Goal: Task Accomplishment & Management: Use online tool/utility

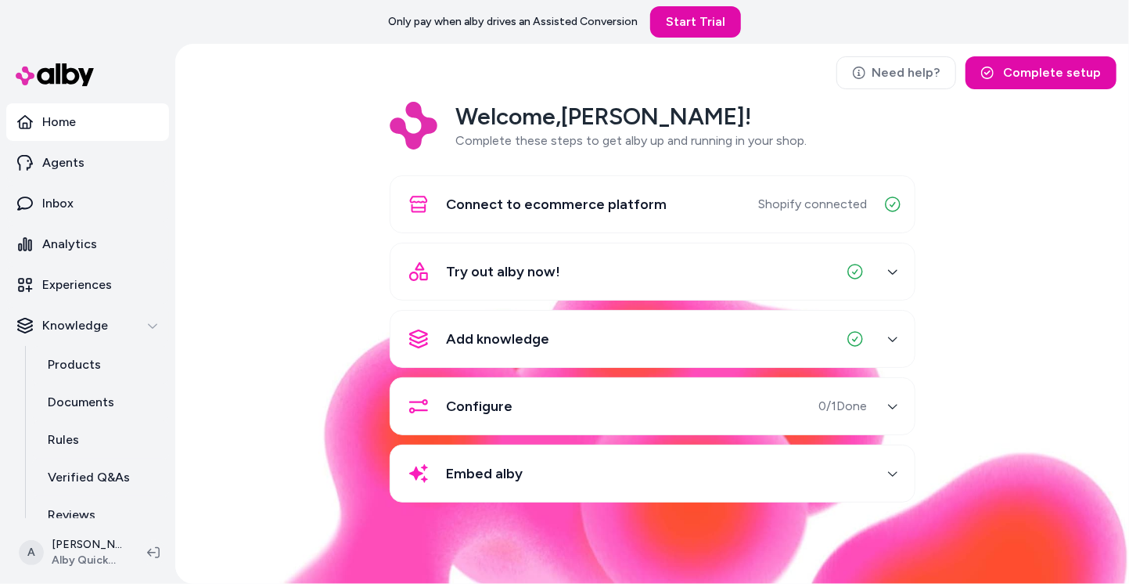
drag, startPoint x: 945, startPoint y: 459, endPoint x: 872, endPoint y: 412, distance: 86.6
click at [945, 459] on div "Welcome, [PERSON_NAME] ! Complete these steps to get alby up and running in you…" at bounding box center [652, 313] width 928 height 422
drag, startPoint x: 362, startPoint y: 380, endPoint x: 362, endPoint y: 333, distance: 46.9
click at [362, 379] on div "Welcome, [PERSON_NAME] ! Complete these steps to get alby up and running in you…" at bounding box center [652, 313] width 928 height 422
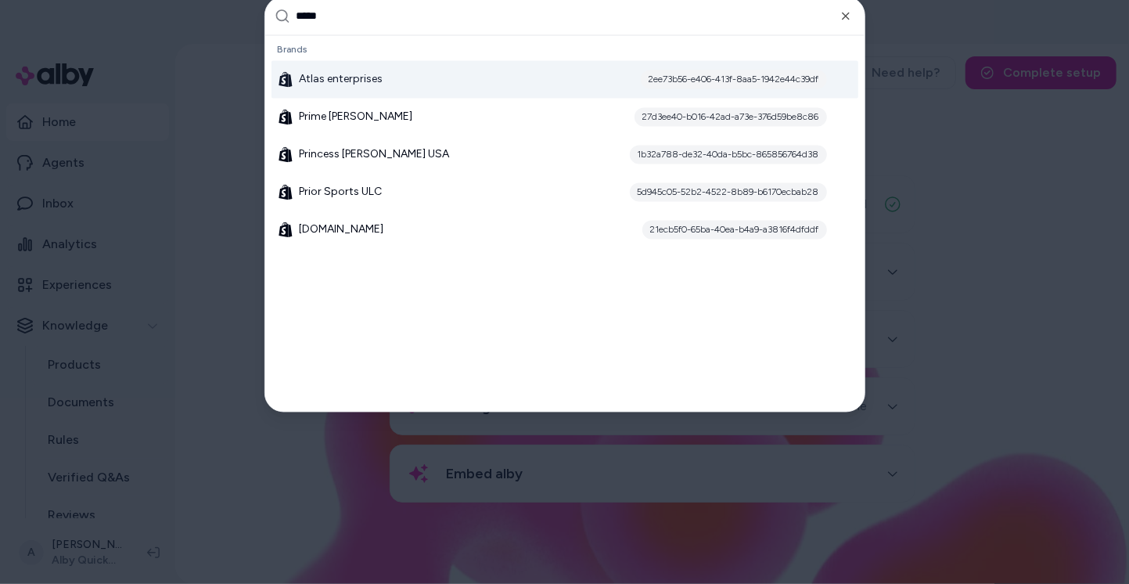
type input "******"
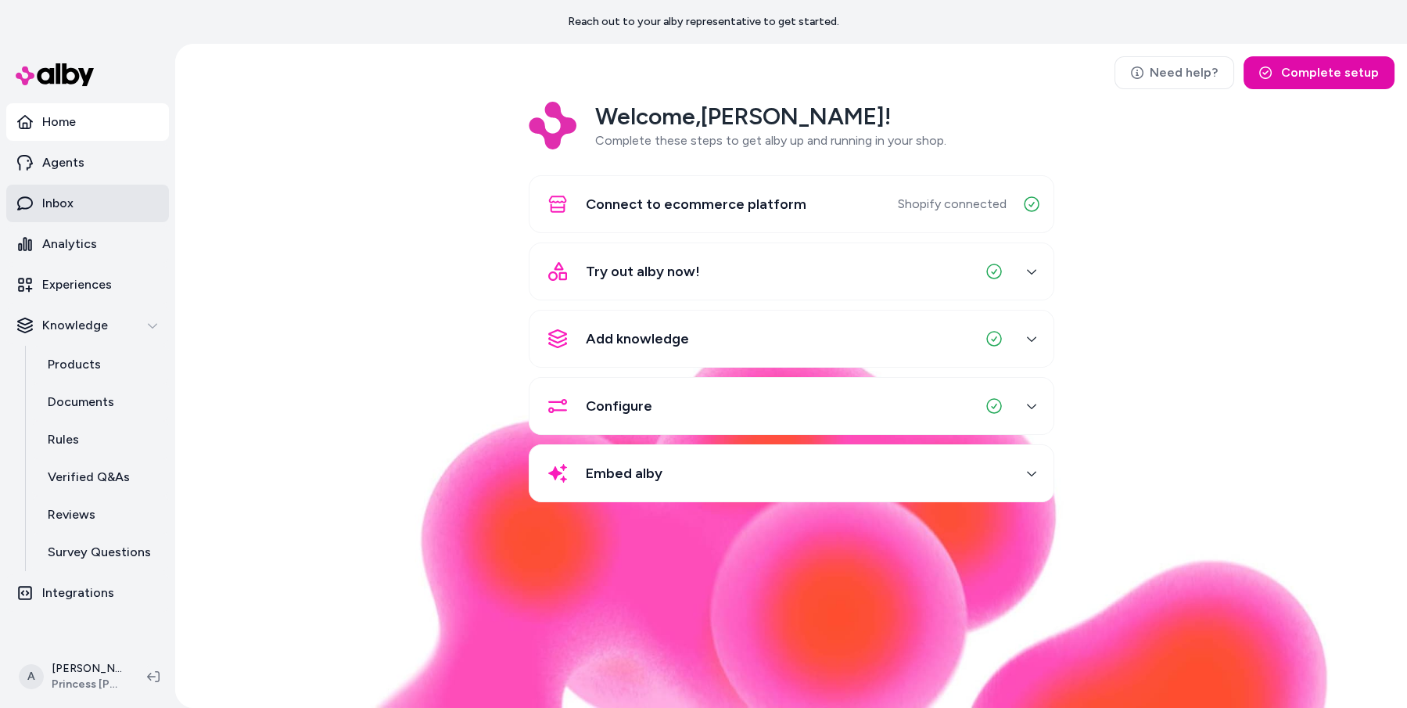
click at [100, 192] on link "Inbox" at bounding box center [87, 204] width 163 height 38
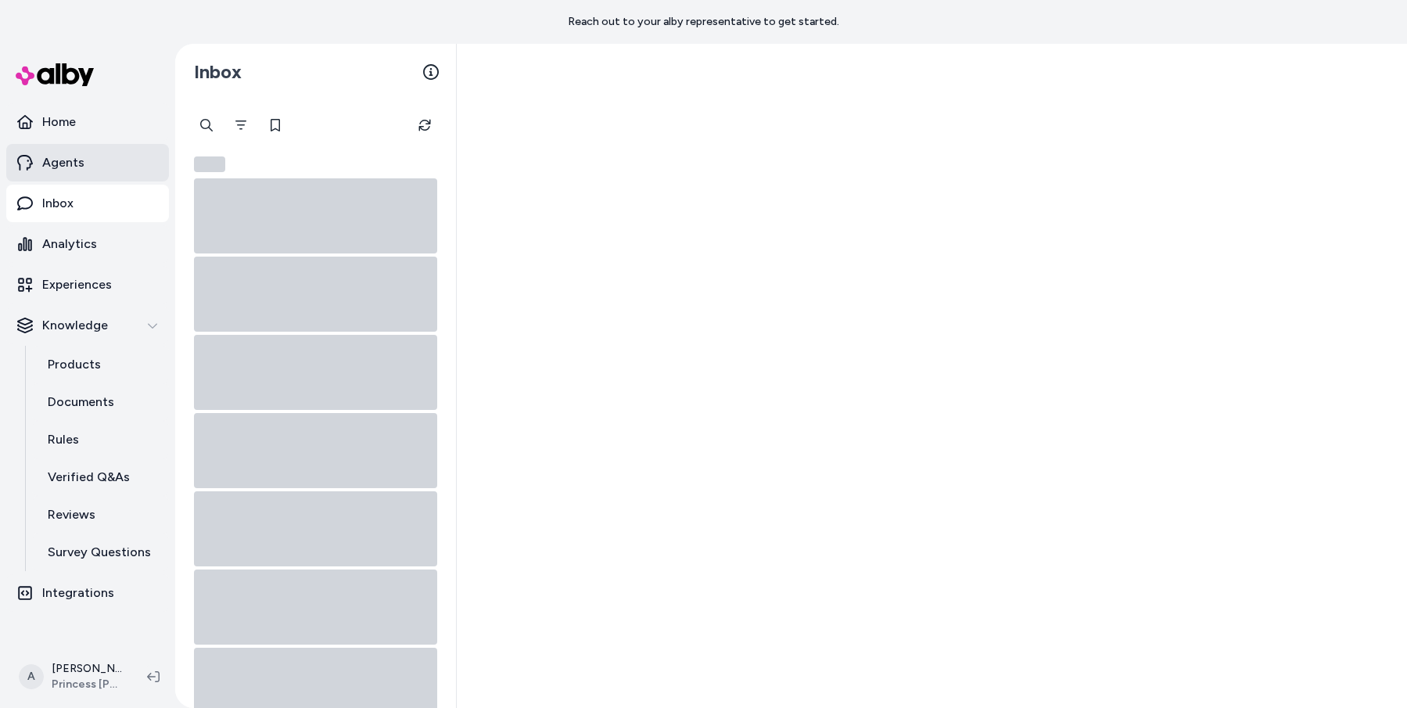
click at [102, 150] on link "Agents" at bounding box center [87, 163] width 163 height 38
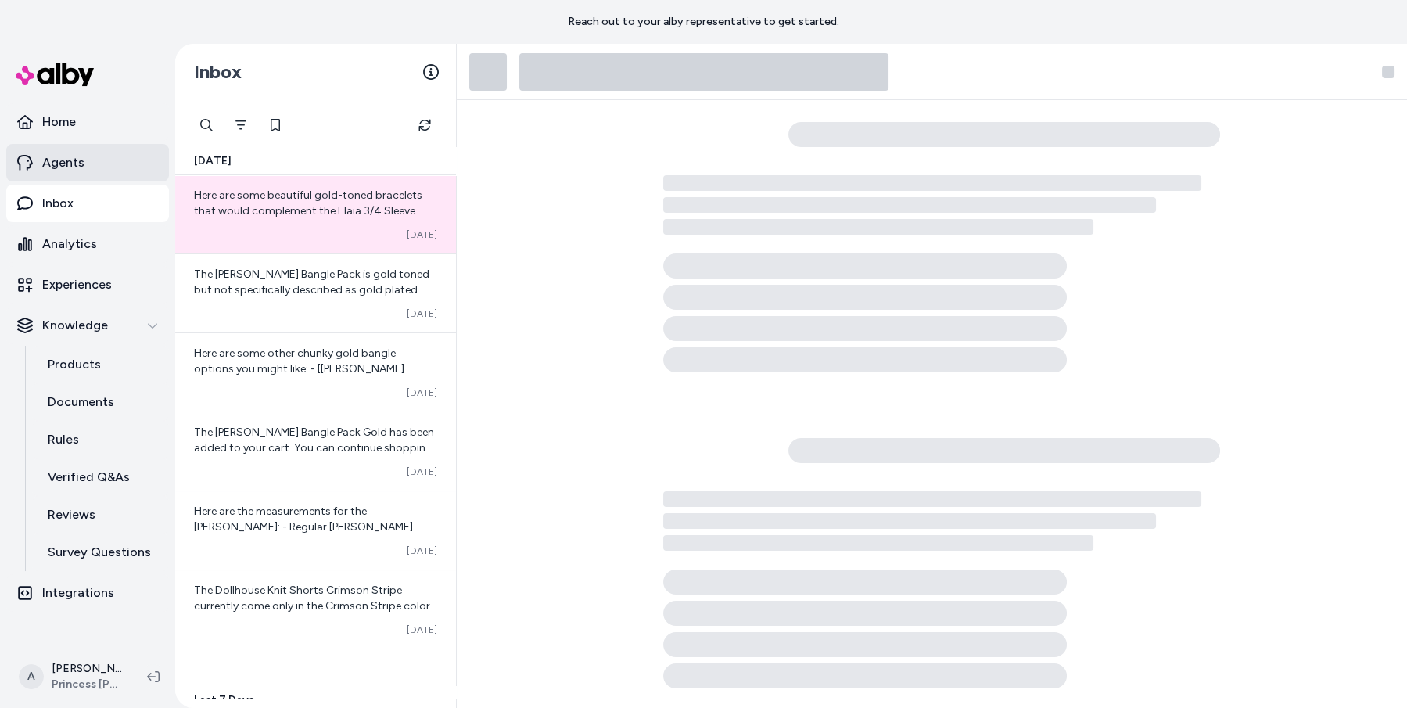
click at [97, 180] on link "Agents" at bounding box center [87, 163] width 163 height 38
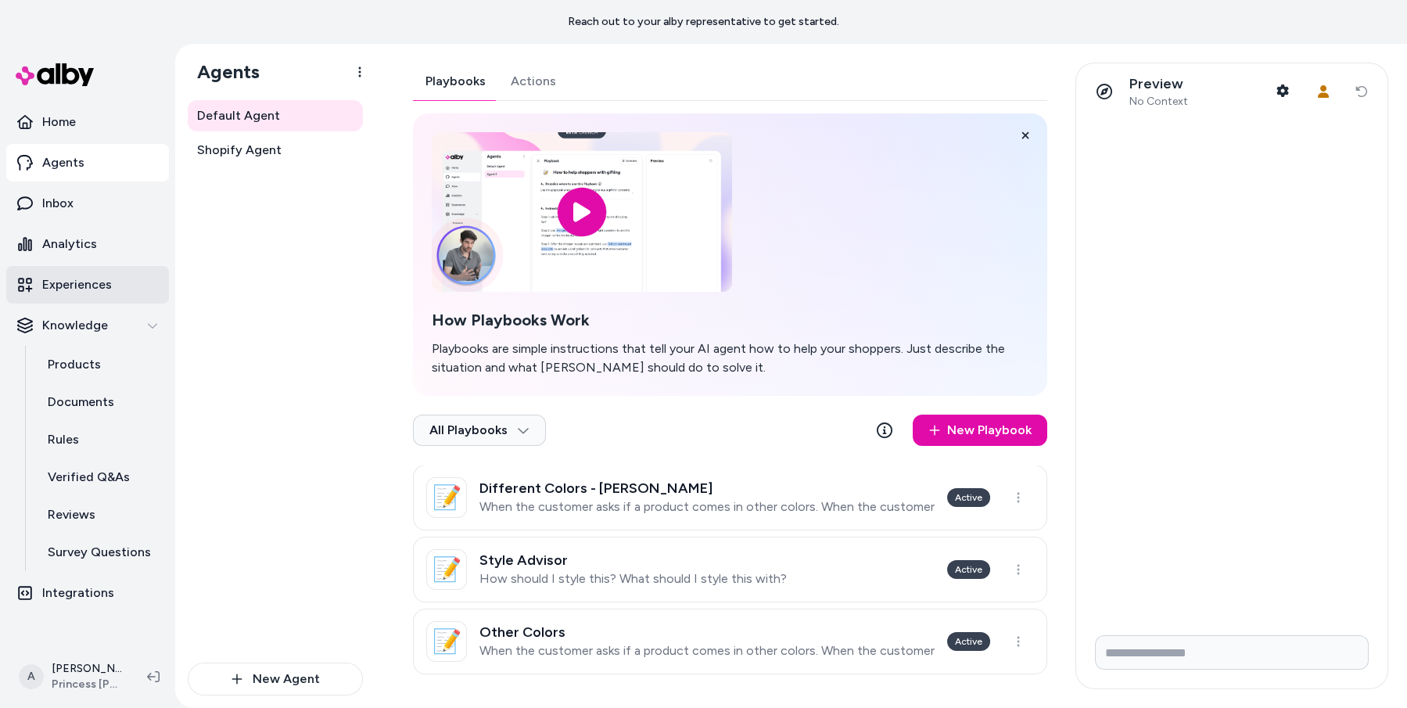
click at [109, 293] on p "Experiences" at bounding box center [77, 284] width 70 height 19
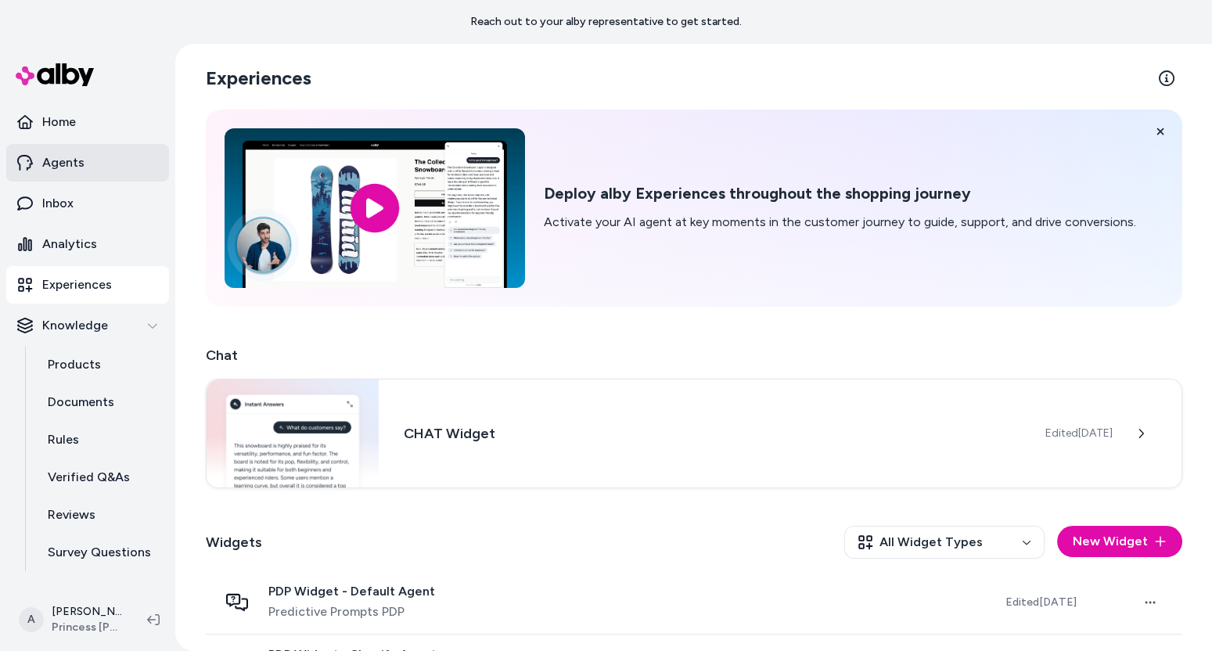
click at [91, 156] on link "Agents" at bounding box center [87, 163] width 163 height 38
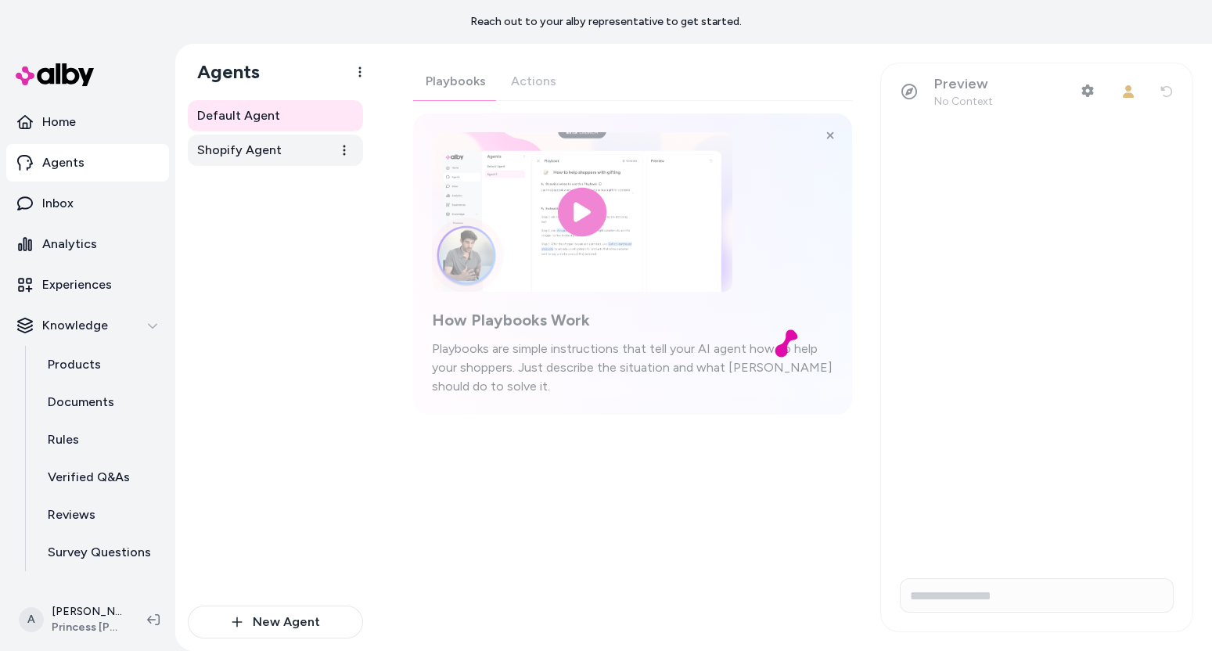
click at [283, 144] on link "Shopify Agent" at bounding box center [275, 150] width 175 height 31
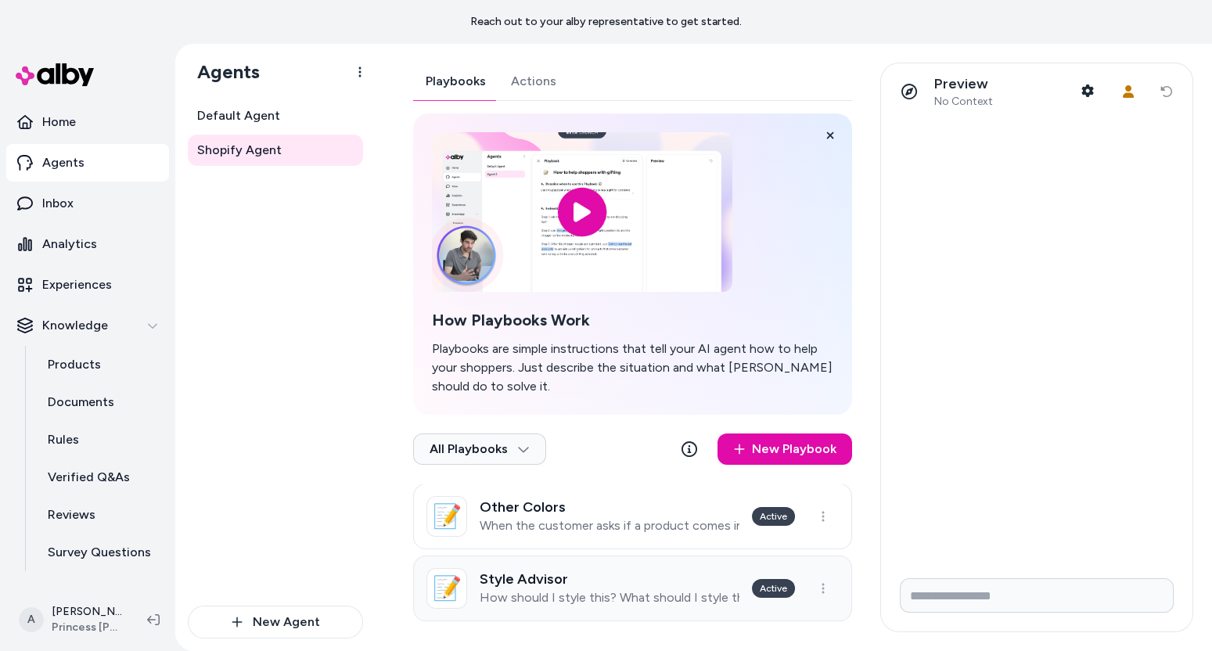
scroll to position [6, 0]
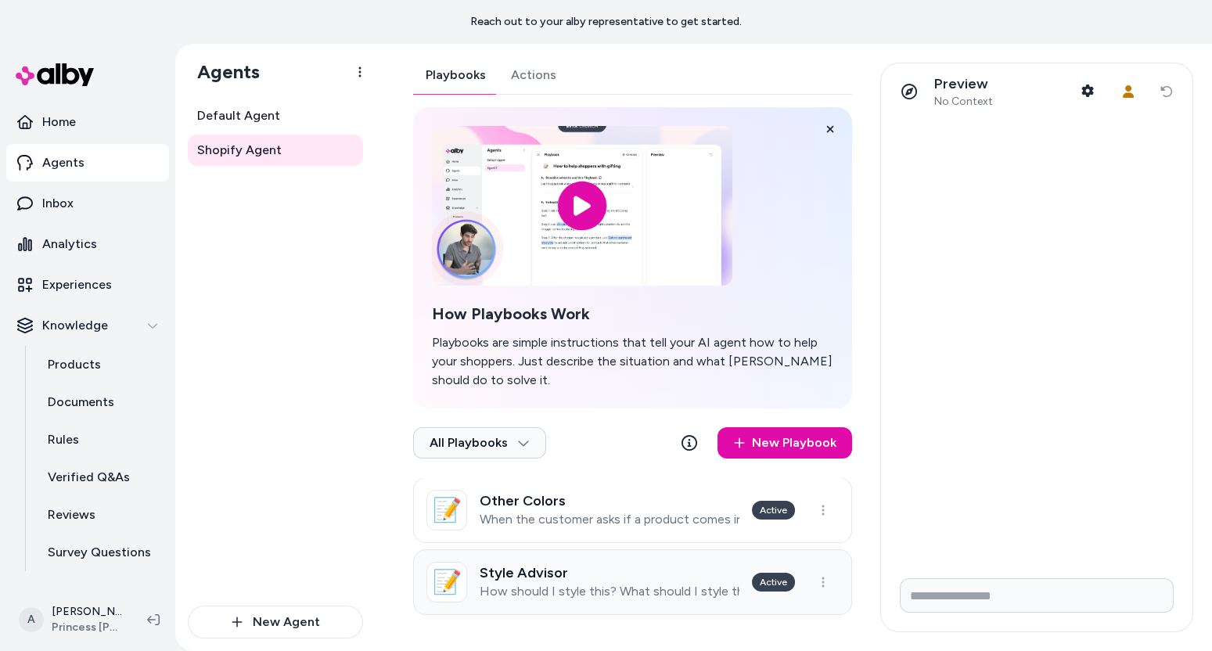
click at [544, 573] on h3 "Style Advisor" at bounding box center [609, 573] width 260 height 16
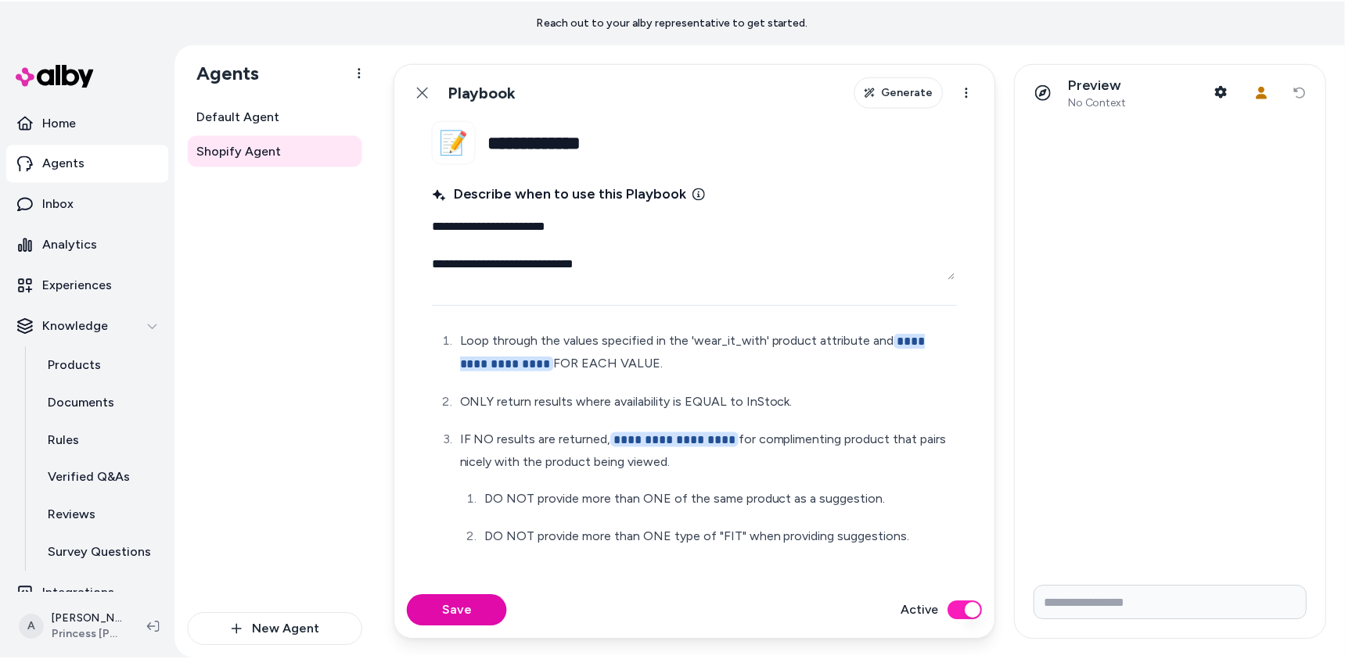
scroll to position [127, 0]
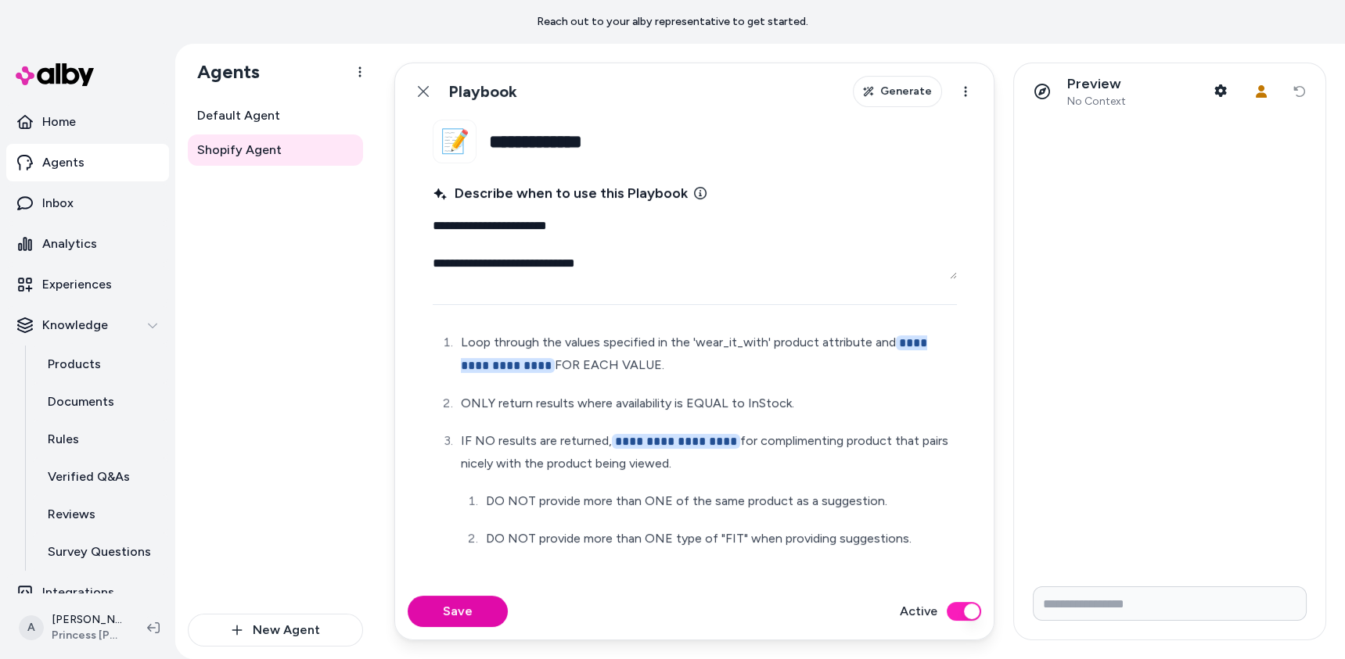
click at [876, 399] on p "ONLY return results where availability is EQUAL to InStock." at bounding box center [707, 404] width 493 height 22
click at [860, 447] on p "**********" at bounding box center [707, 452] width 493 height 45
click at [854, 412] on ol "**********" at bounding box center [695, 441] width 518 height 218
click at [842, 501] on p "DO NOT provide more than ONE of the same product as a suggestion." at bounding box center [720, 501] width 468 height 22
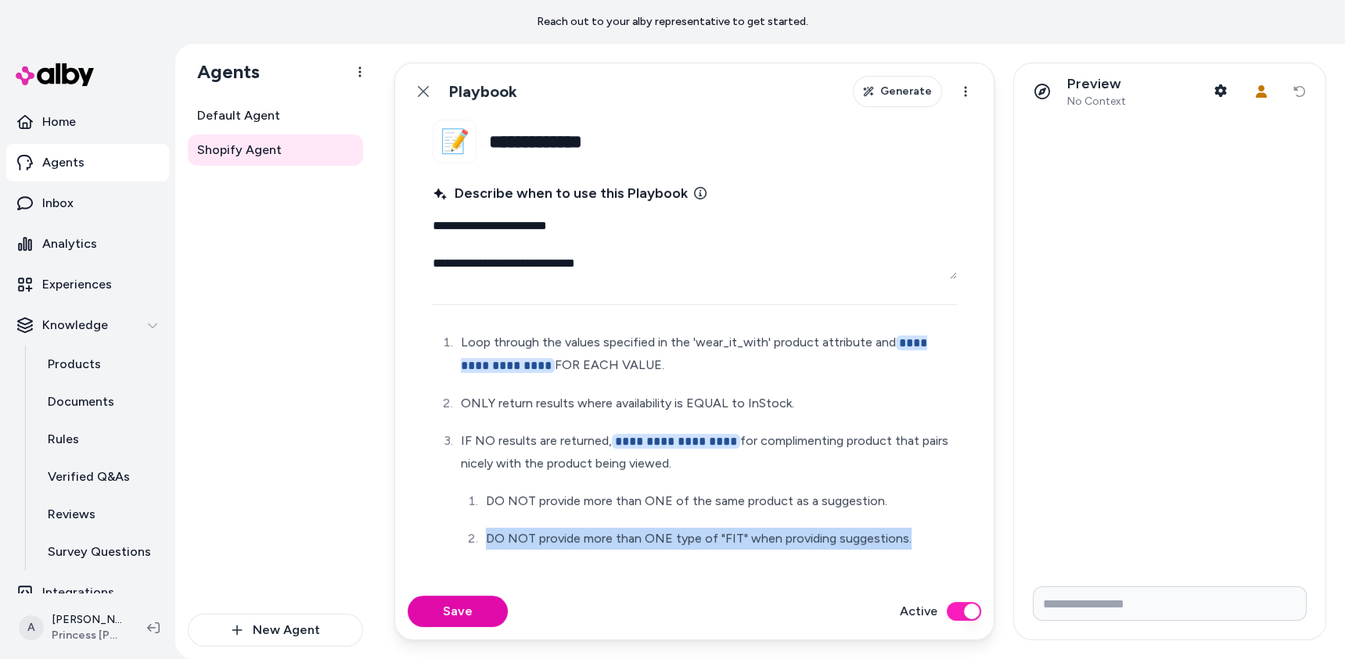
click at [926, 528] on p "DO NOT provide more than ONE type of "FIT" when providing suggestions." at bounding box center [720, 539] width 468 height 22
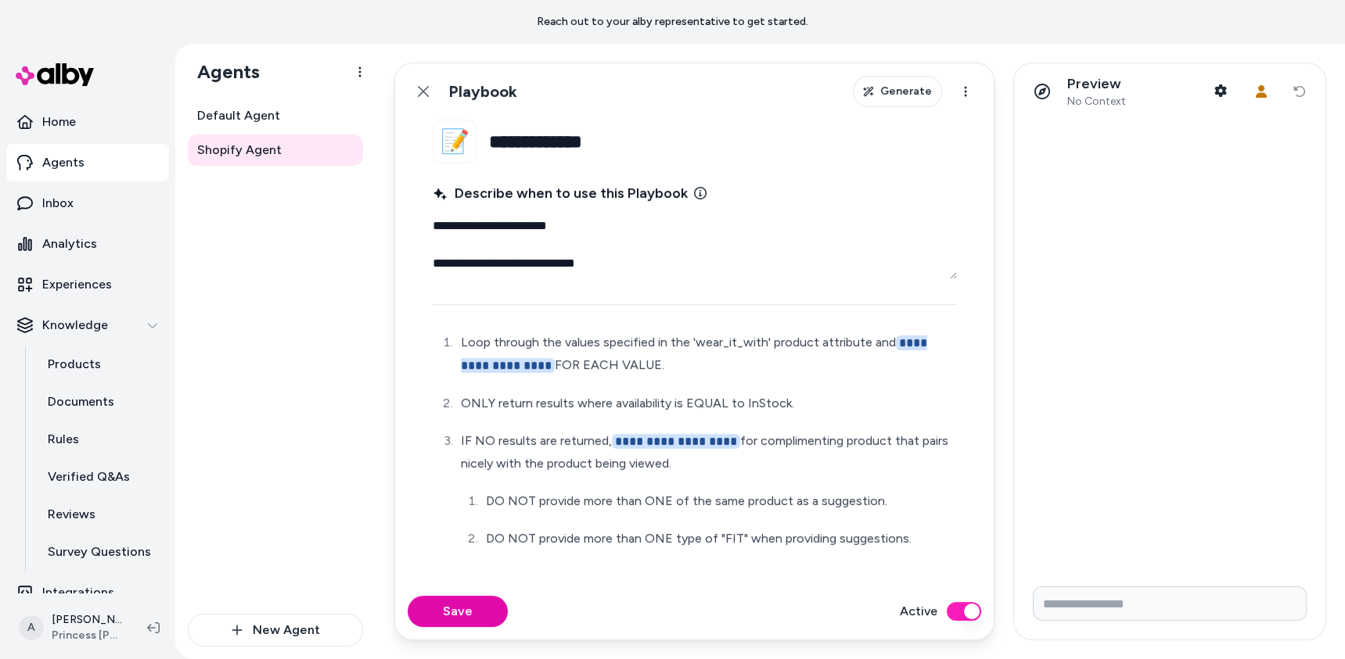
click at [930, 529] on p "DO NOT provide more than ONE type of "FIT" when providing suggestions." at bounding box center [720, 539] width 468 height 22
click at [933, 532] on p "DO NOT provide more than ONE type of "FIT" when providing suggestions." at bounding box center [720, 539] width 468 height 22
type textarea "*"
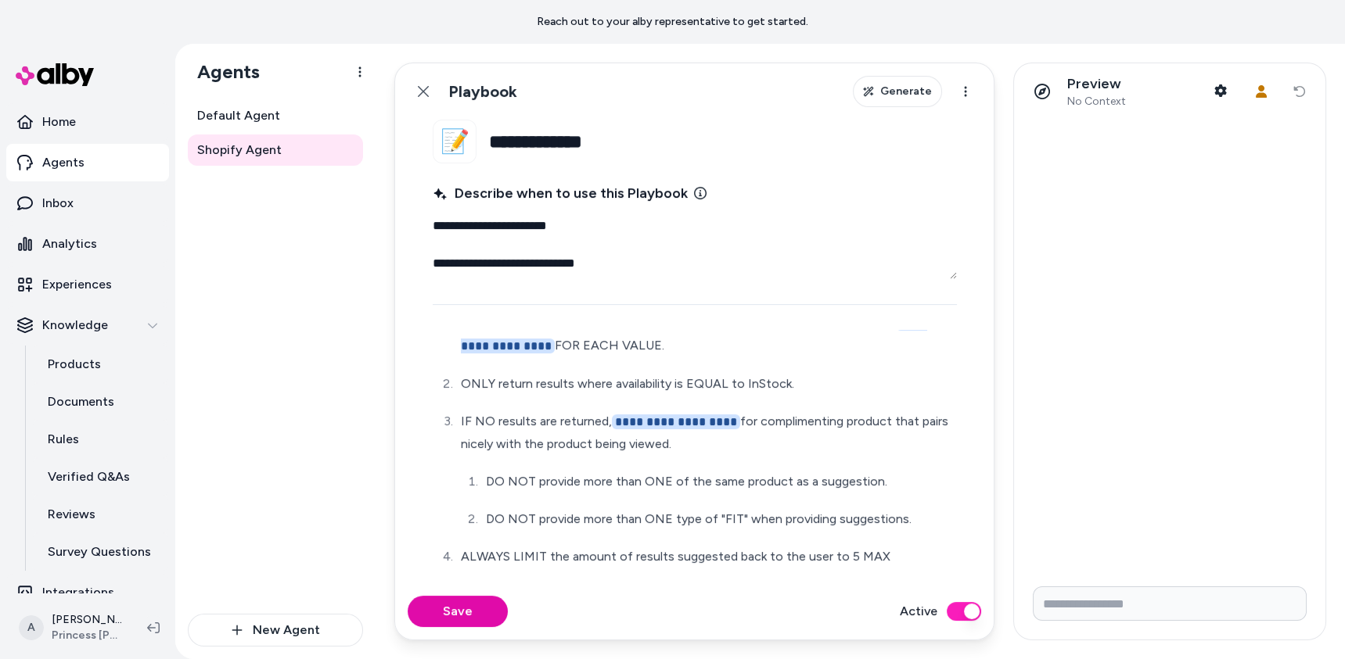
click at [501, 598] on div "Save Active" at bounding box center [694, 612] width 598 height 56
click at [466, 602] on button "Save" at bounding box center [458, 611] width 100 height 31
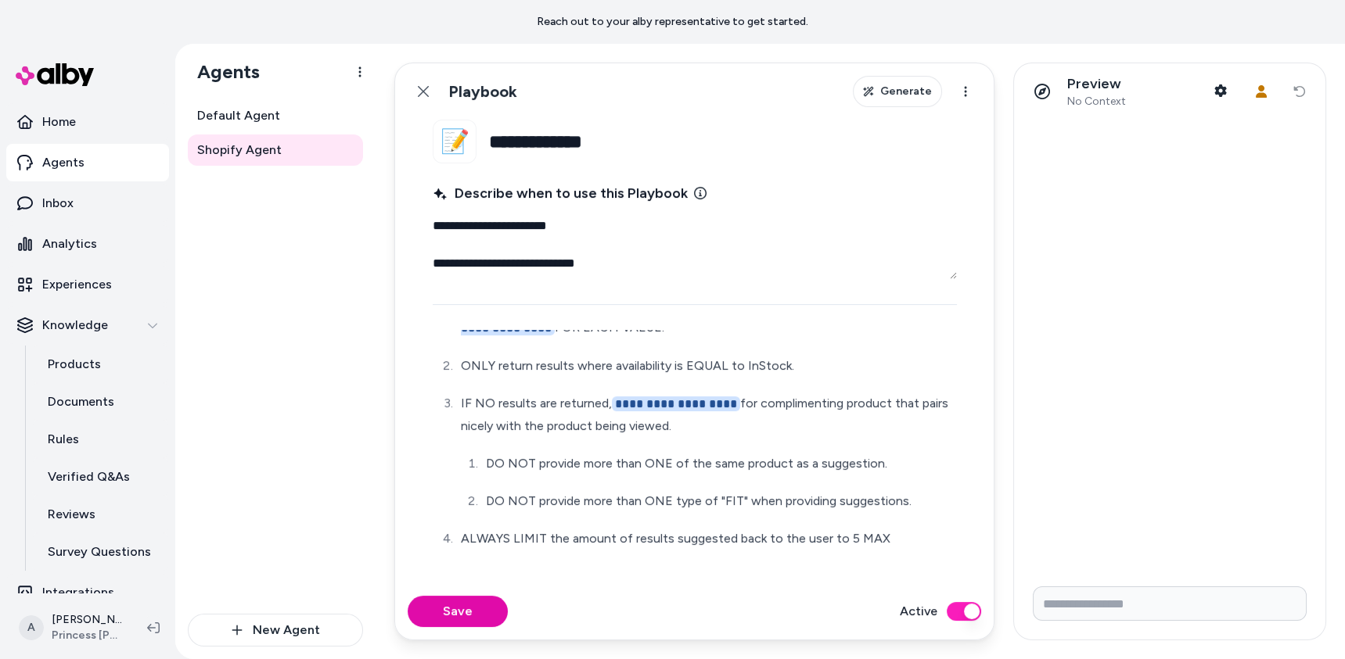
scroll to position [164, 0]
click at [1065, 595] on input "Write your prompt here" at bounding box center [1170, 604] width 274 height 34
click at [476, 623] on button "Save" at bounding box center [458, 611] width 100 height 31
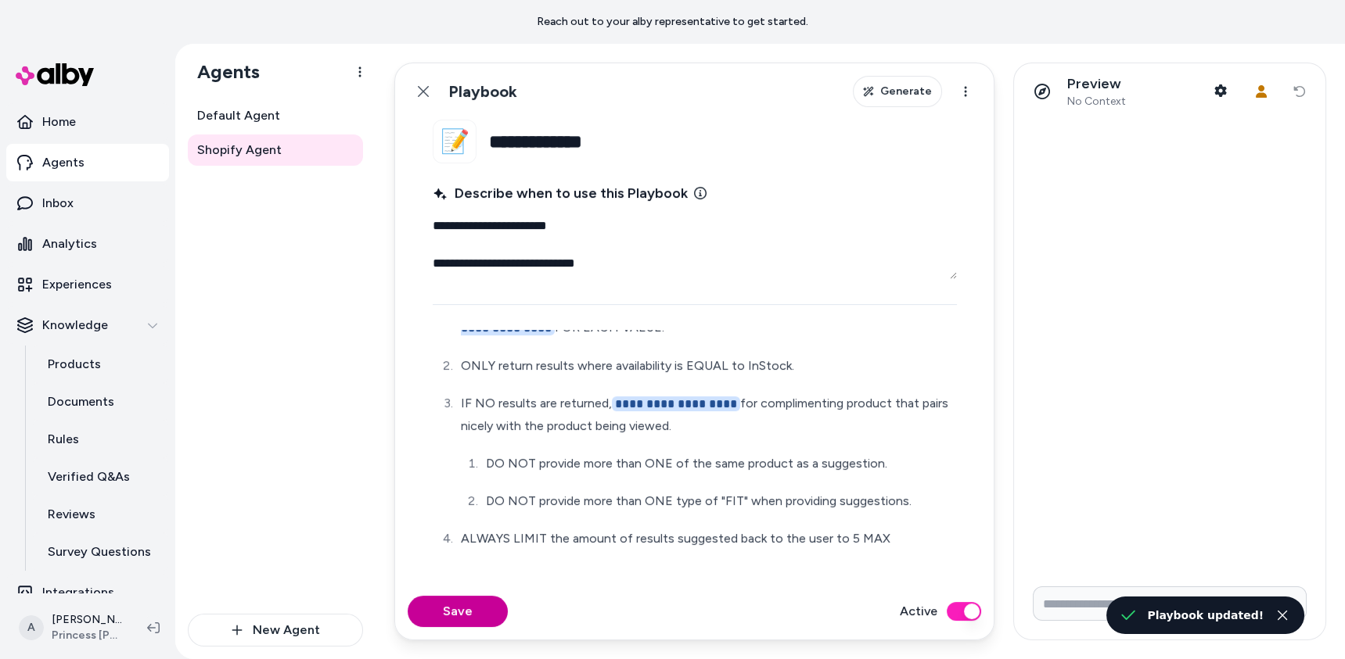
type textarea "*"
click at [68, 194] on p "Inbox" at bounding box center [57, 203] width 31 height 19
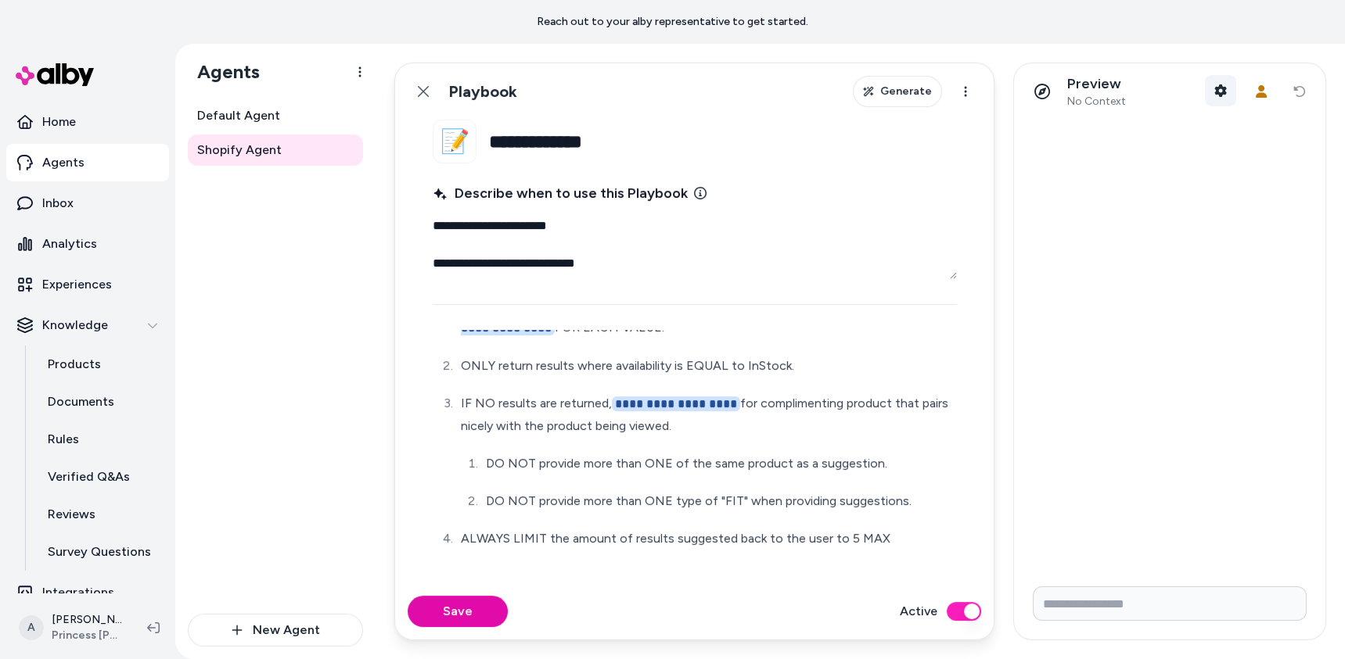
click at [1232, 95] on button "Shopper Context" at bounding box center [1220, 90] width 31 height 31
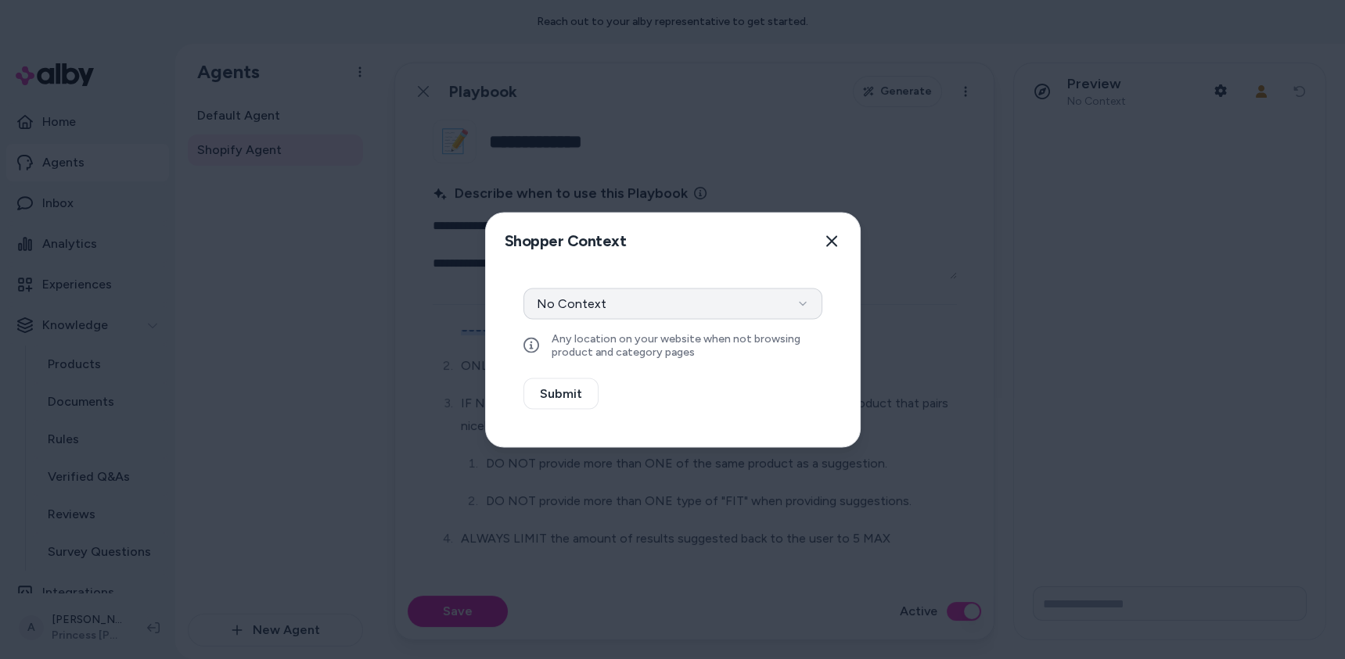
click at [626, 299] on button "No Context" at bounding box center [672, 303] width 299 height 31
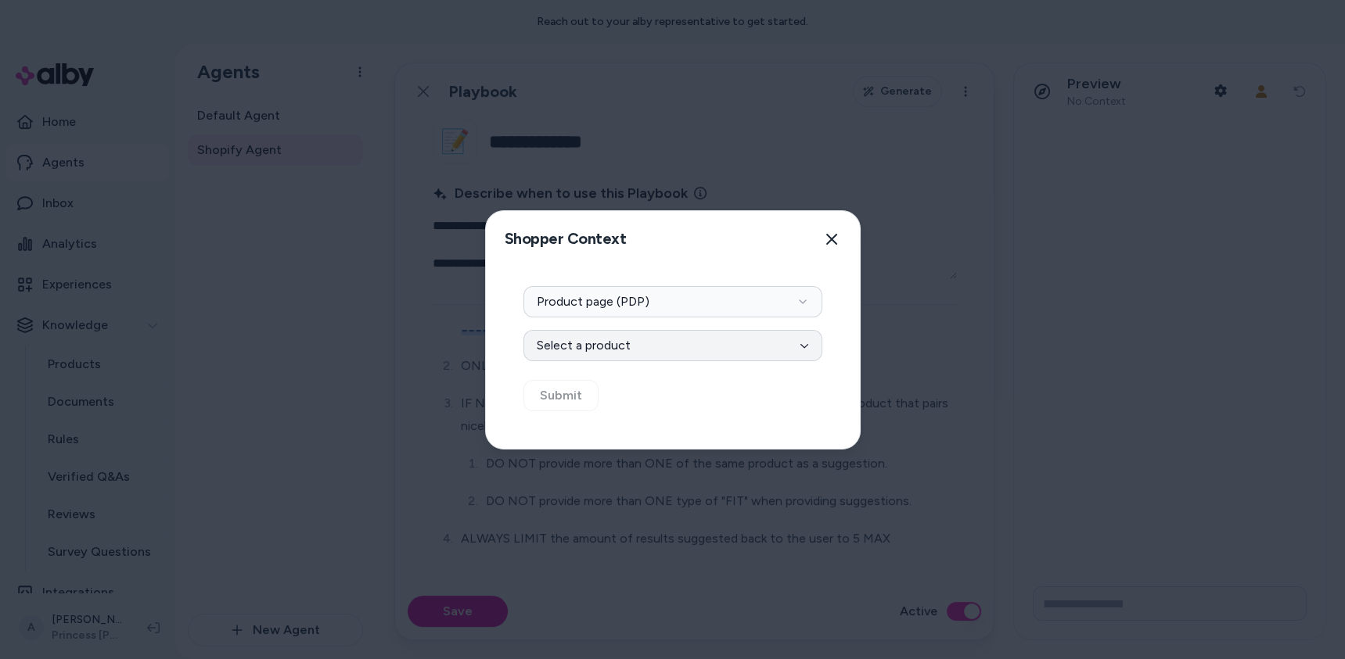
click at [671, 347] on button "Select a product" at bounding box center [672, 345] width 299 height 31
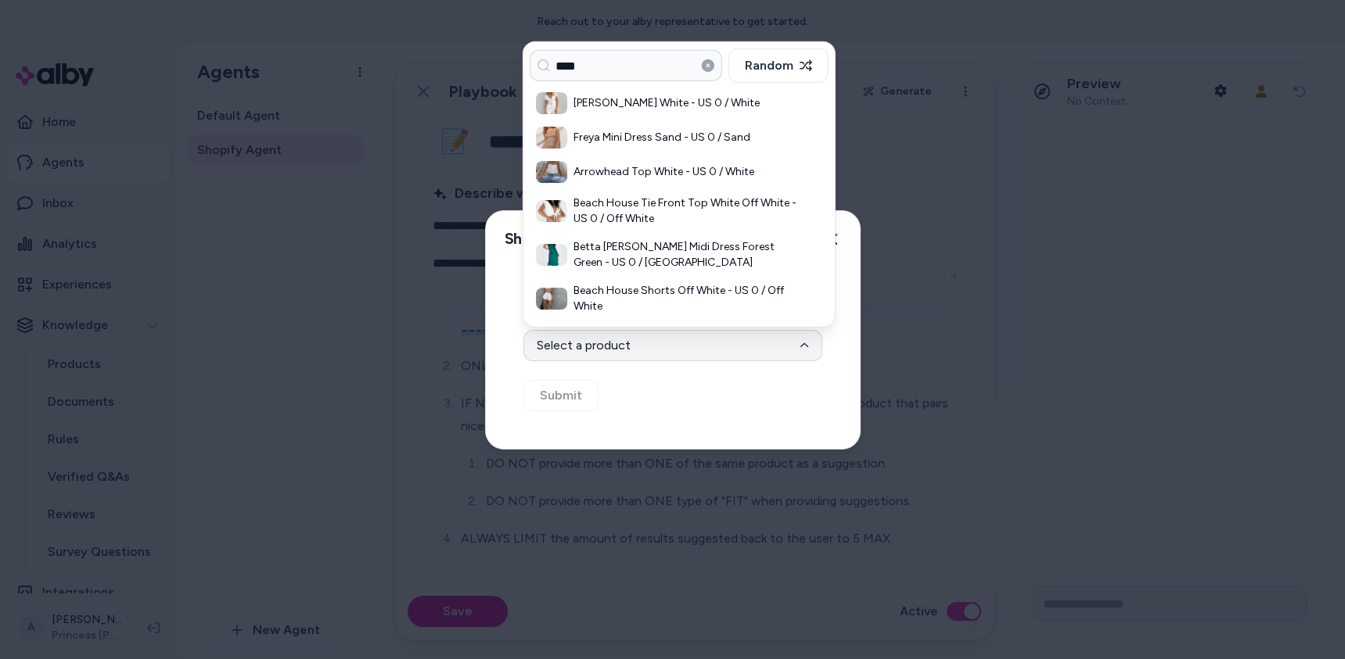
type input "****"
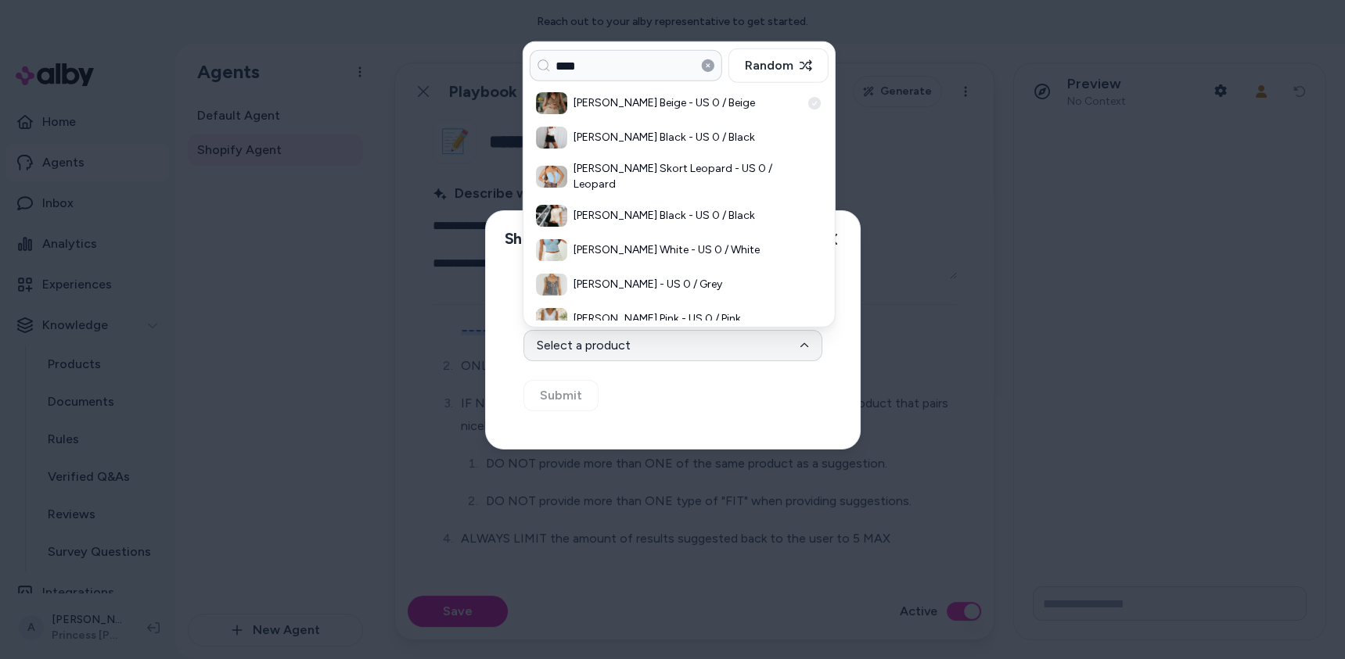
click at [618, 108] on h3 "[PERSON_NAME] Beige - US 0 / Beige" at bounding box center [686, 103] width 227 height 16
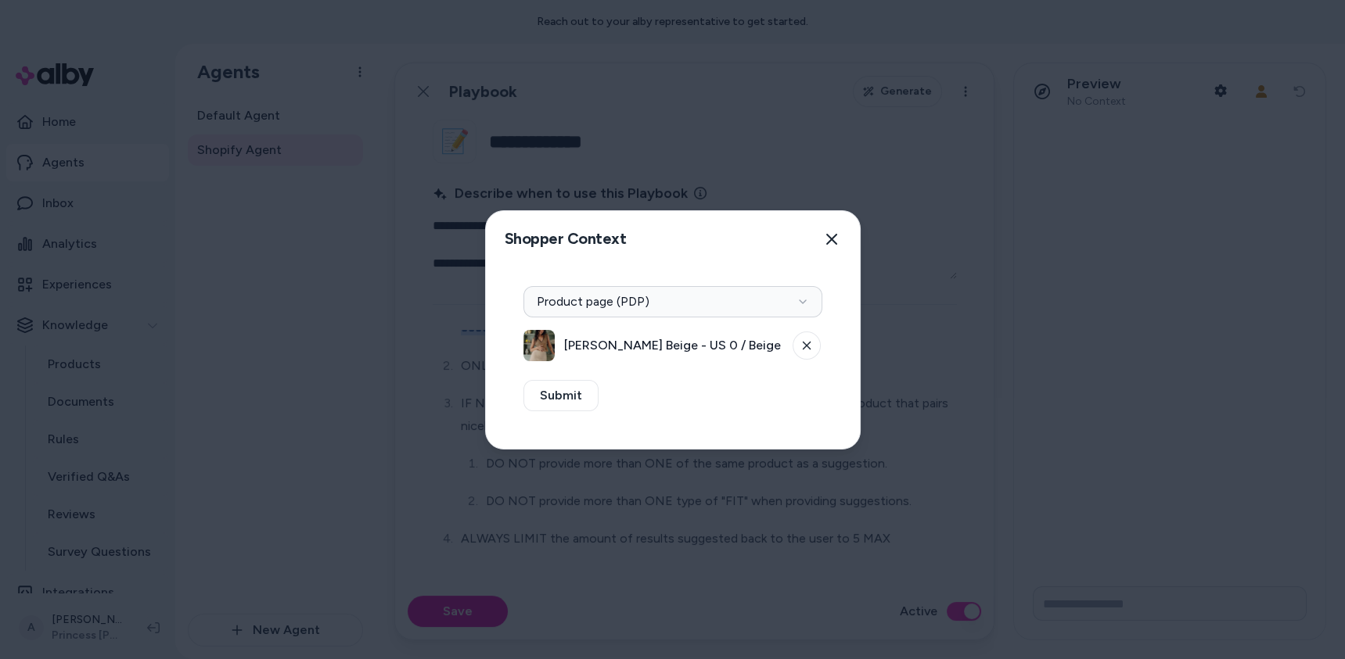
click at [632, 350] on span "[PERSON_NAME] Beige - US 0 / Beige" at bounding box center [673, 345] width 219 height 19
click at [556, 386] on button "Submit" at bounding box center [560, 395] width 75 height 31
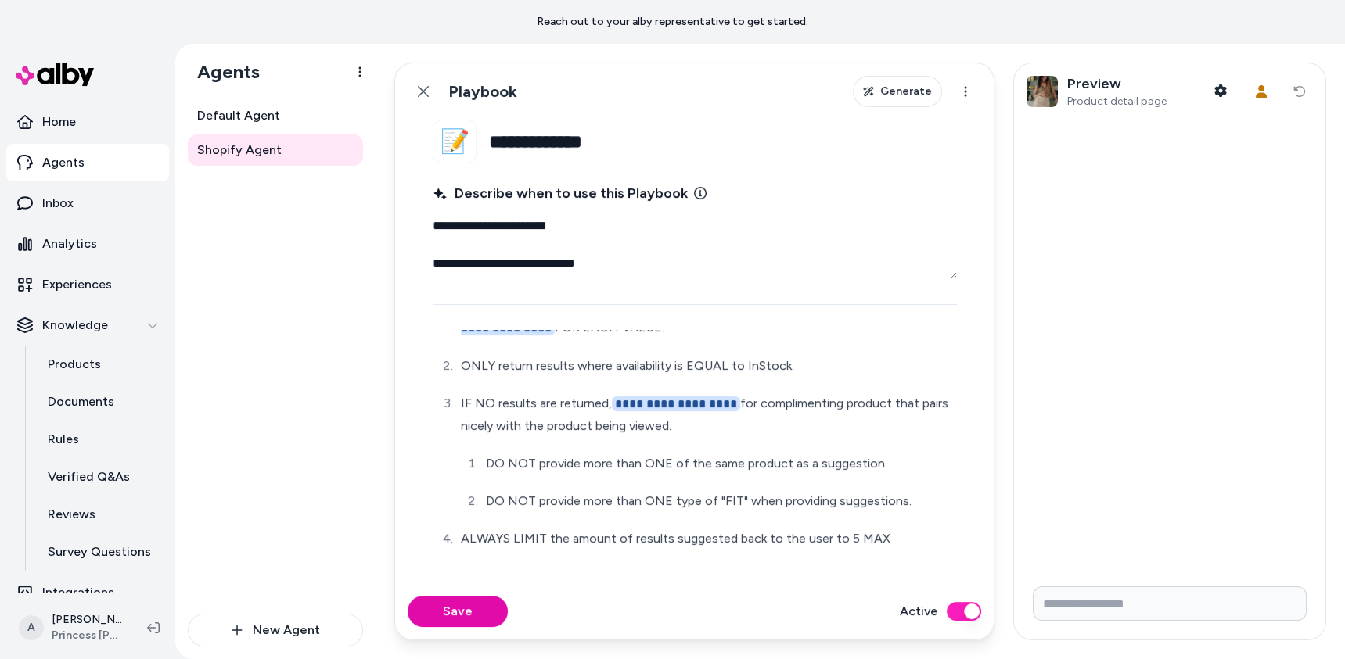
click at [1172, 573] on div at bounding box center [1169, 347] width 311 height 454
click at [1172, 592] on input "Write your prompt here" at bounding box center [1170, 604] width 274 height 34
type input "**********"
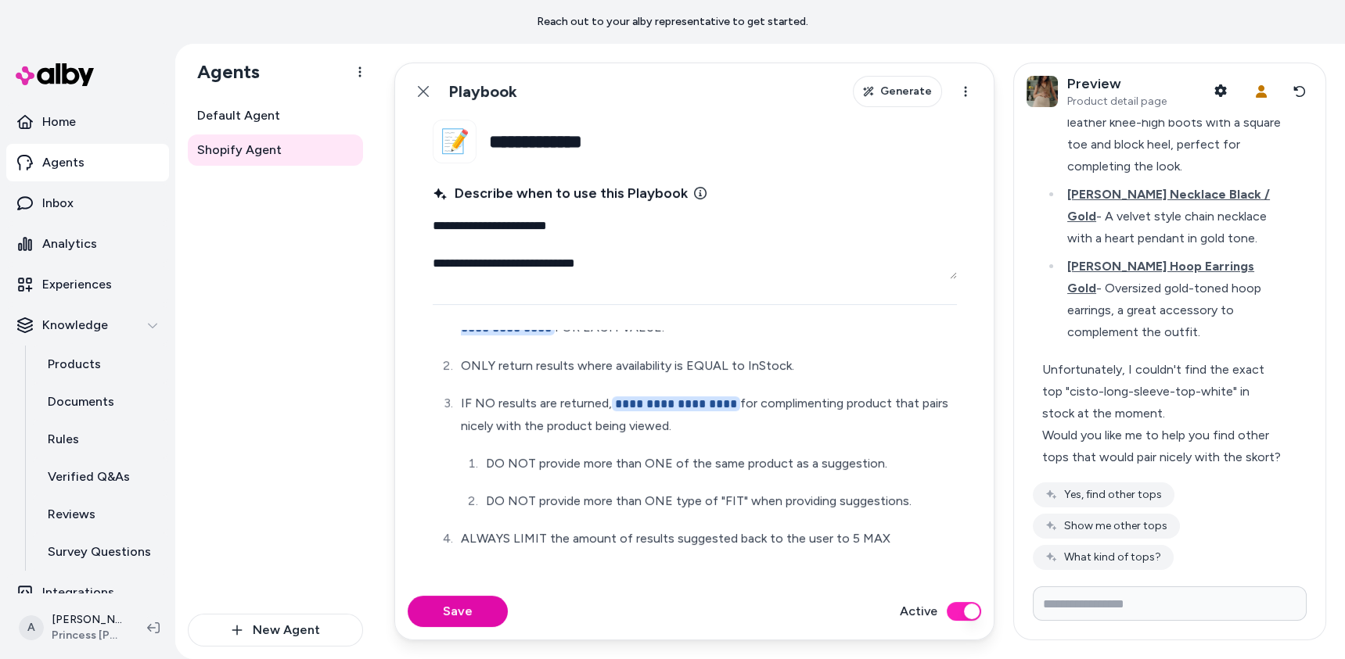
click at [919, 541] on p "ALWAYS LIMIT the amount of results suggested back to the user to 5 MAX" at bounding box center [707, 539] width 493 height 22
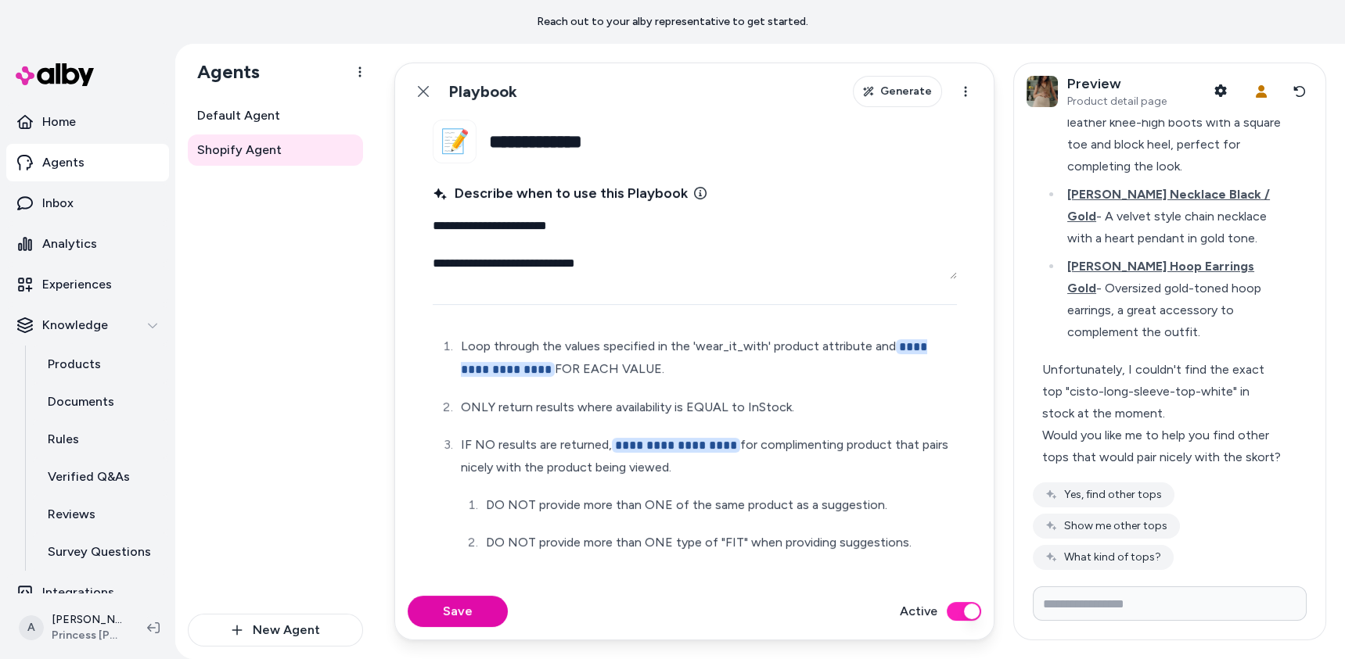
scroll to position [117, 0]
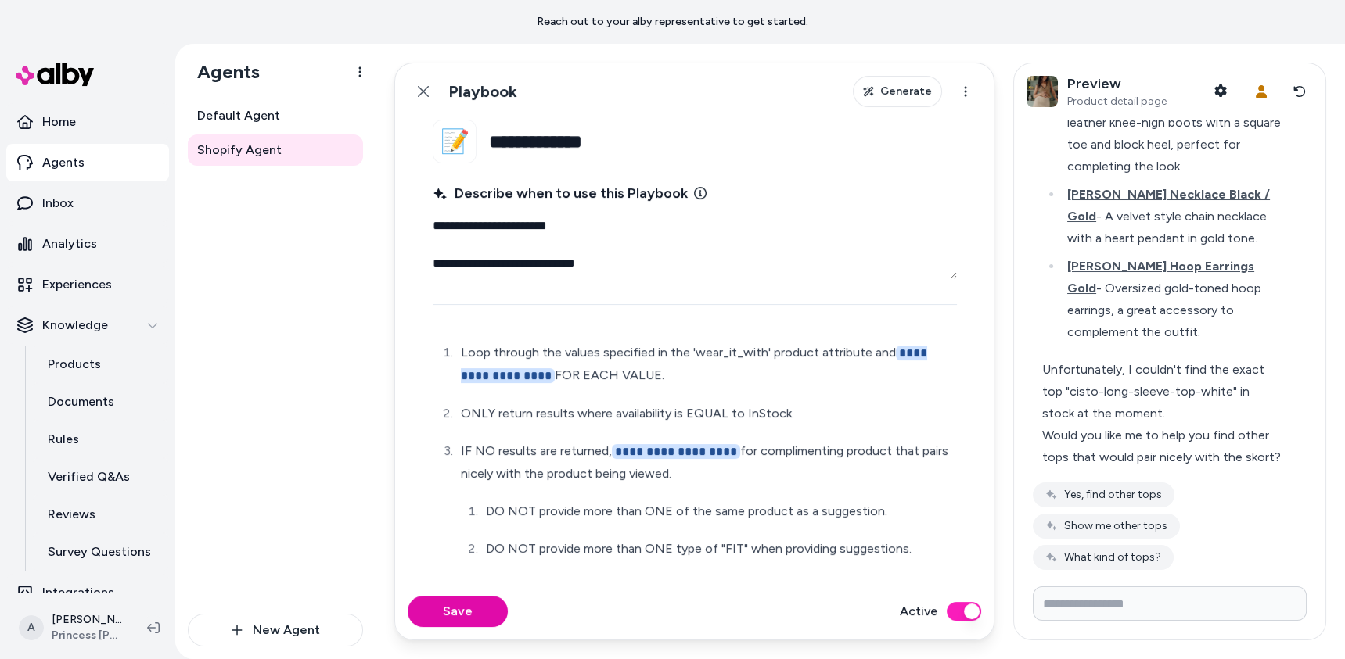
click at [818, 415] on p "ONLY return results where availability is EQUAL to InStock." at bounding box center [707, 414] width 493 height 22
click at [465, 408] on p "ONLY return results where availability is EQUAL to InStock." at bounding box center [707, 414] width 493 height 22
click at [844, 411] on p "ONLY return results where availability is EQUAL to InStock." at bounding box center [720, 414] width 468 height 22
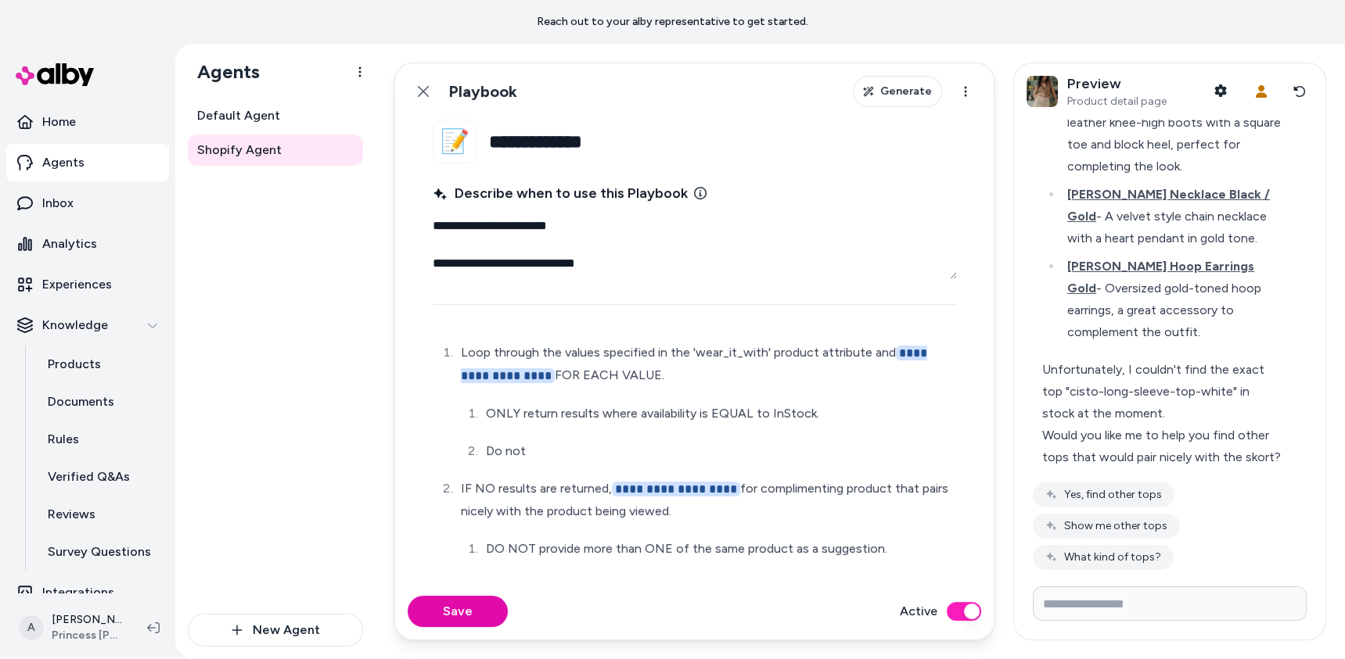
click at [663, 366] on p "**********" at bounding box center [707, 364] width 493 height 45
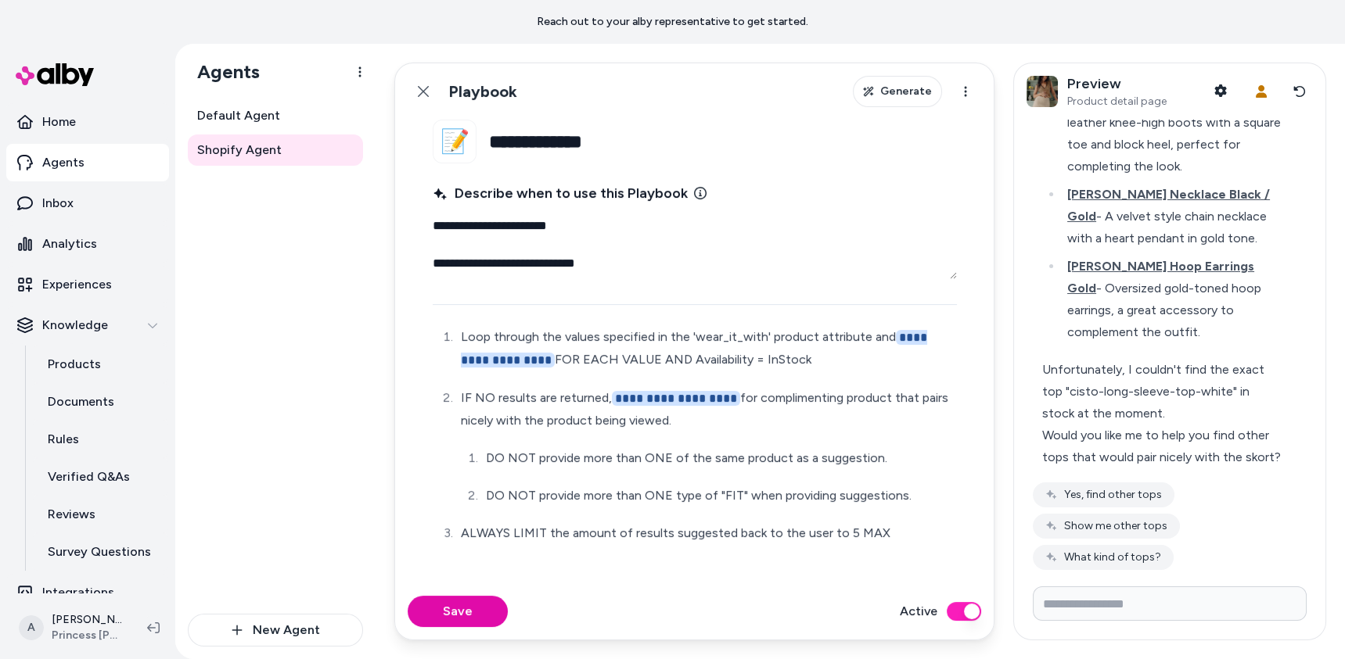
scroll to position [149, 0]
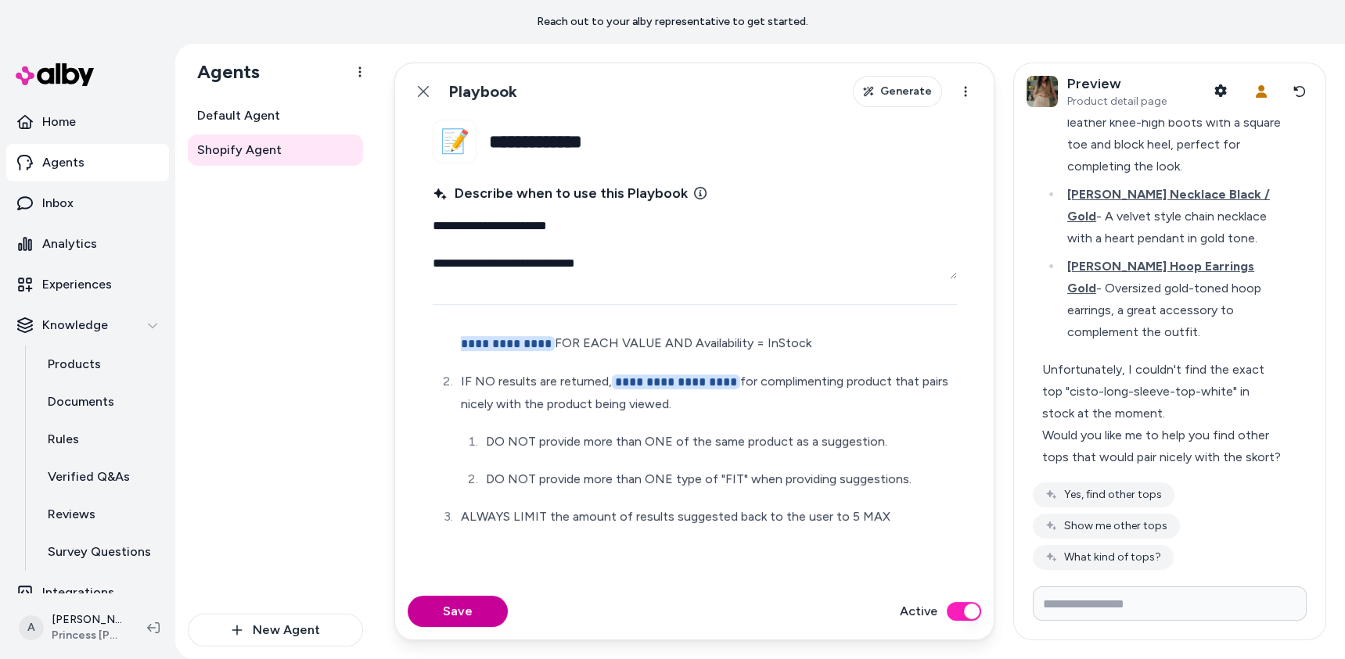
click at [475, 614] on button "Save" at bounding box center [458, 611] width 100 height 31
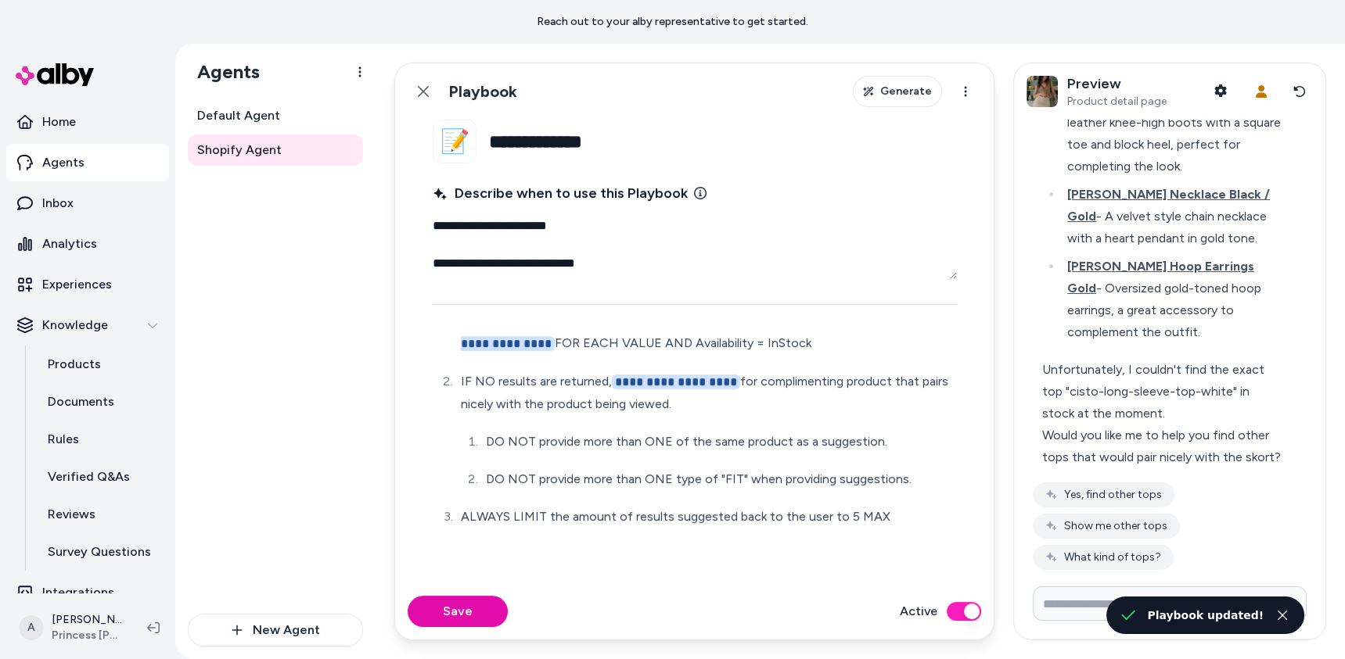
type textarea "*"
click at [1302, 98] on button "Reset conversation" at bounding box center [1299, 91] width 27 height 31
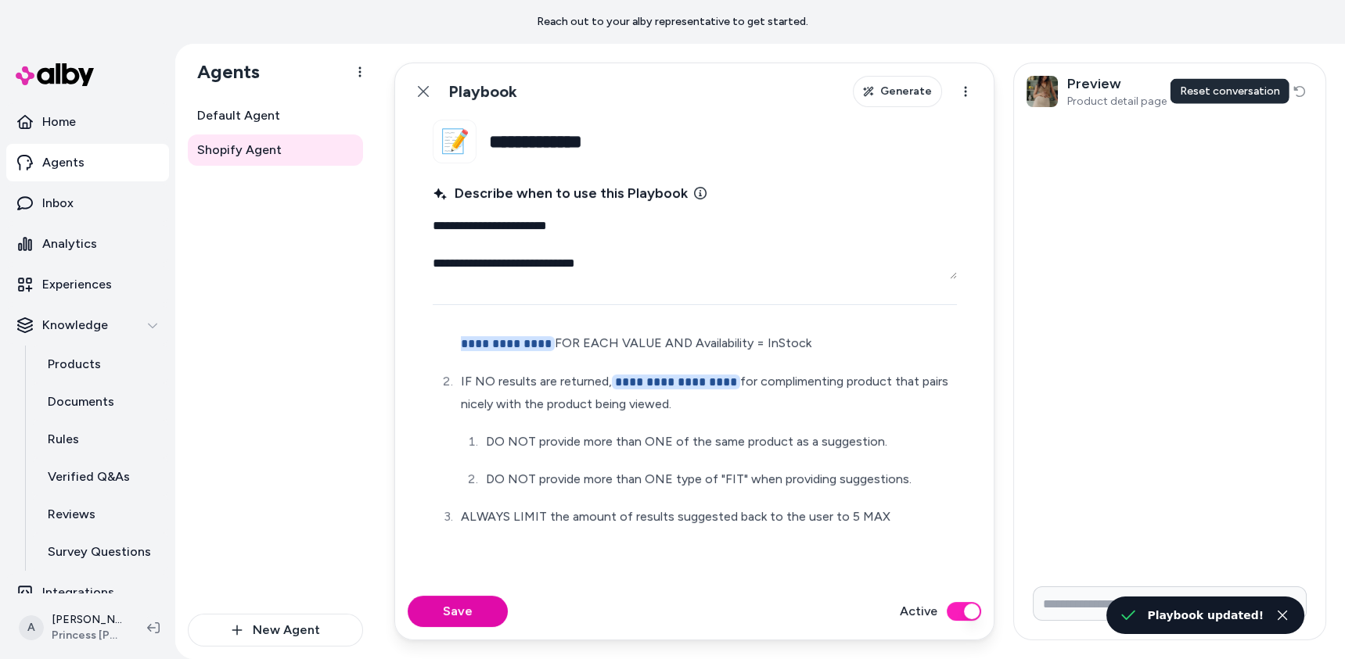
scroll to position [0, 0]
click at [1091, 580] on form at bounding box center [1169, 607] width 311 height 66
click at [1091, 600] on input "Write your prompt here" at bounding box center [1170, 604] width 274 height 34
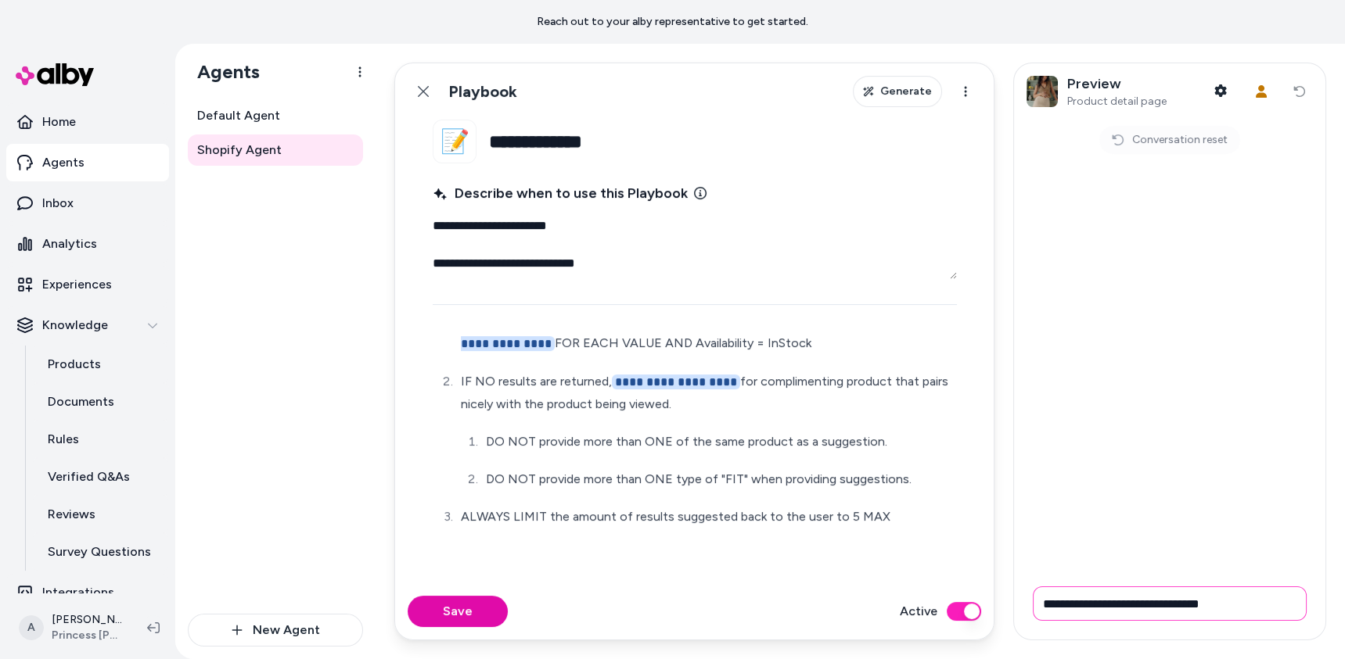
type input "**********"
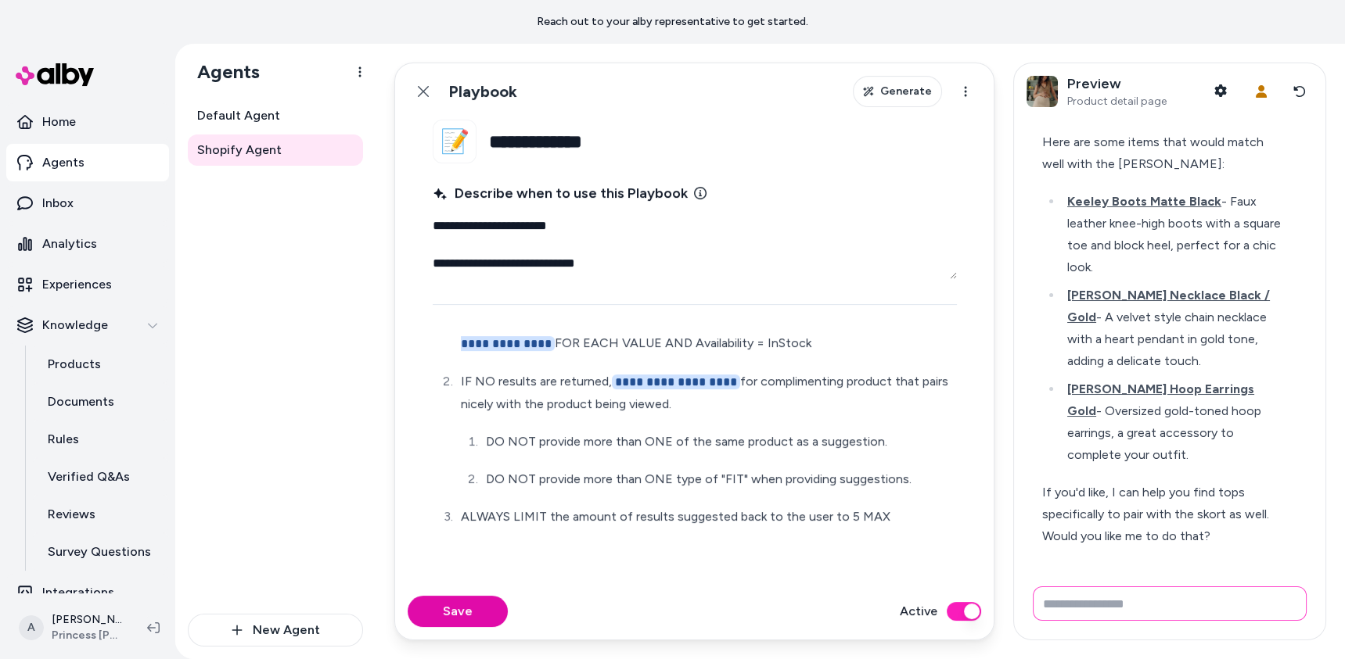
scroll to position [41, 0]
click at [1140, 597] on input "Write your prompt here" at bounding box center [1170, 604] width 274 height 34
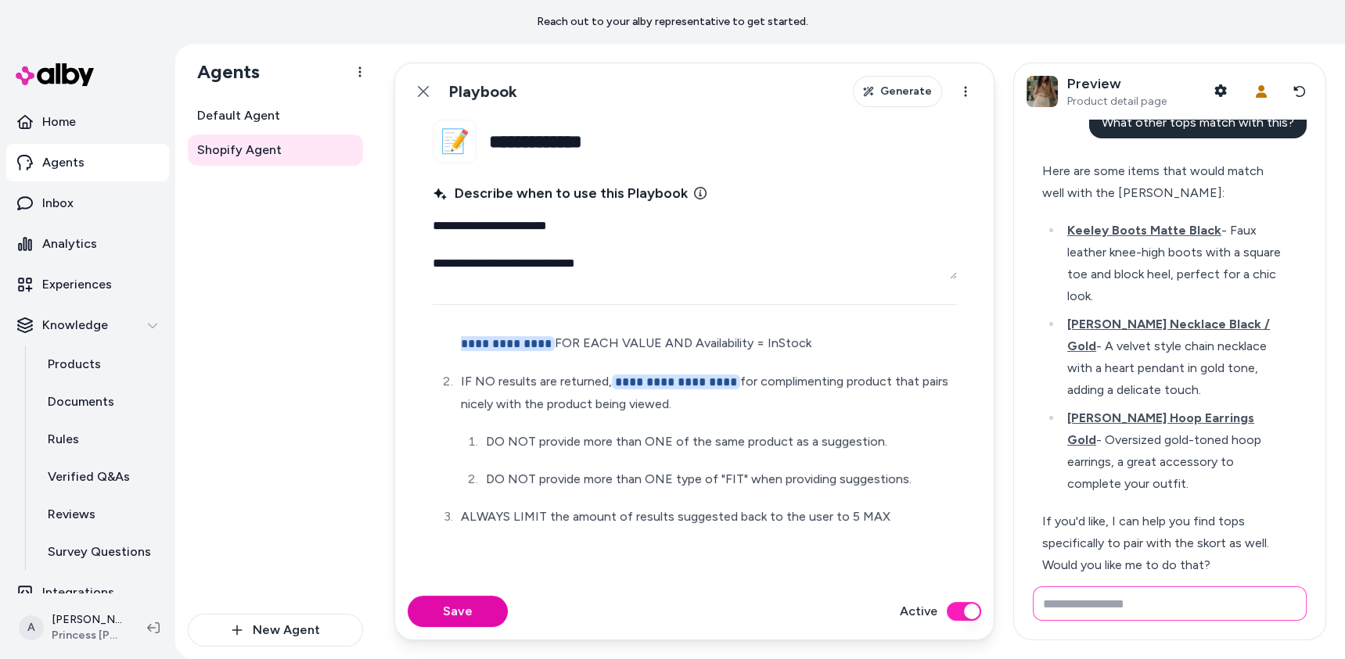
scroll to position [0, 0]
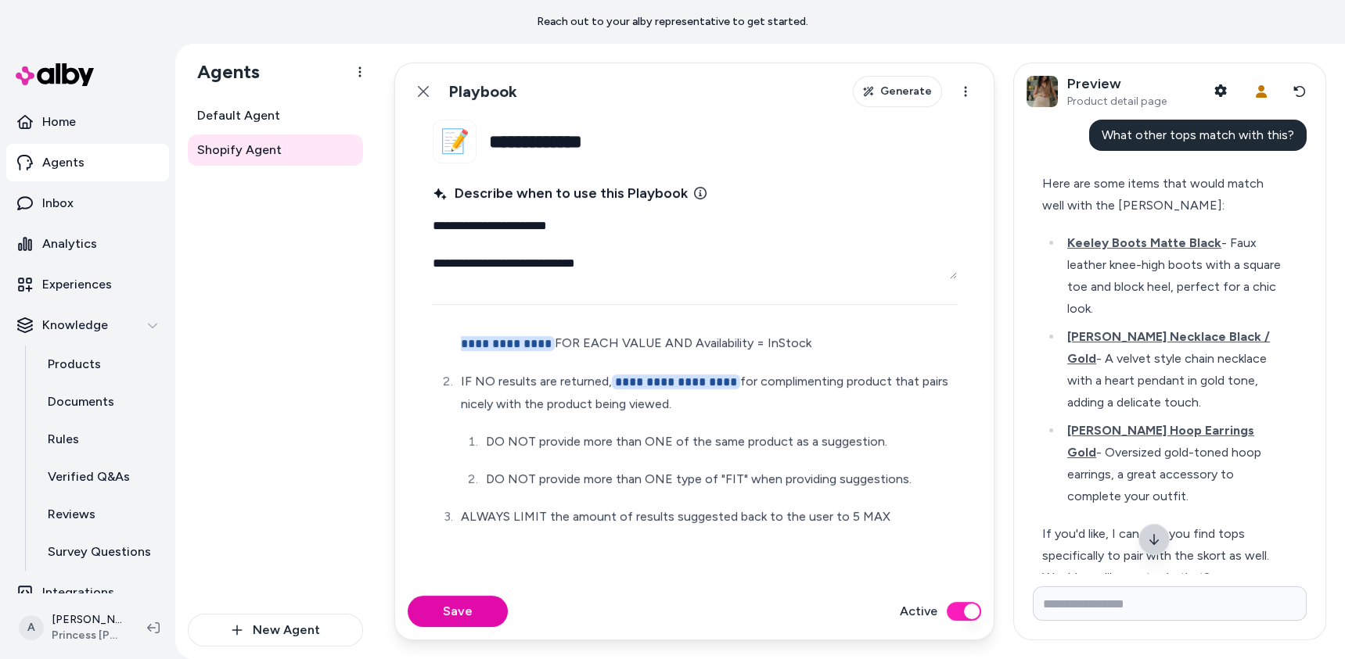
click at [1154, 544] on icon at bounding box center [1153, 539] width 9 height 11
click at [427, 79] on button "Back" at bounding box center [423, 91] width 31 height 31
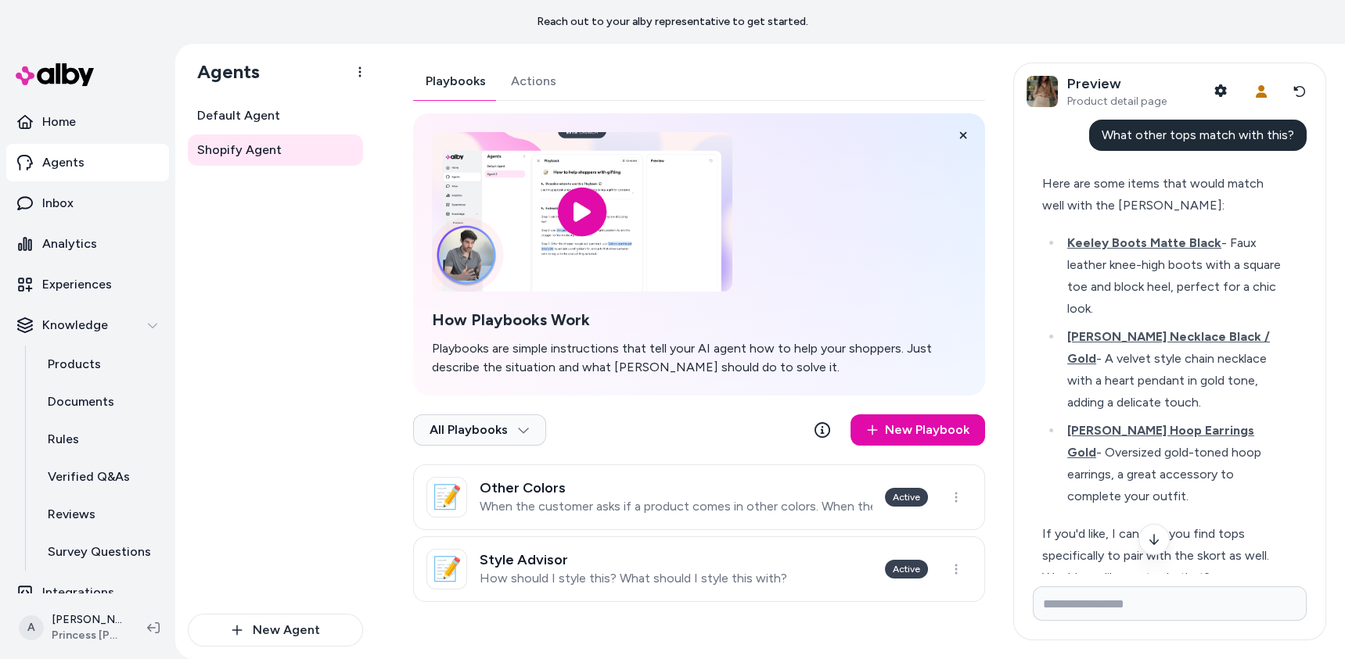
drag, startPoint x: 905, startPoint y: 415, endPoint x: 597, endPoint y: 2, distance: 514.7
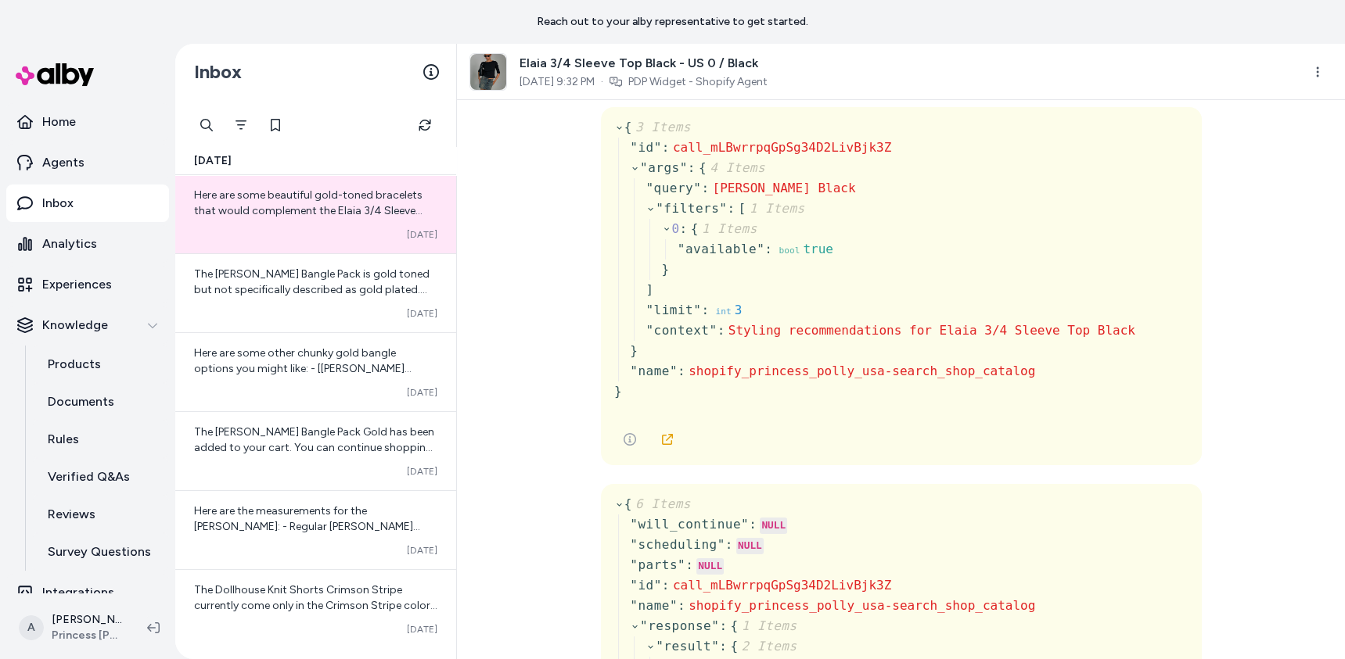
scroll to position [890, 0]
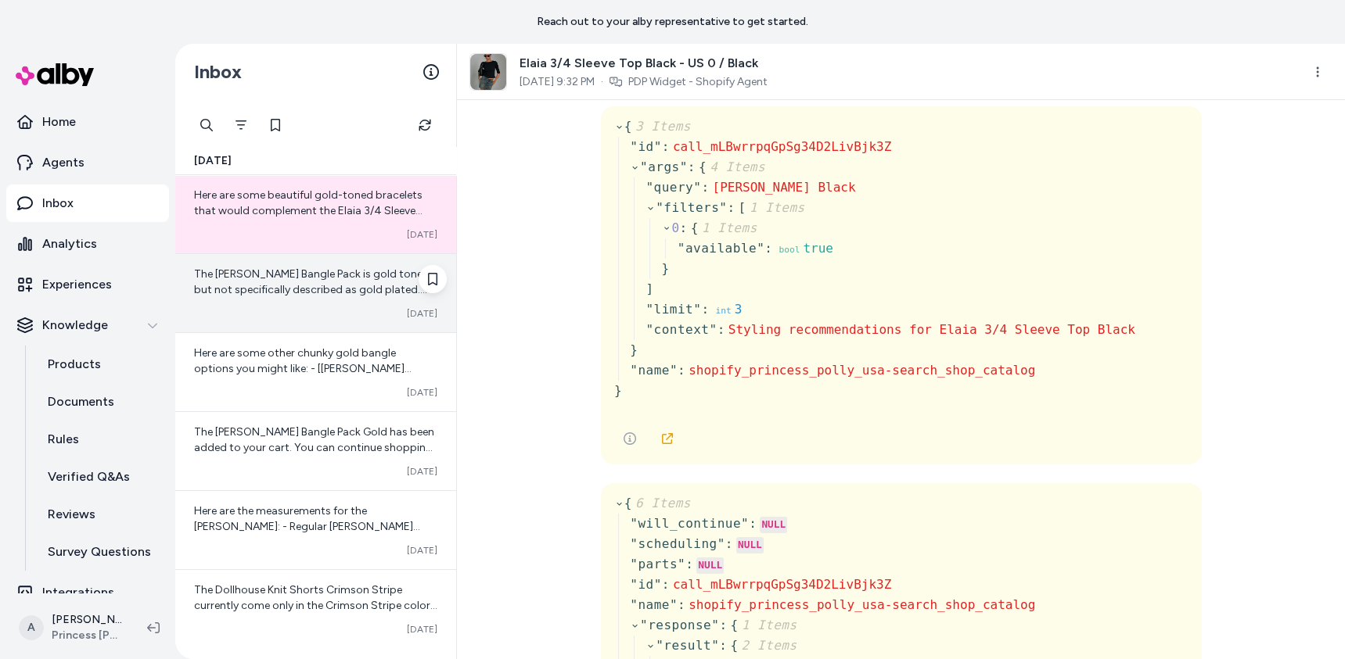
click at [268, 275] on span "The [PERSON_NAME] Bangle Pack is gold toned but not specifically described as g…" at bounding box center [315, 298] width 243 height 60
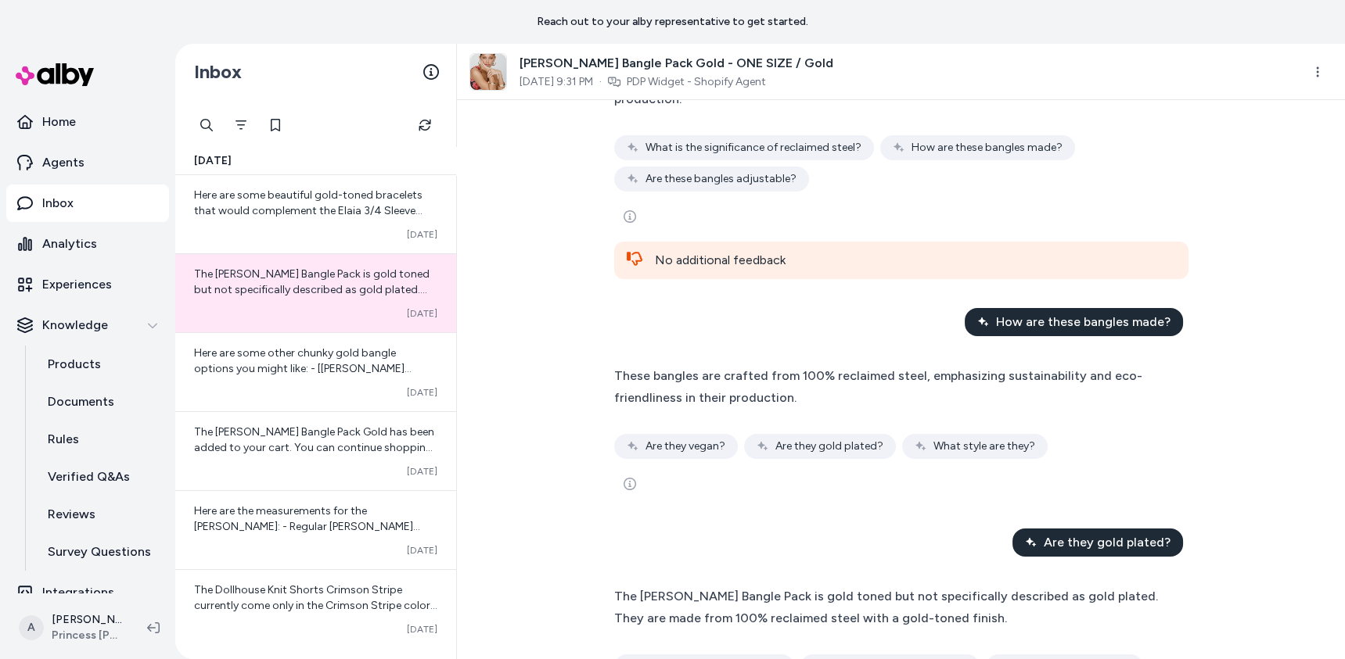
scroll to position [444, 0]
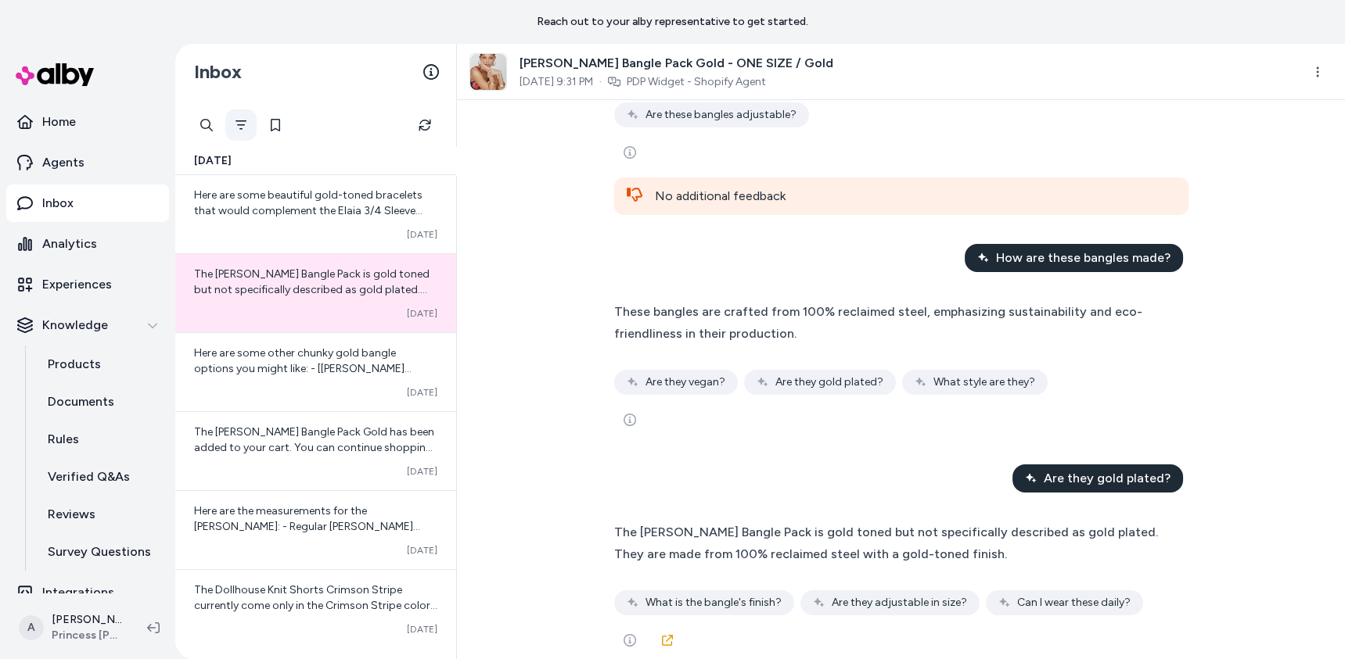
click at [239, 129] on icon "Filter" at bounding box center [241, 125] width 13 height 13
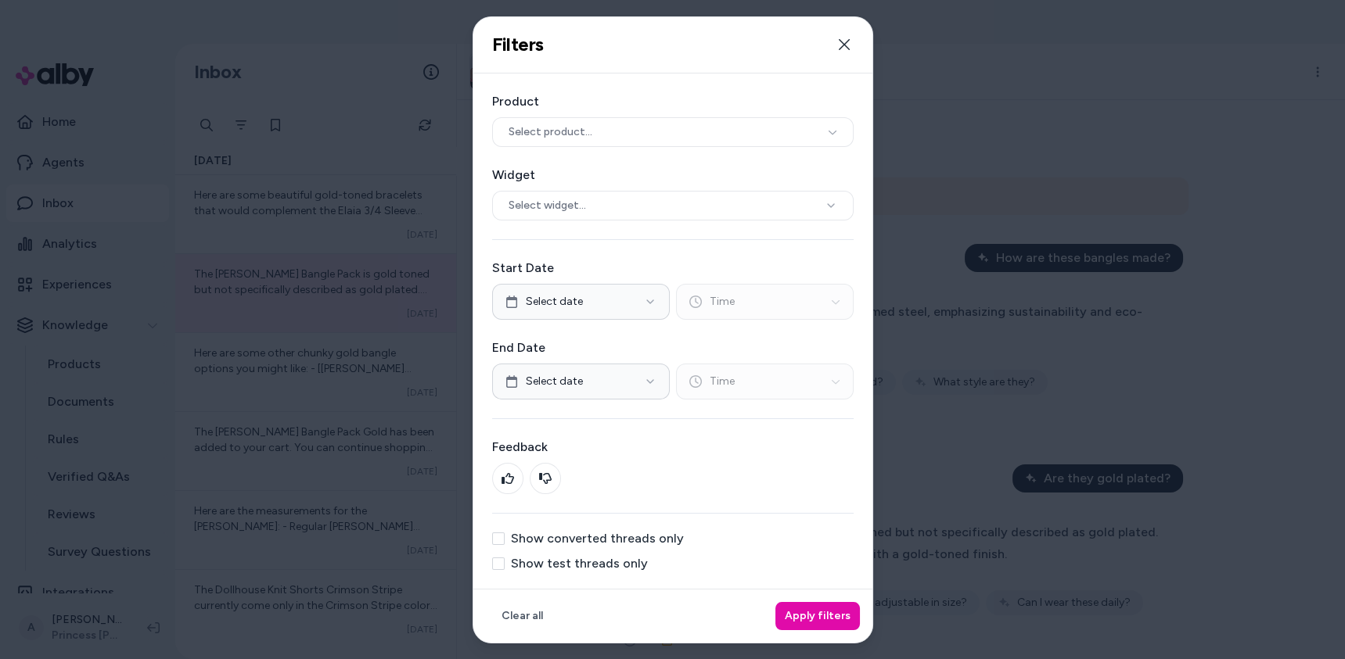
click at [581, 558] on label "Show test threads only" at bounding box center [579, 564] width 137 height 13
click at [505, 558] on button "Show test threads only" at bounding box center [498, 564] width 13 height 13
click at [813, 620] on button "Apply filters" at bounding box center [817, 616] width 84 height 28
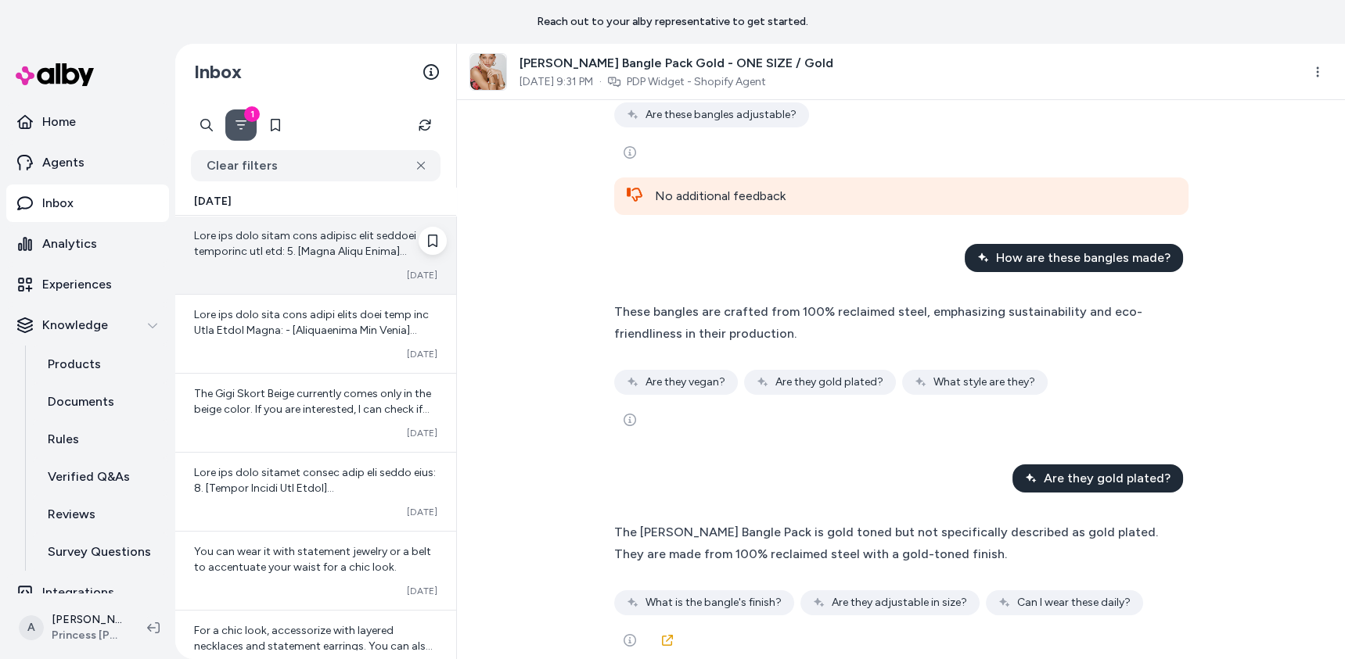
click at [326, 270] on div "Converted [DATE]" at bounding box center [315, 275] width 243 height 13
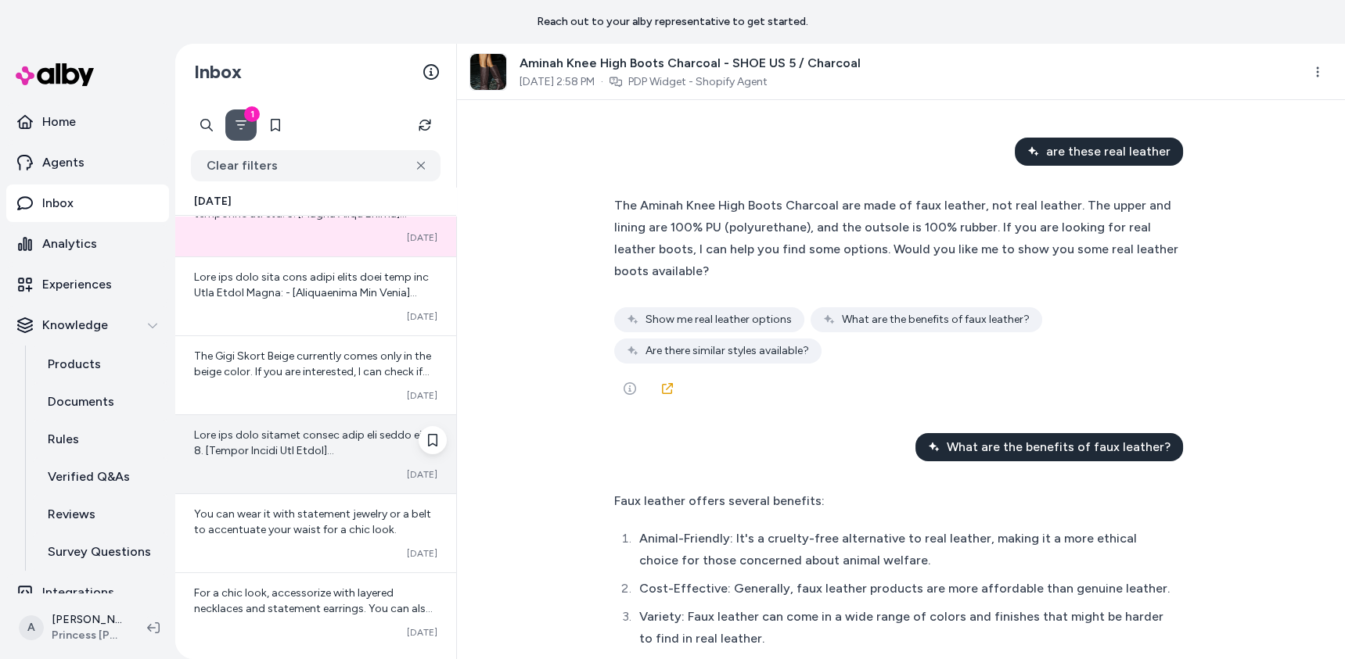
scroll to position [36, 0]
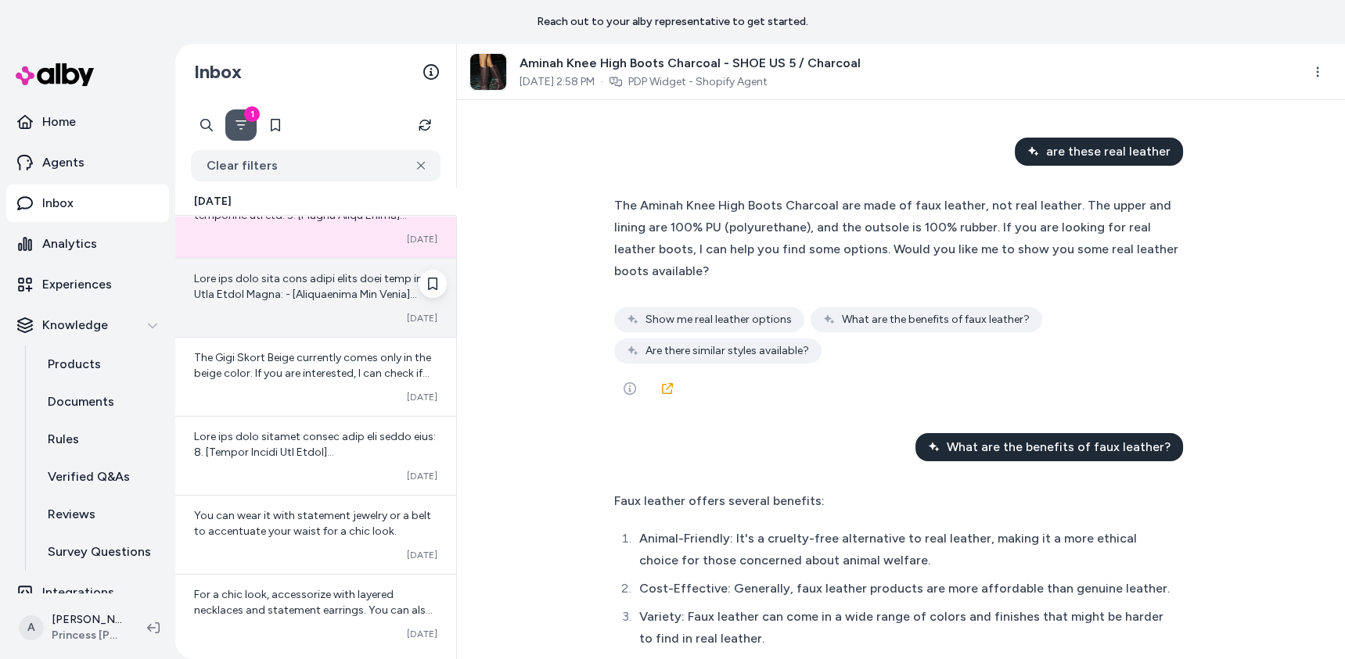
click at [360, 329] on div "Converted [DATE]" at bounding box center [315, 298] width 281 height 78
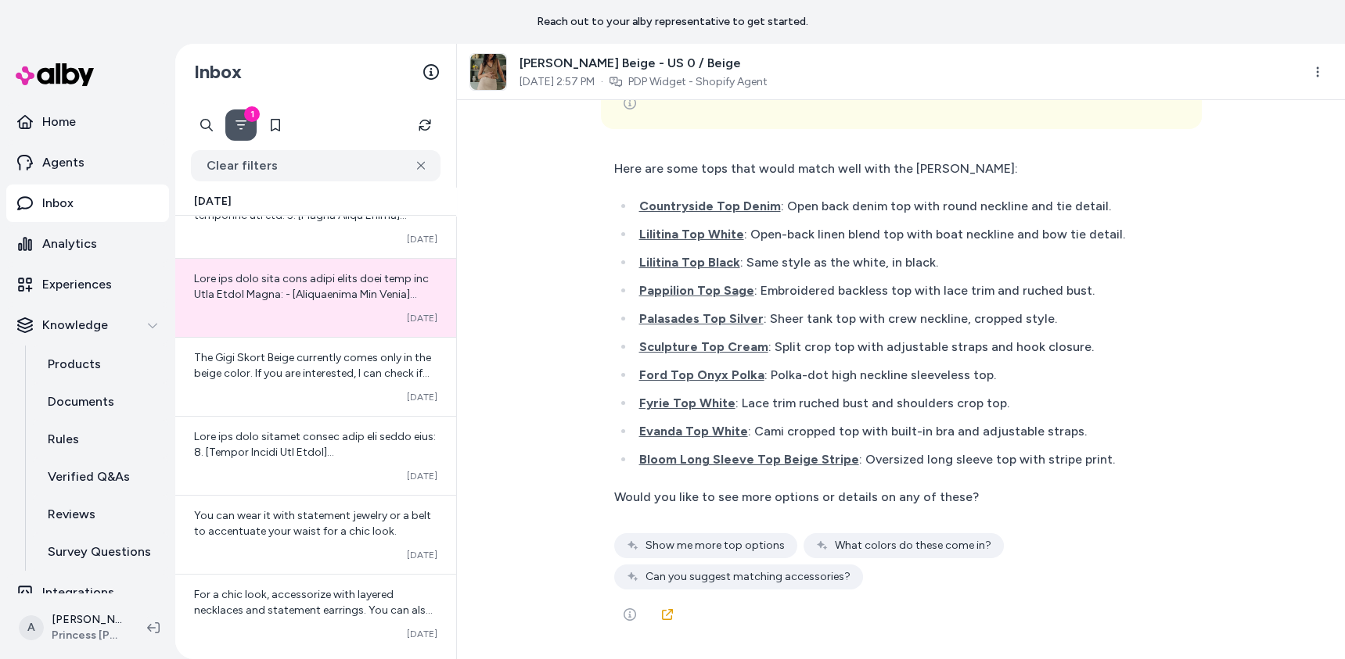
scroll to position [0, 12]
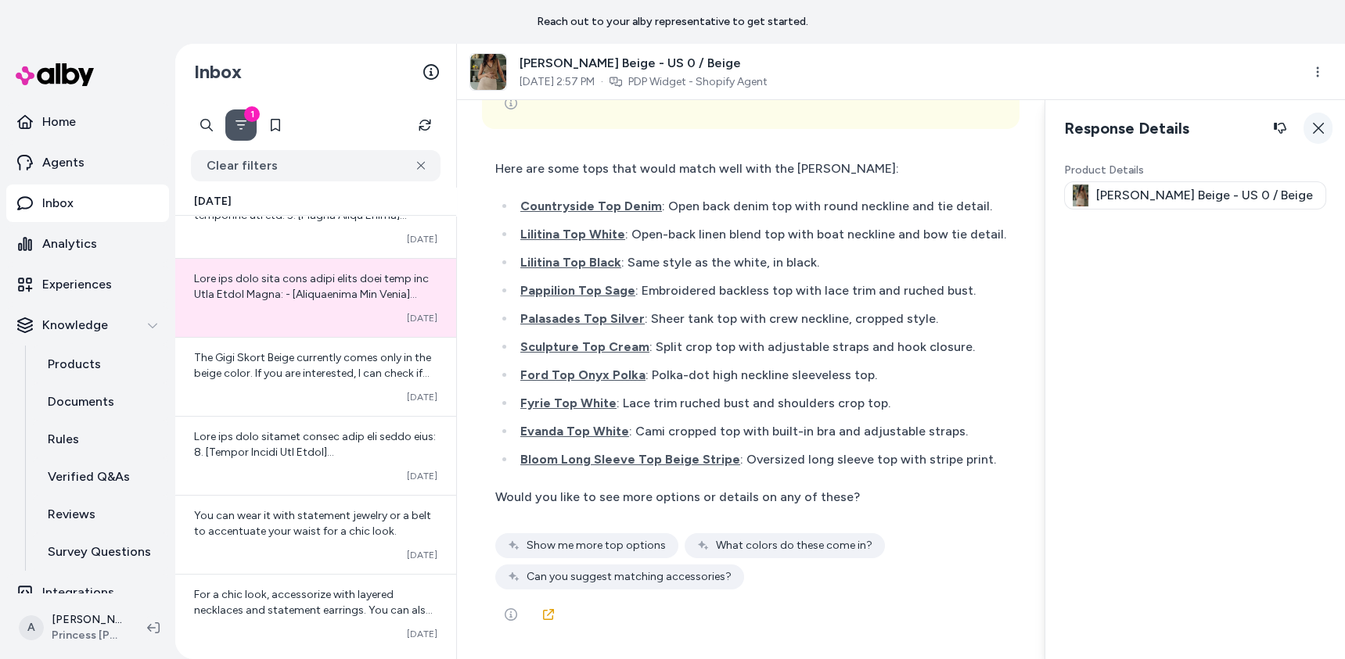
click at [1323, 130] on button "Close" at bounding box center [1317, 128] width 29 height 31
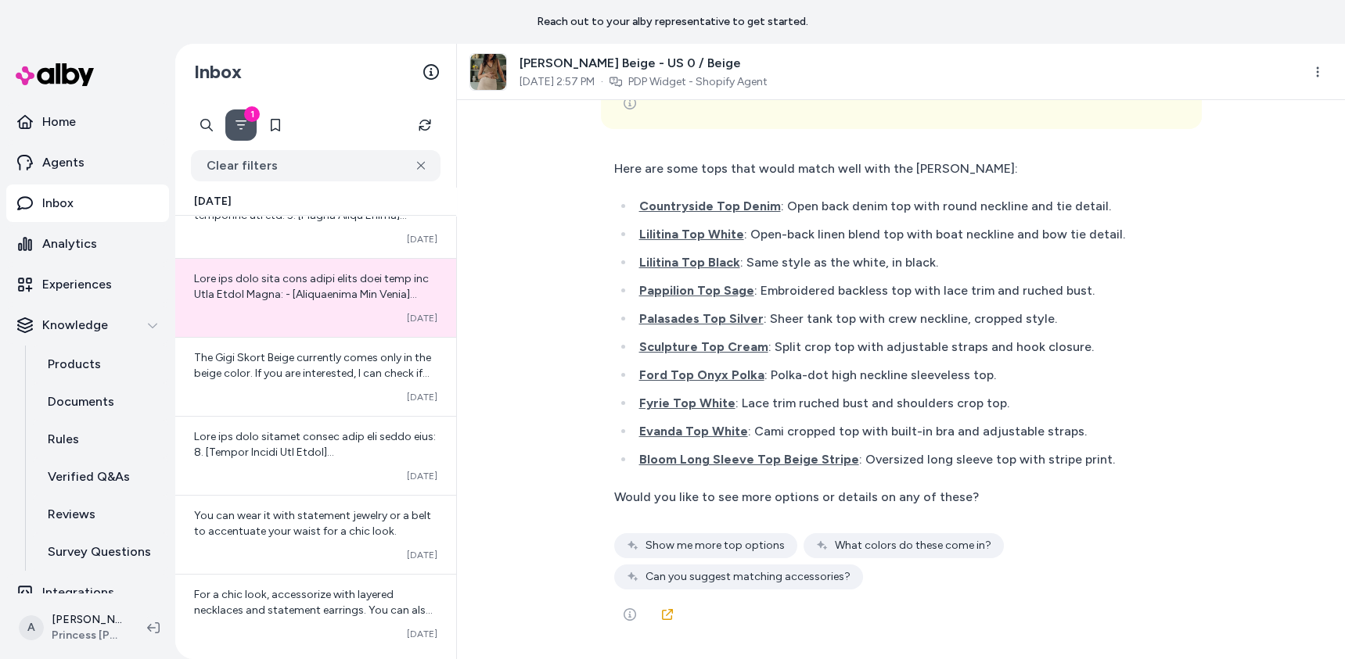
scroll to position [7754, 0]
drag, startPoint x: 620, startPoint y: 66, endPoint x: 770, endPoint y: 71, distance: 151.1
click at [767, 71] on span "[PERSON_NAME] Beige - US 0 / Beige" at bounding box center [643, 63] width 248 height 19
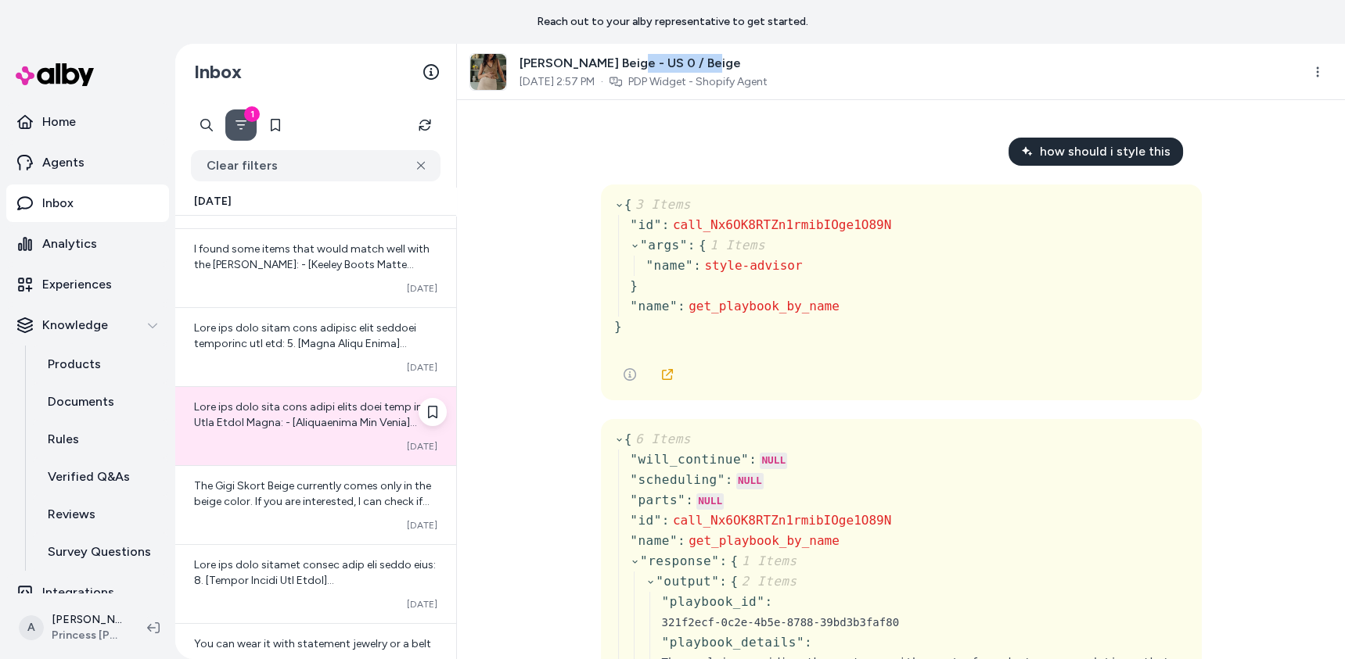
scroll to position [21, 0]
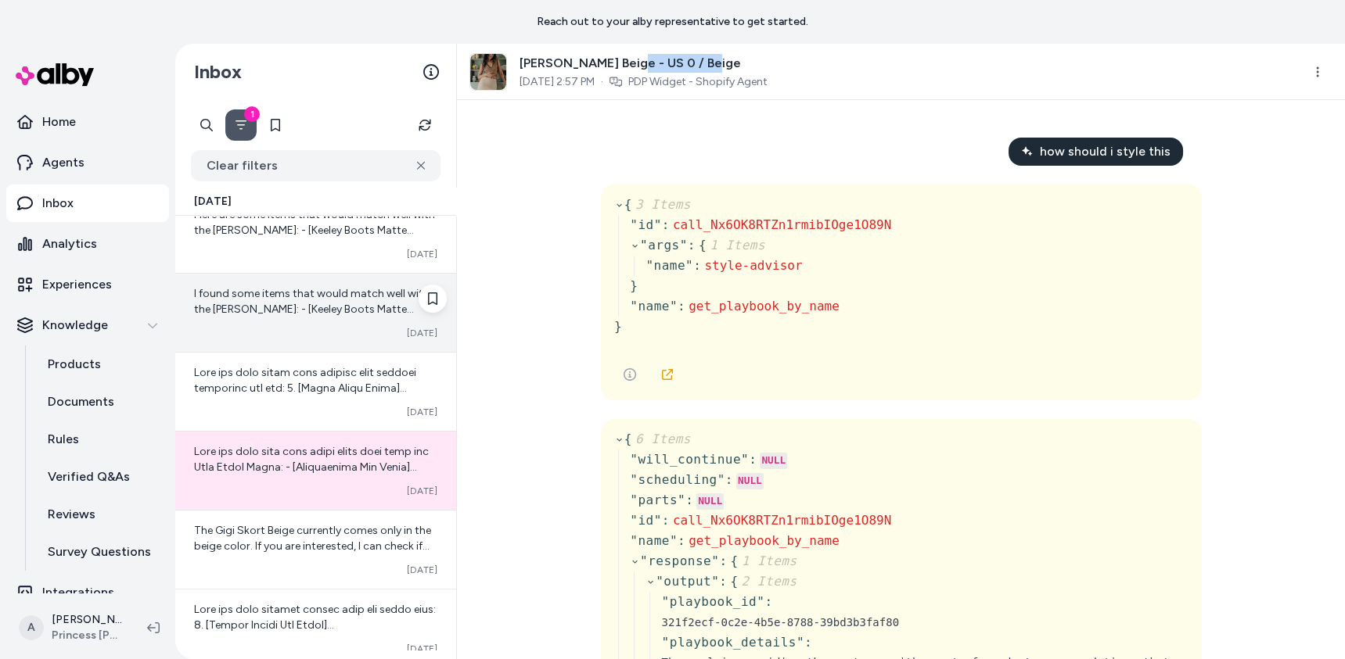
click at [296, 325] on div "I found some items that would match well with the [PERSON_NAME]: - [Keeley Boot…" at bounding box center [315, 313] width 281 height 78
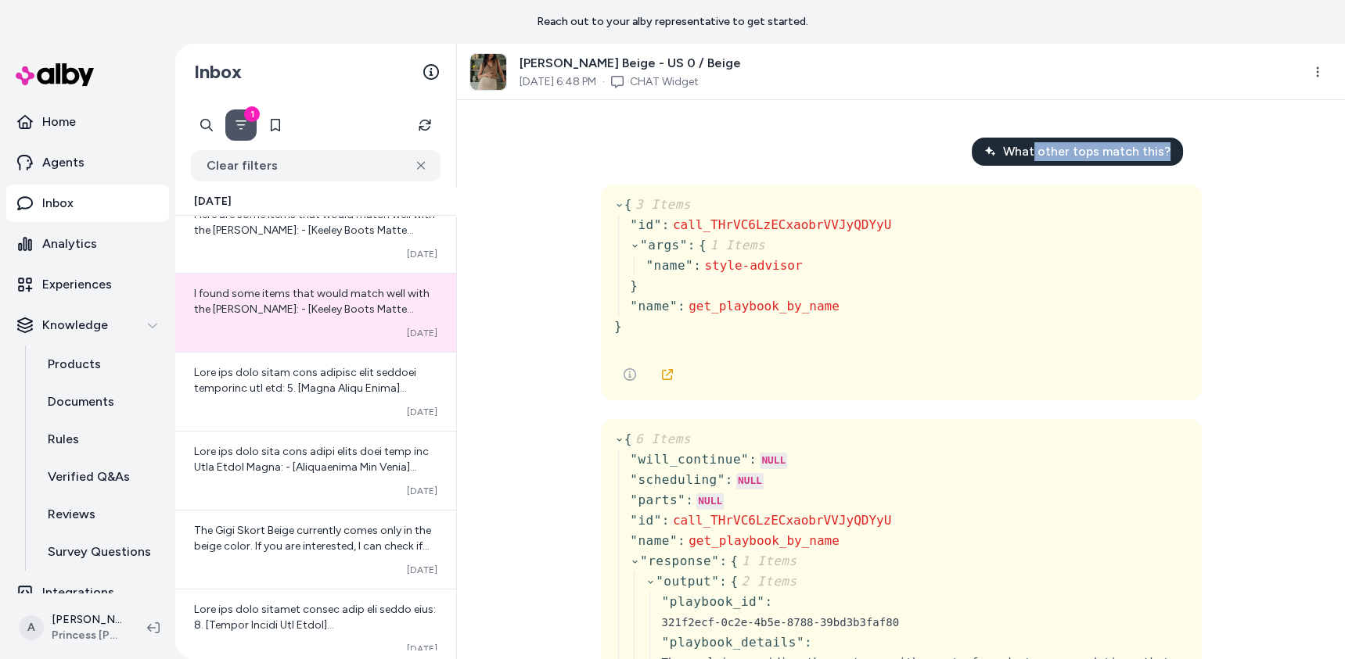
drag, startPoint x: 1036, startPoint y: 157, endPoint x: 908, endPoint y: 156, distance: 128.3
click at [676, 88] on link "CHAT Widget" at bounding box center [664, 82] width 69 height 16
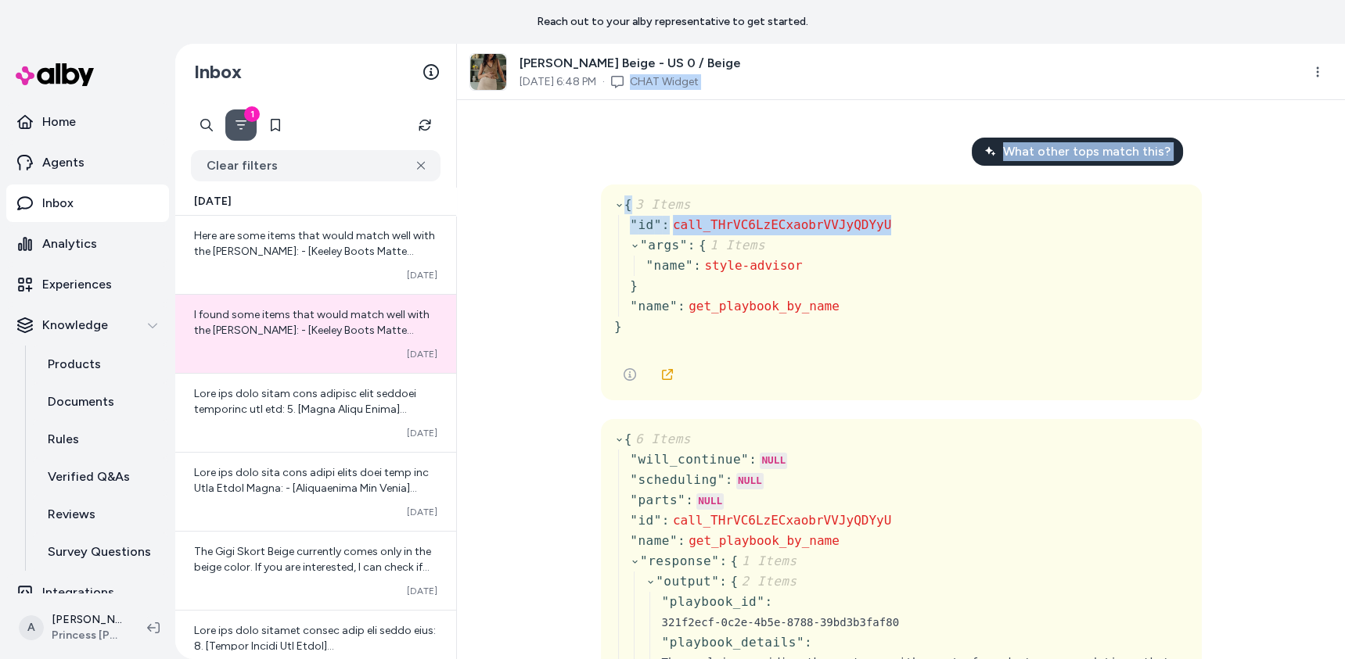
drag, startPoint x: 648, startPoint y: 85, endPoint x: 498, endPoint y: 239, distance: 214.6
click at [498, 239] on div "[PERSON_NAME] Beige - US 0 / Beige [DATE] 6:48 PM · CHAT Widget What other tops…" at bounding box center [901, 352] width 888 height 616
click at [95, 269] on link "Experiences" at bounding box center [87, 285] width 163 height 38
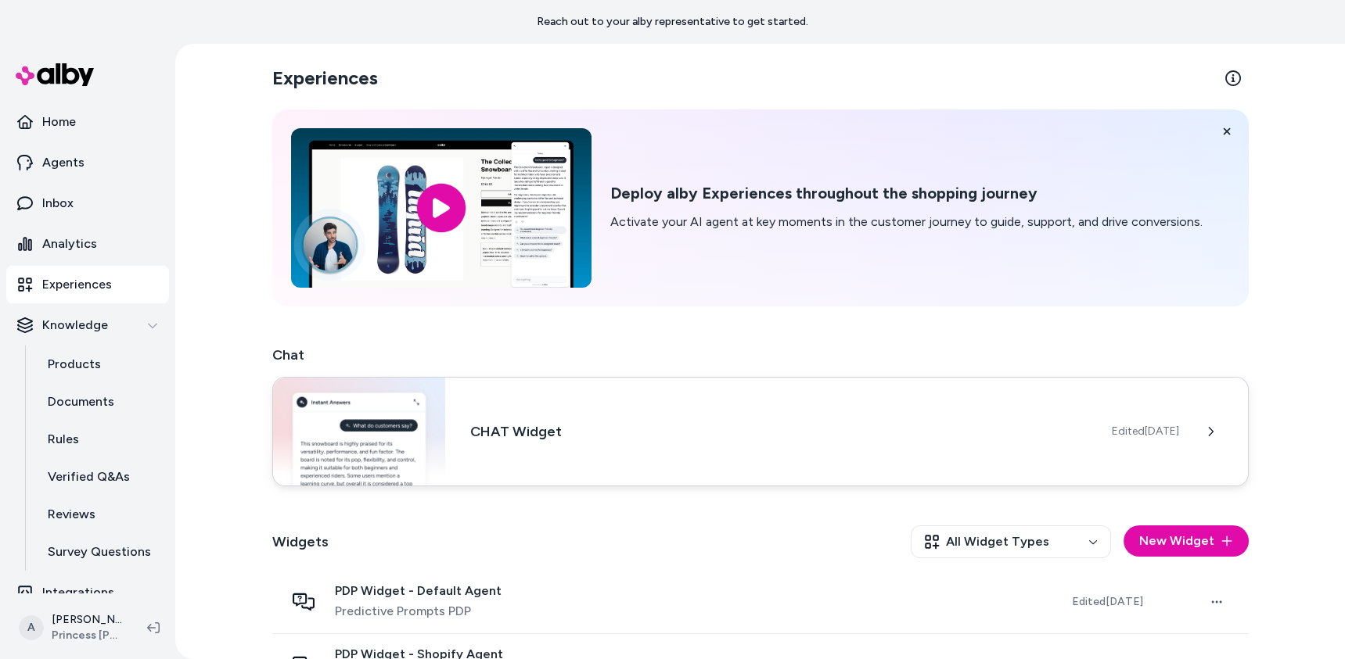
click at [612, 430] on h3 "CHAT Widget" at bounding box center [778, 432] width 616 height 22
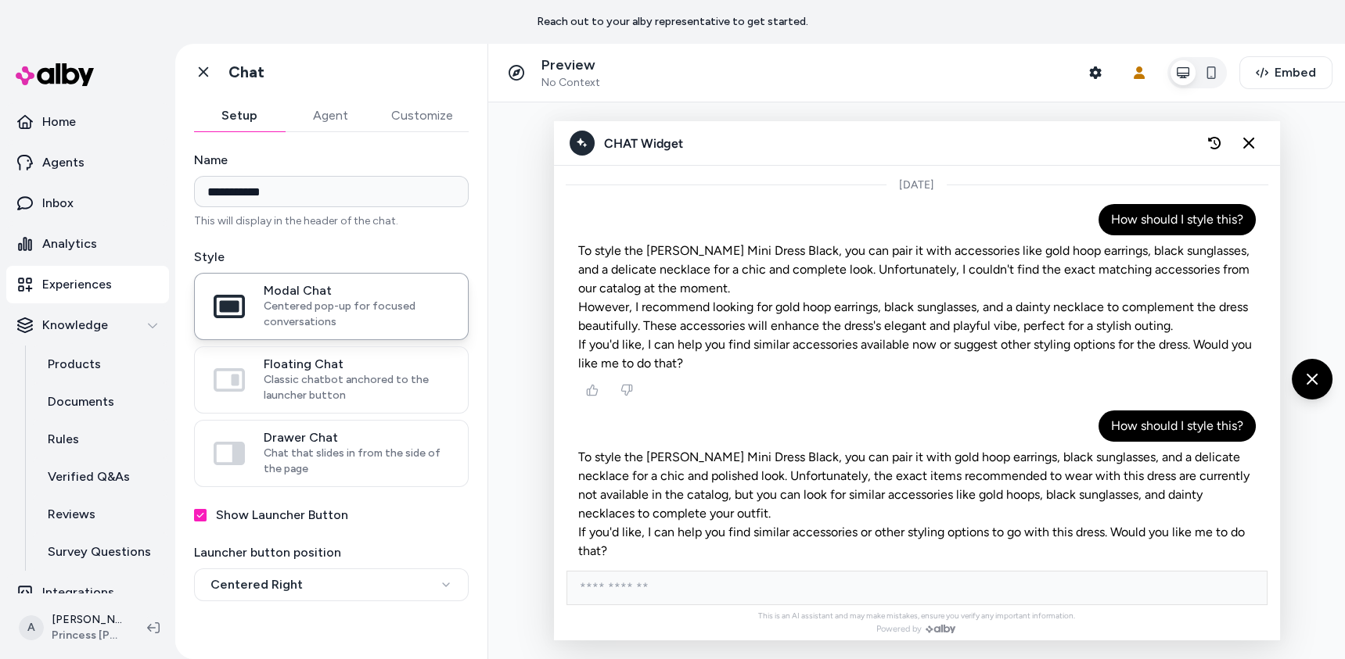
click at [289, 106] on button "Agent" at bounding box center [330, 115] width 91 height 31
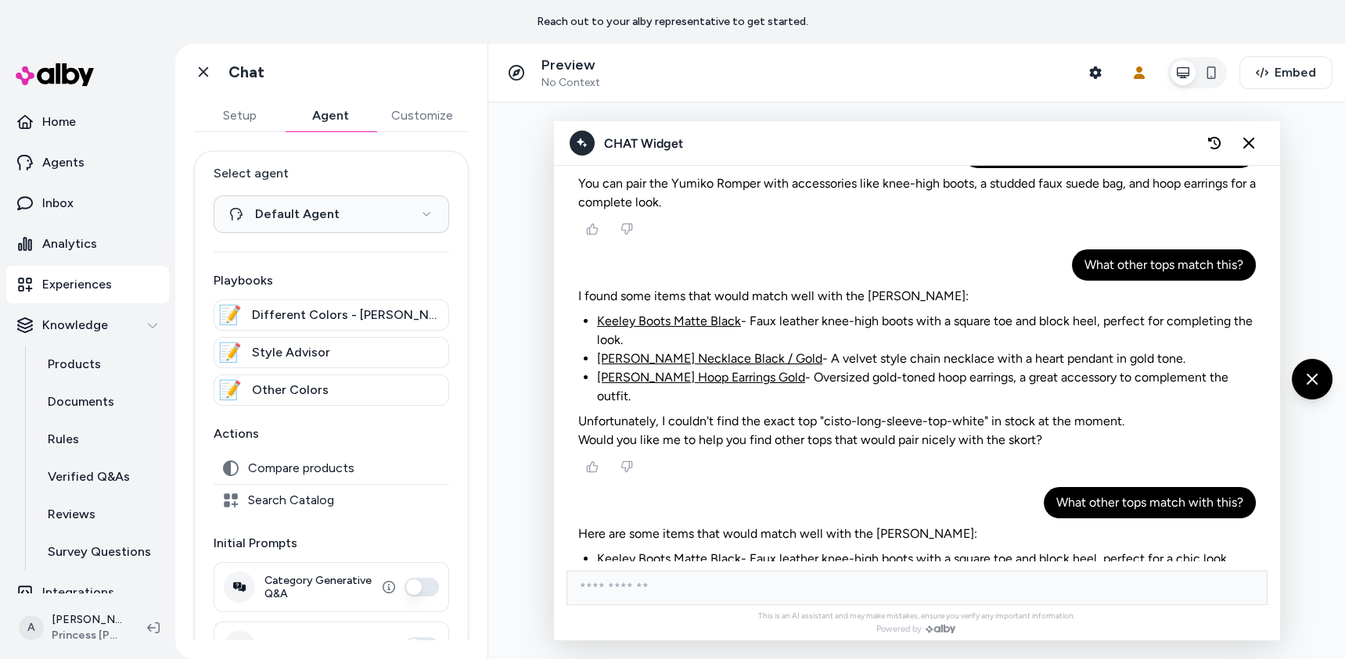
scroll to position [2775, 0]
click at [314, 110] on button "Agent" at bounding box center [330, 115] width 91 height 31
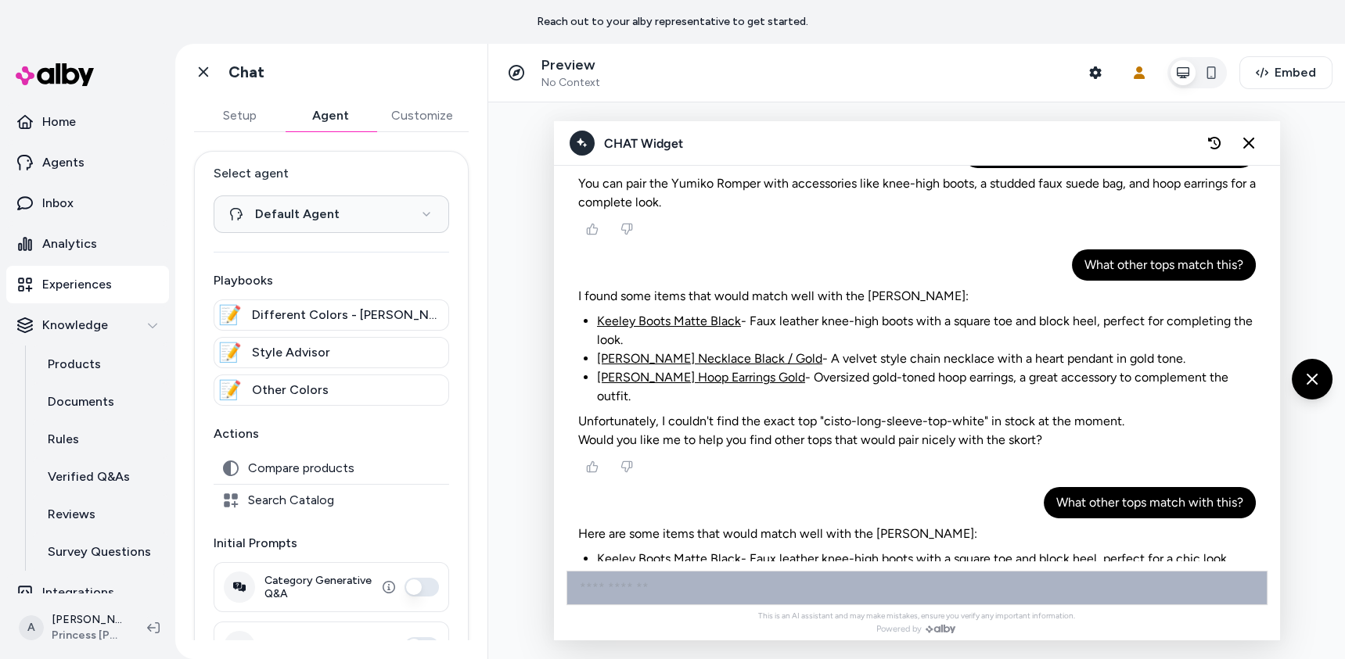
click at [685, 592] on input "AI Shopping Assistant" at bounding box center [916, 588] width 701 height 34
type input "**********"
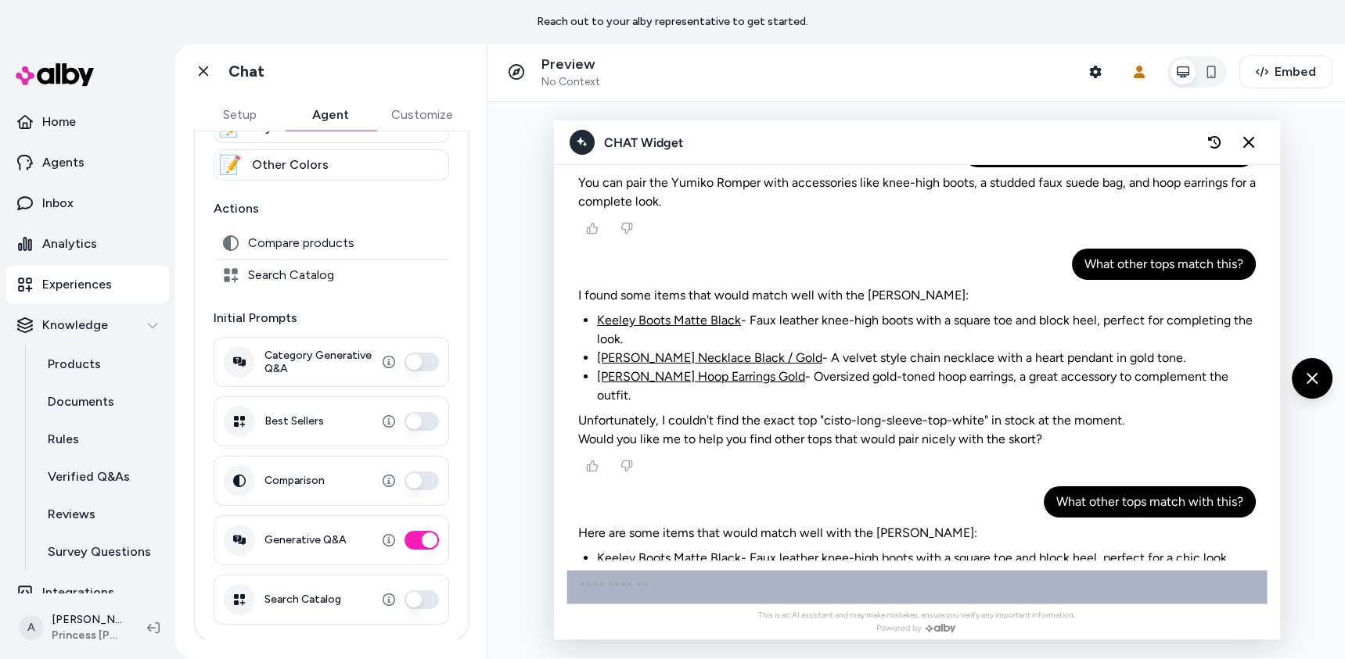
scroll to position [0, 0]
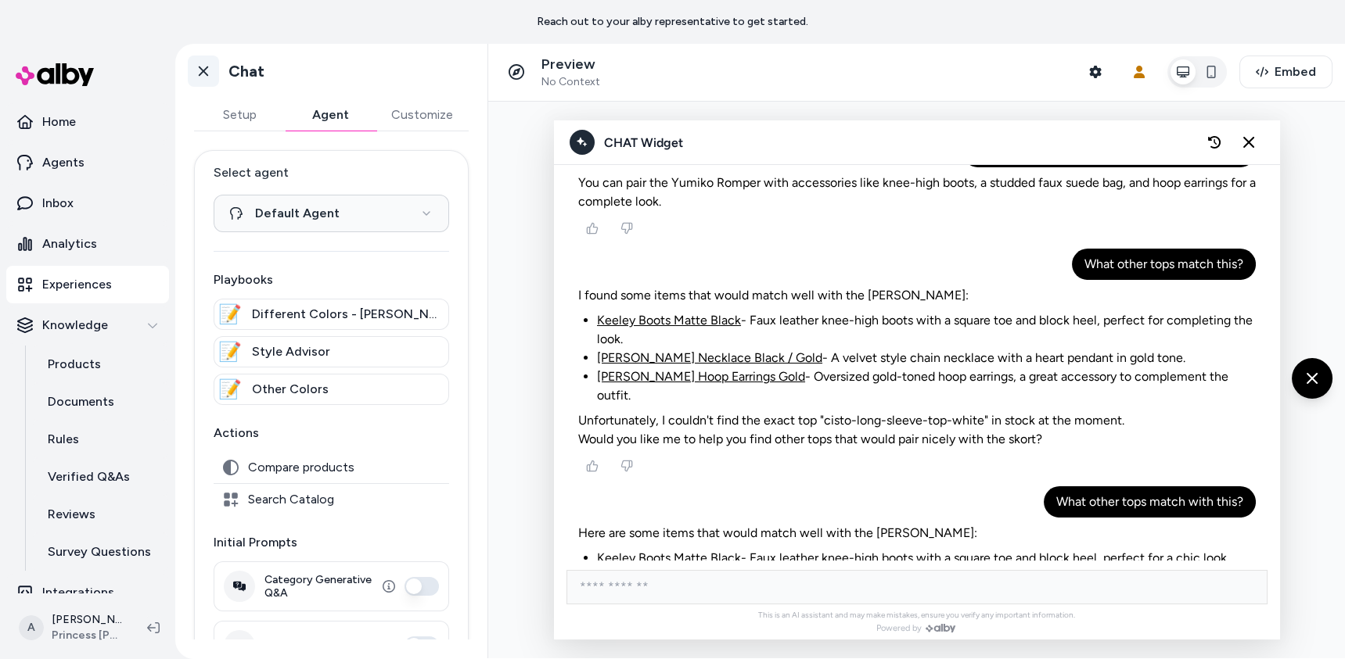
click at [209, 64] on icon at bounding box center [204, 71] width 16 height 16
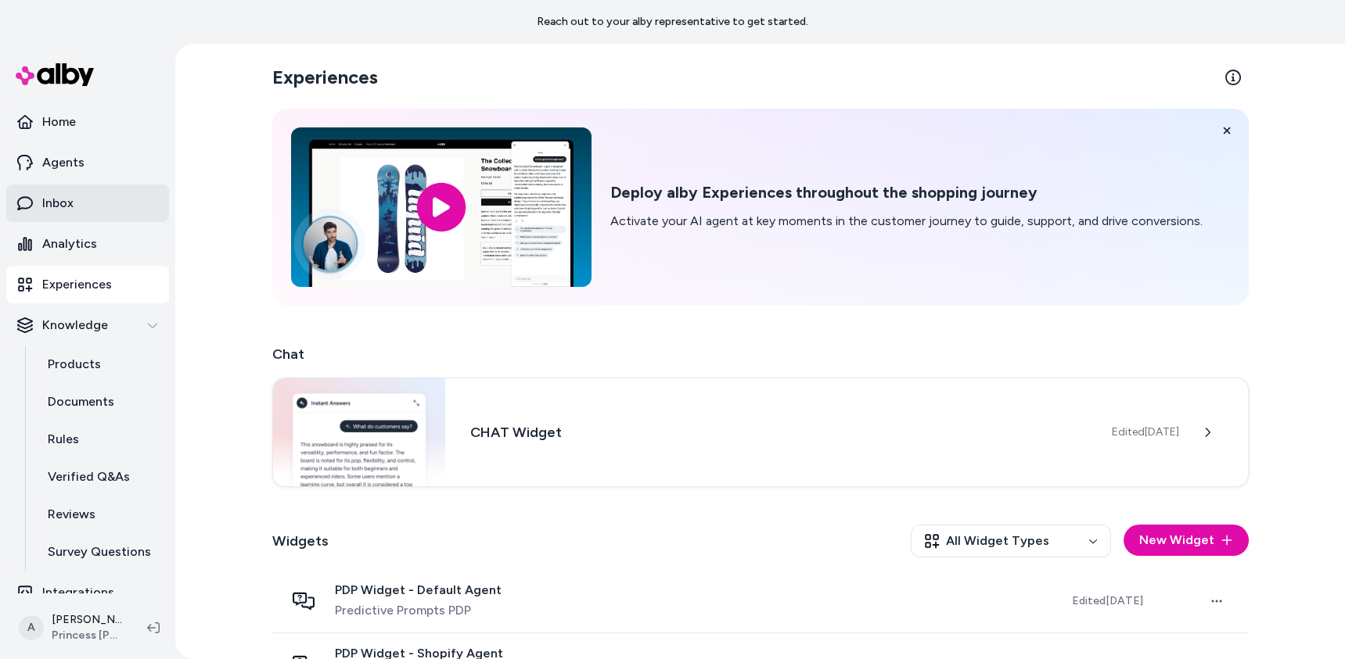
click at [96, 204] on link "Inbox" at bounding box center [87, 204] width 163 height 38
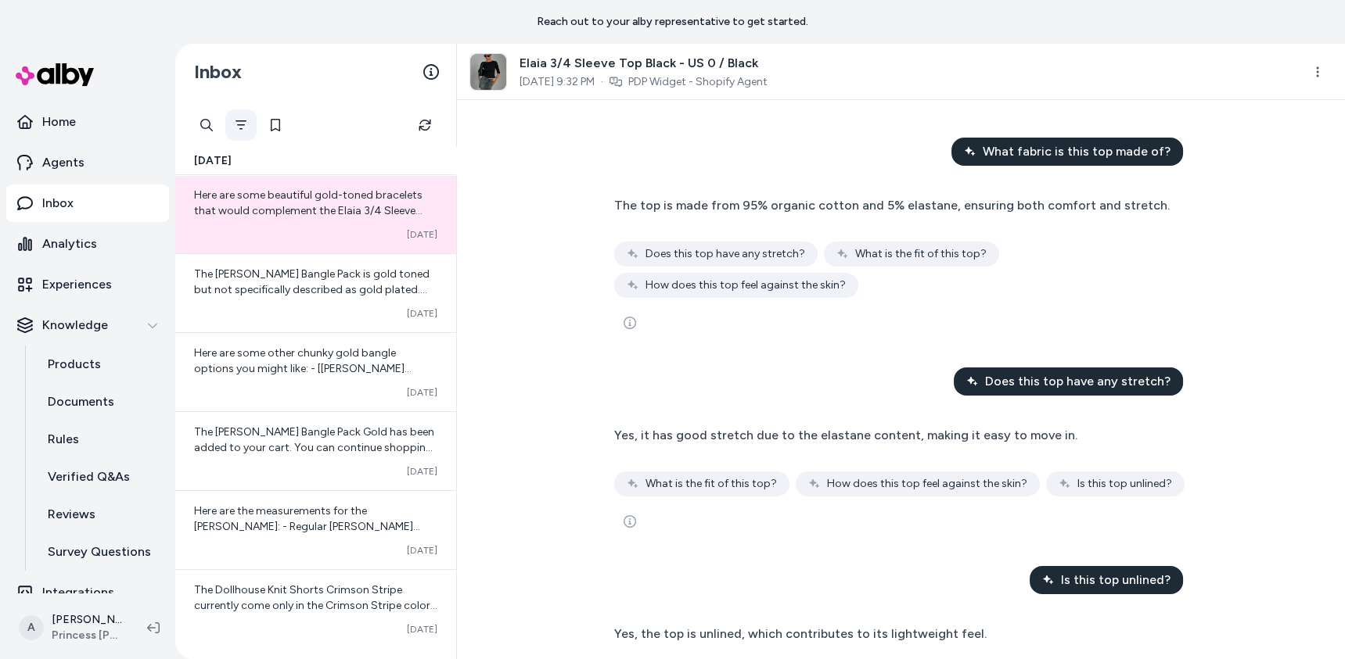
click at [253, 130] on button "Filter" at bounding box center [240, 125] width 31 height 31
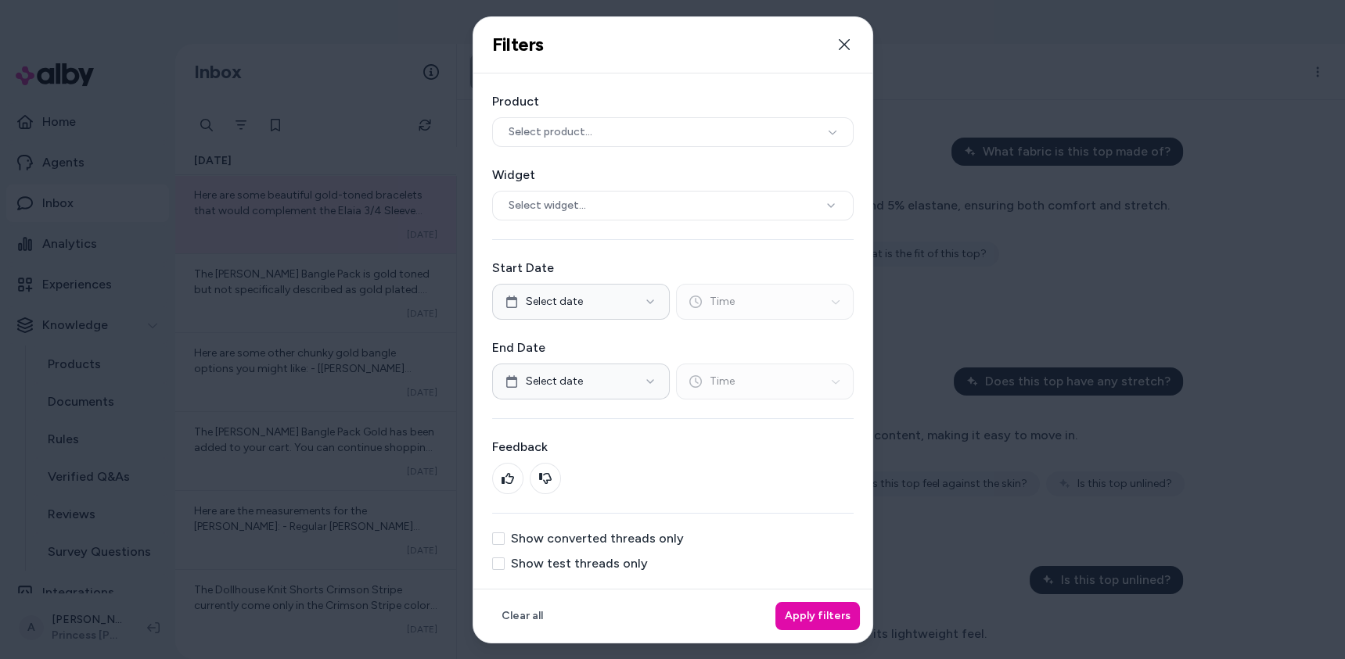
click at [595, 554] on div "Show converted threads only Show test threads only" at bounding box center [672, 552] width 361 height 38
click at [594, 554] on div "Show converted threads only Show test threads only" at bounding box center [672, 552] width 361 height 38
click at [609, 574] on div "Product Select product... Widget Select widget... Start Date Select date Time E…" at bounding box center [672, 331] width 399 height 515
click at [612, 564] on label "Show test threads only" at bounding box center [579, 564] width 137 height 13
click at [505, 564] on button "Show test threads only" at bounding box center [498, 564] width 13 height 13
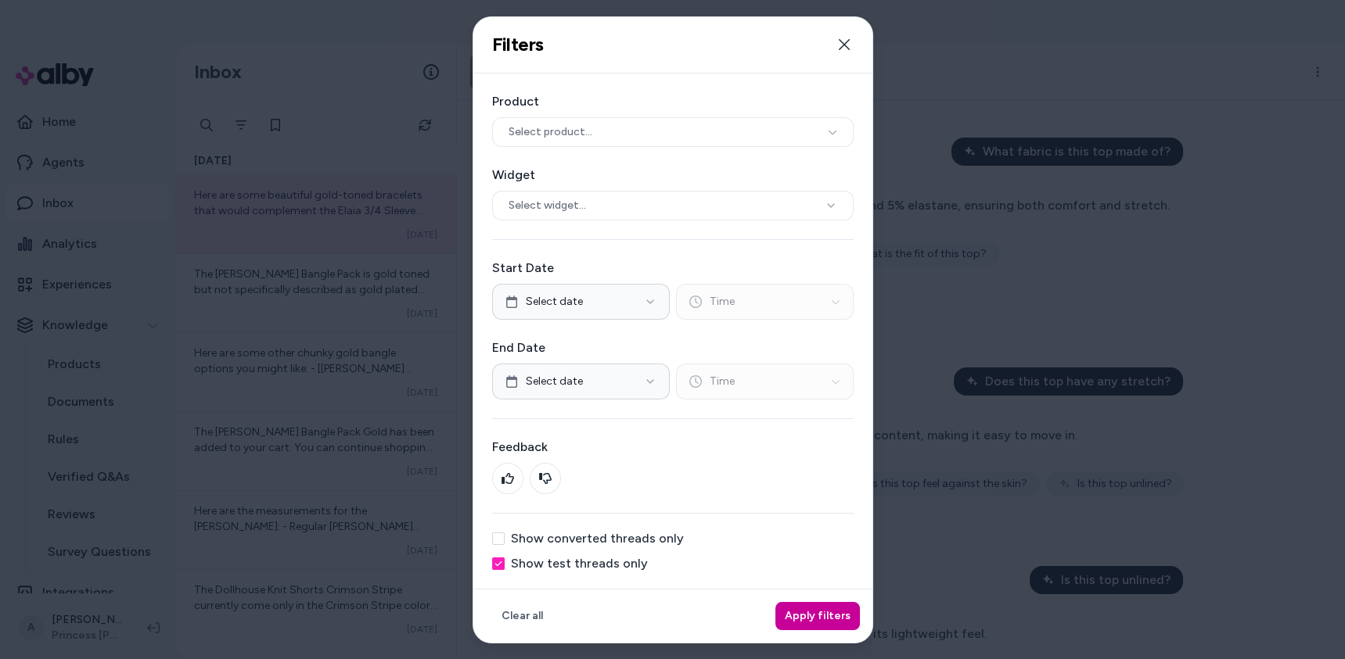
click at [795, 609] on button "Apply filters" at bounding box center [817, 616] width 84 height 28
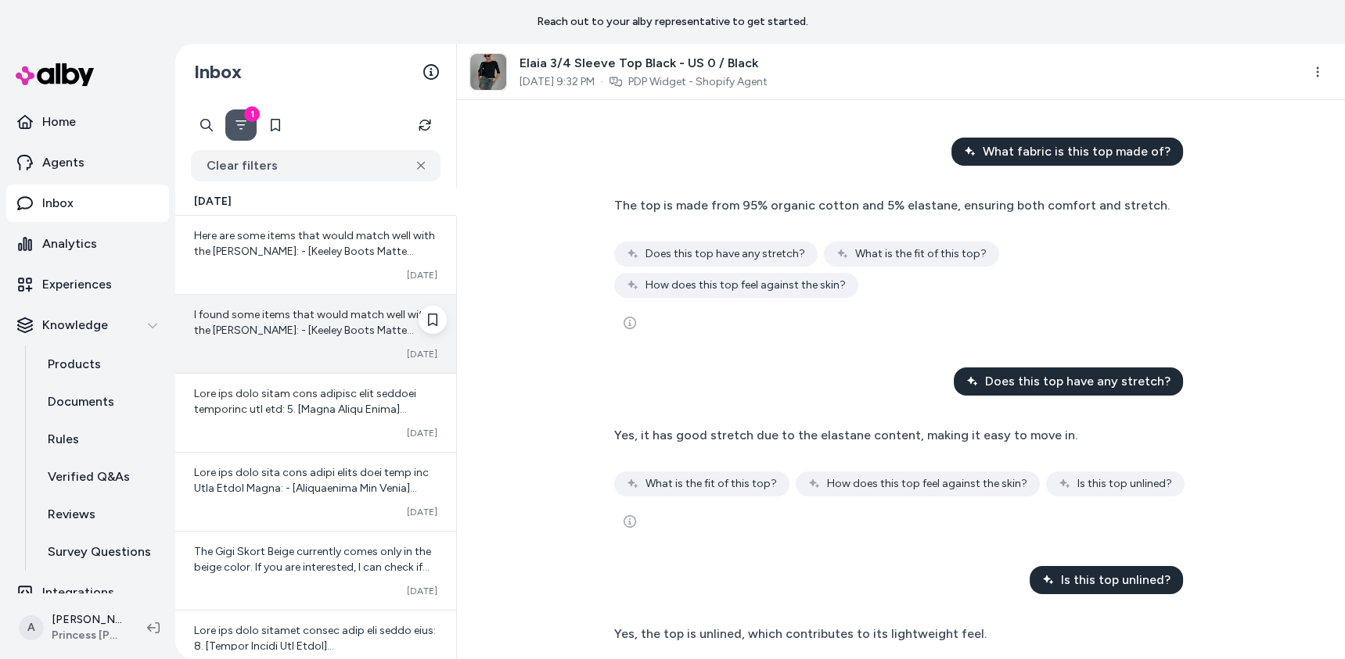
click at [361, 336] on span "I found some items that would match well with the [PERSON_NAME]: - [Keeley Boot…" at bounding box center [315, 432] width 243 height 248
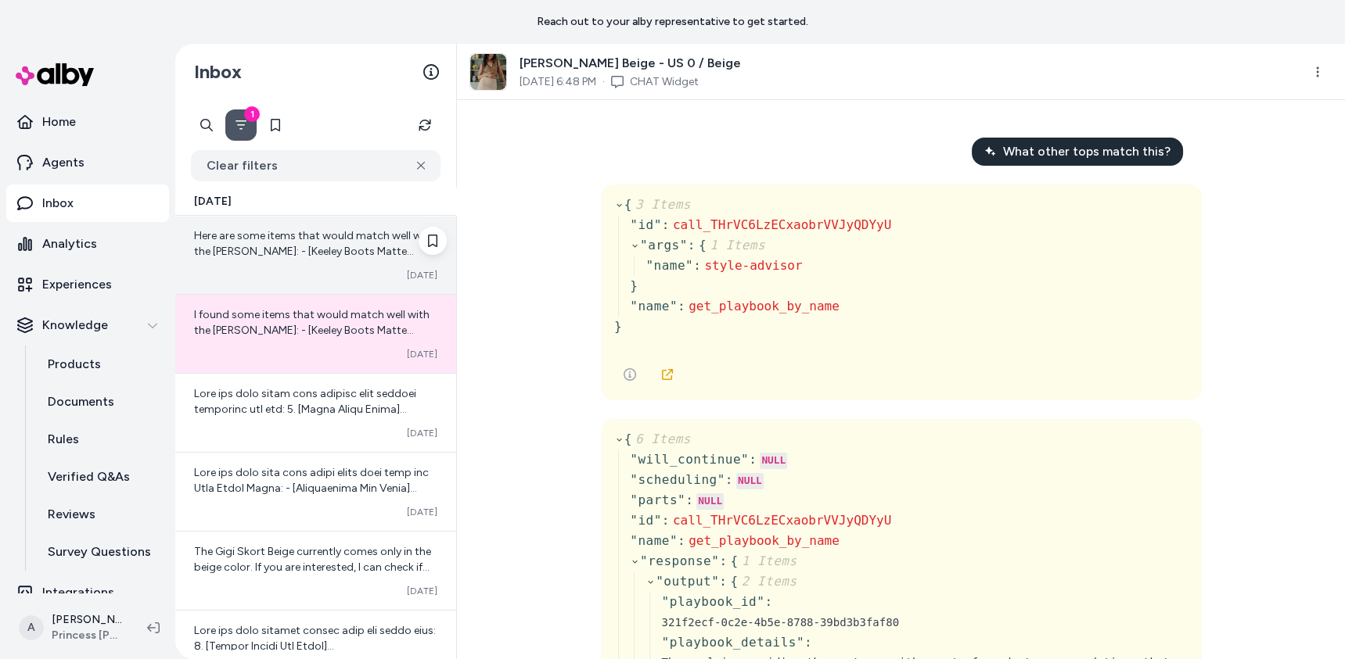
click at [349, 275] on div "Converted [DATE]" at bounding box center [315, 275] width 243 height 13
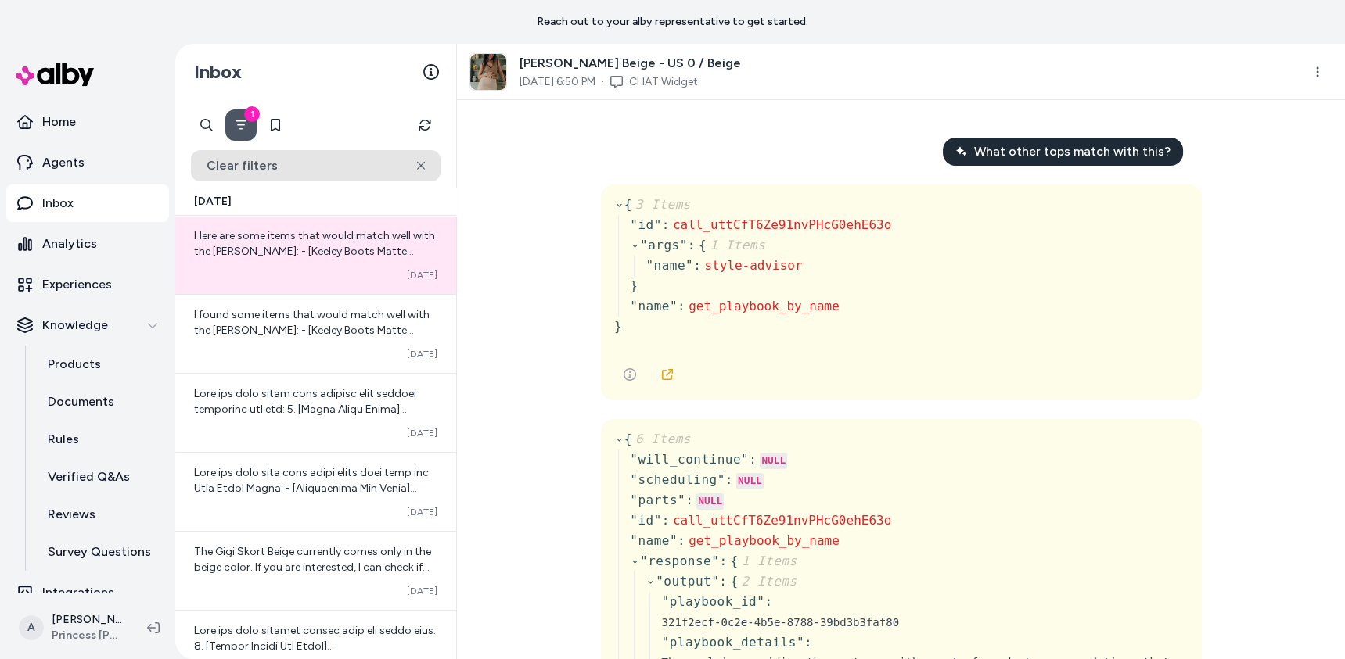
click at [419, 158] on button "Clear filters" at bounding box center [316, 165] width 250 height 31
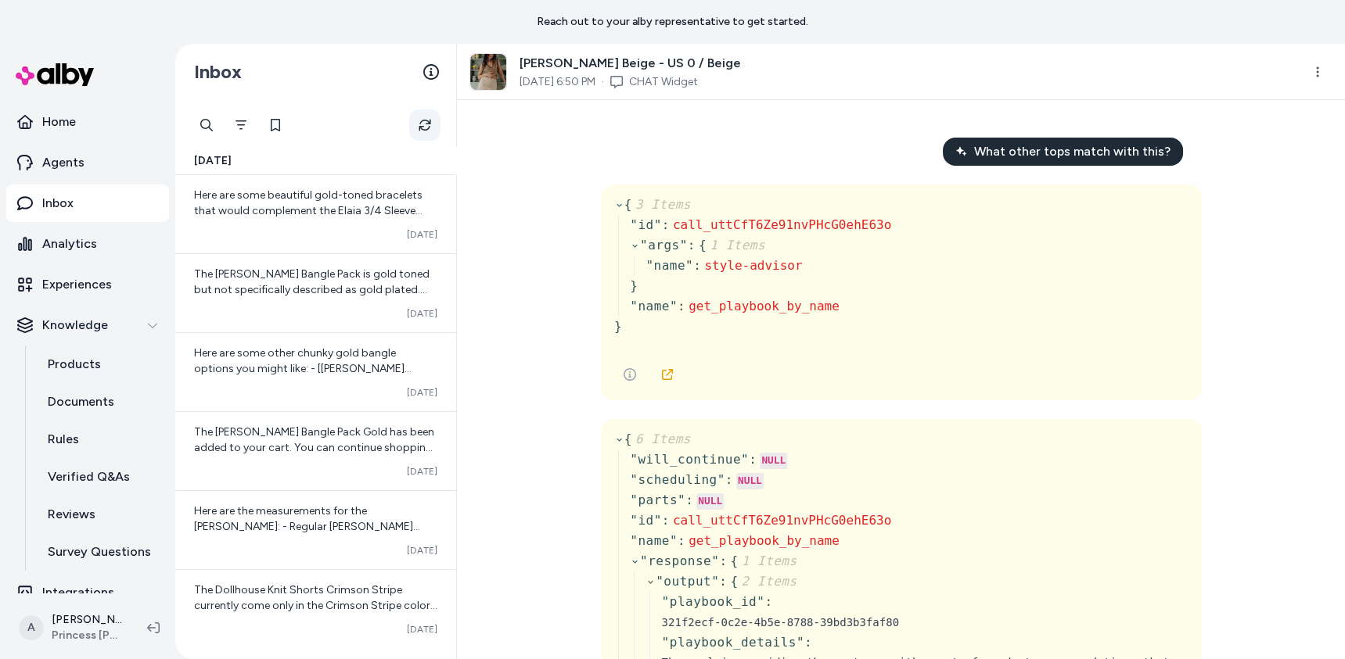
click at [426, 125] on icon "Refresh" at bounding box center [424, 125] width 16 height 16
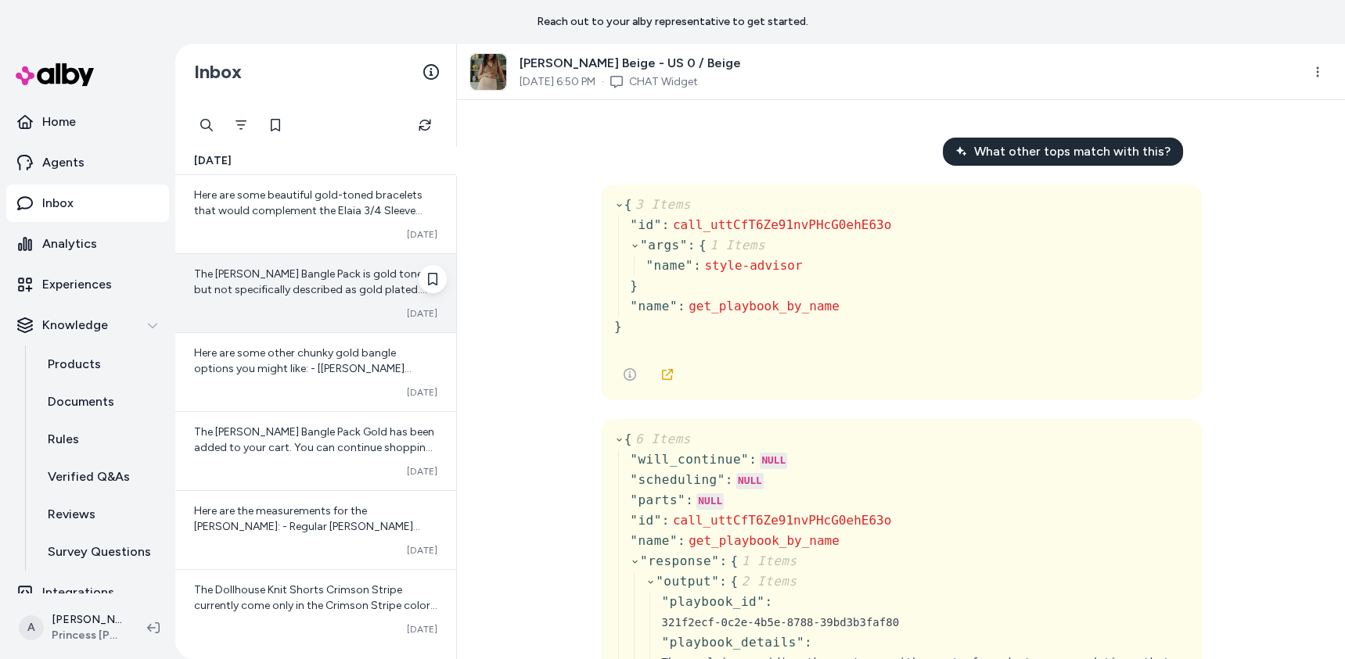
click at [323, 254] on div "The [PERSON_NAME] Bangle Pack is gold toned but not specifically described as g…" at bounding box center [315, 293] width 281 height 78
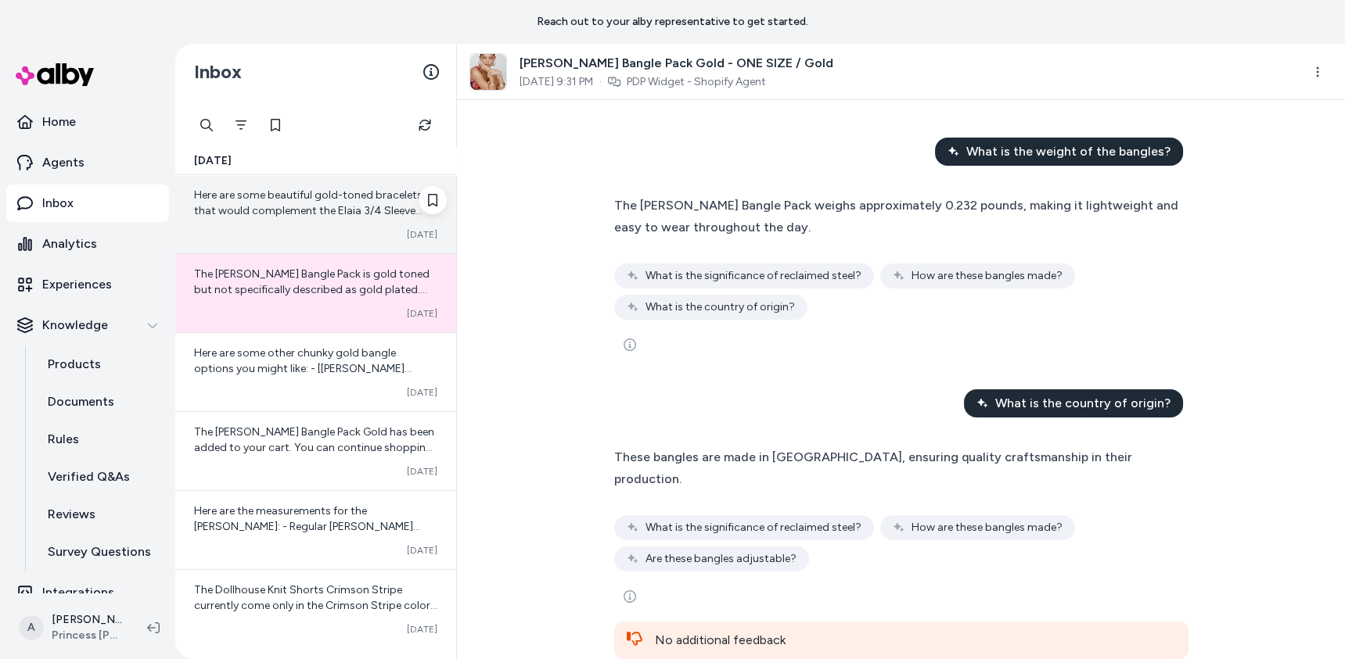
click at [269, 204] on span "Here are some beautiful gold-toned bracelets that would complement the Elaia 3/…" at bounding box center [315, 313] width 242 height 248
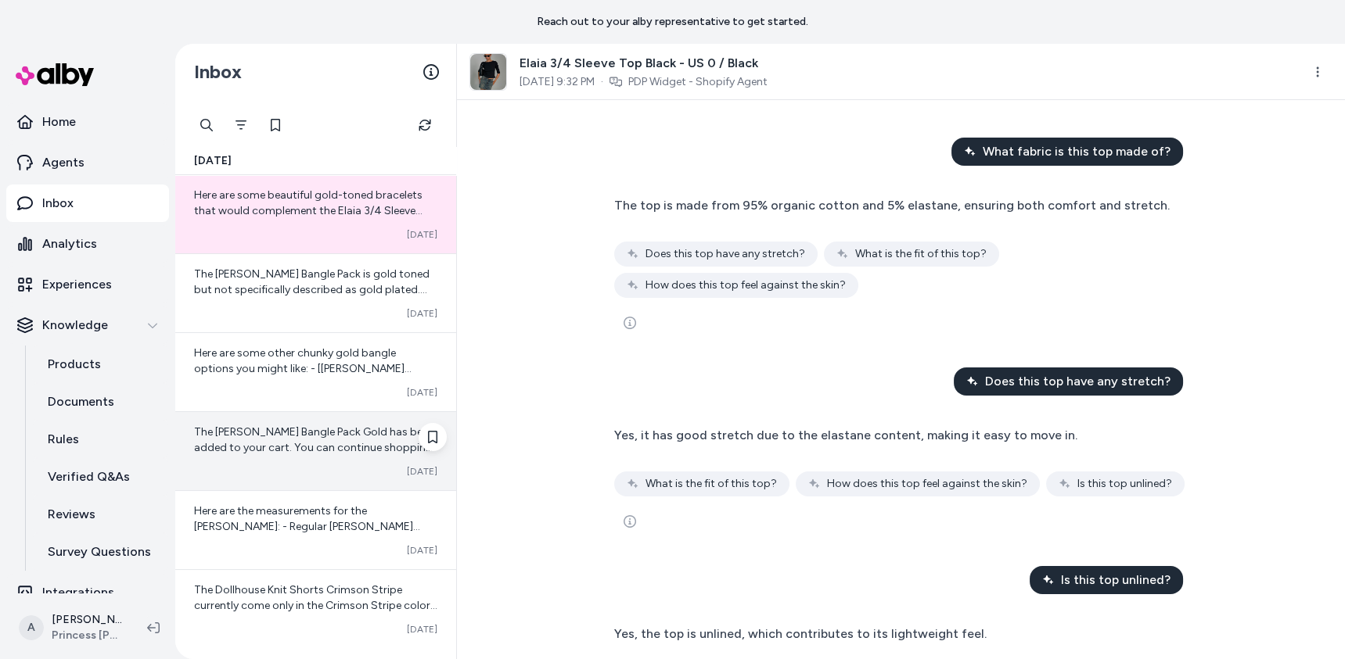
click at [301, 444] on span "The [PERSON_NAME] Bangle Pack Gold has been added to your cart. You can continu…" at bounding box center [315, 456] width 243 height 60
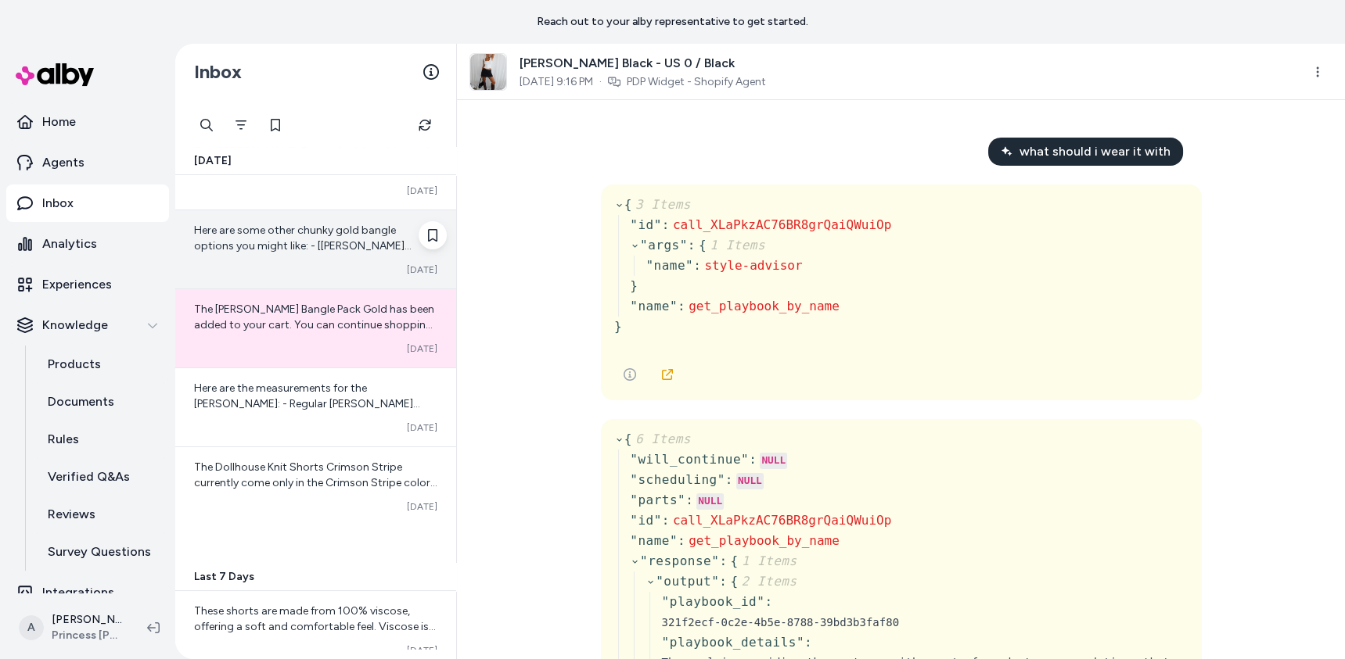
scroll to position [151, 0]
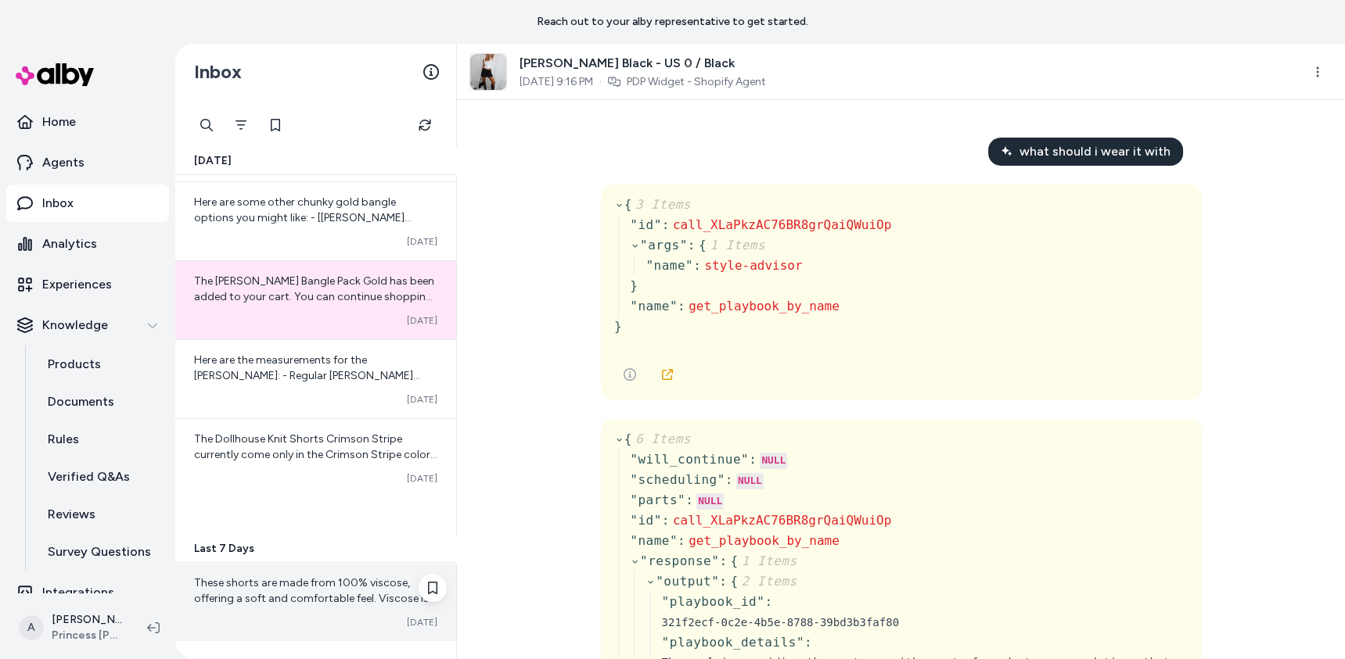
click at [328, 576] on span "These shorts are made from 100% viscose, offering a soft and comfortable feel. …" at bounding box center [315, 622] width 242 height 92
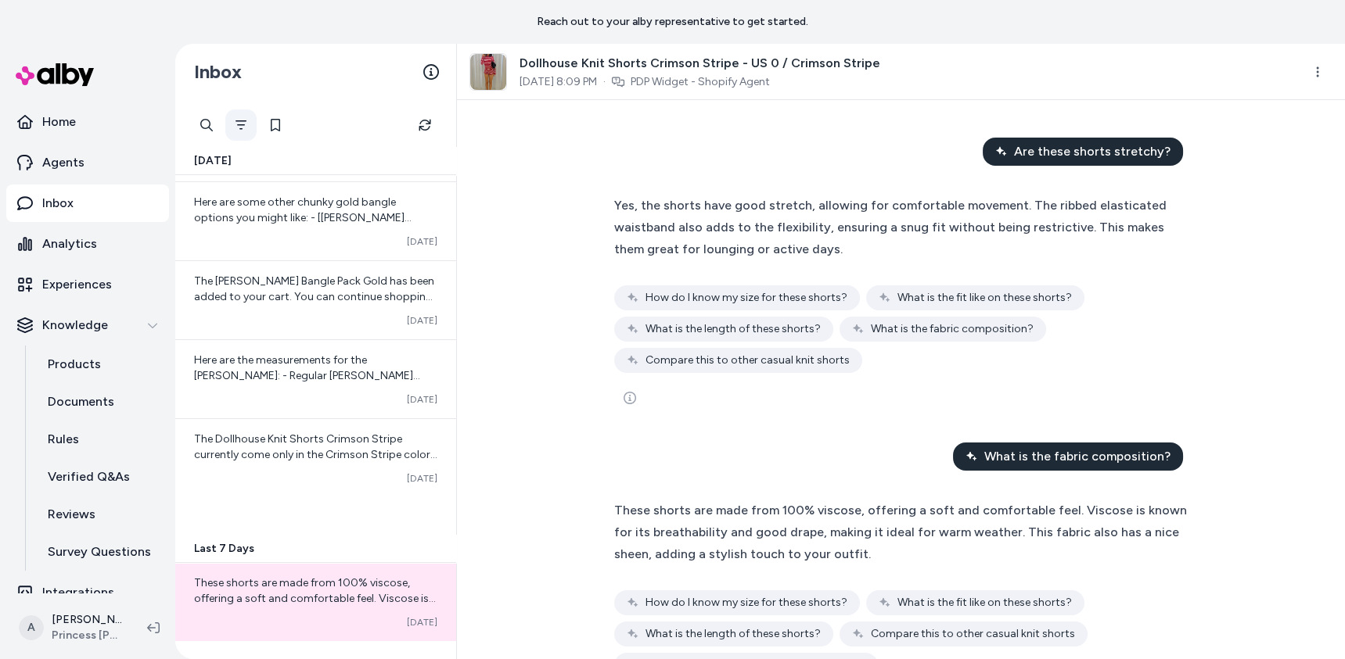
click at [236, 122] on icon "Filter" at bounding box center [241, 125] width 13 height 13
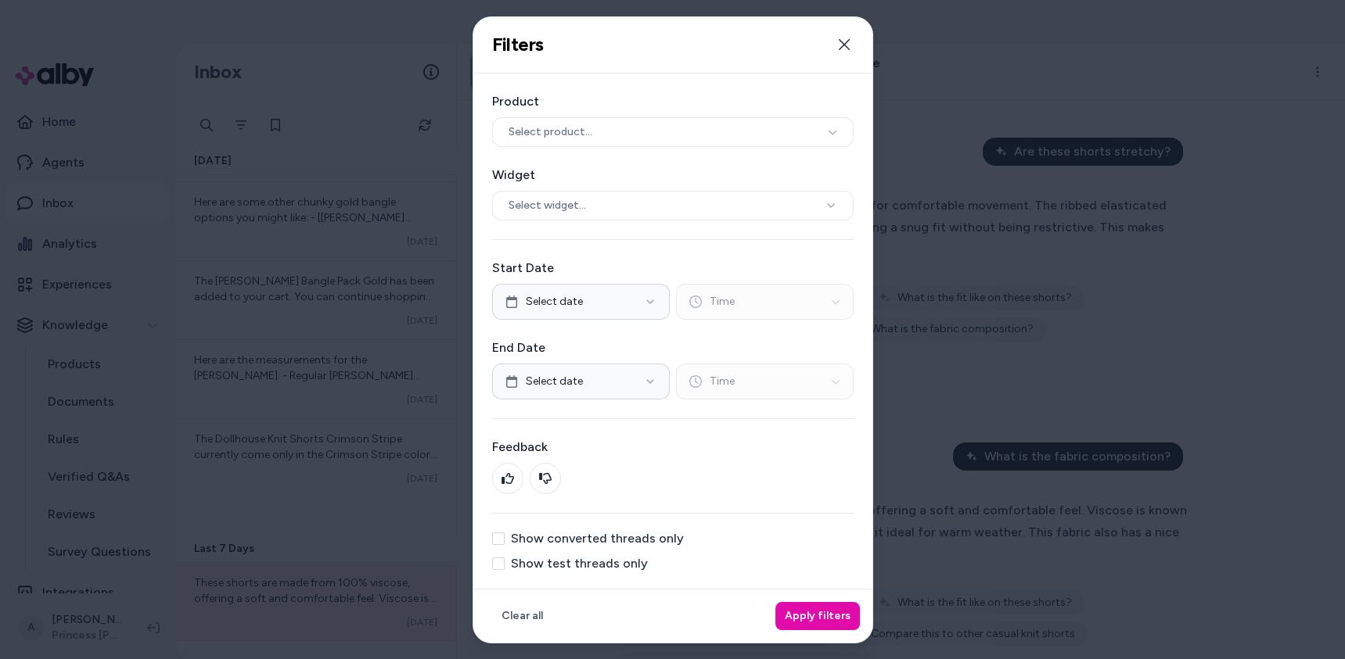
click at [545, 540] on label "Show converted threads only" at bounding box center [597, 539] width 173 height 13
click at [505, 540] on button "Show converted threads only" at bounding box center [498, 539] width 13 height 13
click at [599, 543] on label "Show converted threads only" at bounding box center [597, 539] width 173 height 13
click at [505, 543] on button "Show converted threads only" at bounding box center [498, 539] width 13 height 13
click at [607, 569] on div "Product Select product... Widget Select widget... Start Date Select date Time E…" at bounding box center [672, 331] width 399 height 515
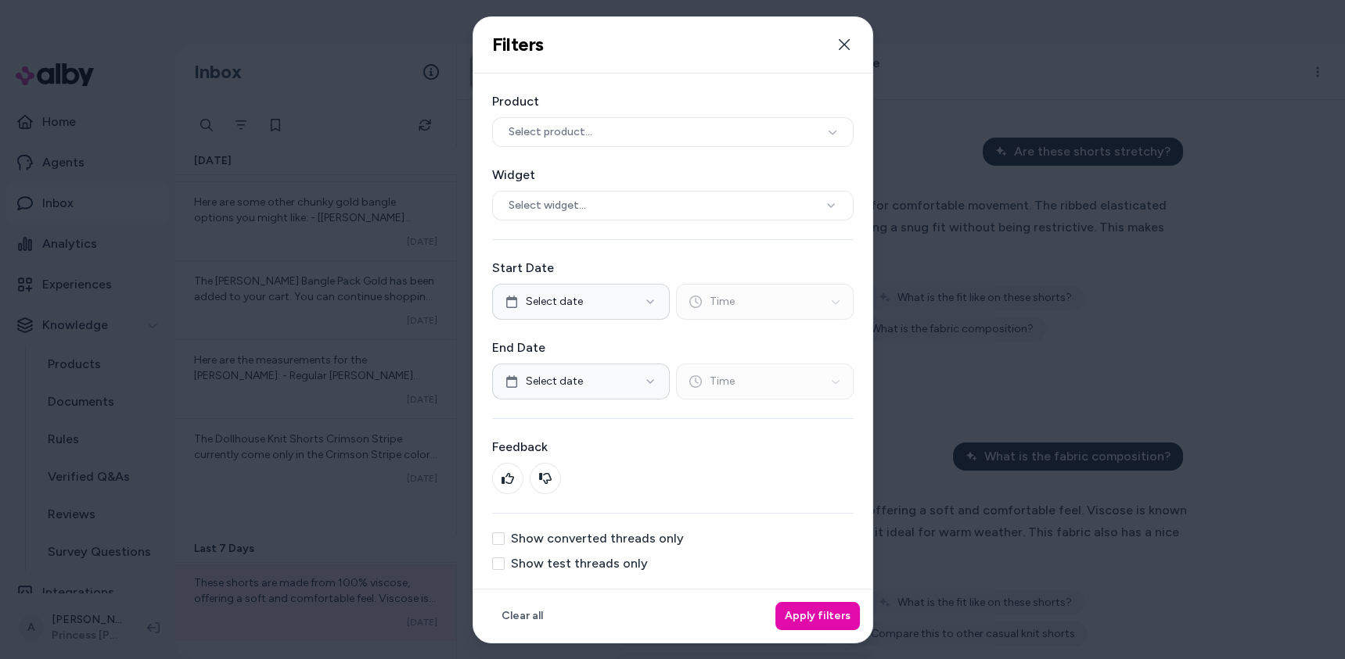
click at [634, 559] on label "Show test threads only" at bounding box center [579, 564] width 137 height 13
click at [505, 559] on button "Show test threads only" at bounding box center [498, 564] width 13 height 13
click at [815, 607] on button "Apply filters" at bounding box center [817, 616] width 84 height 28
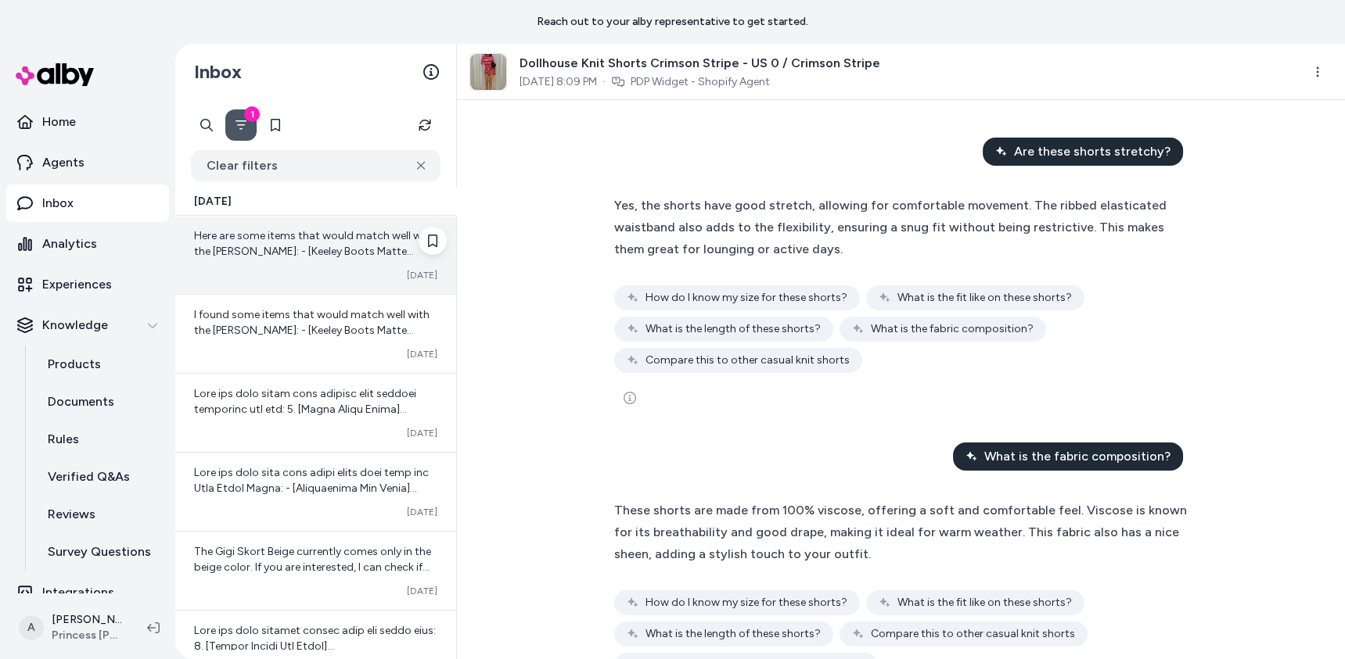
click at [366, 277] on div "Converted [DATE]" at bounding box center [315, 275] width 243 height 13
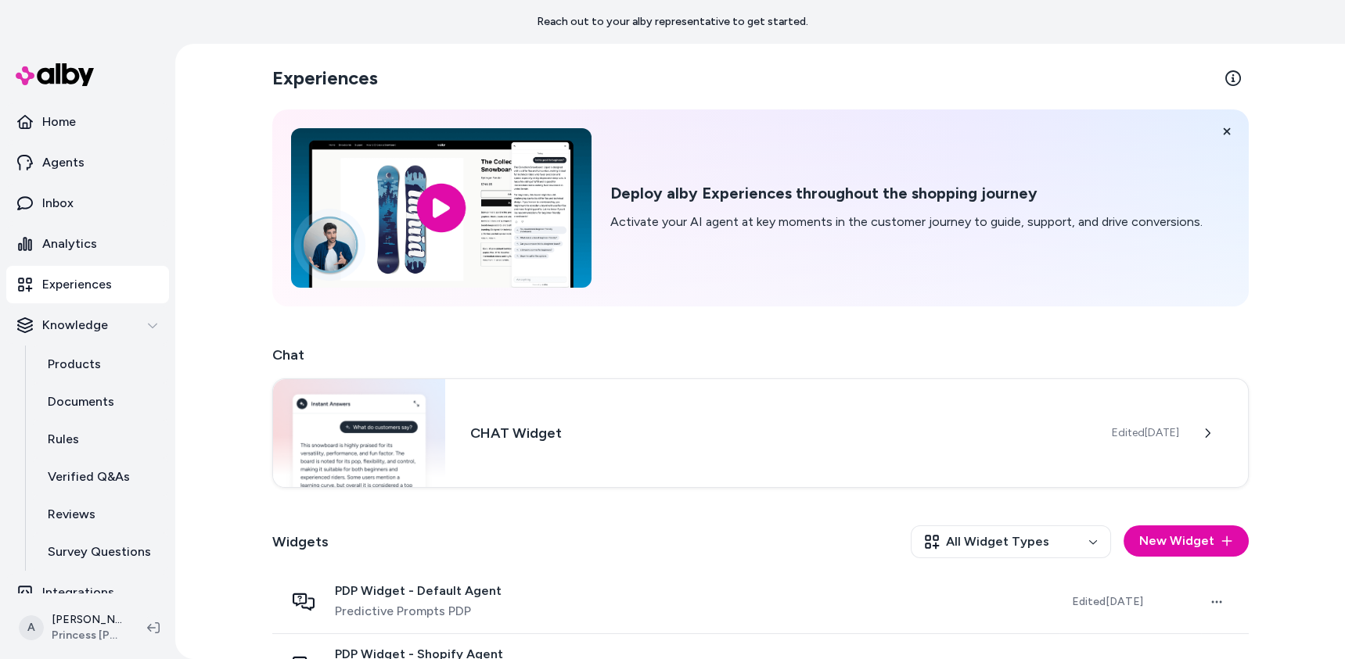
click at [815, 309] on div "Experiences Deploy alby Experiences throughout the shopping journey Activate yo…" at bounding box center [760, 408] width 1001 height 729
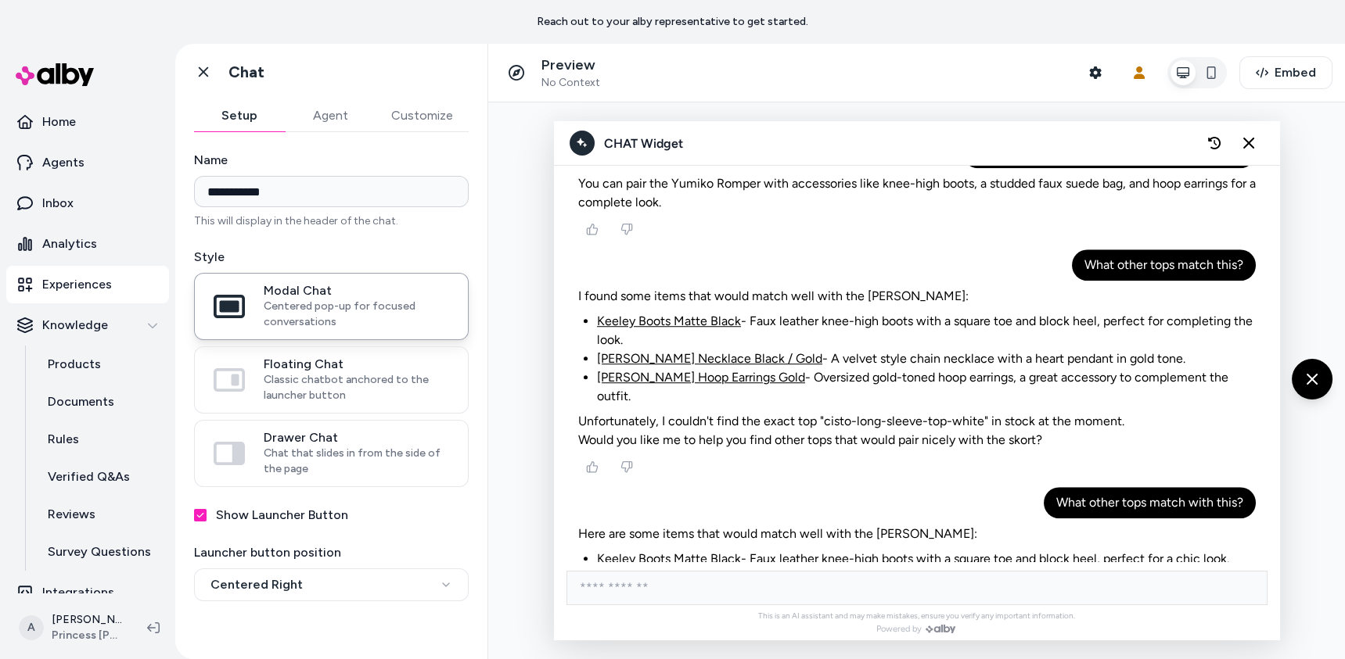
scroll to position [2762, 0]
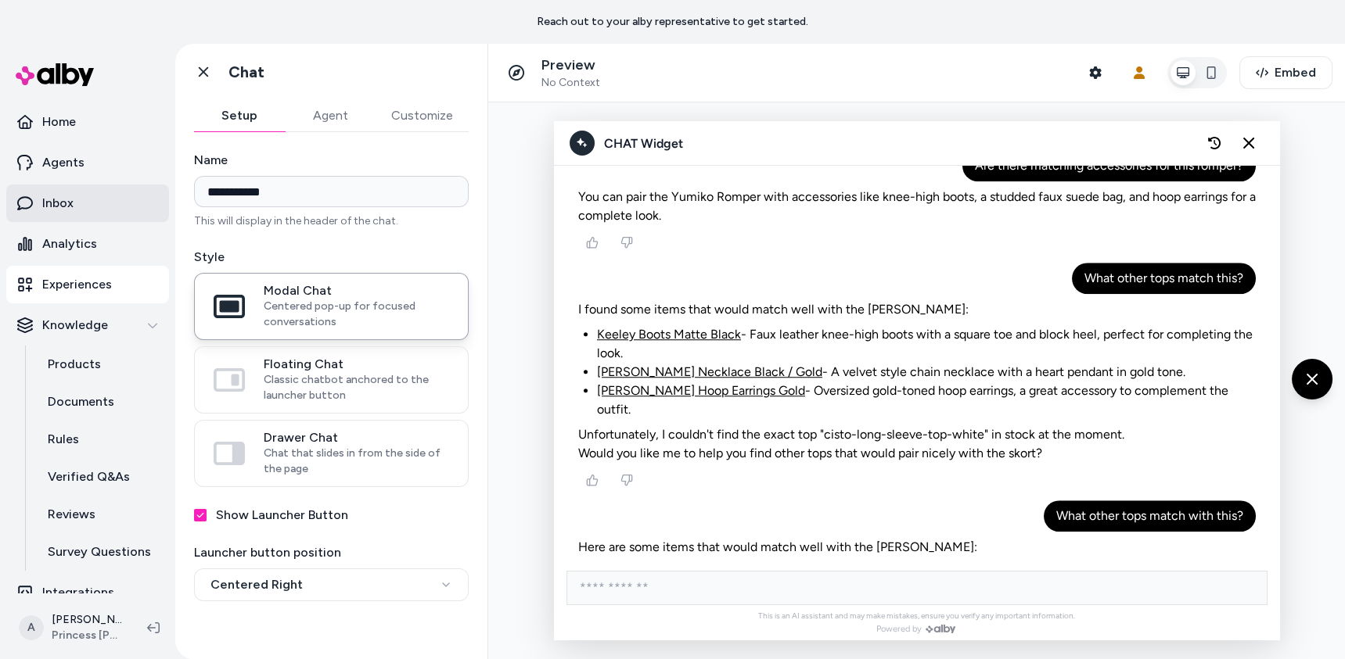
click at [116, 196] on link "Inbox" at bounding box center [87, 204] width 163 height 38
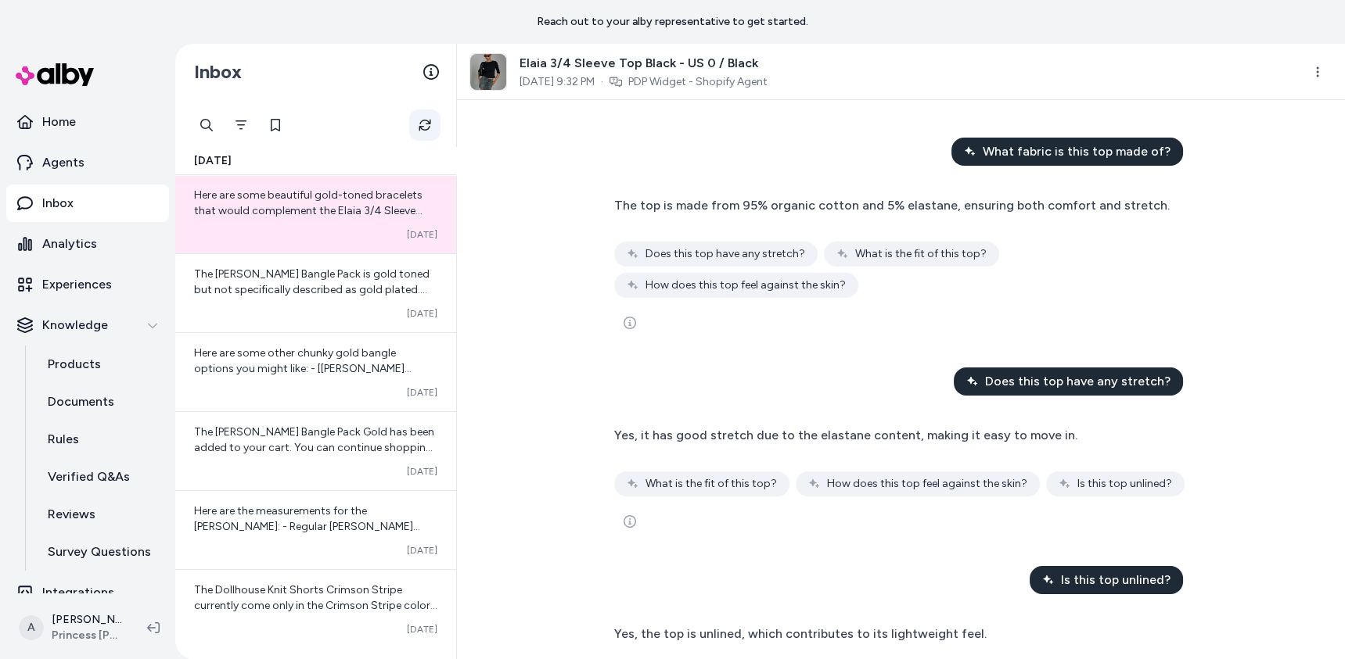
click at [415, 121] on button "Refresh" at bounding box center [424, 125] width 31 height 31
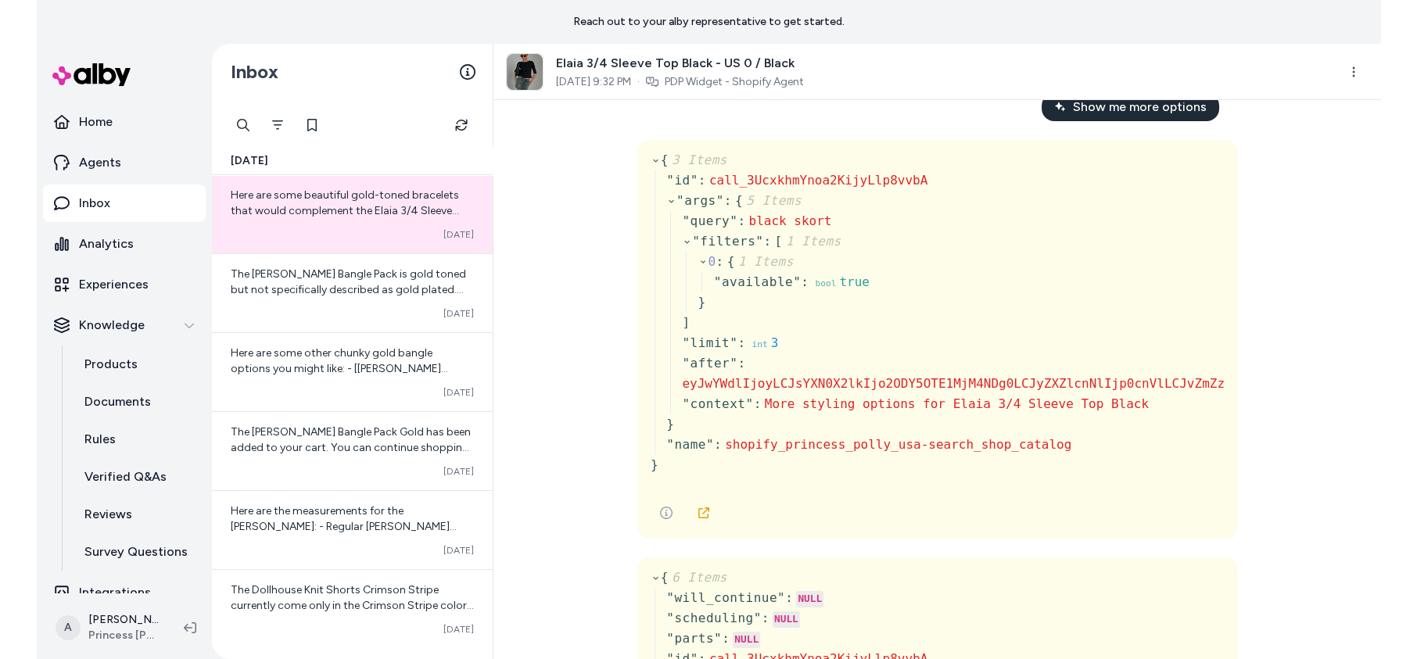
scroll to position [1491, 0]
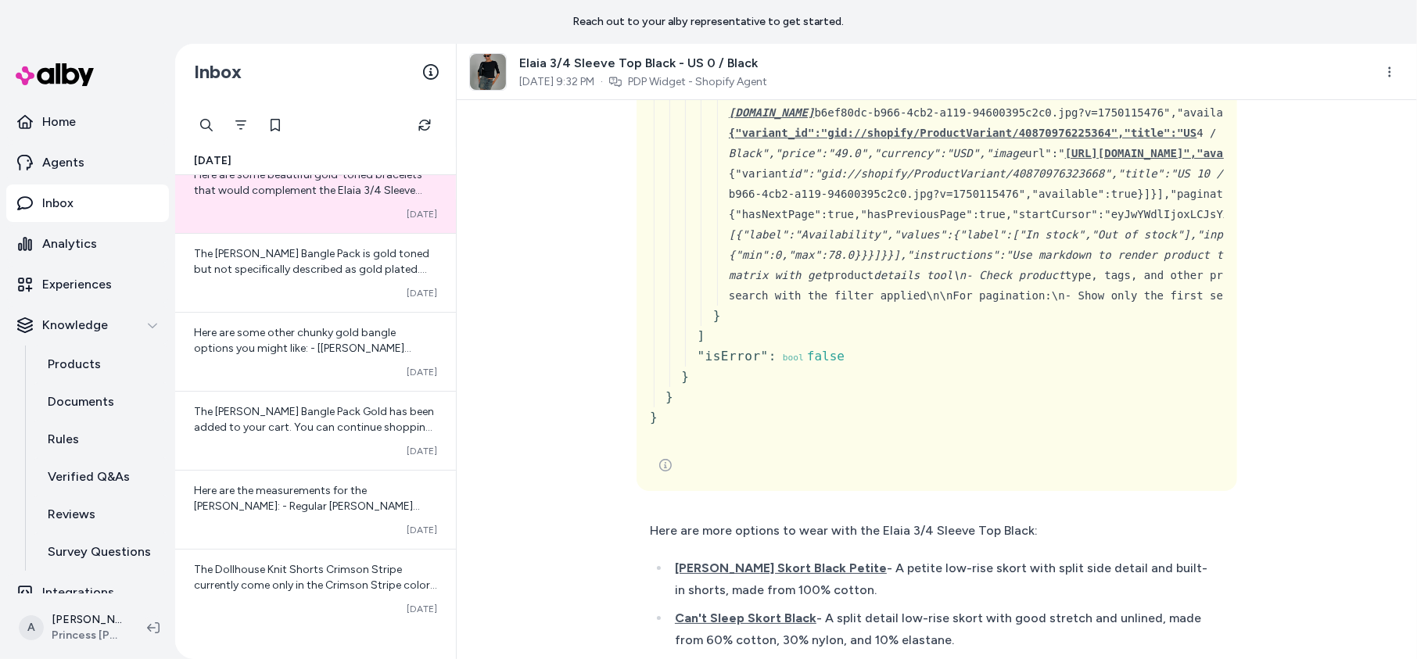
scroll to position [0, 0]
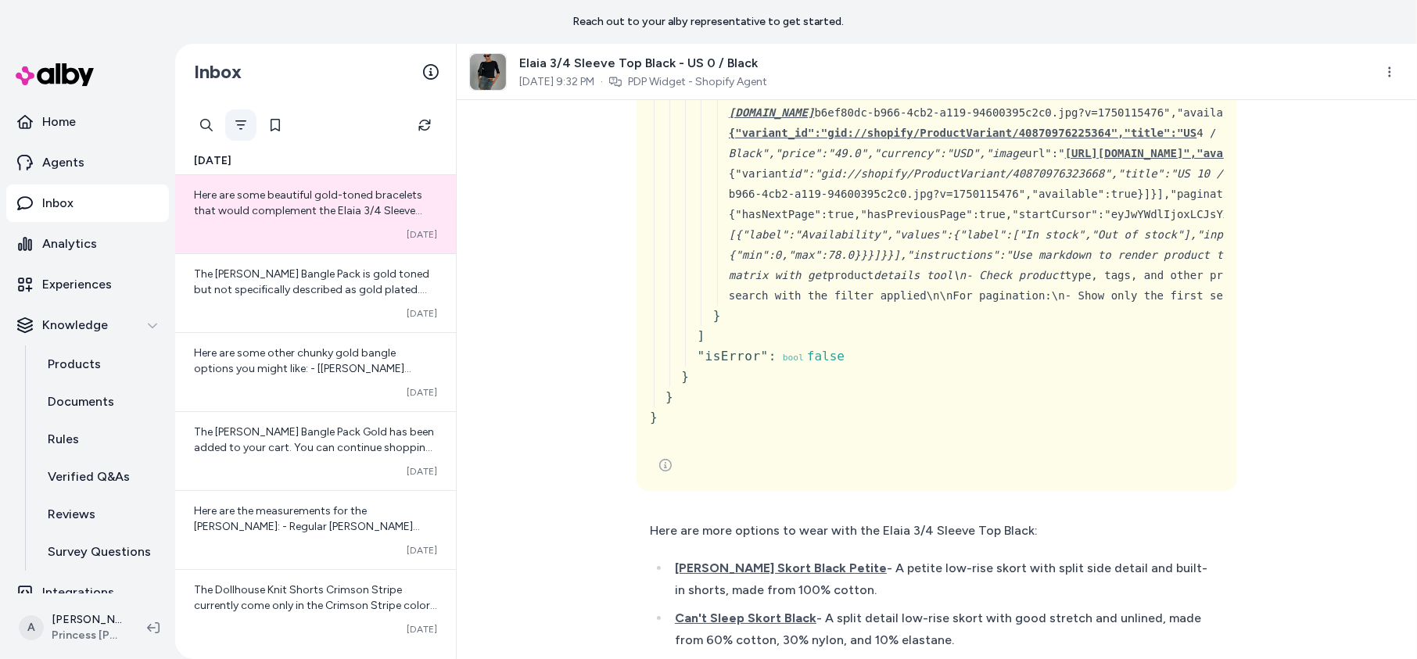
click at [235, 131] on icon "Filter" at bounding box center [241, 125] width 13 height 13
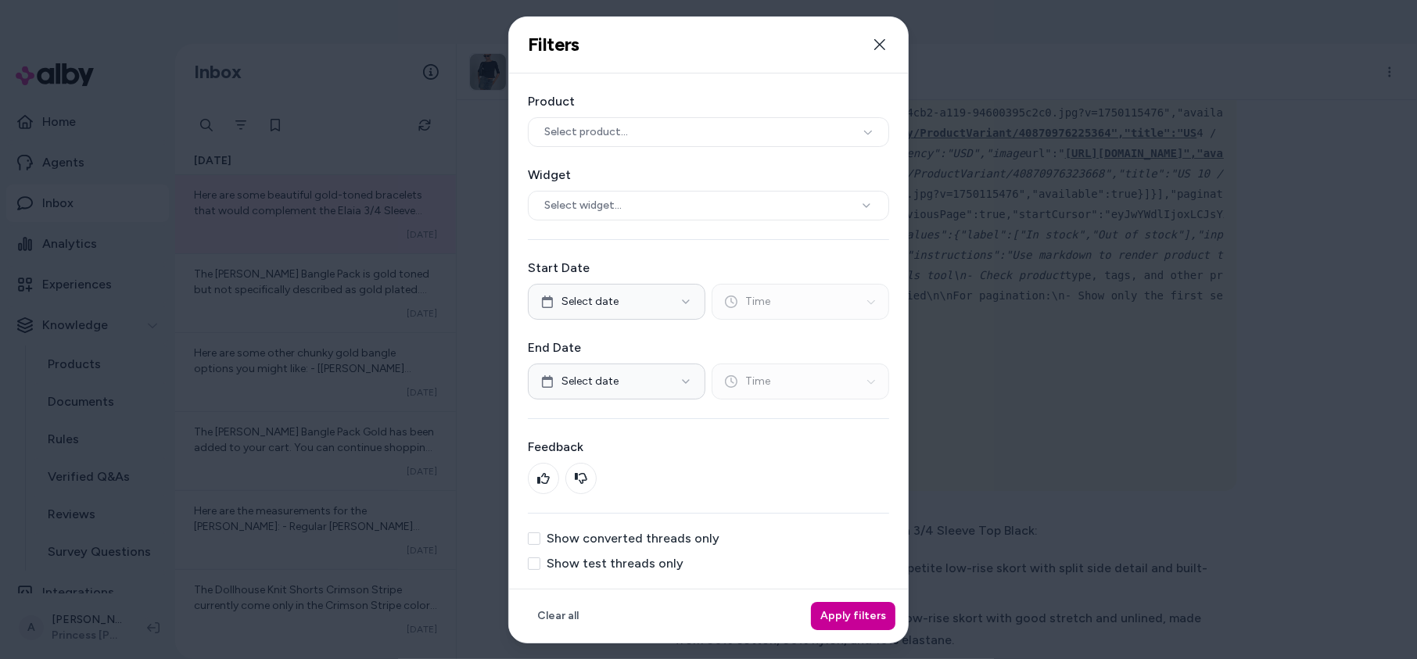
click at [867, 616] on button "Apply filters" at bounding box center [853, 616] width 84 height 28
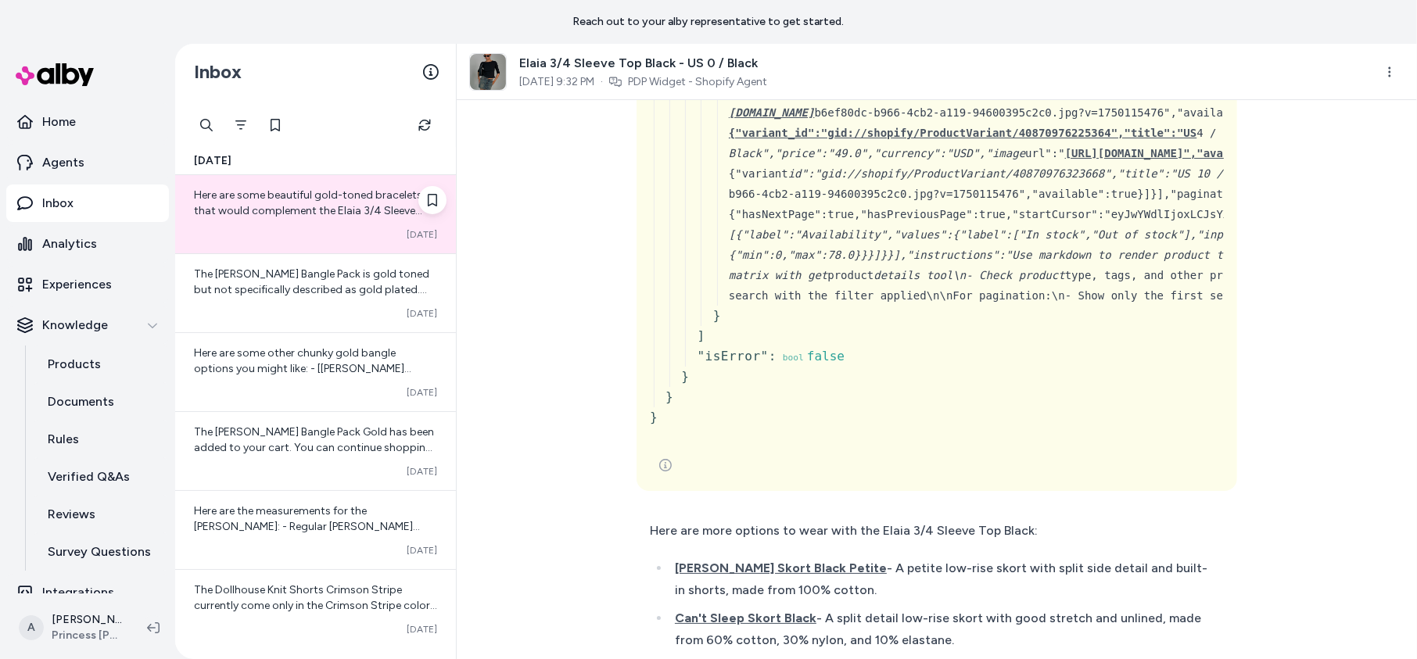
scroll to position [151, 0]
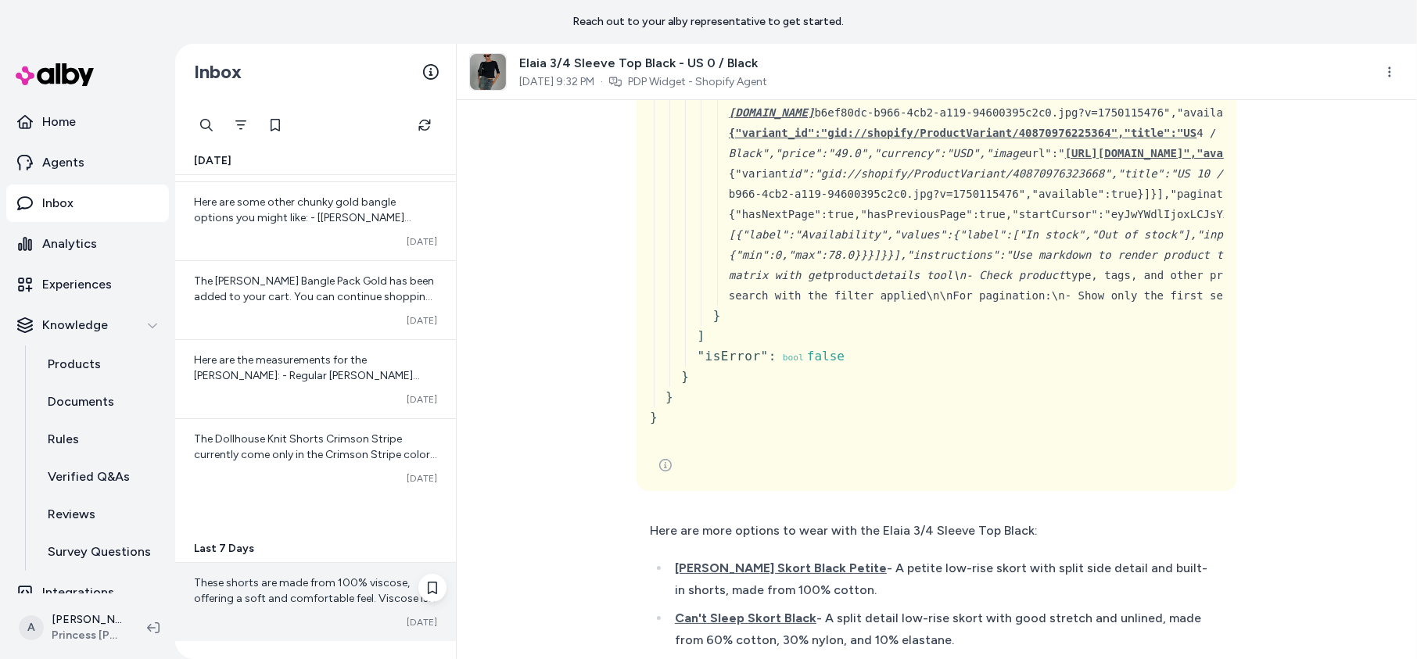
click at [308, 596] on span "These shorts are made from 100% viscose, offering a soft and comfortable feel. …" at bounding box center [315, 622] width 242 height 92
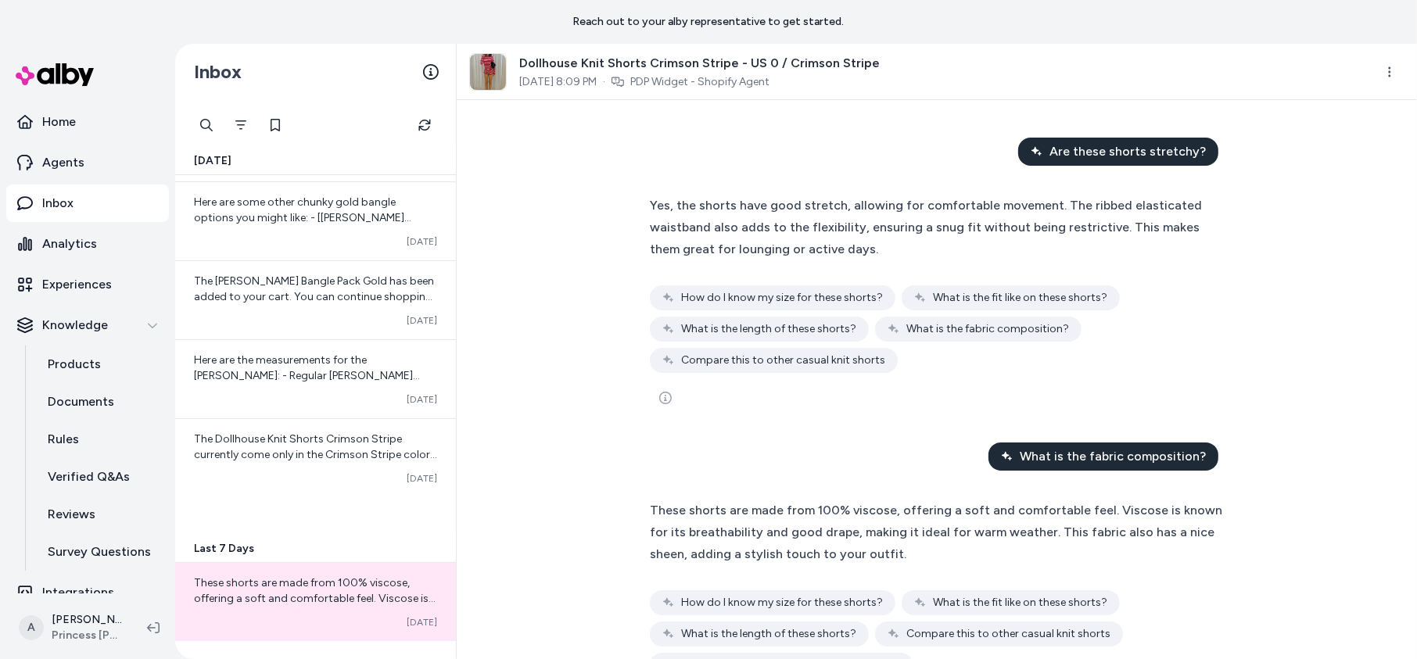
scroll to position [86, 0]
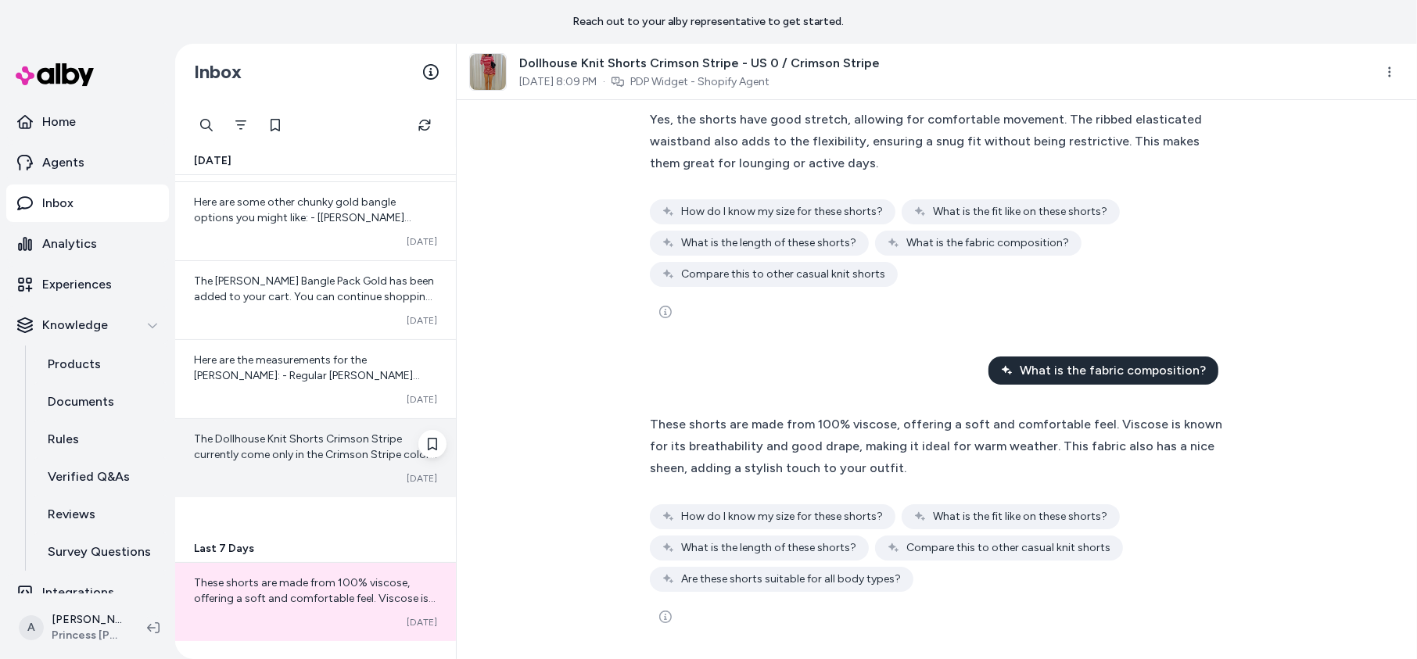
click at [361, 433] on span "The Dollhouse Knit Shorts Crimson Stripe currently come only in the Crimson Str…" at bounding box center [315, 479] width 243 height 92
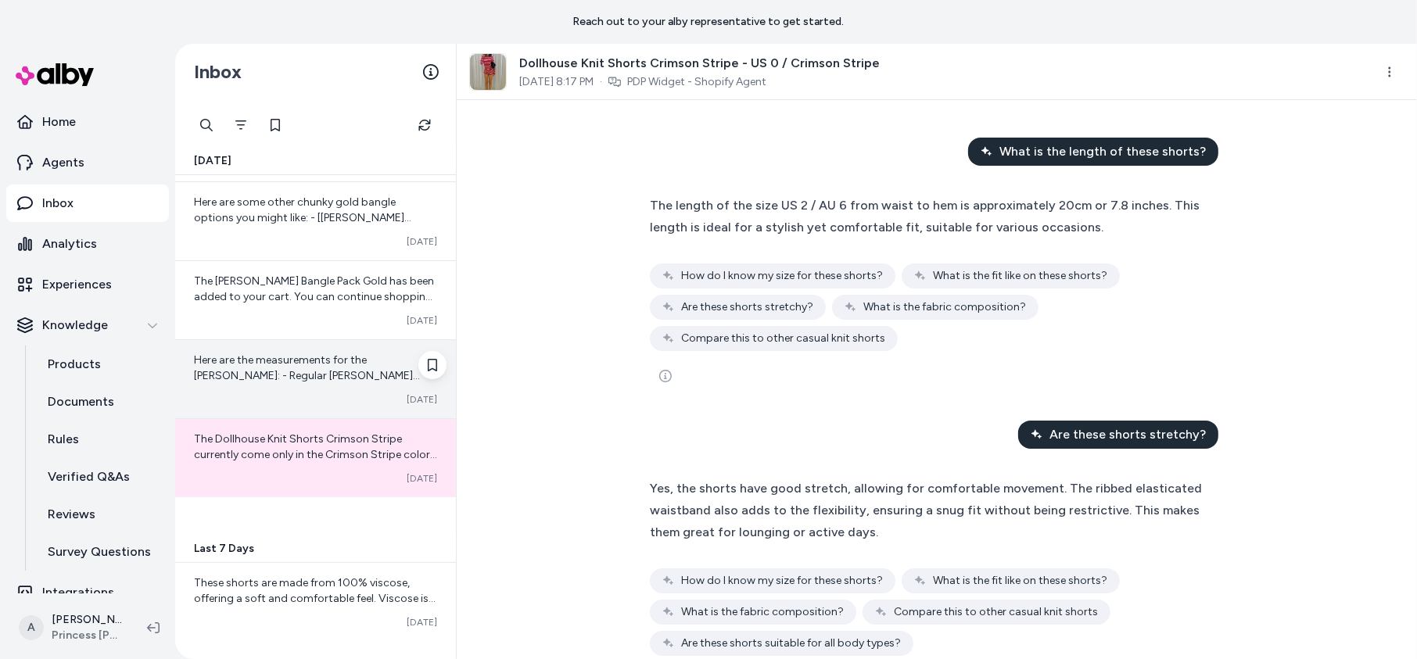
click at [249, 384] on div "Here are the measurements for the [PERSON_NAME]: - Regular [PERSON_NAME] (e.g.,…" at bounding box center [315, 379] width 281 height 78
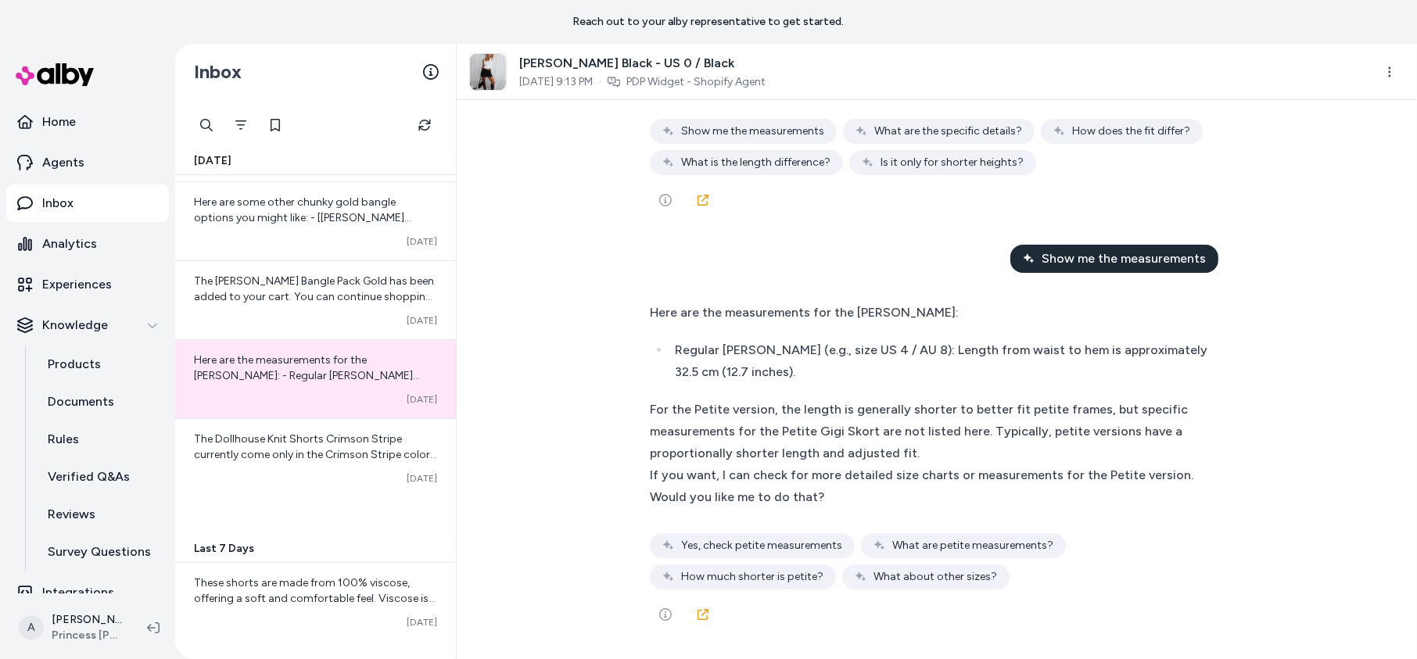
scroll to position [5328, 0]
click at [250, 126] on button "Filter" at bounding box center [240, 125] width 31 height 31
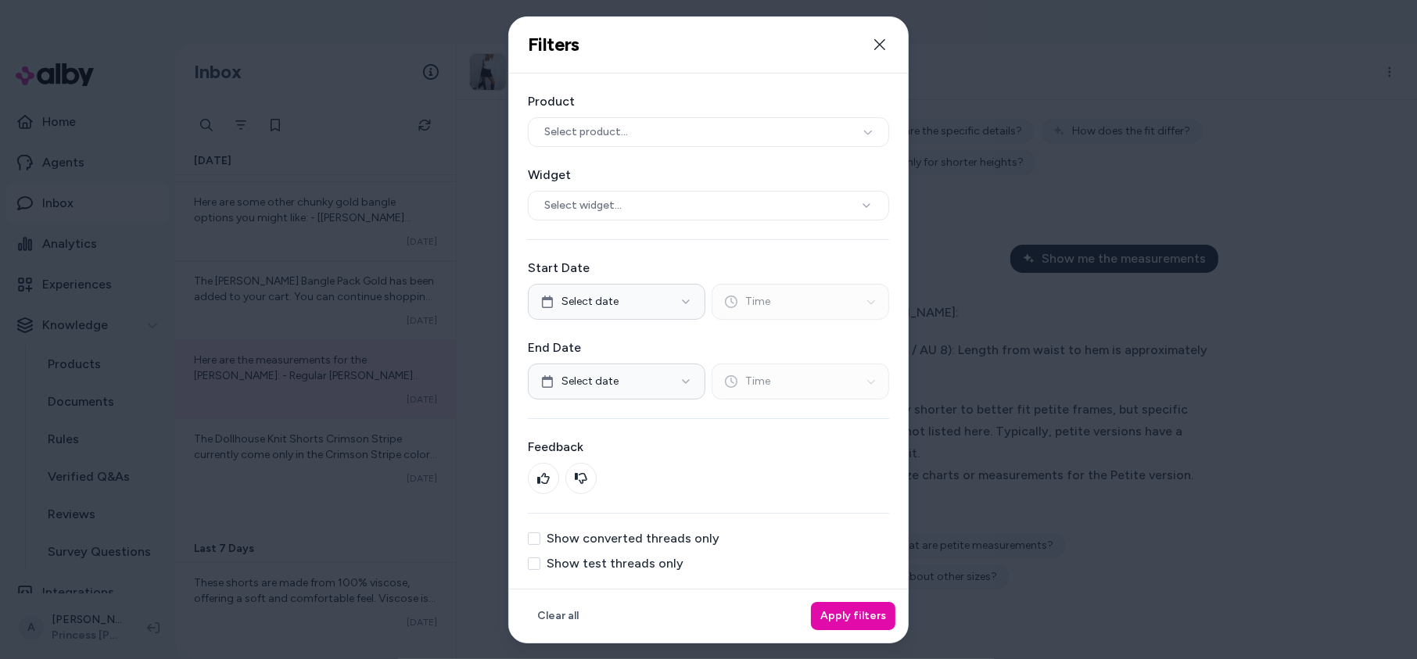
click at [638, 567] on label "Show test threads only" at bounding box center [615, 564] width 137 height 13
click at [541, 567] on button "Show test threads only" at bounding box center [534, 564] width 13 height 13
click at [839, 609] on button "Apply filters" at bounding box center [853, 616] width 84 height 28
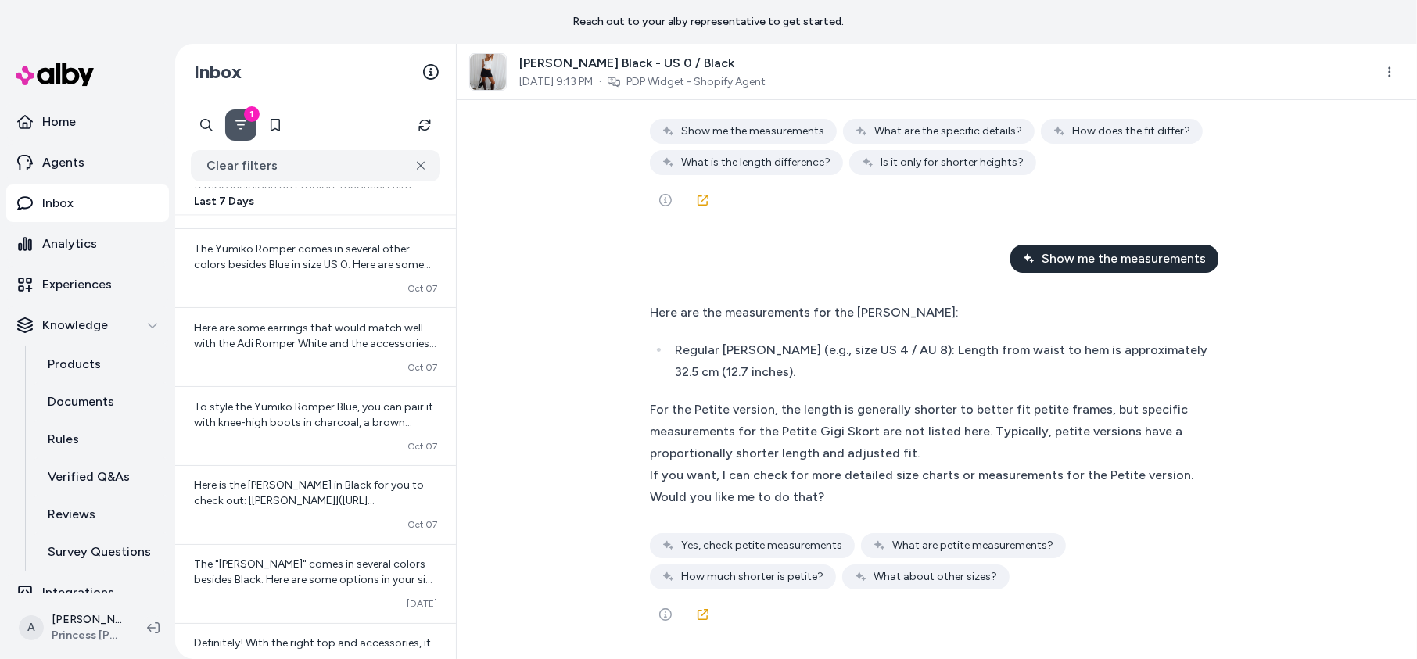
scroll to position [3015, 0]
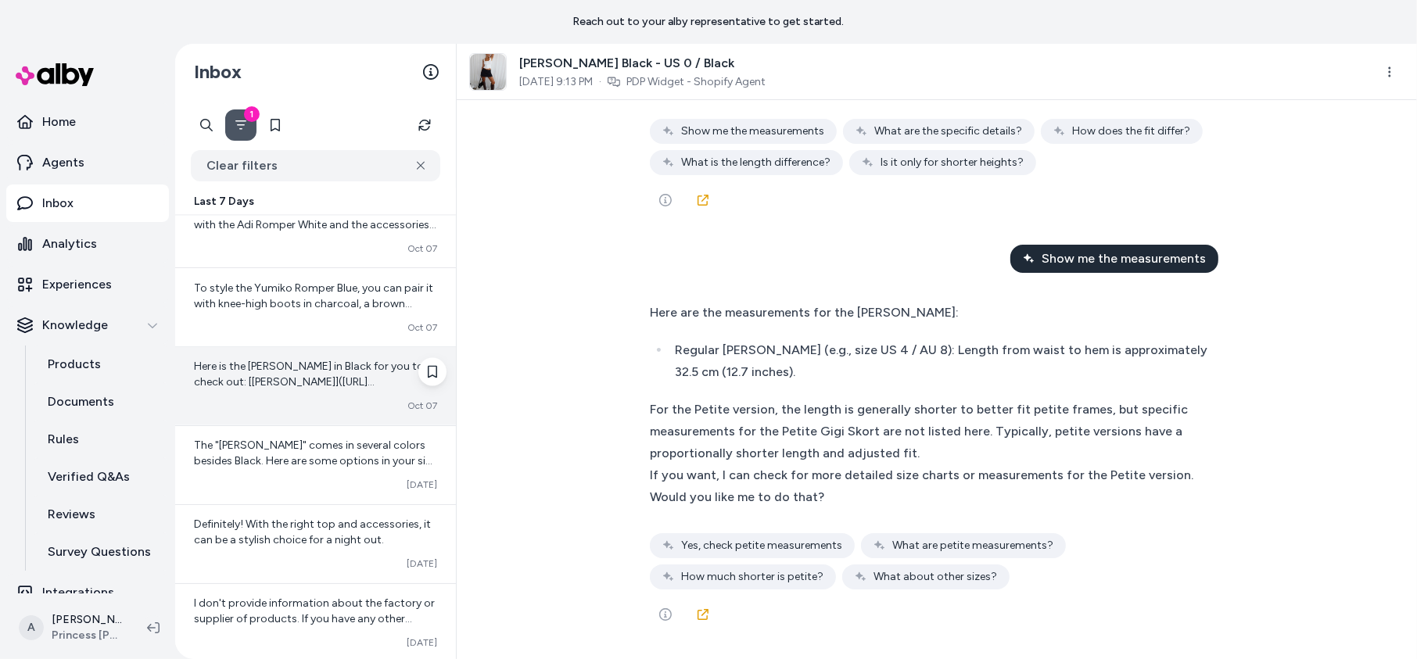
click at [304, 400] on div "Converted [DATE]" at bounding box center [315, 406] width 243 height 13
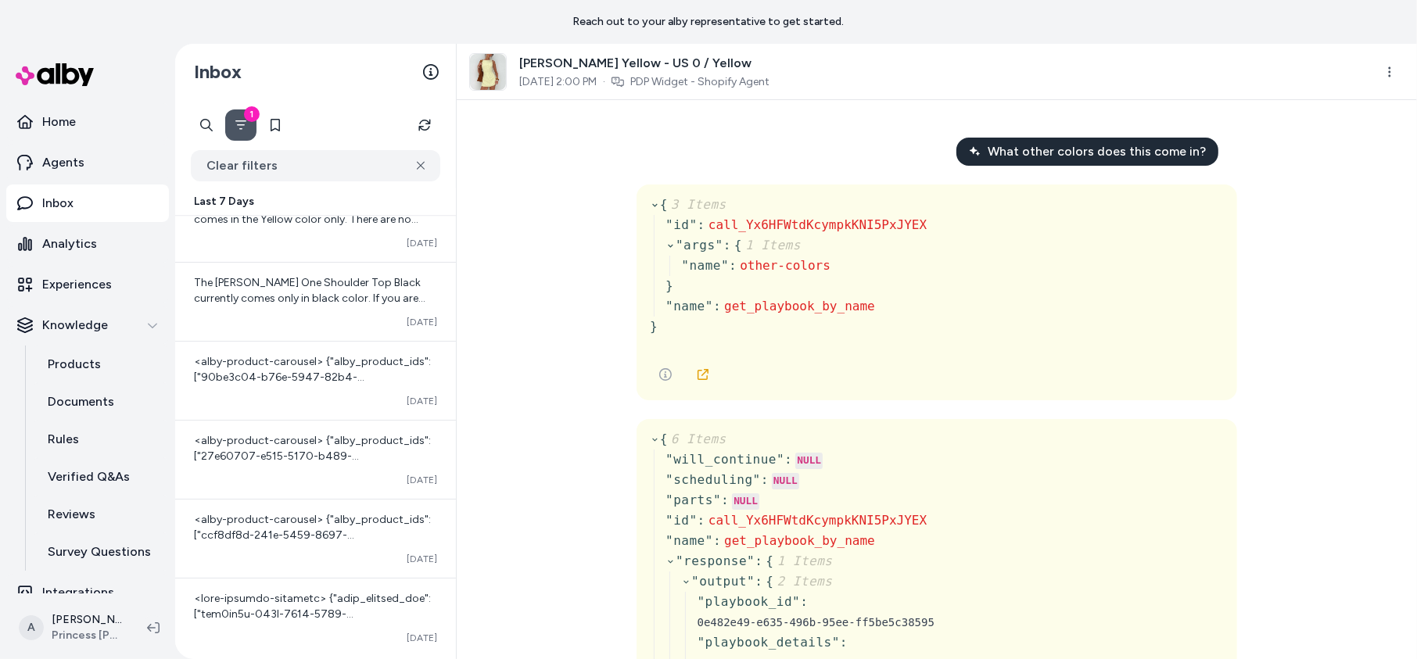
scroll to position [3837, 0]
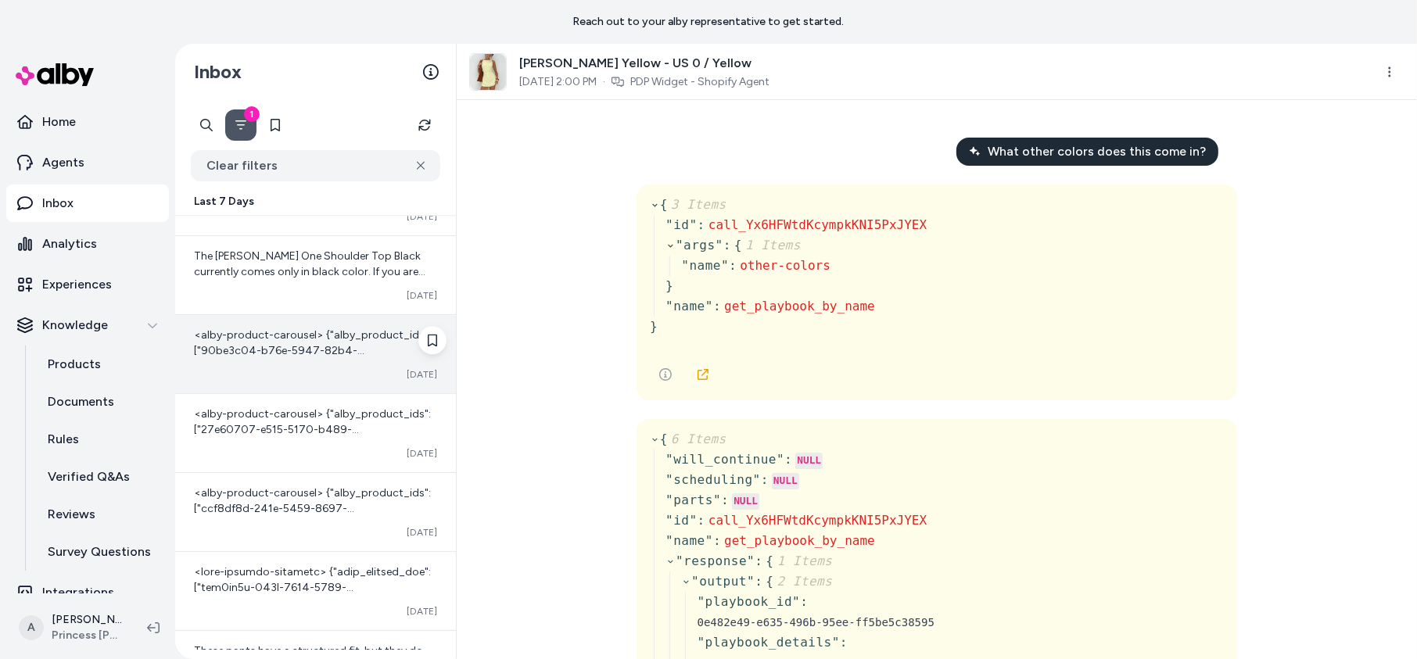
click at [311, 341] on div "<alby-product-carousel> {"alby_product_ids":["90be3c04-b76e-5947-82b4-9759ff829…" at bounding box center [315, 343] width 243 height 31
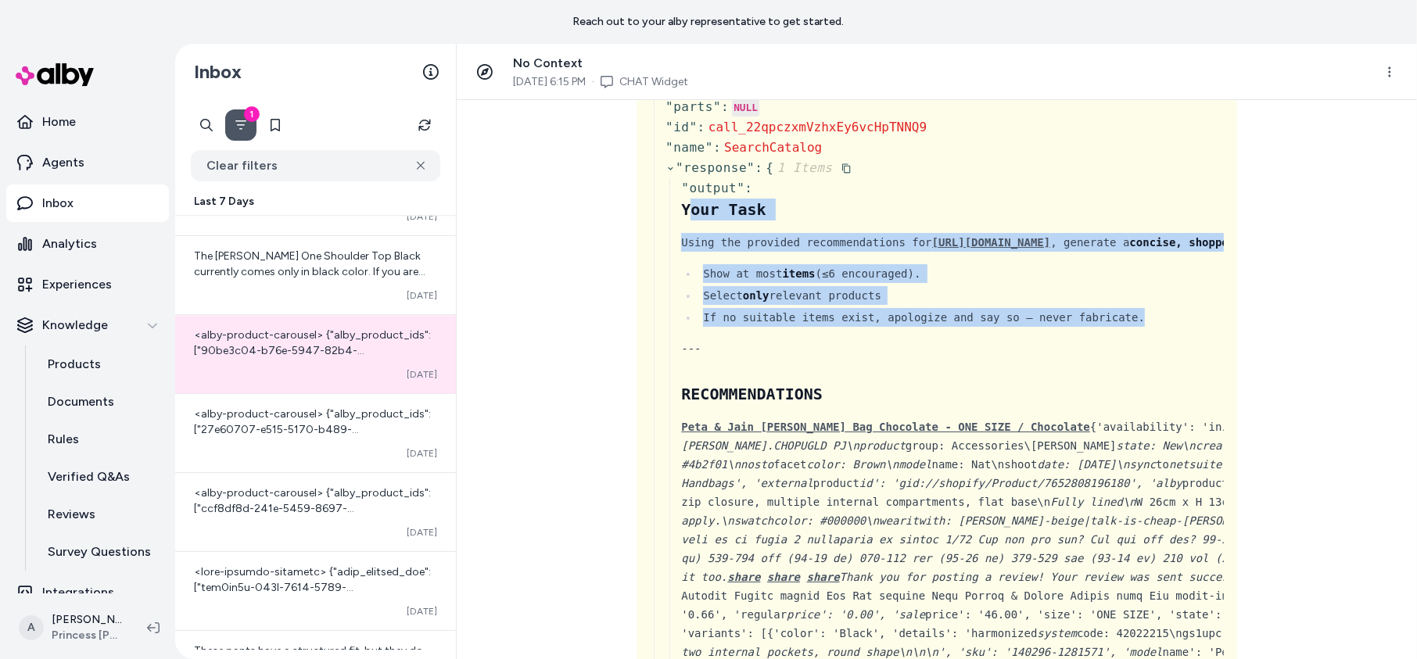
drag, startPoint x: 689, startPoint y: 210, endPoint x: 1203, endPoint y: 313, distance: 524.2
drag, startPoint x: 1146, startPoint y: 317, endPoint x: 676, endPoint y: 210, distance: 482.0
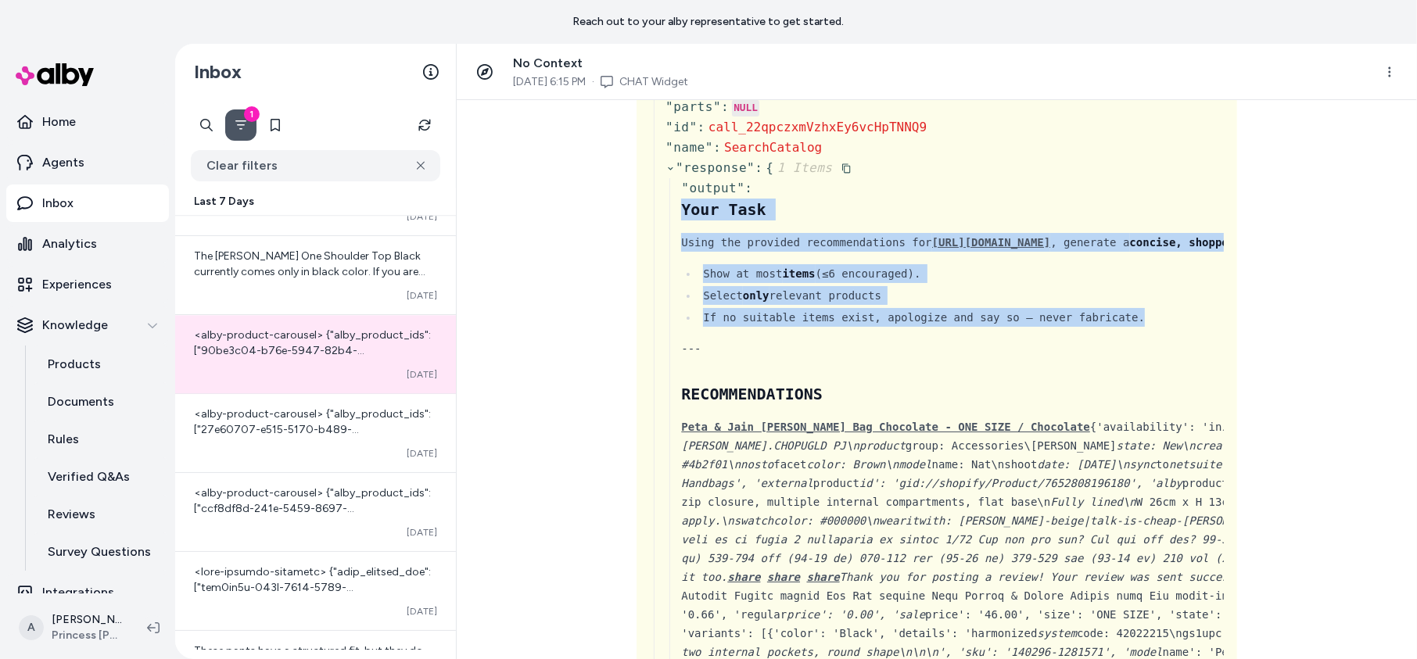
copy div "Your Task Using the provided recommendations for [URL][DOMAIN_NAME] , generate …"
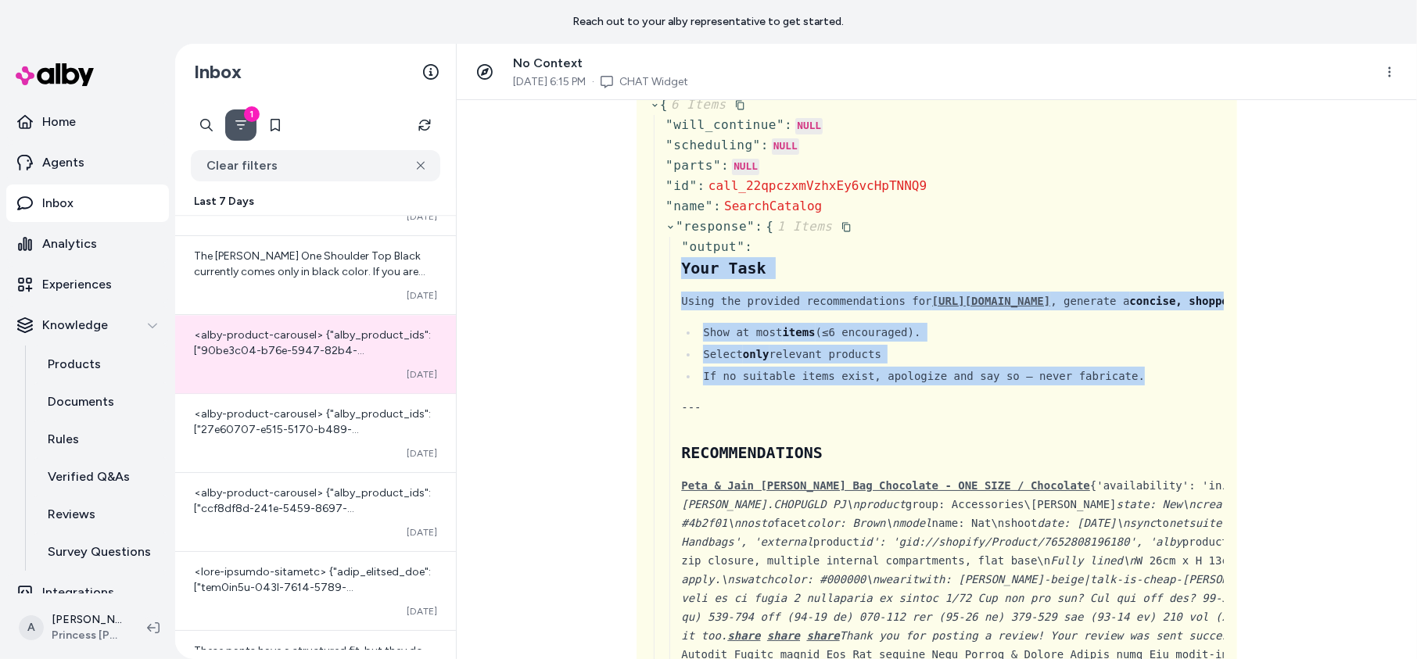
scroll to position [394, 0]
click at [848, 227] on icon at bounding box center [847, 229] width 10 height 10
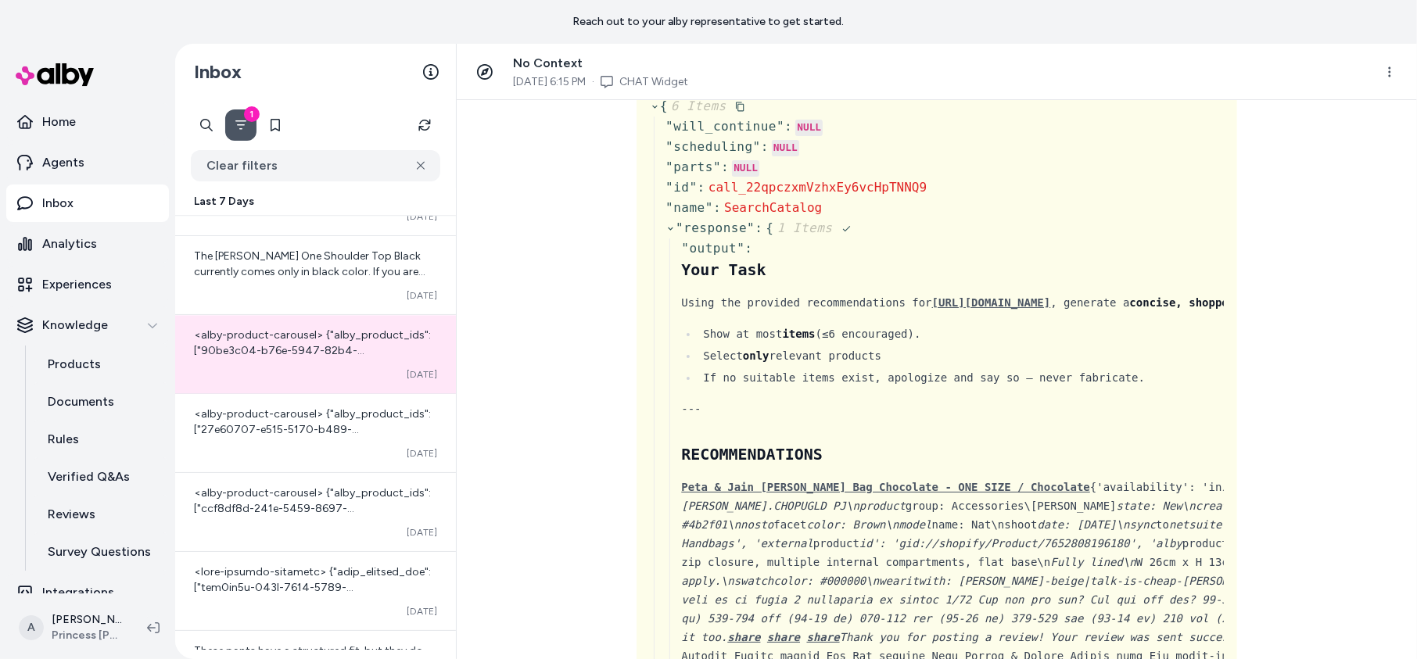
click at [670, 235] on span "" response " : { 1 Items" at bounding box center [758, 228] width 185 height 19
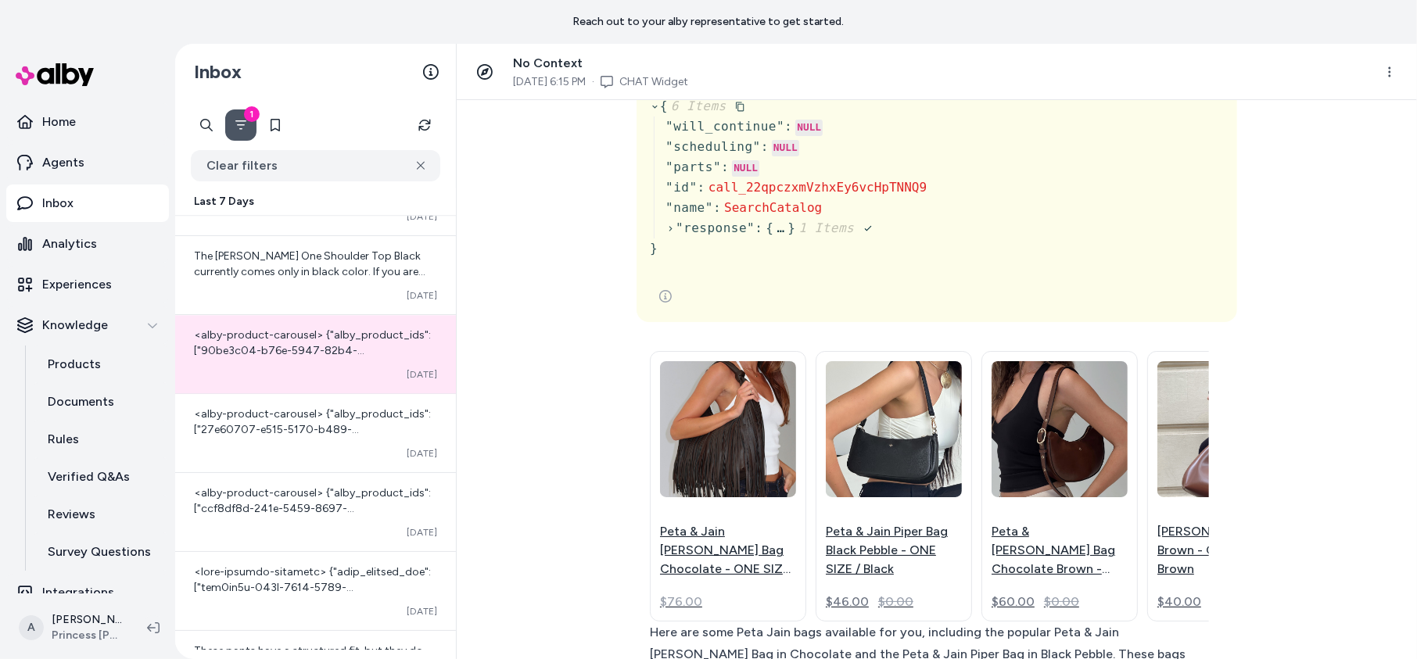
click at [670, 231] on icon at bounding box center [671, 229] width 10 height 10
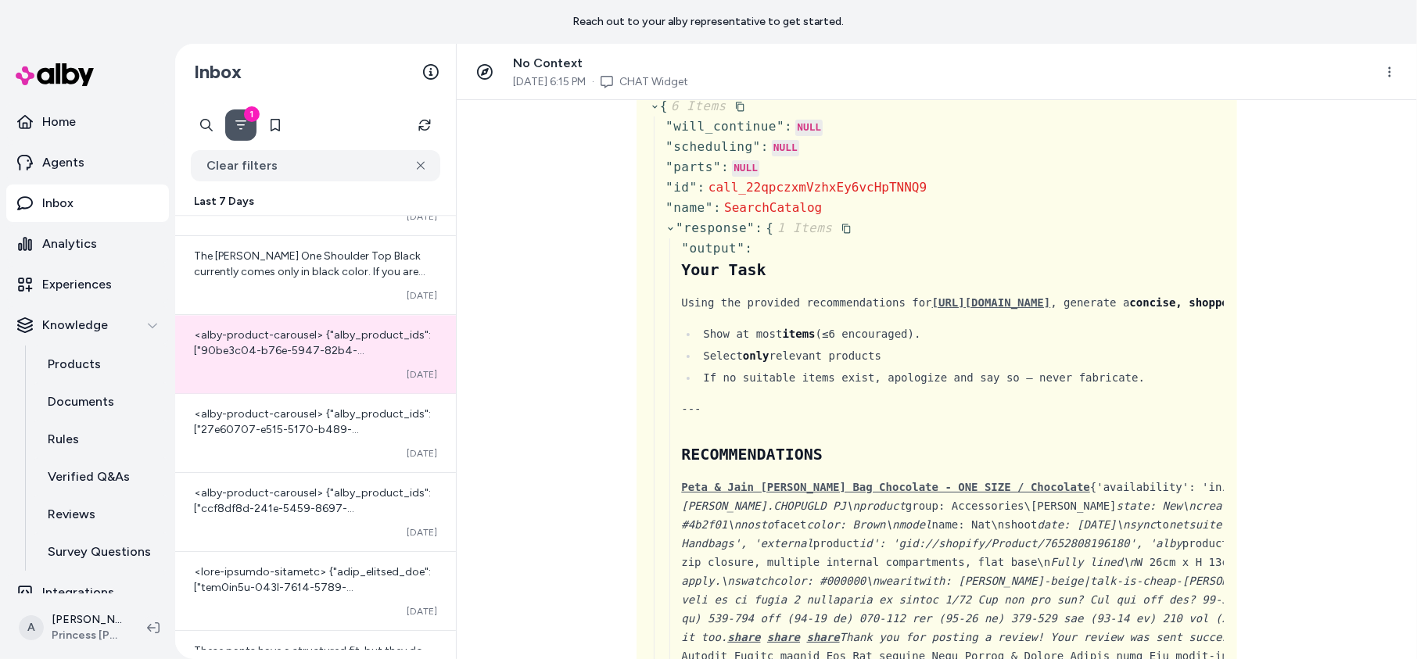
click at [670, 231] on icon at bounding box center [671, 229] width 10 height 10
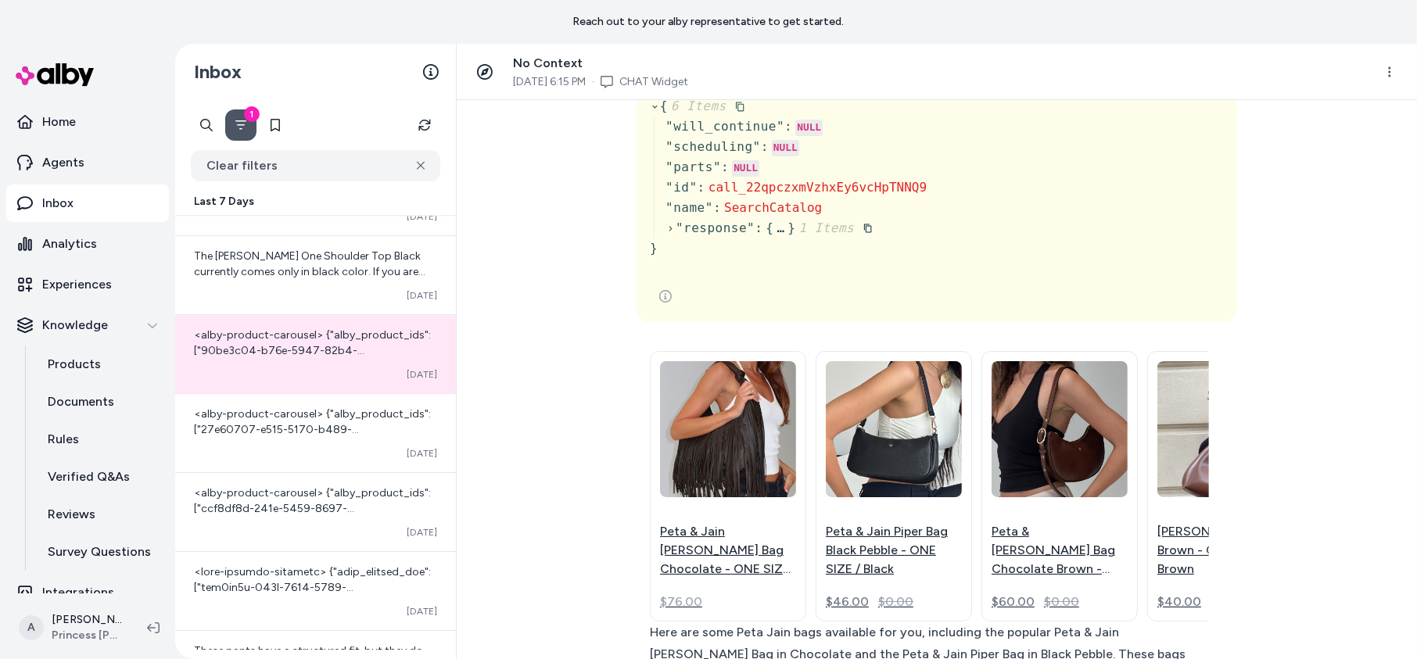
click at [670, 231] on icon at bounding box center [671, 229] width 10 height 10
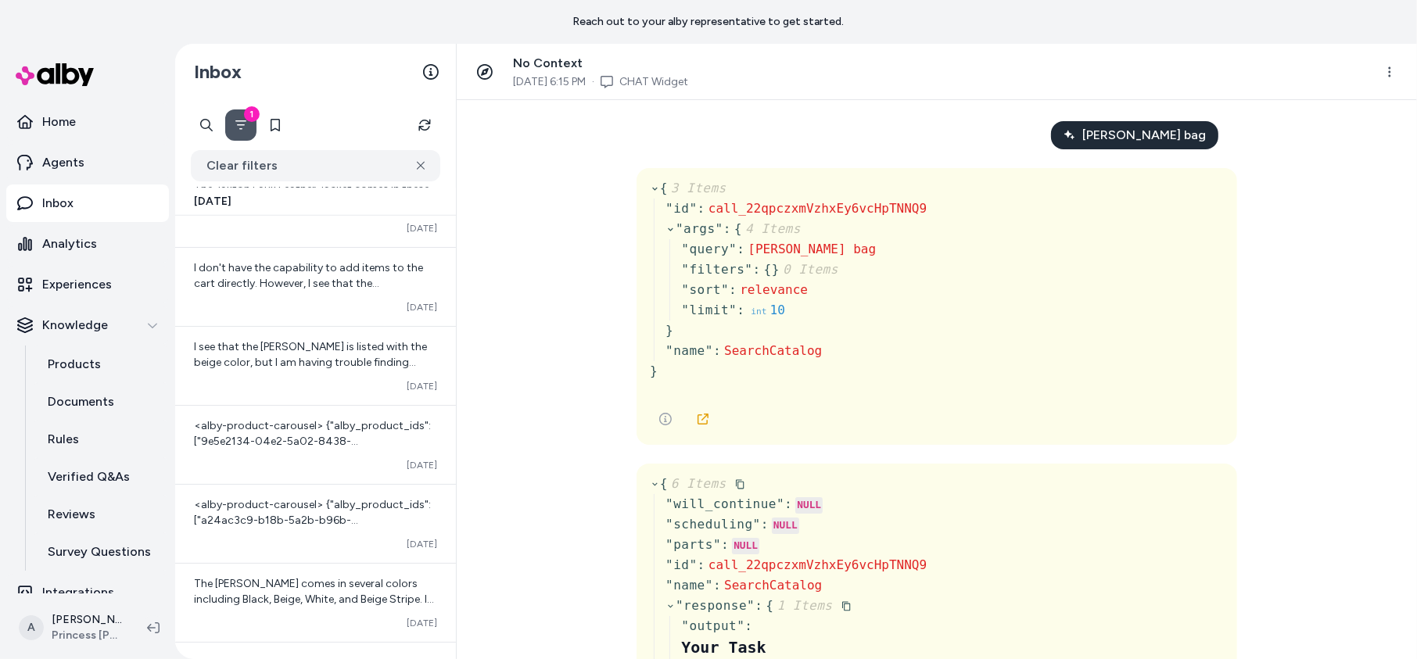
scroll to position [18, 0]
click at [774, 310] on div "10" at bounding box center [777, 309] width 15 height 20
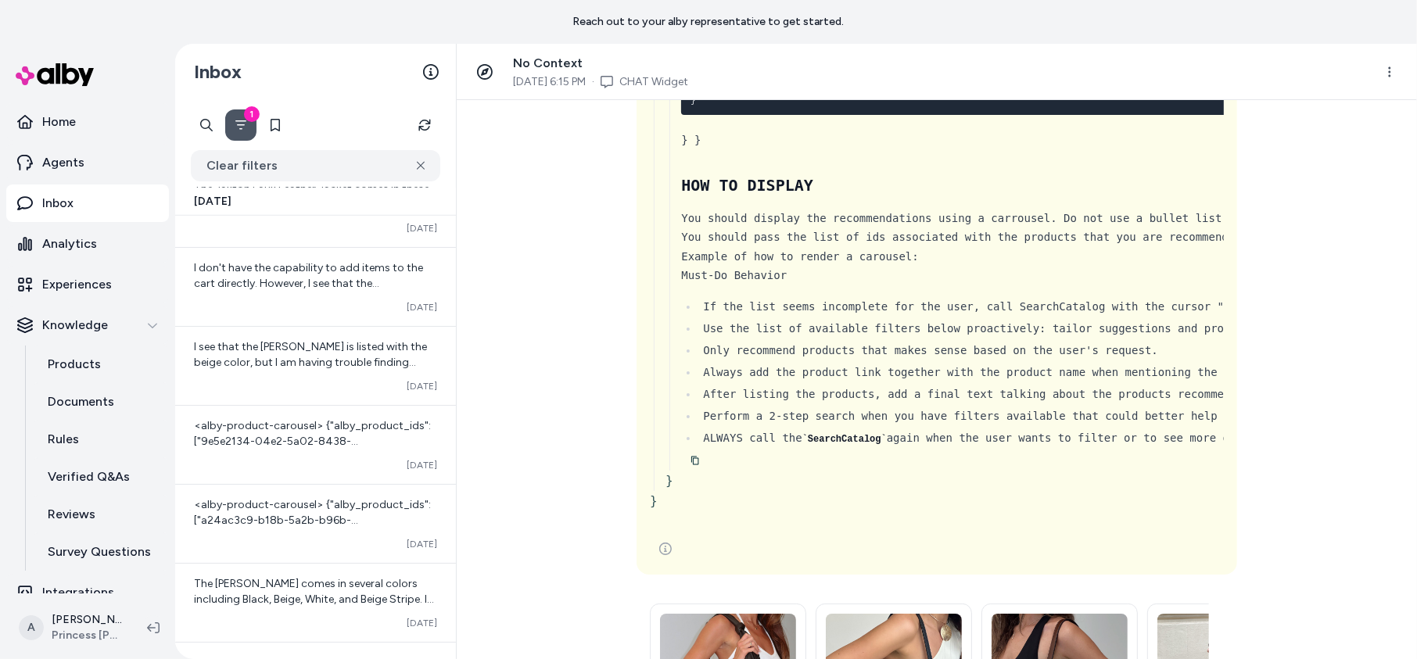
scroll to position [2254, 0]
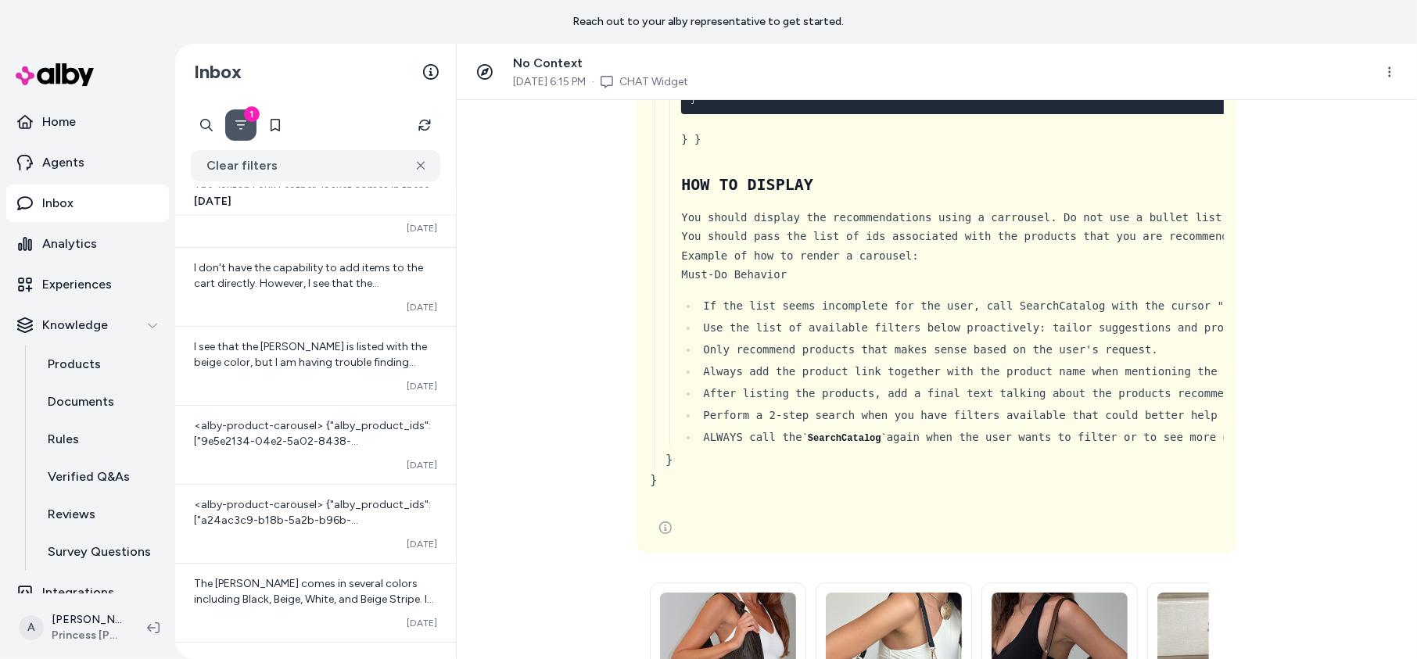
click at [746, 515] on div at bounding box center [937, 527] width 574 height 31
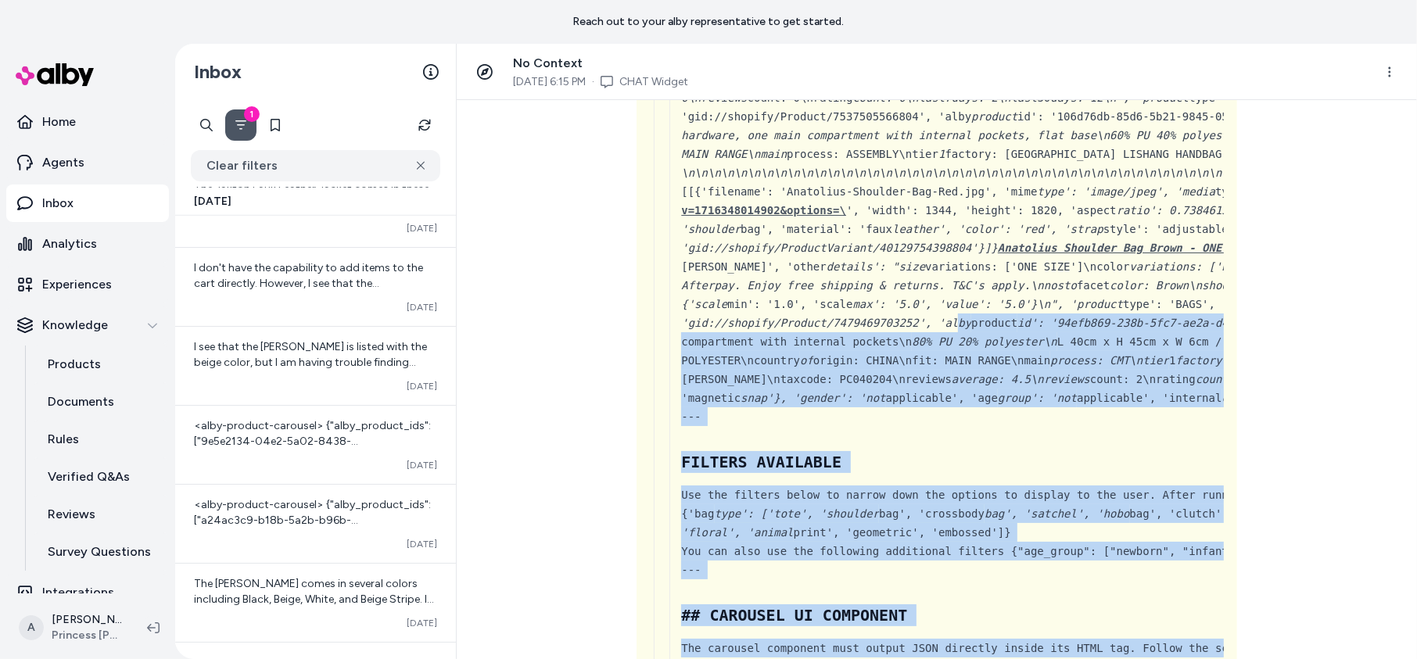
scroll to position [1442, 0]
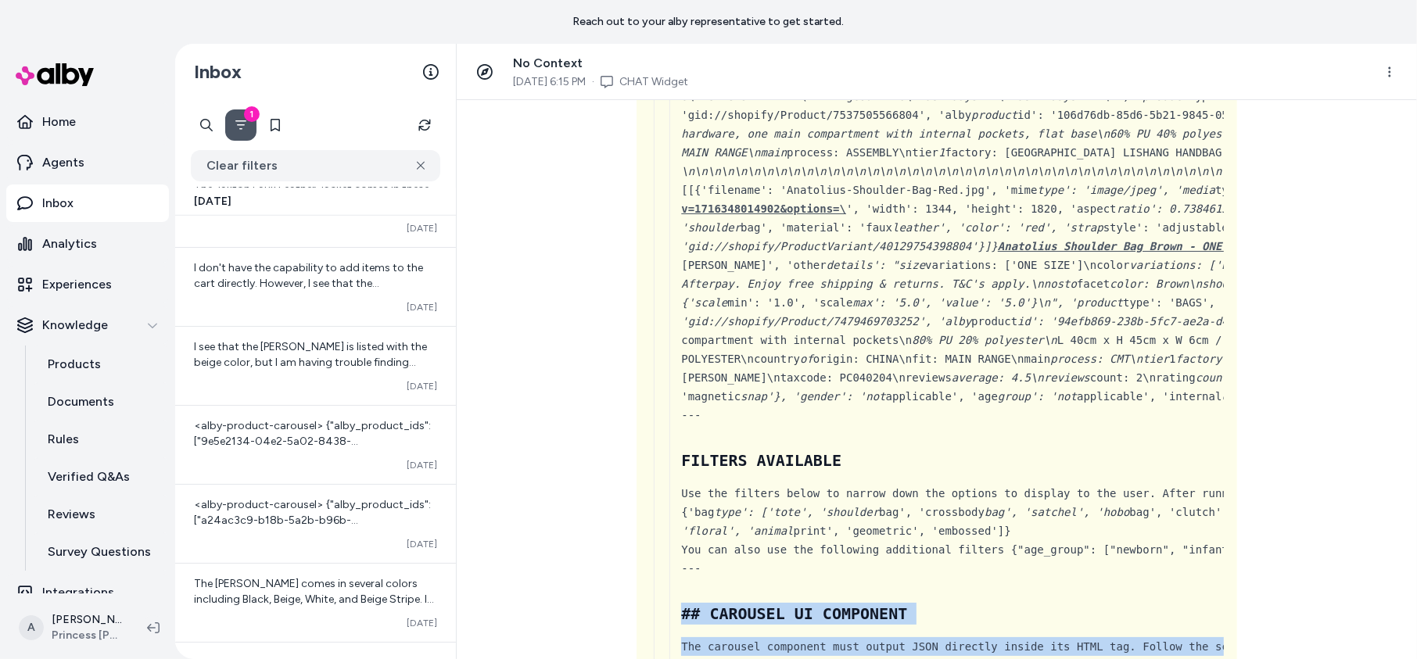
drag, startPoint x: 757, startPoint y: 500, endPoint x: 677, endPoint y: 612, distance: 138.5
click at [677, 612] on div "{ 6 Items " will_continue " : NULL " scheduling " : NULL " parts " : NULL " id …" at bounding box center [937, 191] width 574 height 2286
copy div "## CAROUSEL UI COMPONENT The carousel component must output JSON directly insid…"
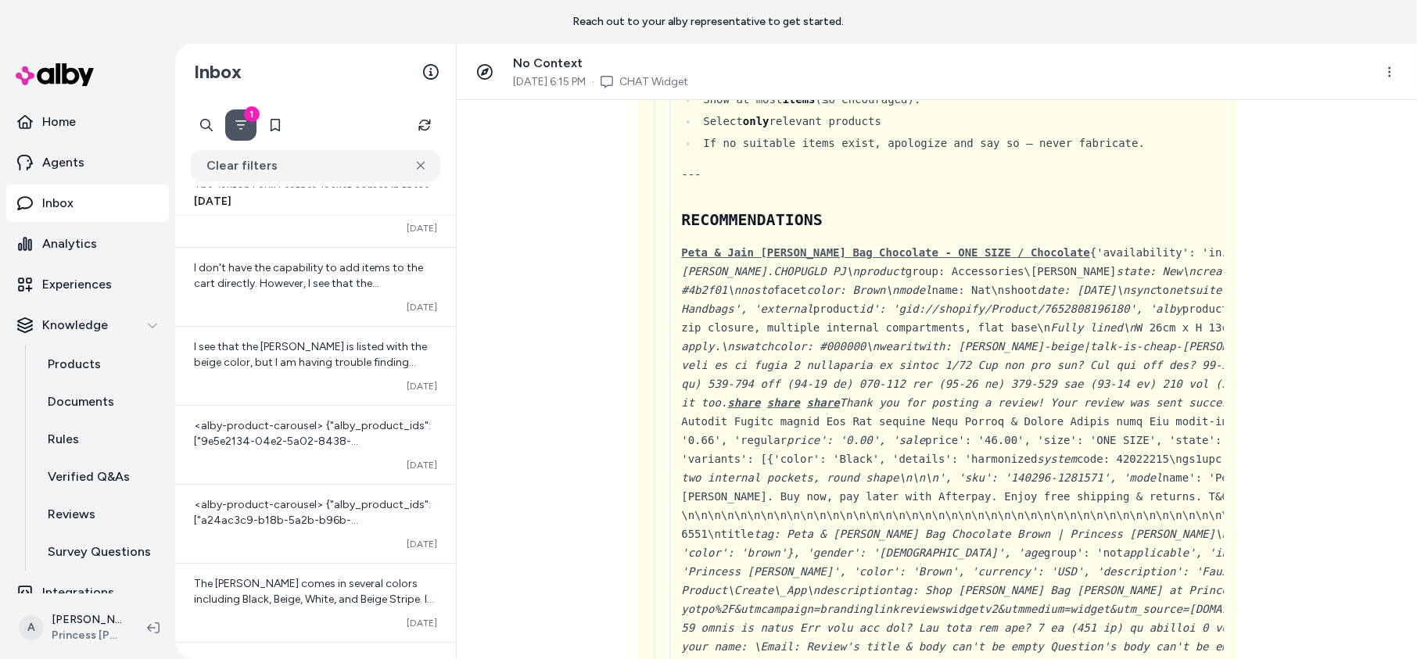
scroll to position [471, 0]
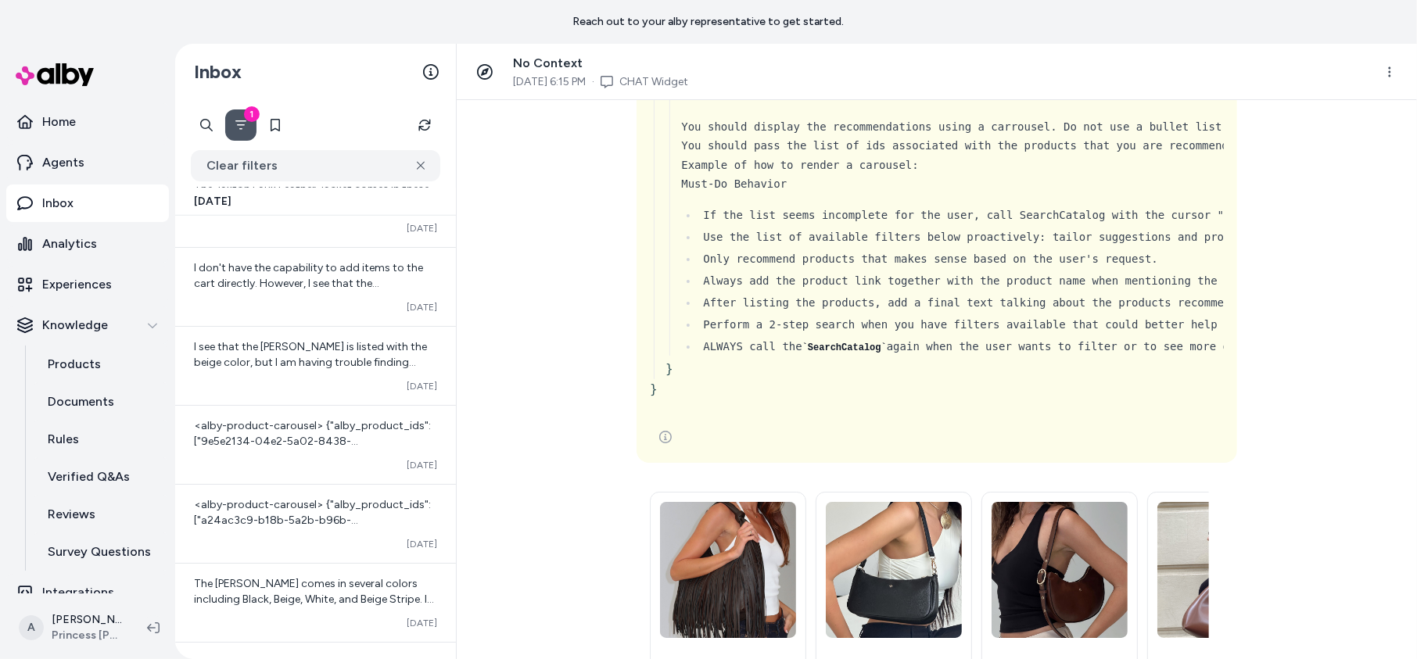
click at [877, 422] on div at bounding box center [937, 437] width 574 height 31
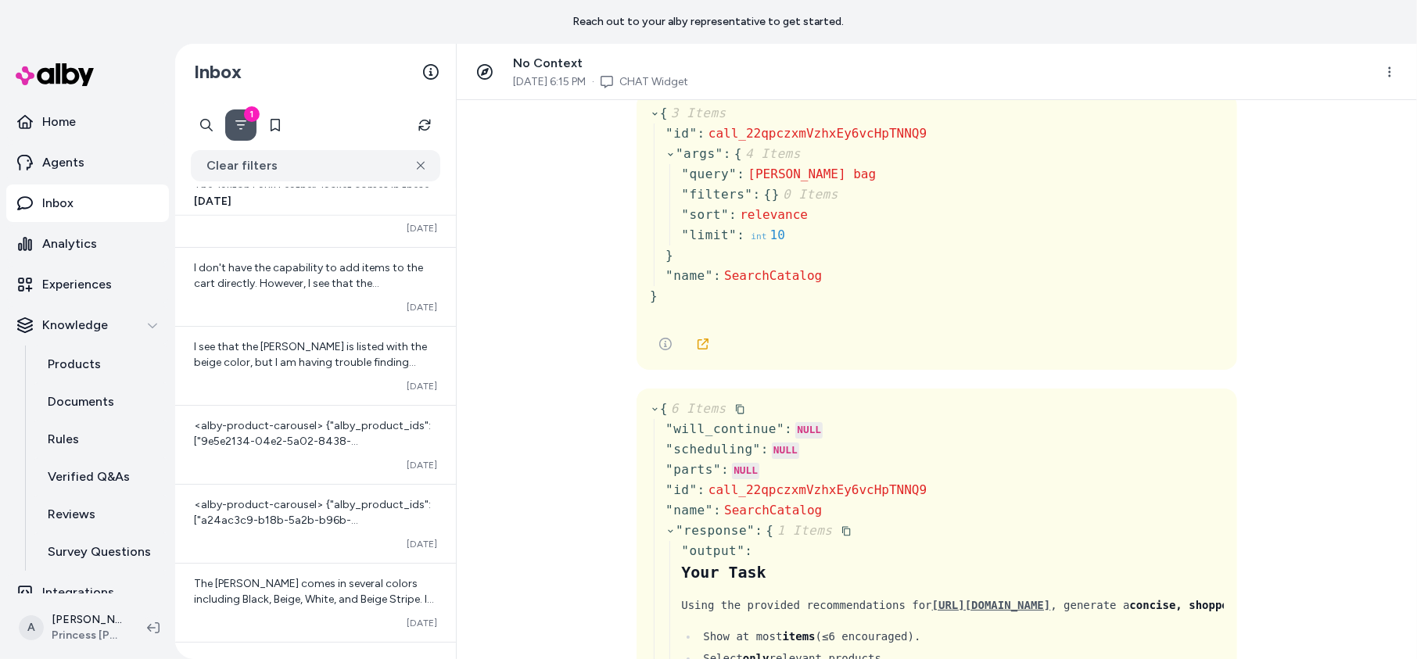
scroll to position [37, 0]
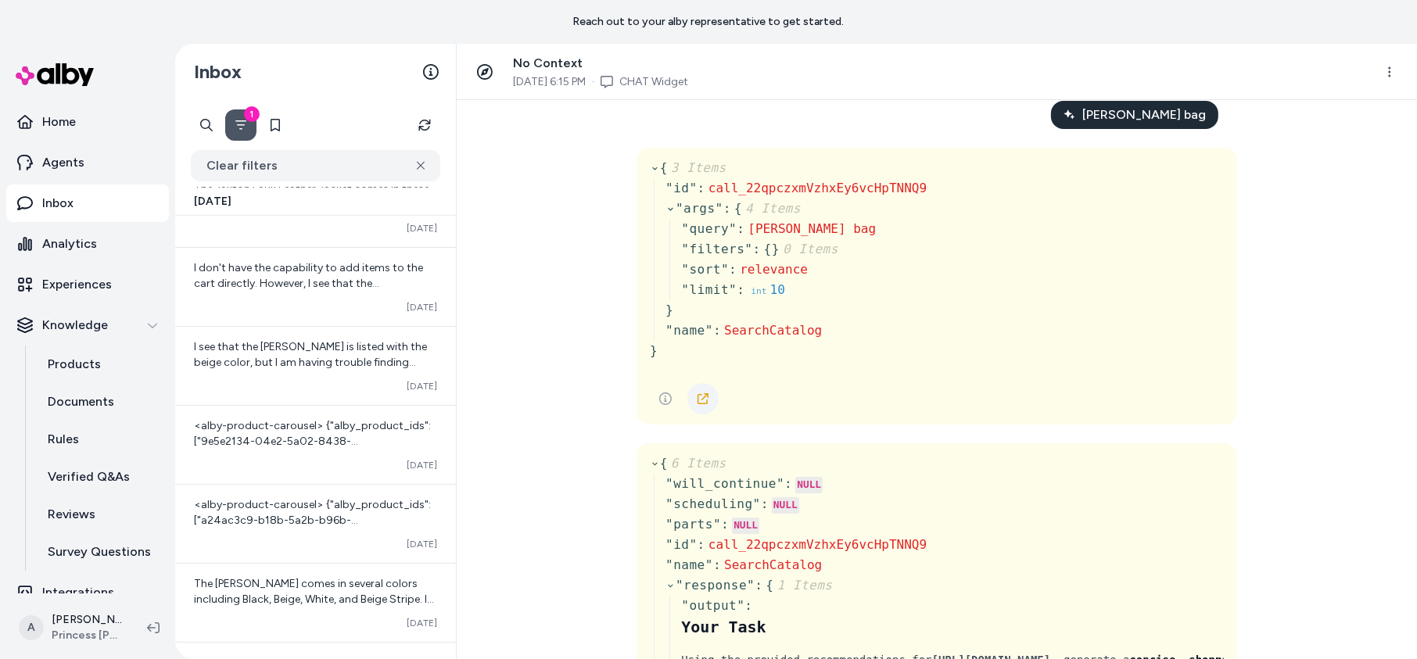
click at [707, 399] on icon at bounding box center [703, 399] width 13 height 13
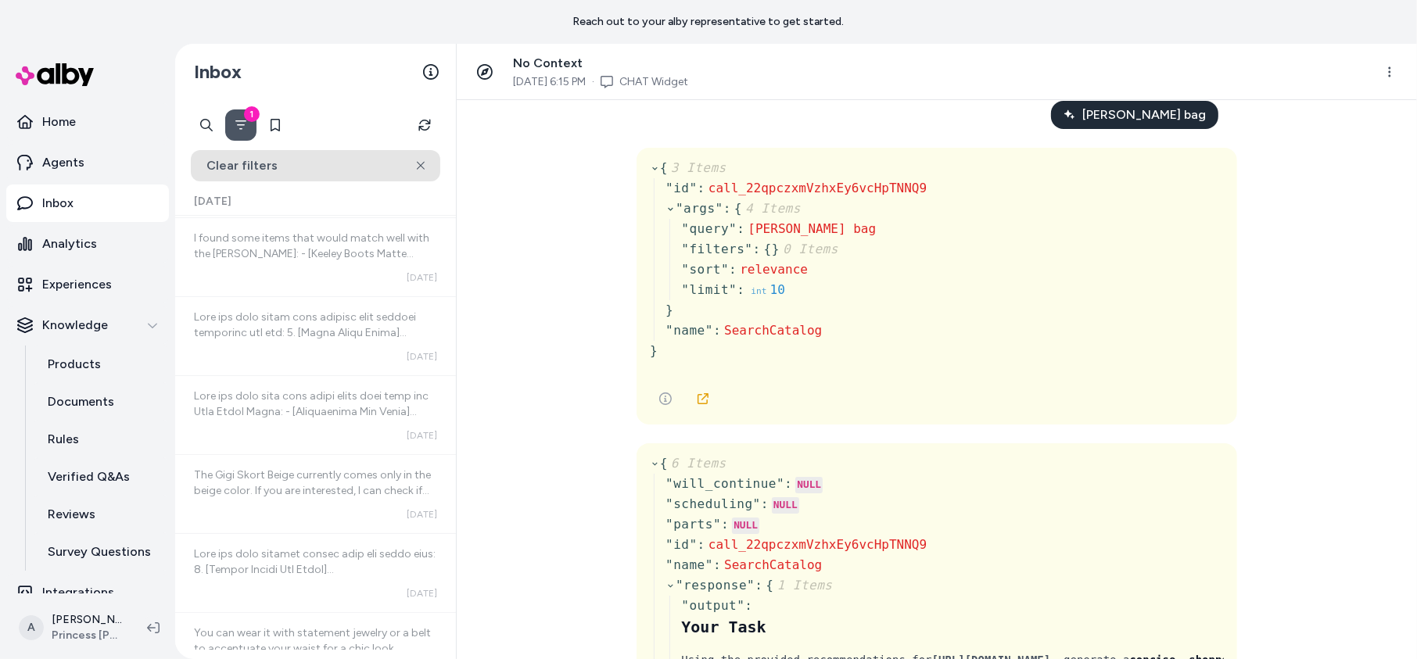
scroll to position [0, 0]
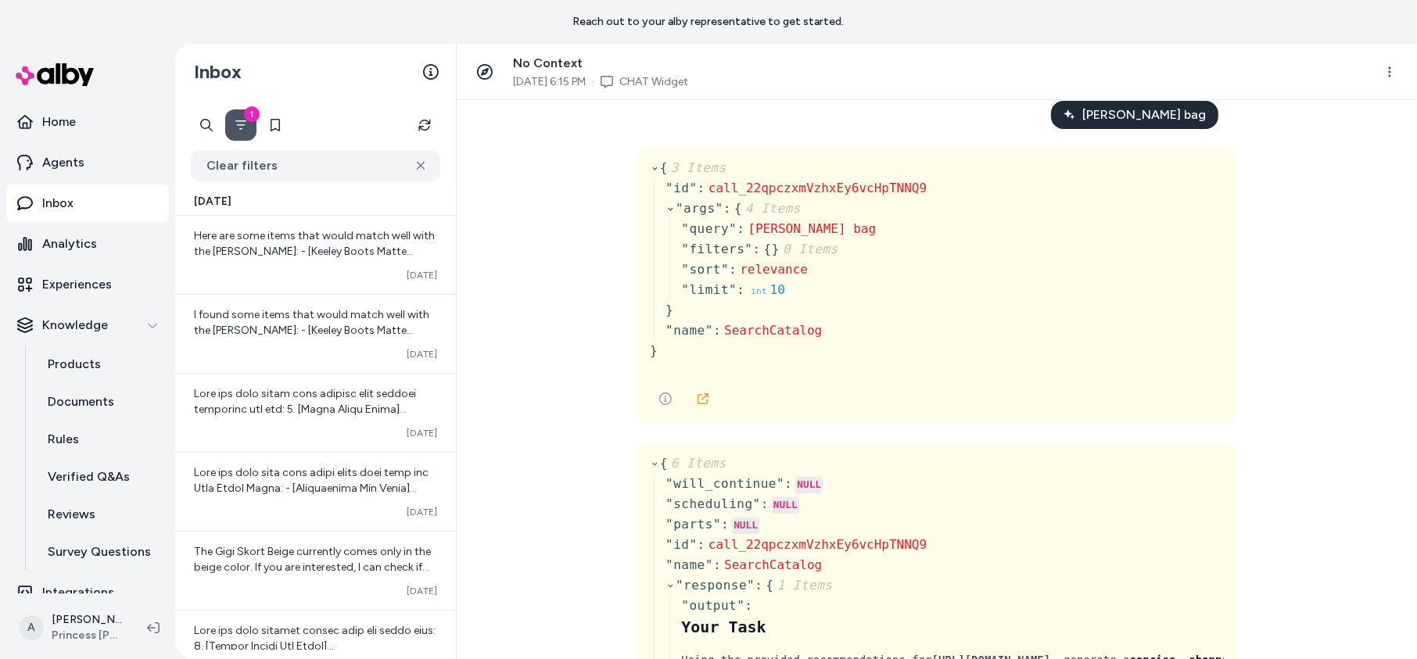
click at [238, 125] on icon "Filter" at bounding box center [241, 125] width 13 height 13
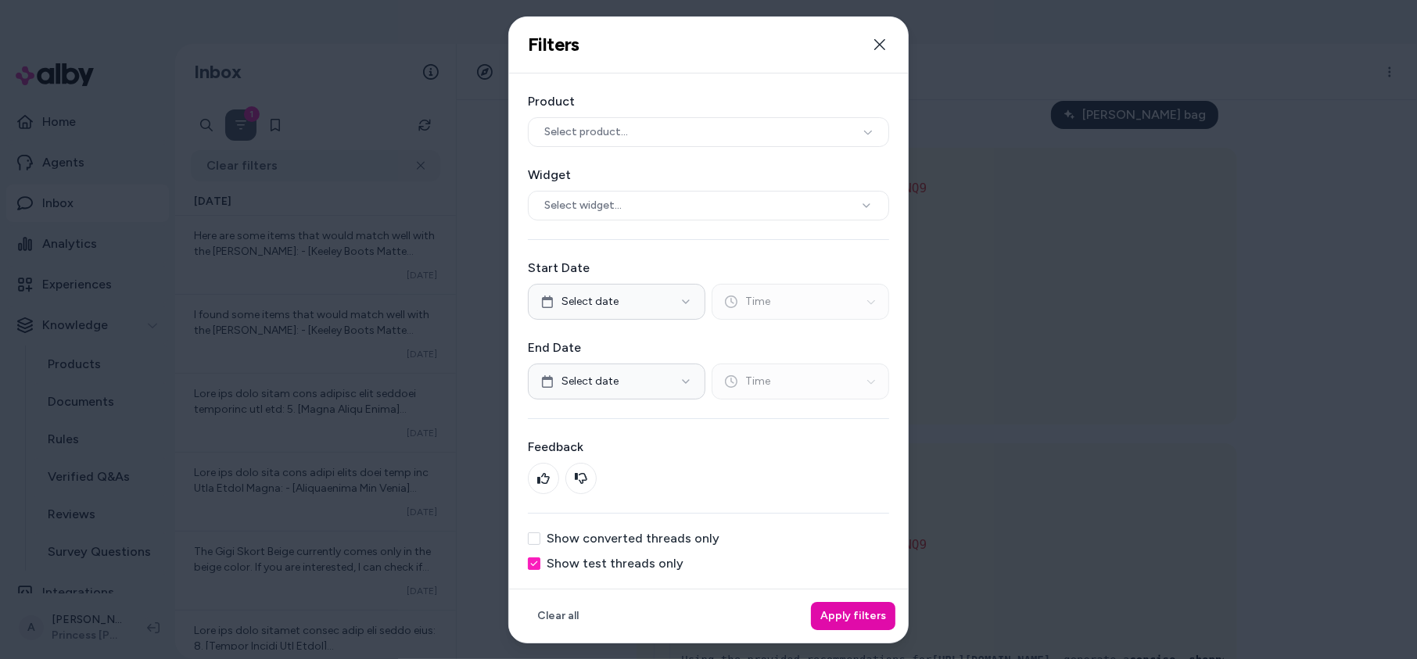
click at [238, 125] on div at bounding box center [708, 329] width 1417 height 659
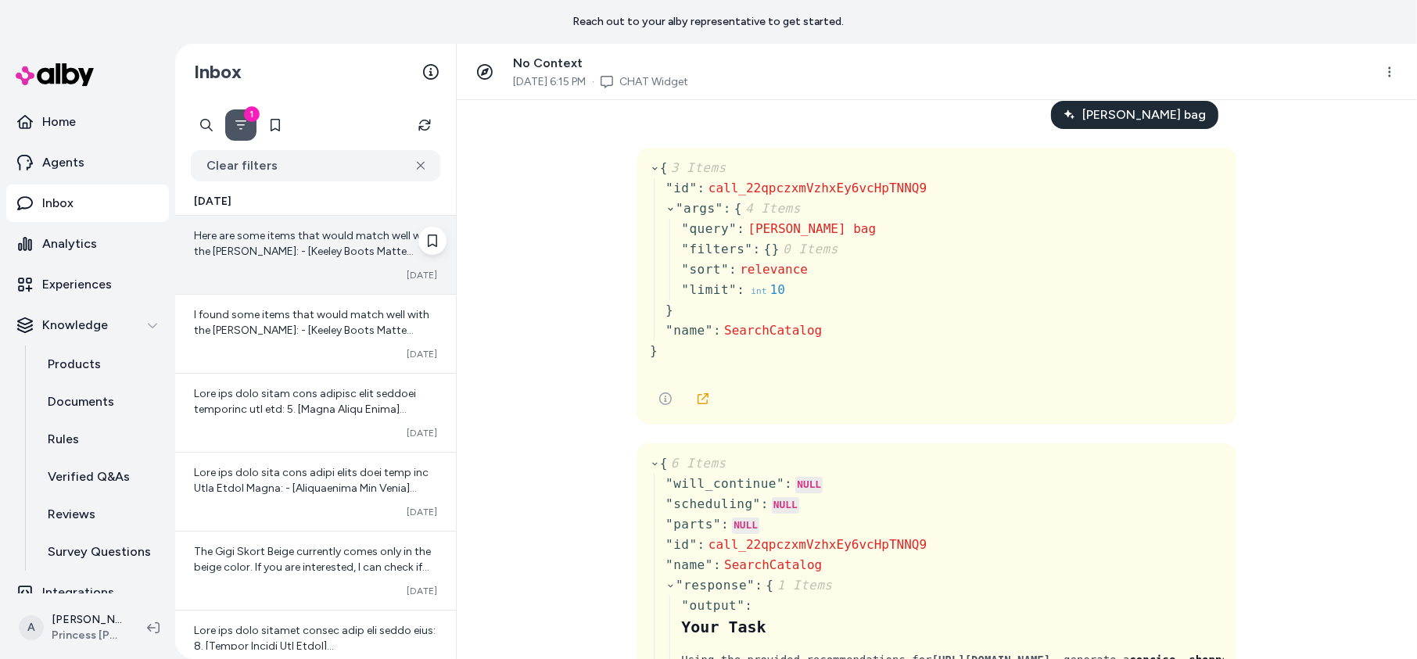
click at [367, 264] on div "Here are some items that would match well with the [PERSON_NAME]: - [Keeley Boo…" at bounding box center [315, 255] width 281 height 78
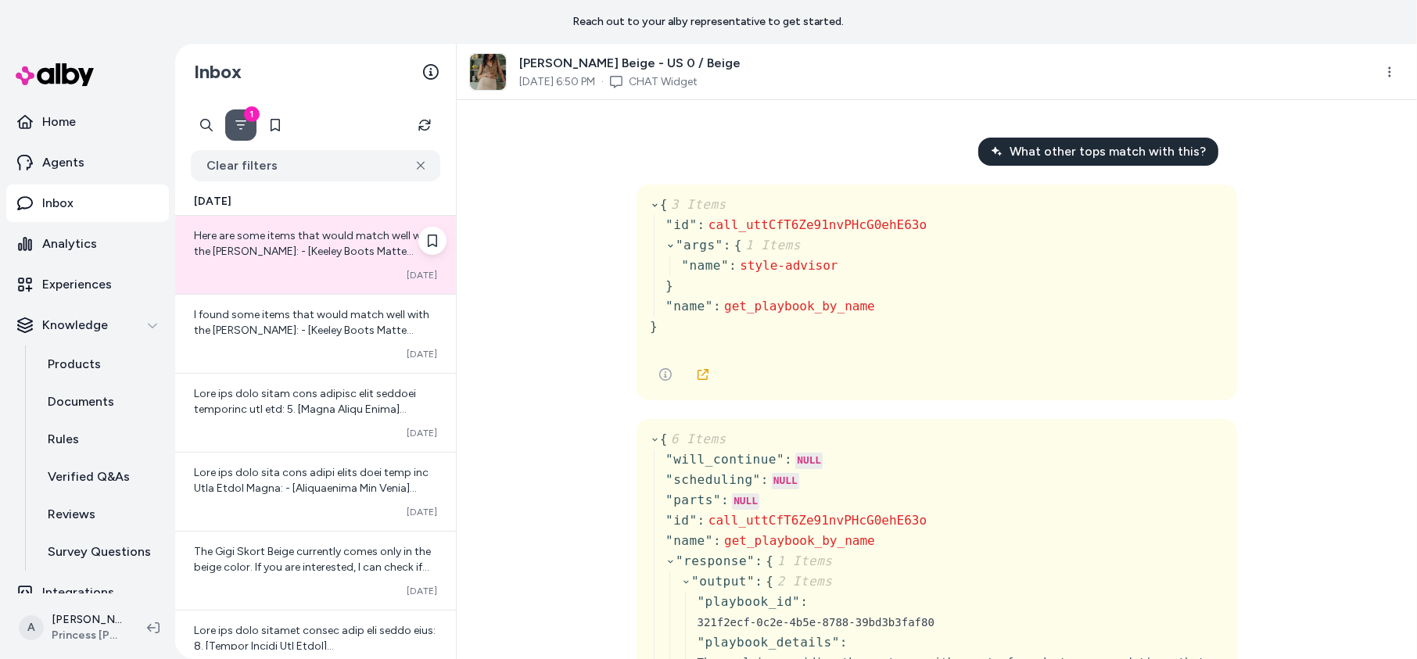
click at [367, 264] on div "Here are some items that would match well with the [PERSON_NAME]: - [Keeley Boo…" at bounding box center [315, 255] width 281 height 78
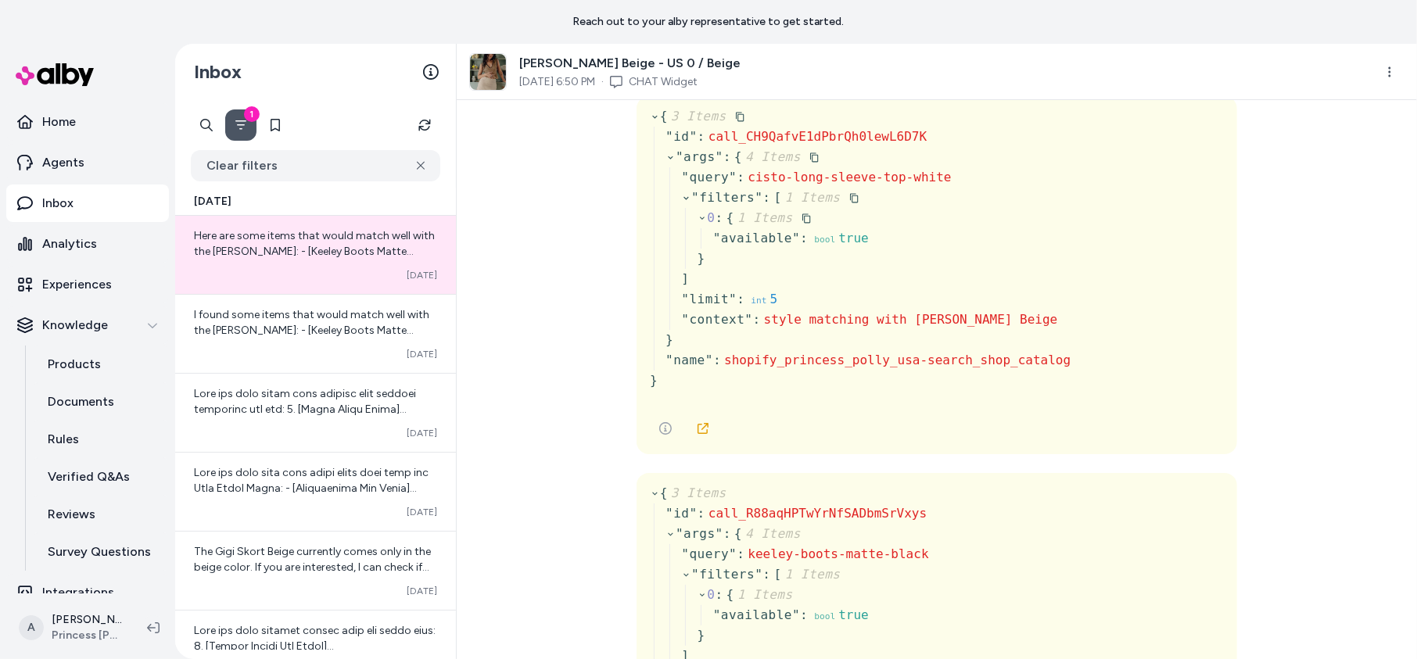
scroll to position [1017, 0]
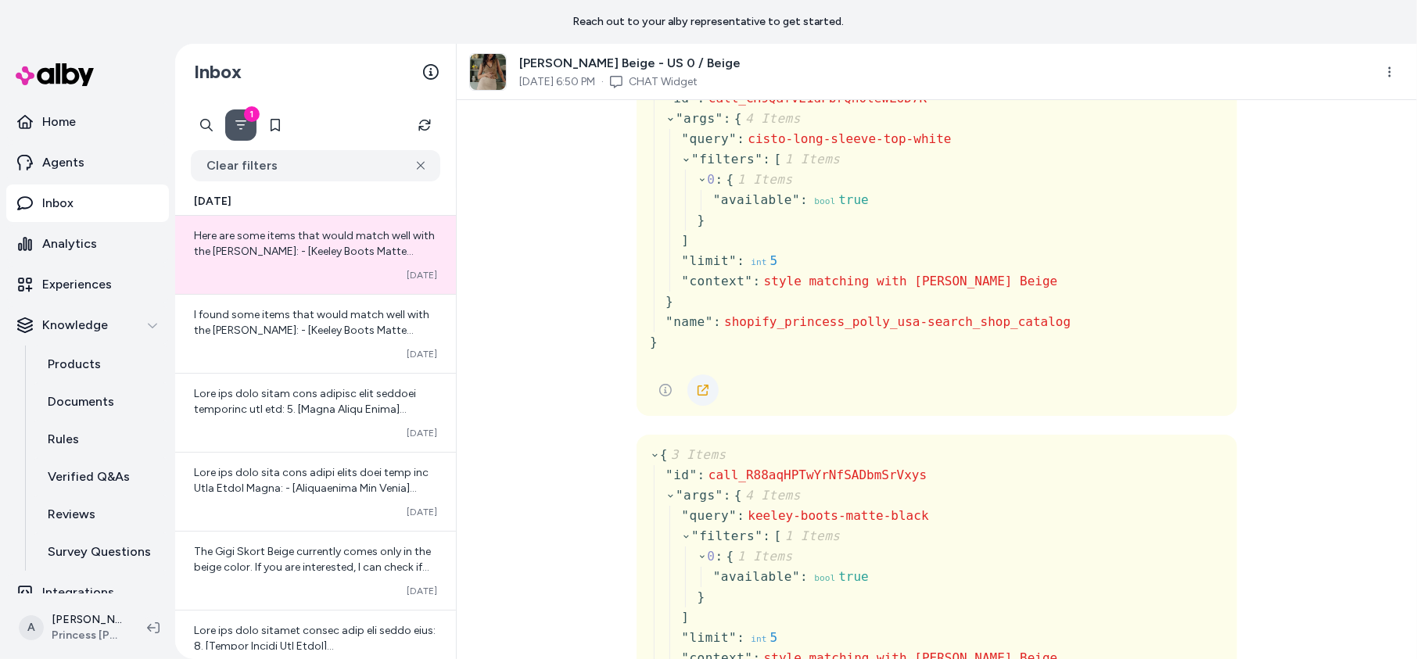
click at [702, 390] on icon at bounding box center [703, 390] width 13 height 13
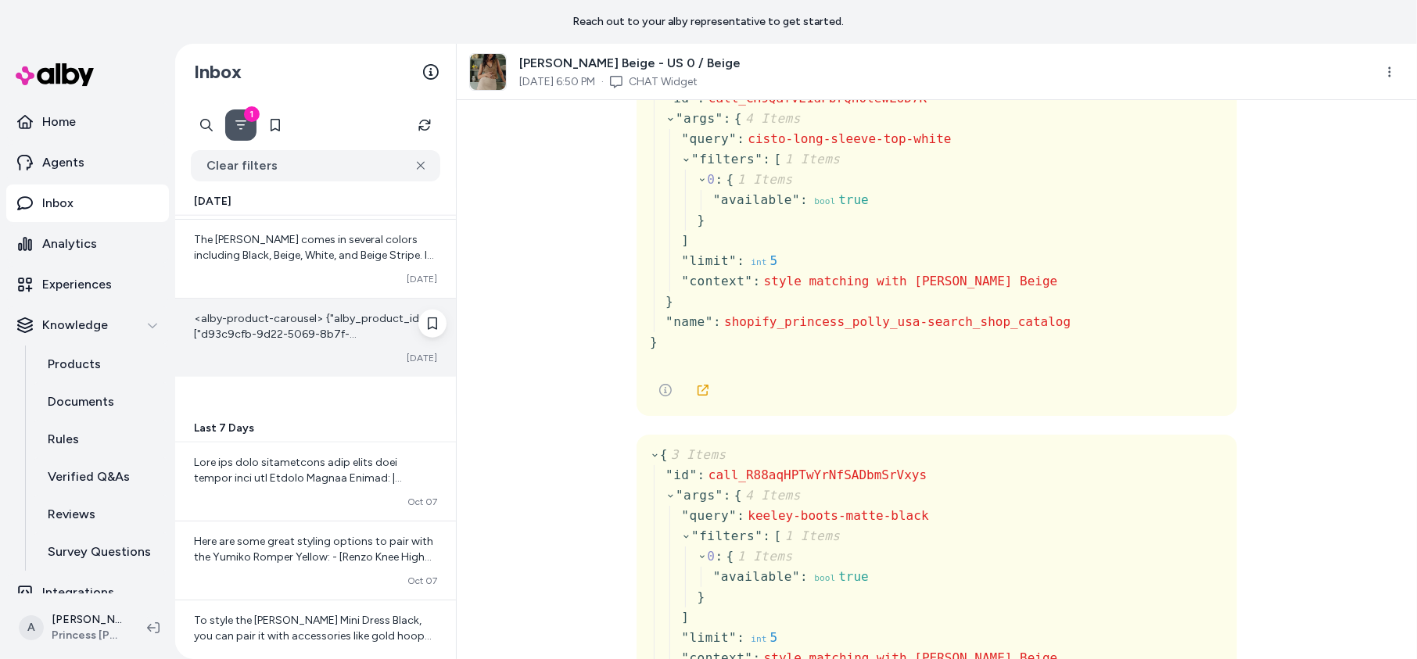
scroll to position [1735, 0]
click at [372, 311] on span "<alby-product-carousel> {"alby_product_ids":["d93c9cfb-9d22-5069-8b7f-fe4910d04…" at bounding box center [314, 411] width 241 height 201
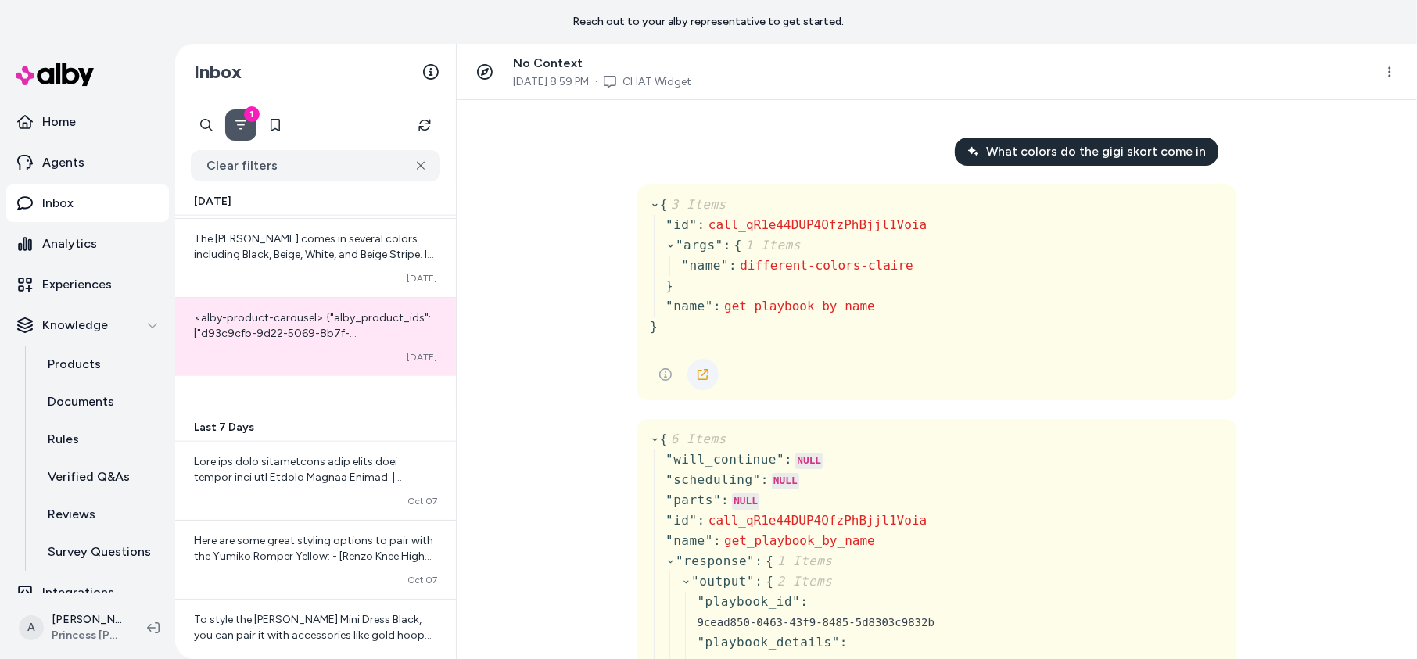
click at [702, 365] on link at bounding box center [703, 374] width 31 height 31
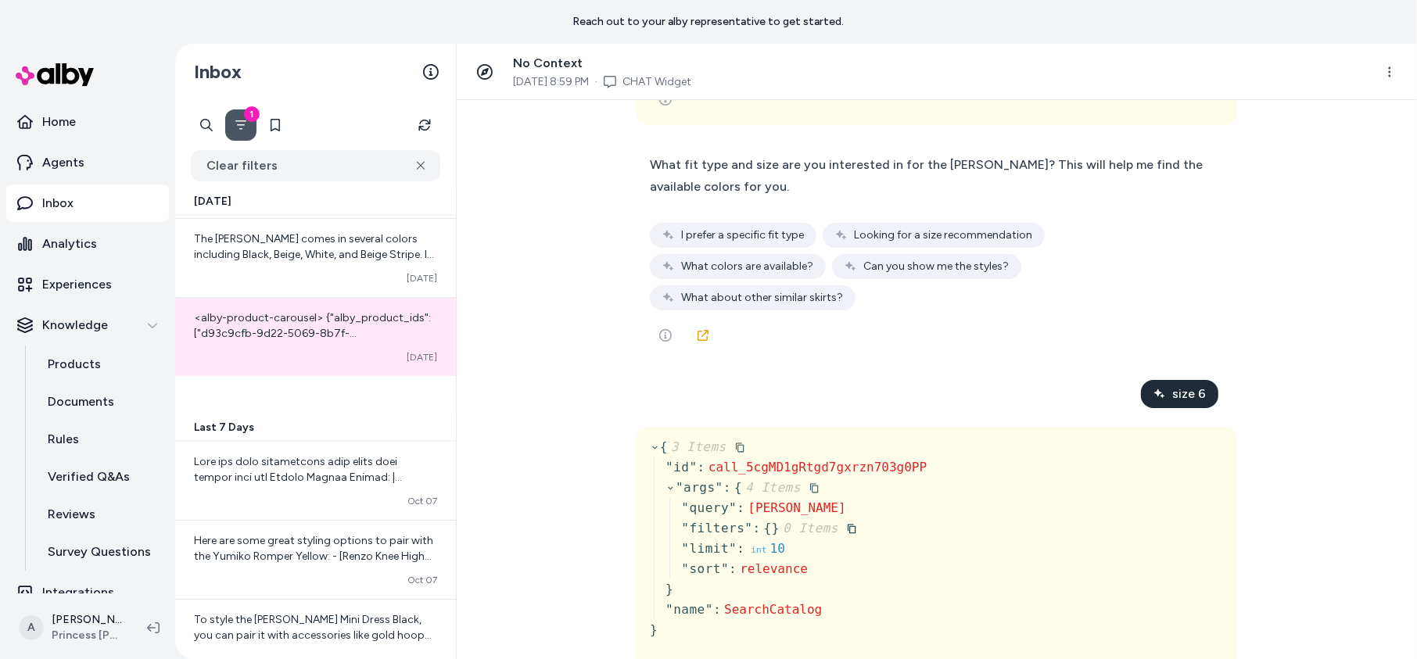
scroll to position [736, 0]
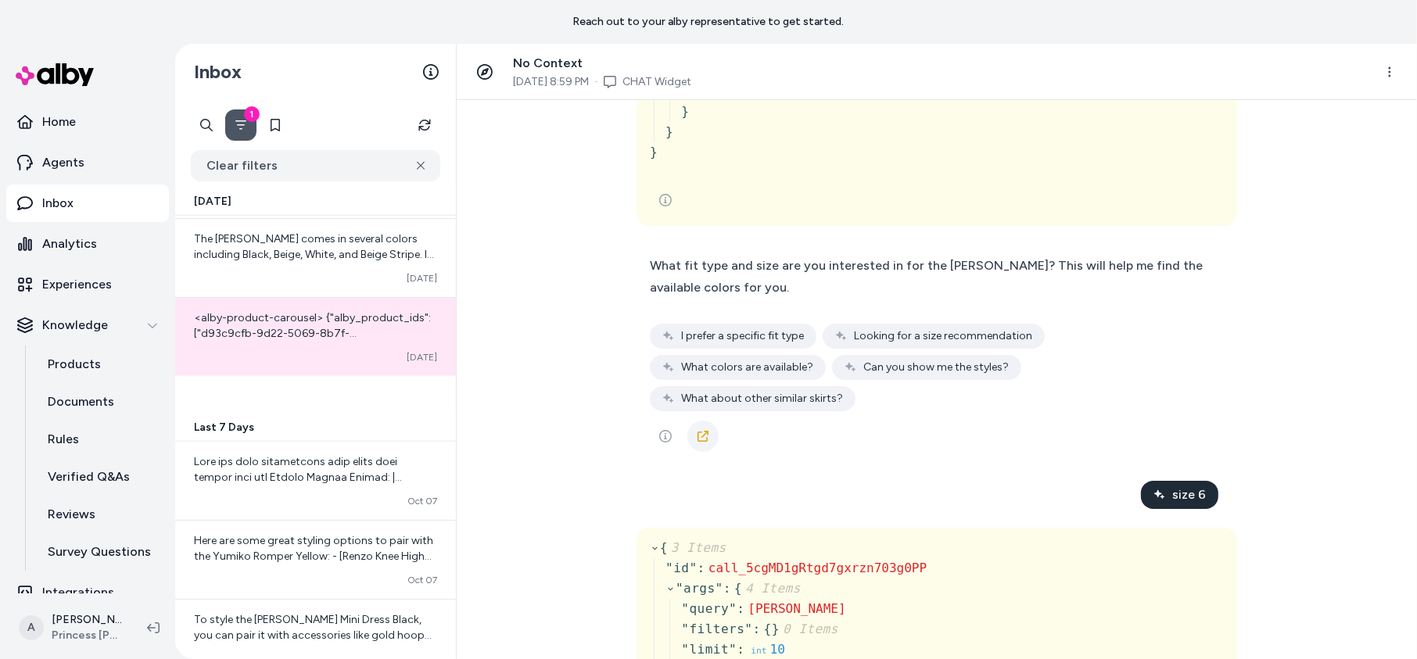
click at [706, 430] on icon at bounding box center [703, 436] width 13 height 13
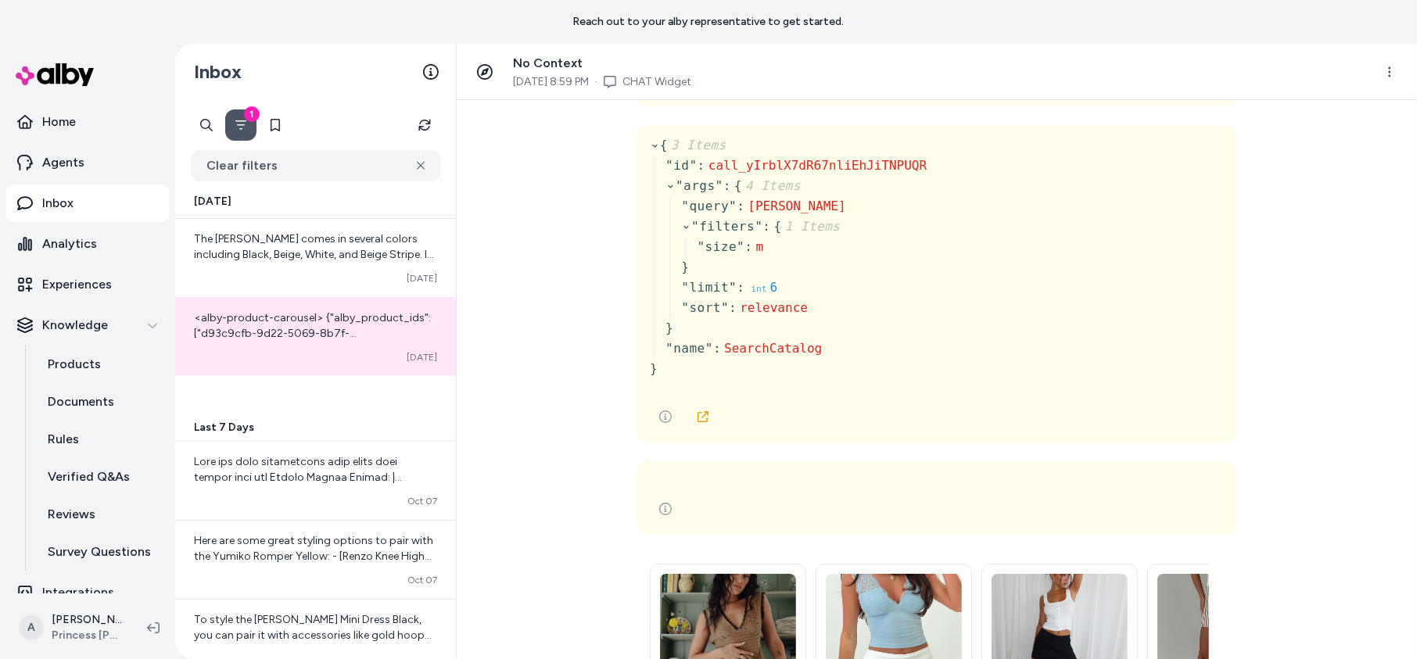
scroll to position [4132, 0]
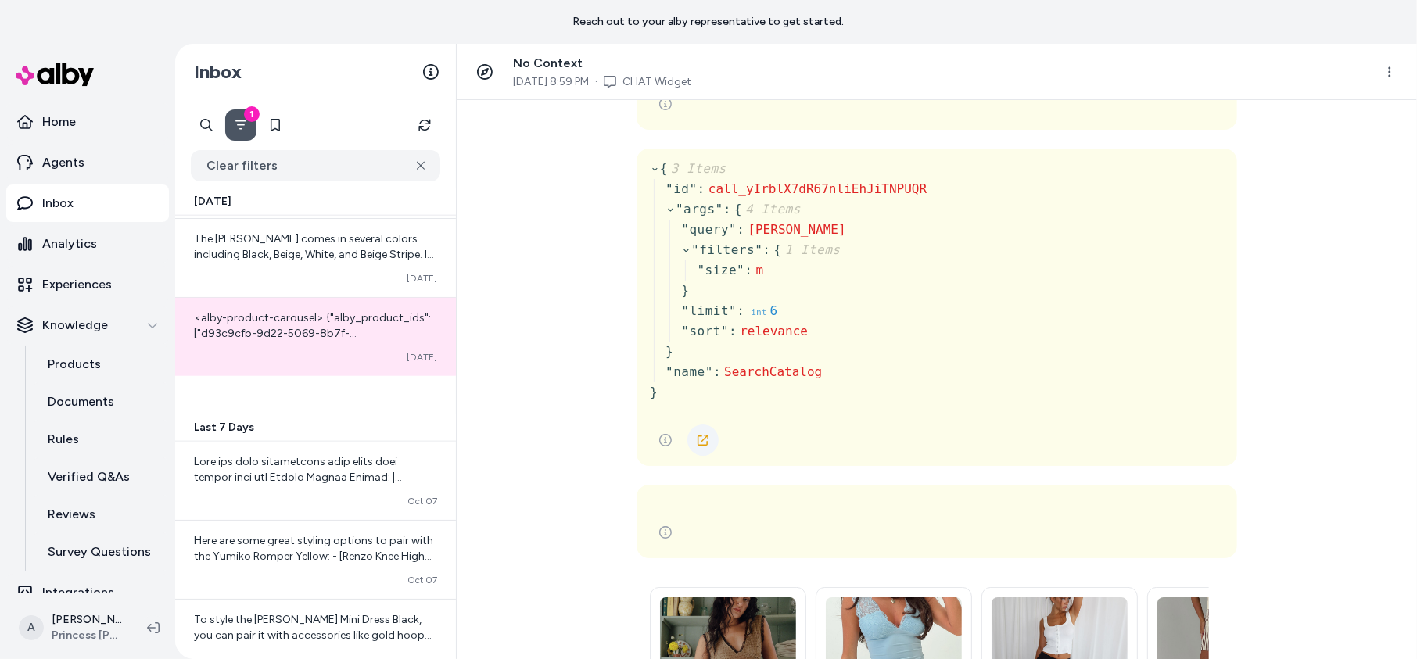
click at [699, 434] on icon at bounding box center [703, 440] width 13 height 13
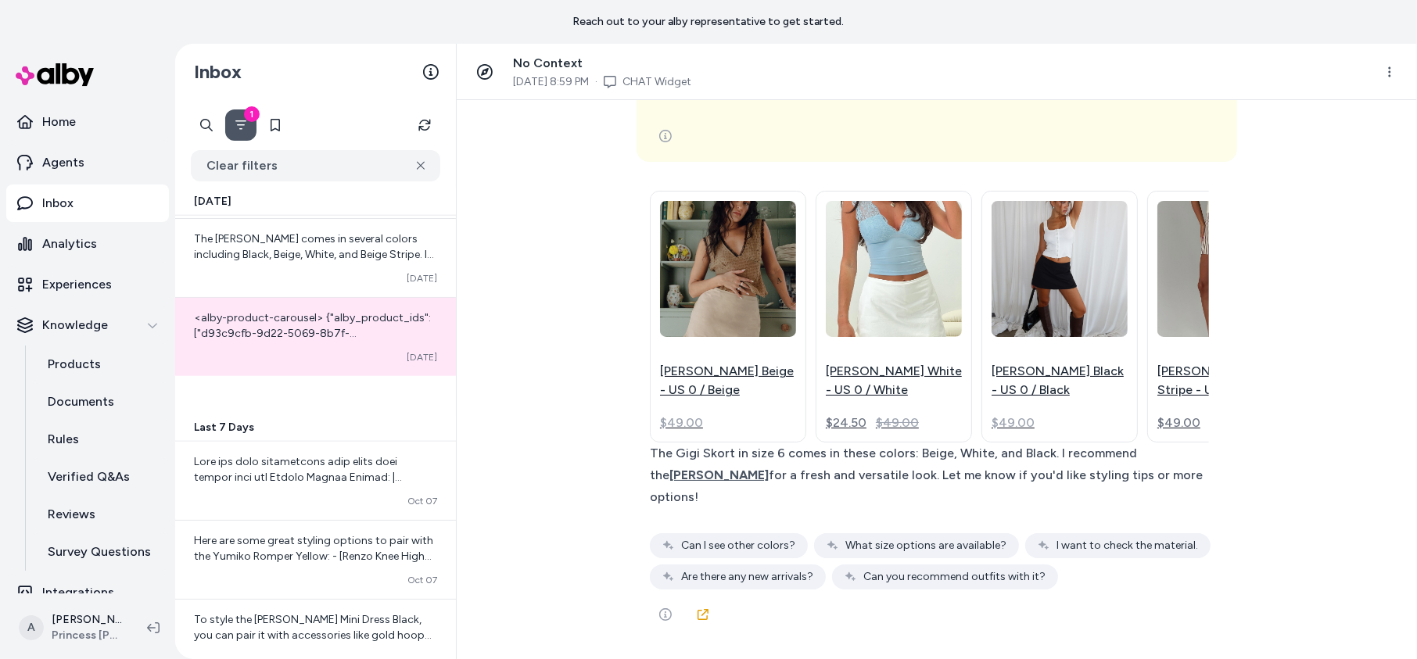
scroll to position [6630, 0]
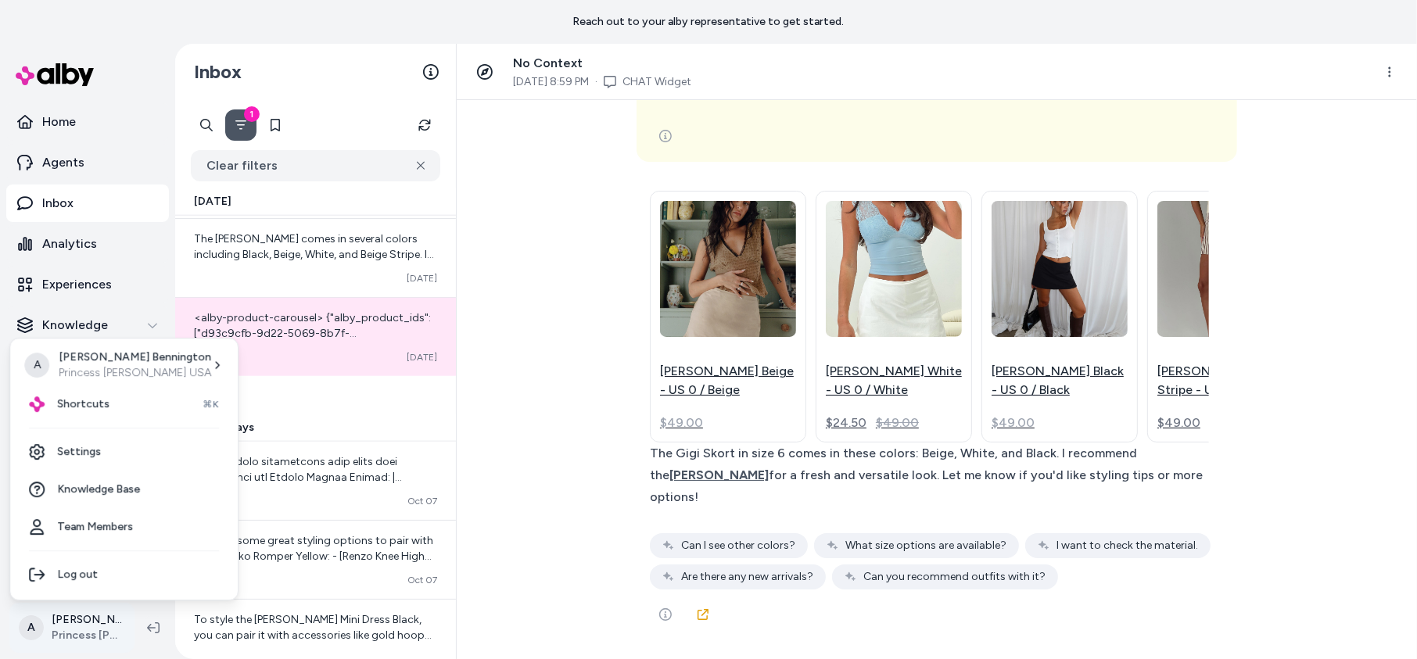
click at [84, 608] on html "Reach out to your alby representative to get started. Home Agents Inbox Analyti…" at bounding box center [708, 329] width 1417 height 659
click at [94, 462] on link "Settings" at bounding box center [123, 452] width 215 height 38
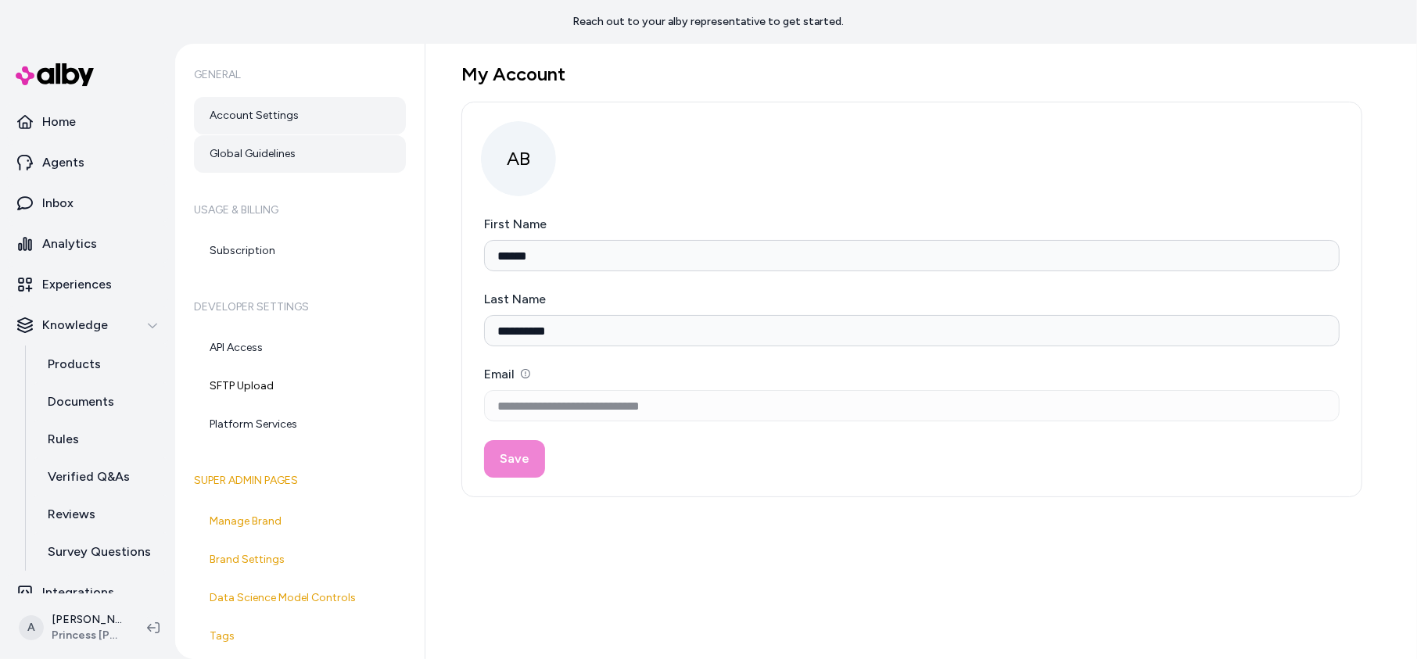
click at [365, 167] on link "Global Guidelines" at bounding box center [300, 154] width 212 height 38
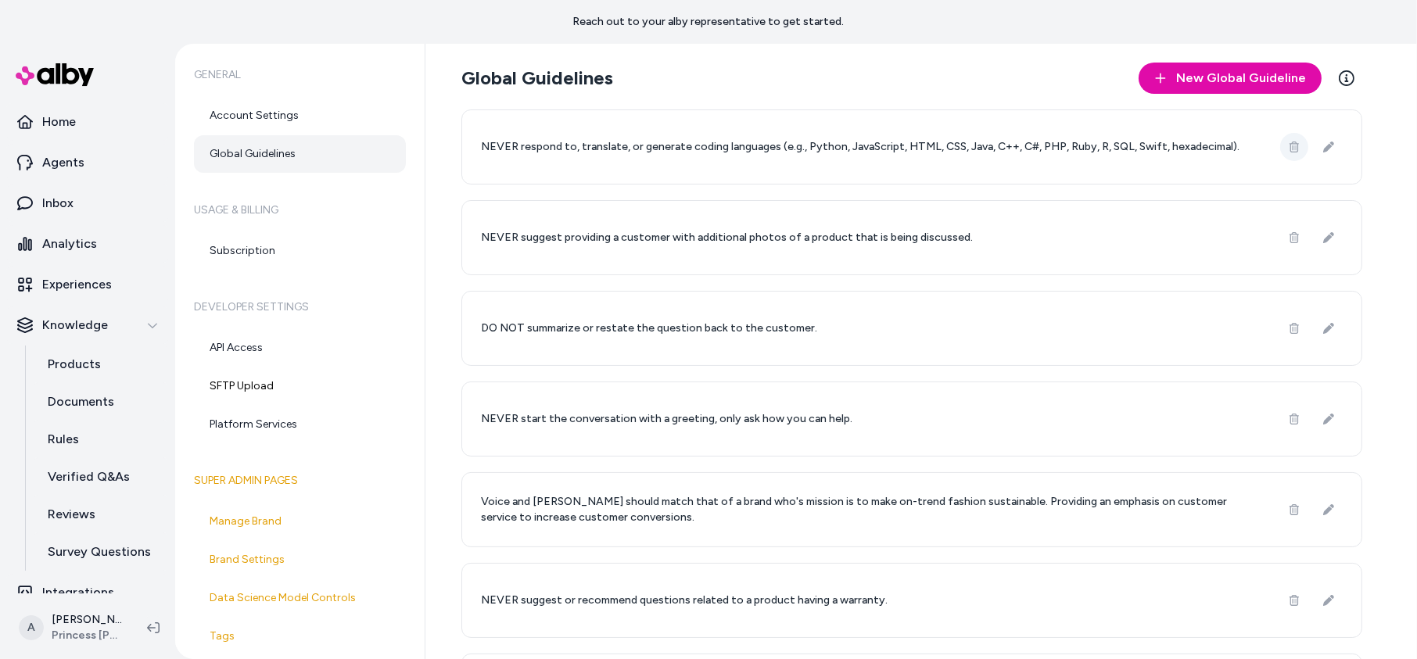
click at [1297, 145] on icon at bounding box center [1294, 147] width 11 height 11
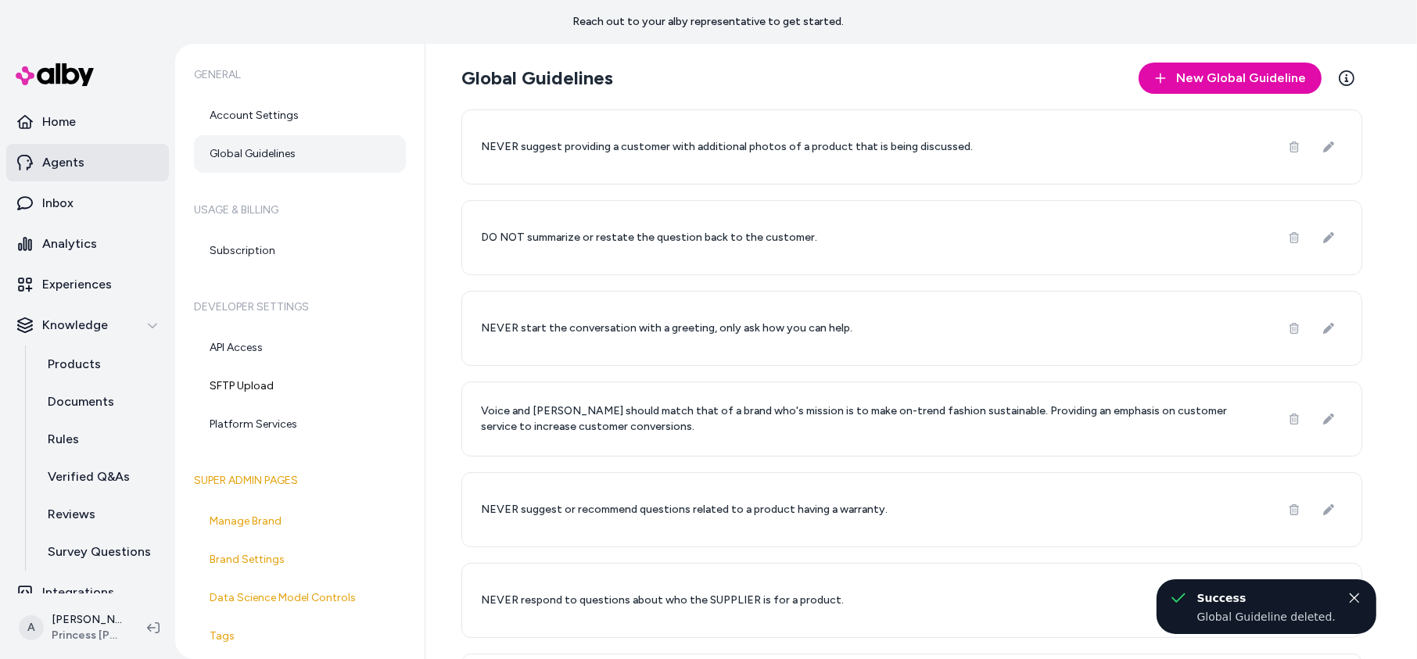
click at [135, 162] on link "Agents" at bounding box center [87, 163] width 163 height 38
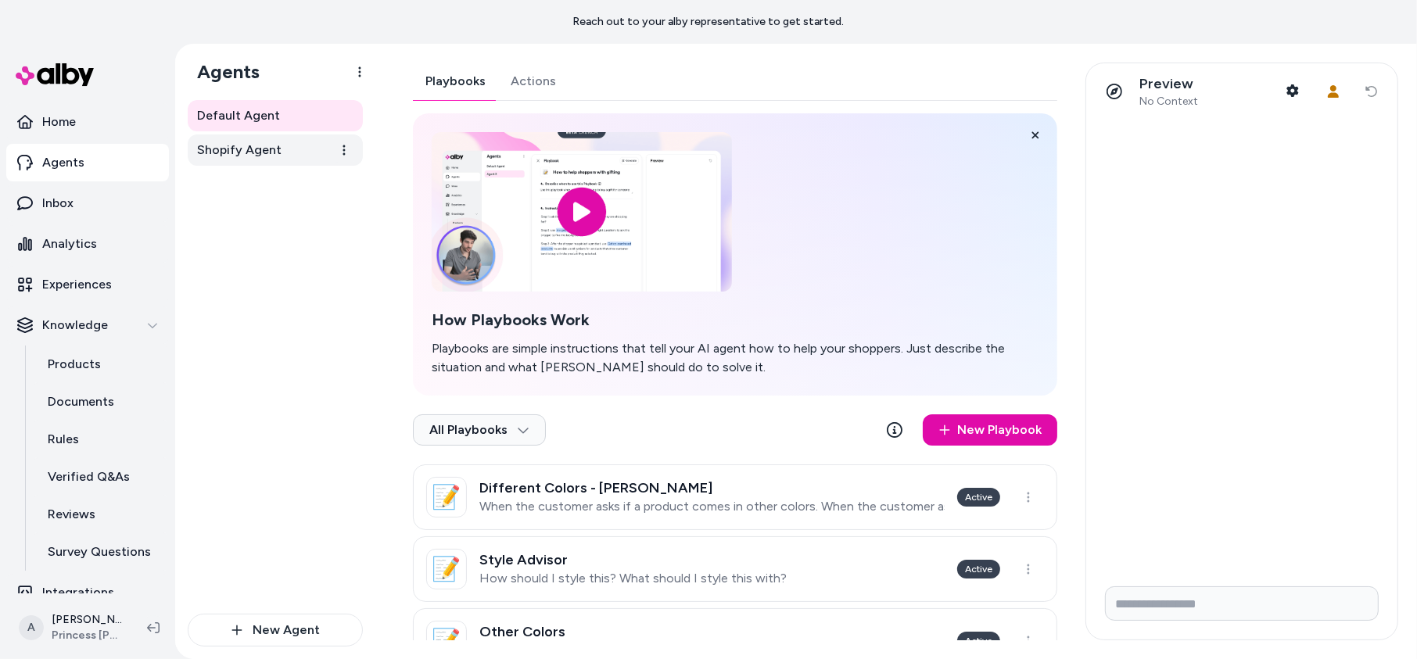
click at [264, 153] on span "Shopify Agent" at bounding box center [239, 150] width 84 height 19
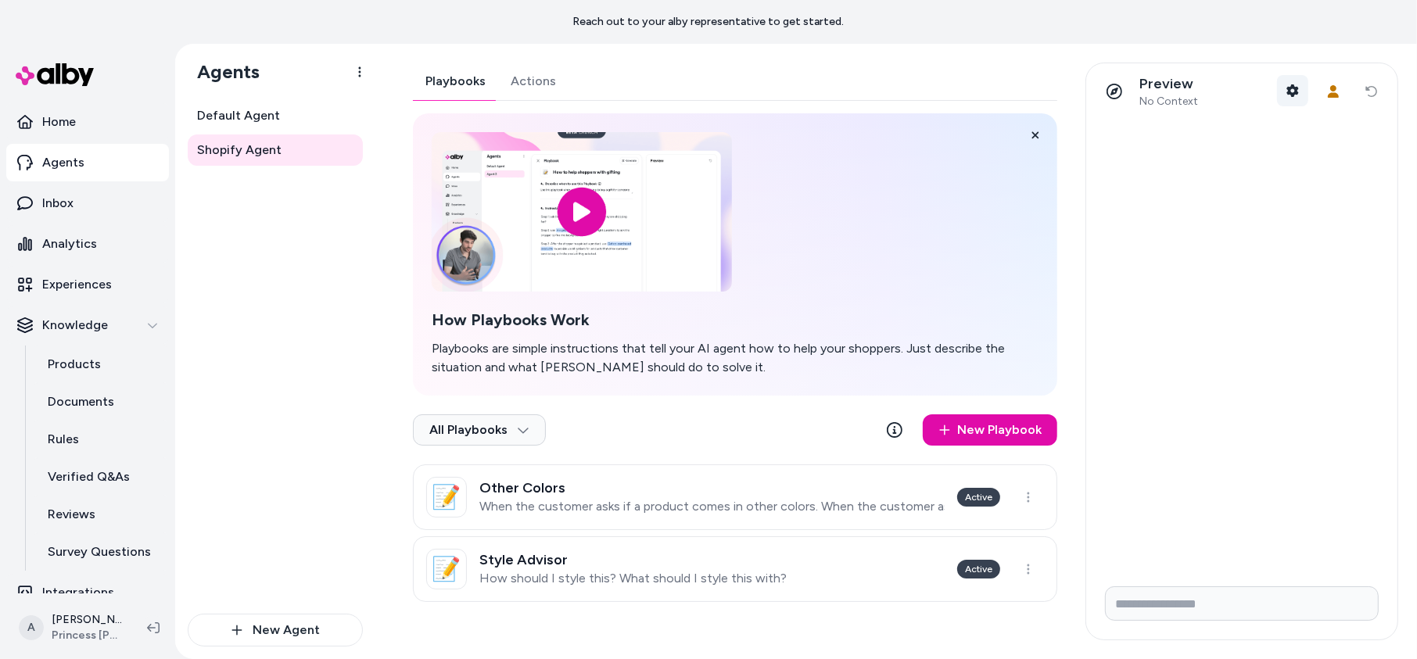
click at [1298, 88] on icon "button" at bounding box center [1294, 90] width 12 height 13
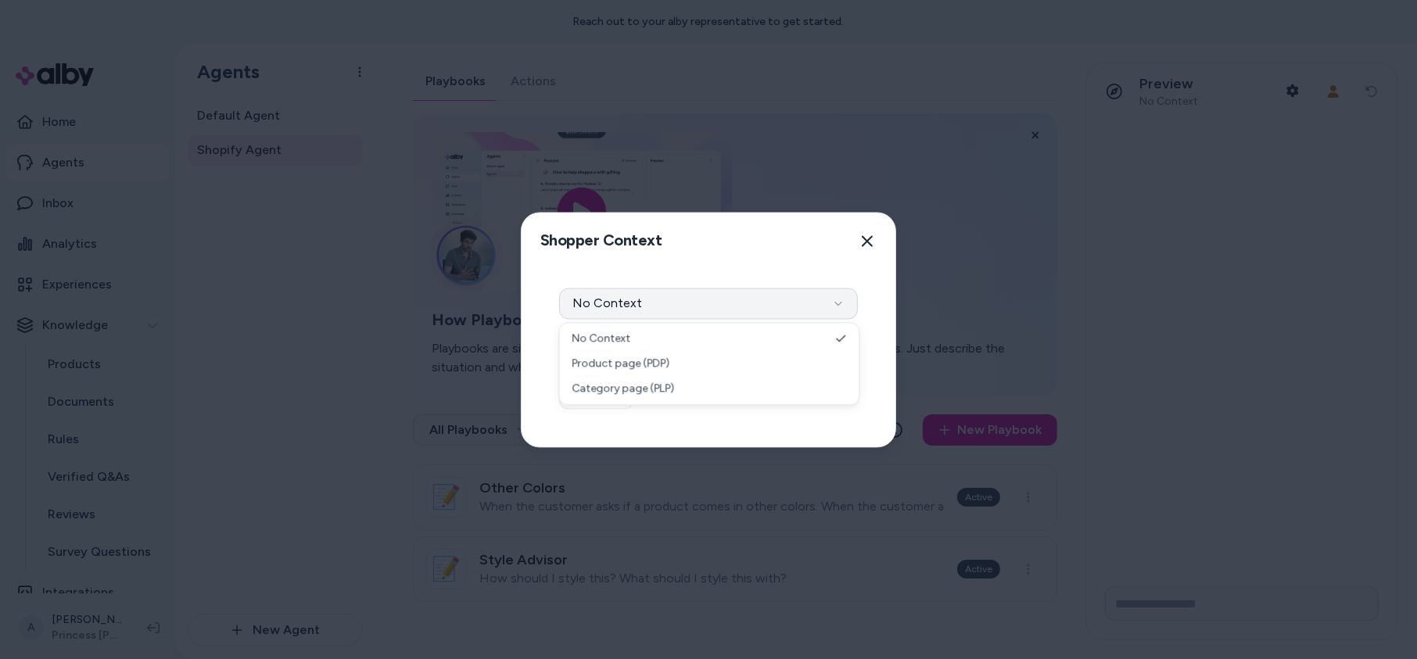
click at [817, 293] on button "No Context" at bounding box center [708, 303] width 299 height 31
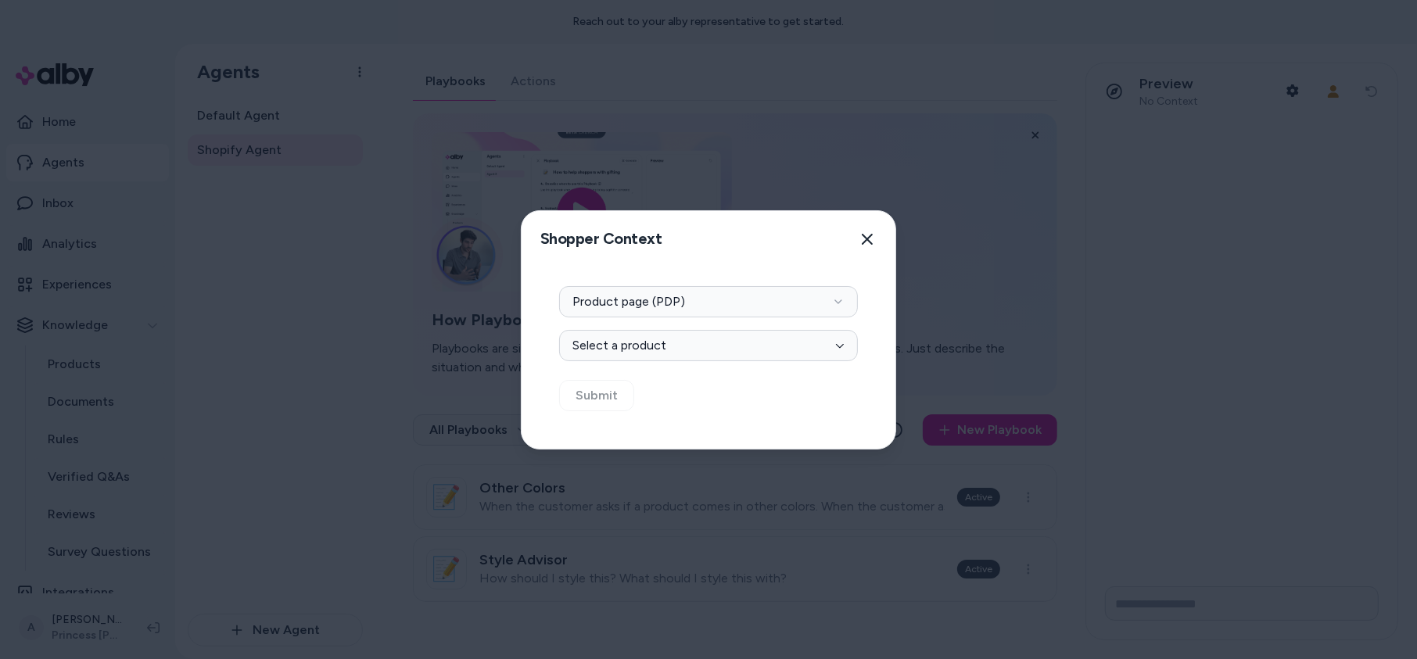
click at [785, 361] on div "Context Type Product page (PDP) Select Product Select a product Submit" at bounding box center [709, 358] width 374 height 181
click at [786, 355] on button "Select a product" at bounding box center [708, 345] width 299 height 31
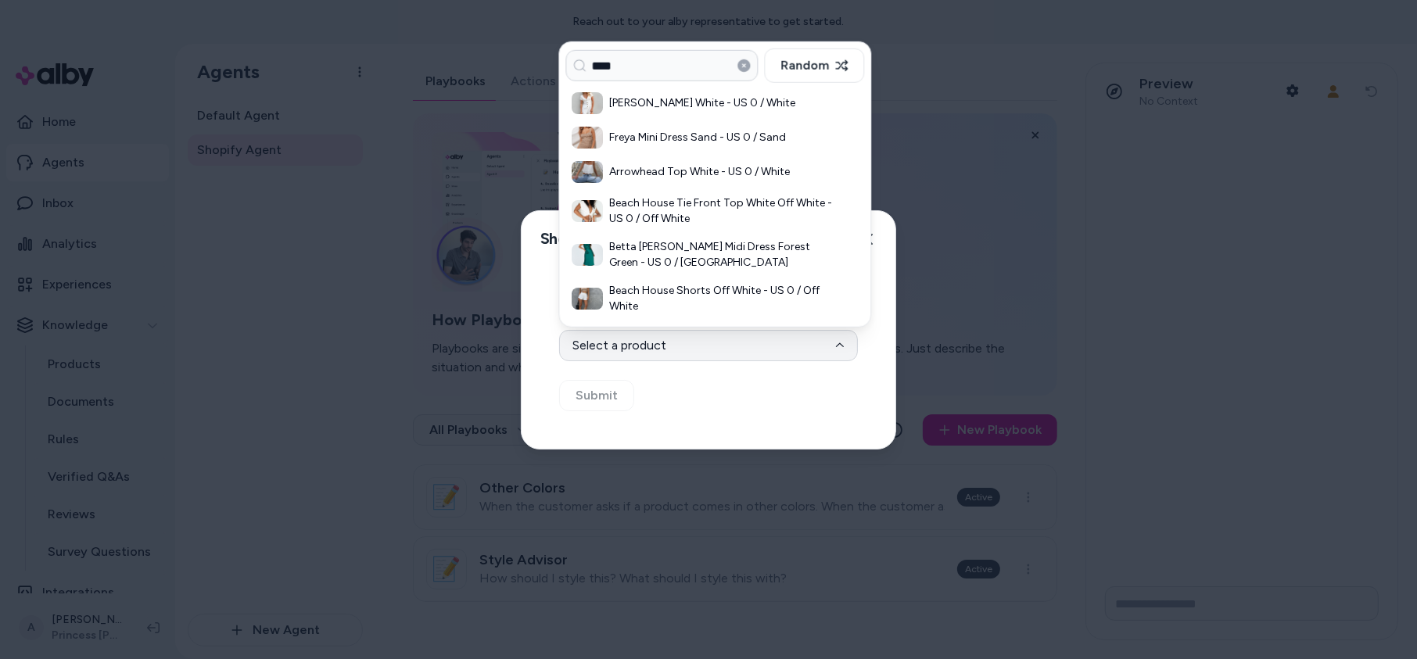
type input "****"
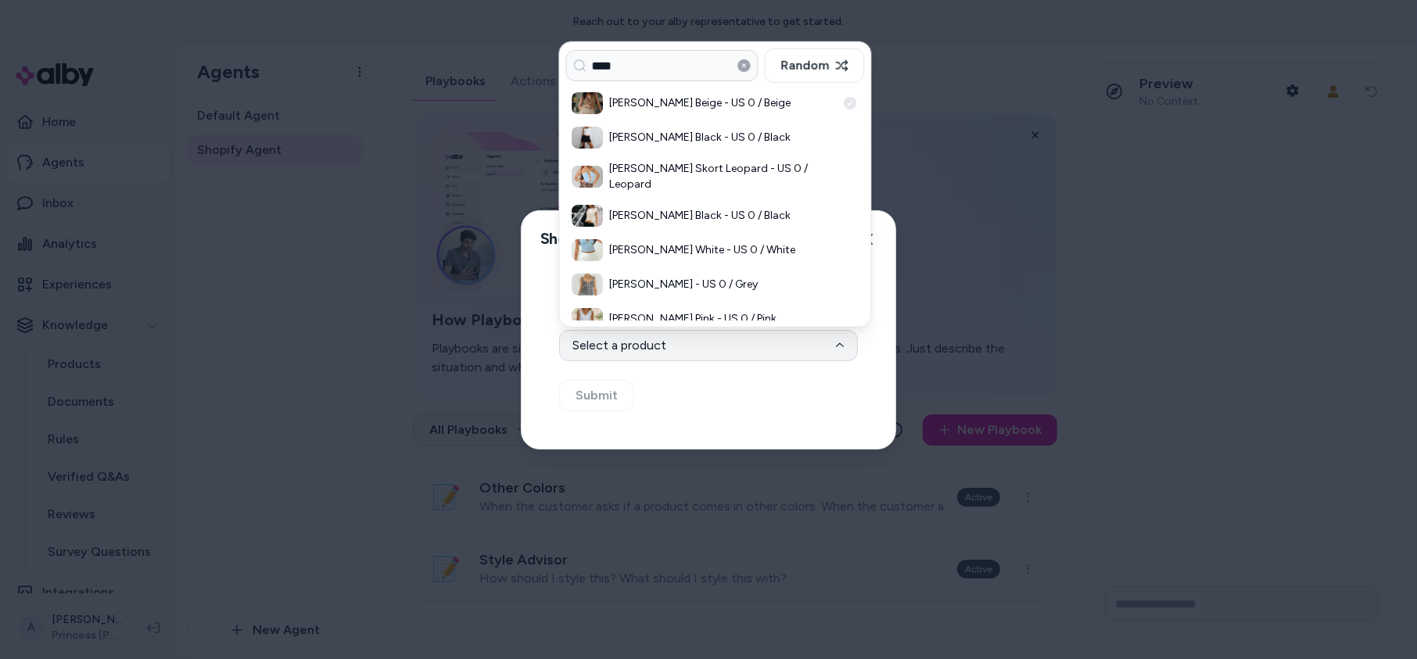
click at [734, 108] on h3 "[PERSON_NAME] Beige - US 0 / Beige" at bounding box center [722, 103] width 227 height 16
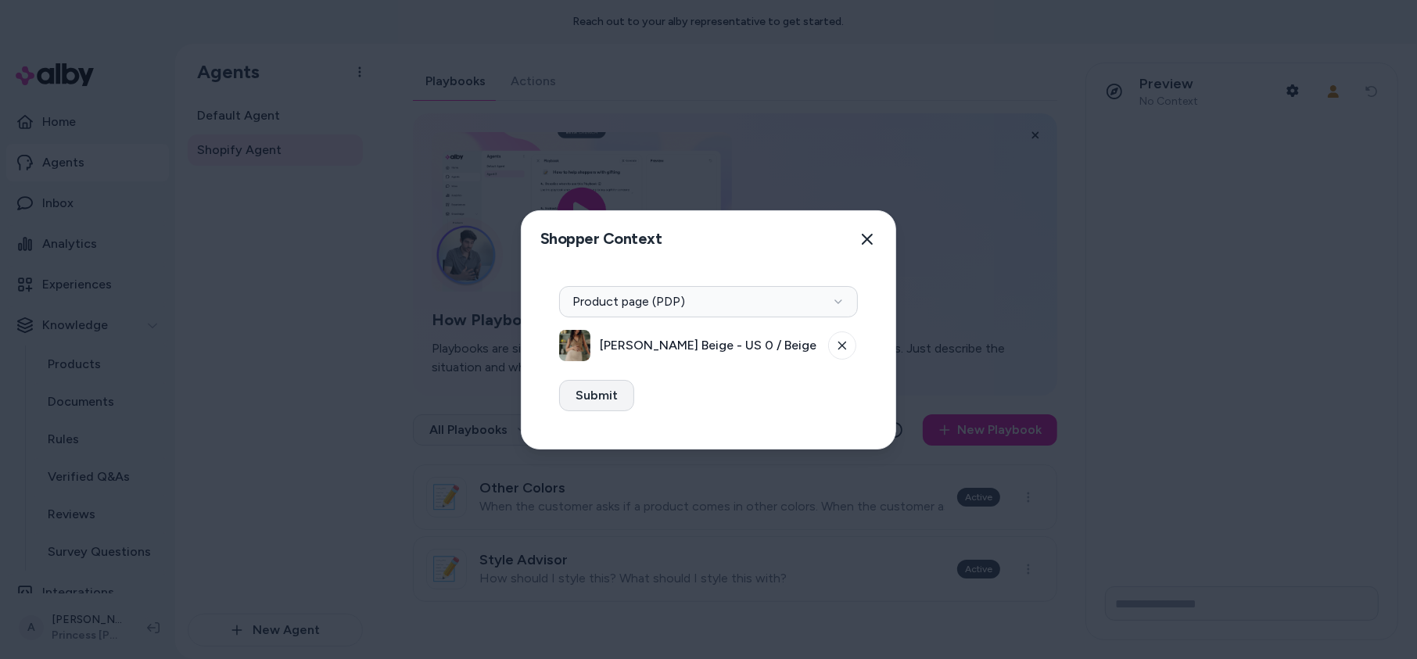
click at [602, 391] on button "Submit" at bounding box center [596, 395] width 75 height 31
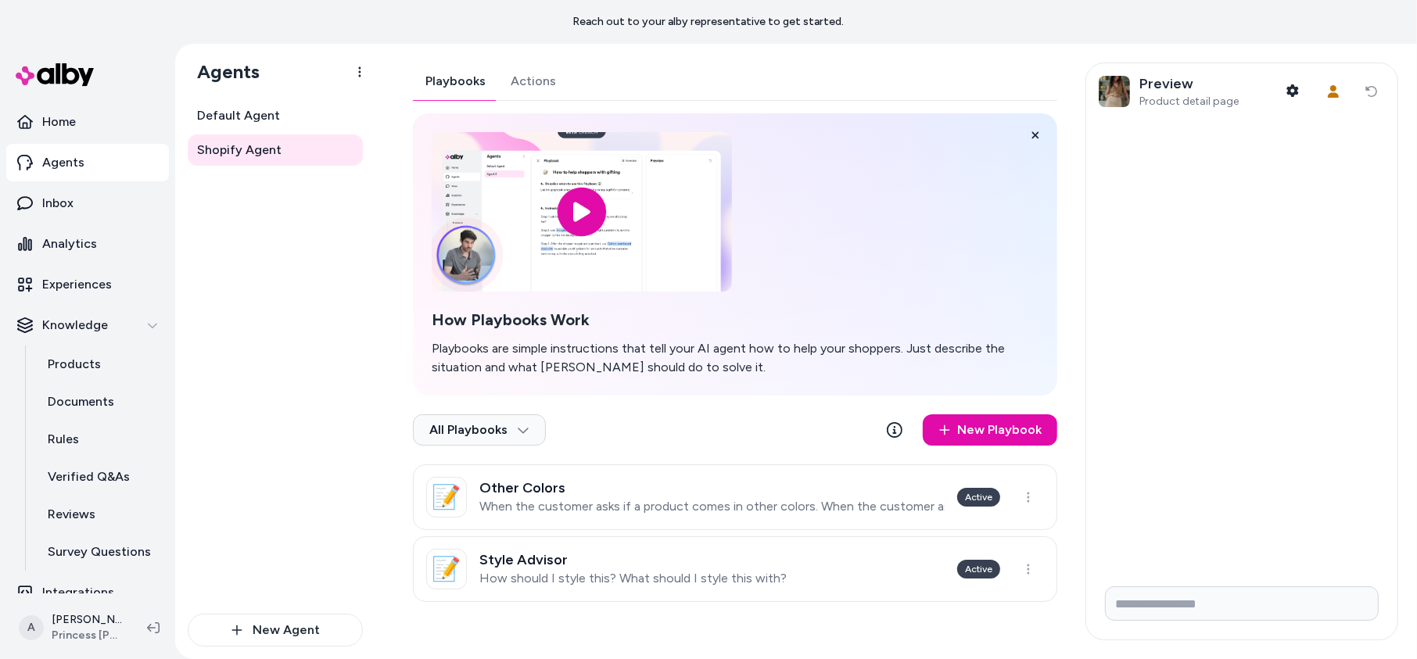
click at [1194, 621] on form at bounding box center [1241, 607] width 311 height 66
click at [1198, 605] on input "Write your prompt here" at bounding box center [1242, 604] width 274 height 34
type input "**********"
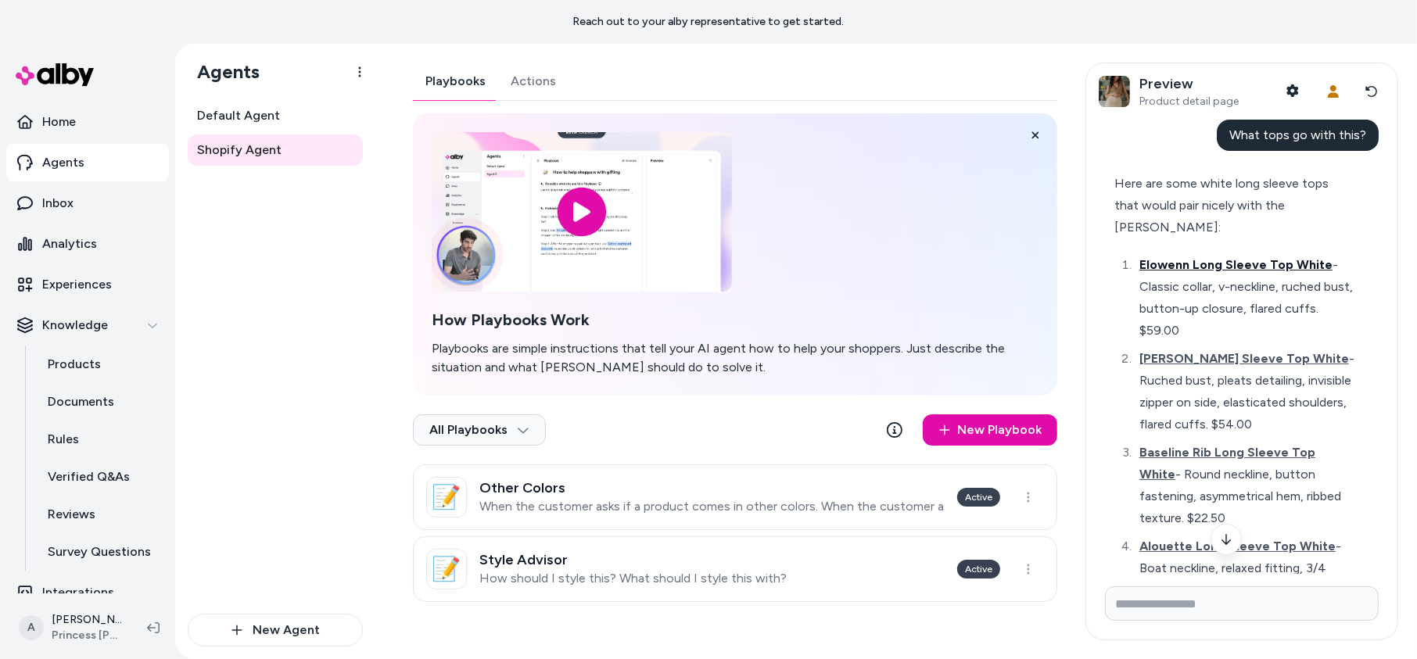
click at [1211, 257] on span "Elowenn Long Sleeve Top White" at bounding box center [1236, 264] width 193 height 15
click at [681, 579] on p "How should I style this? What should I style this with?" at bounding box center [632, 579] width 307 height 16
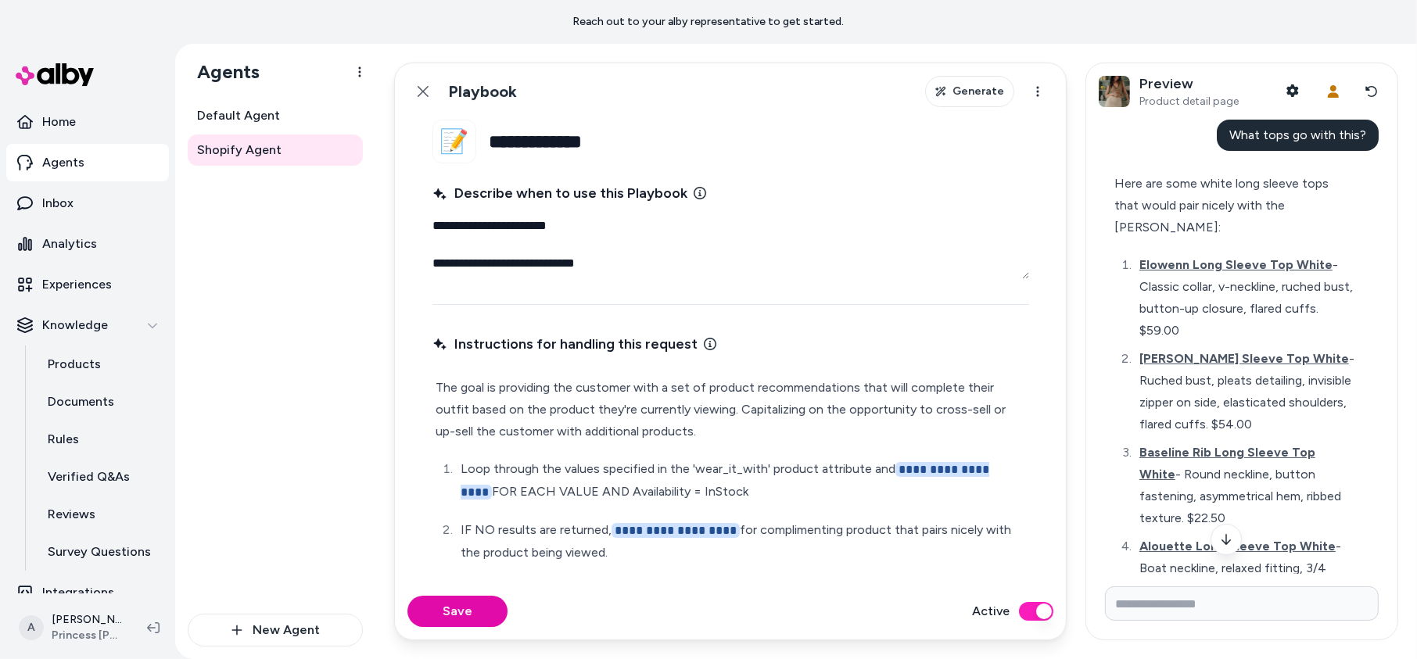
scroll to position [127, 0]
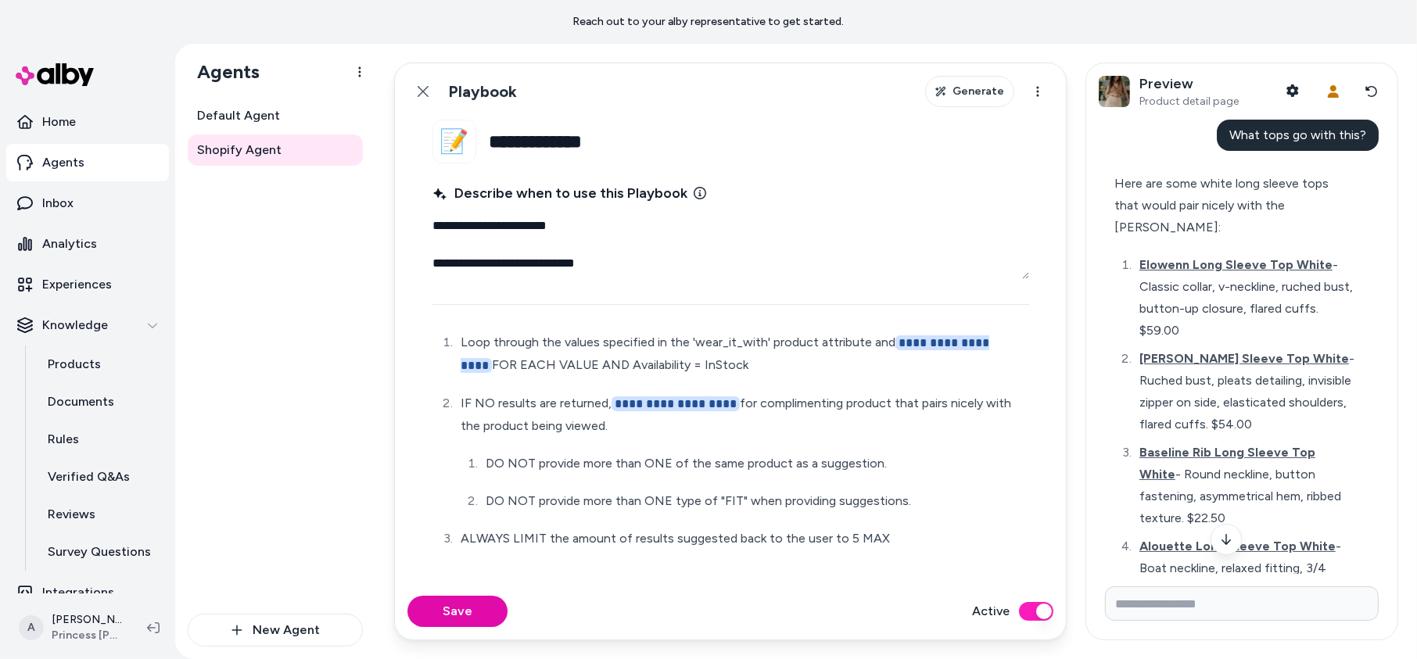
click at [946, 513] on ol "**********" at bounding box center [731, 441] width 591 height 218
click at [947, 537] on p "ALWAYS LIMIT the amount of results suggested back to the user to 5 MAX" at bounding box center [744, 539] width 566 height 22
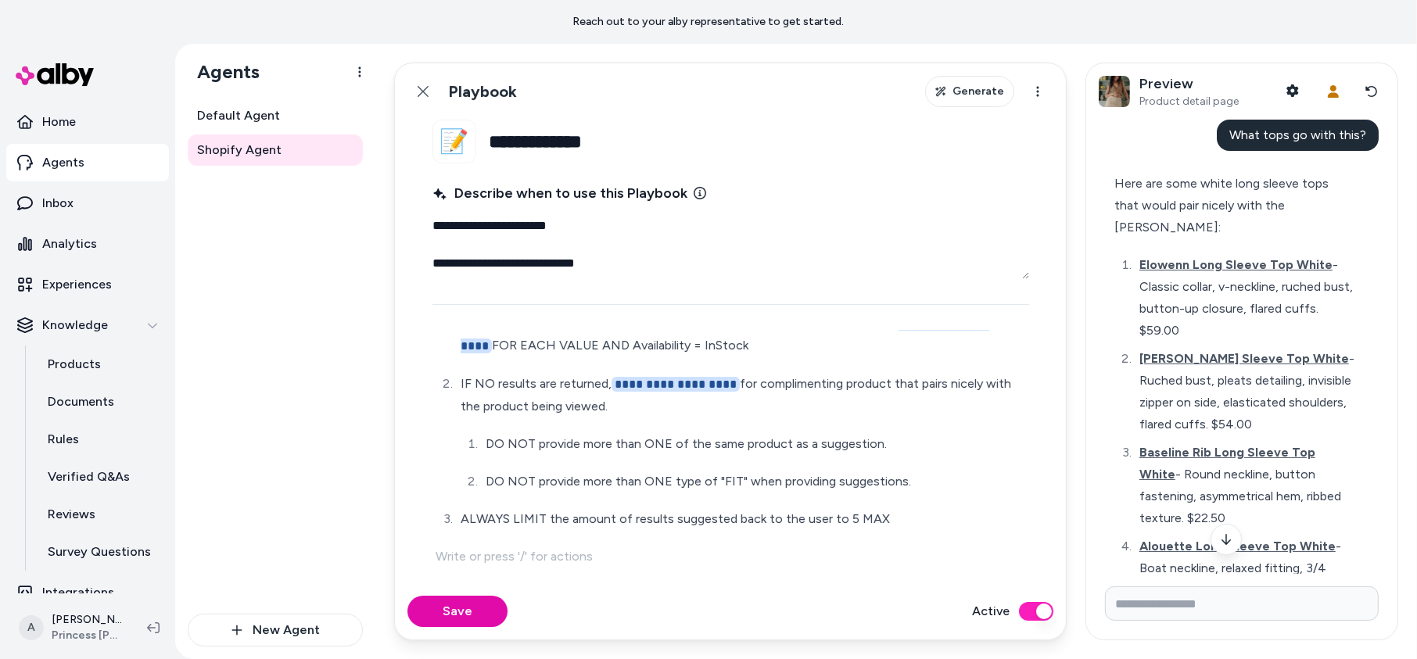
type textarea "*"
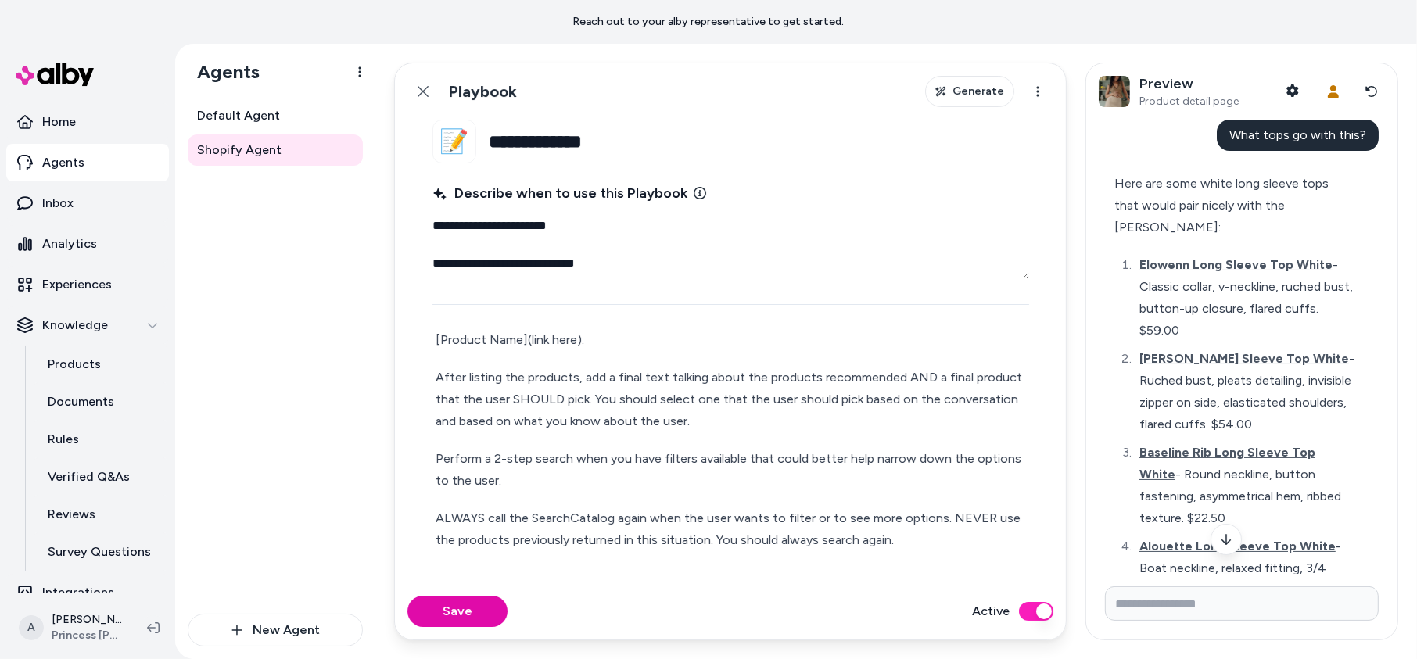
scroll to position [1704, 0]
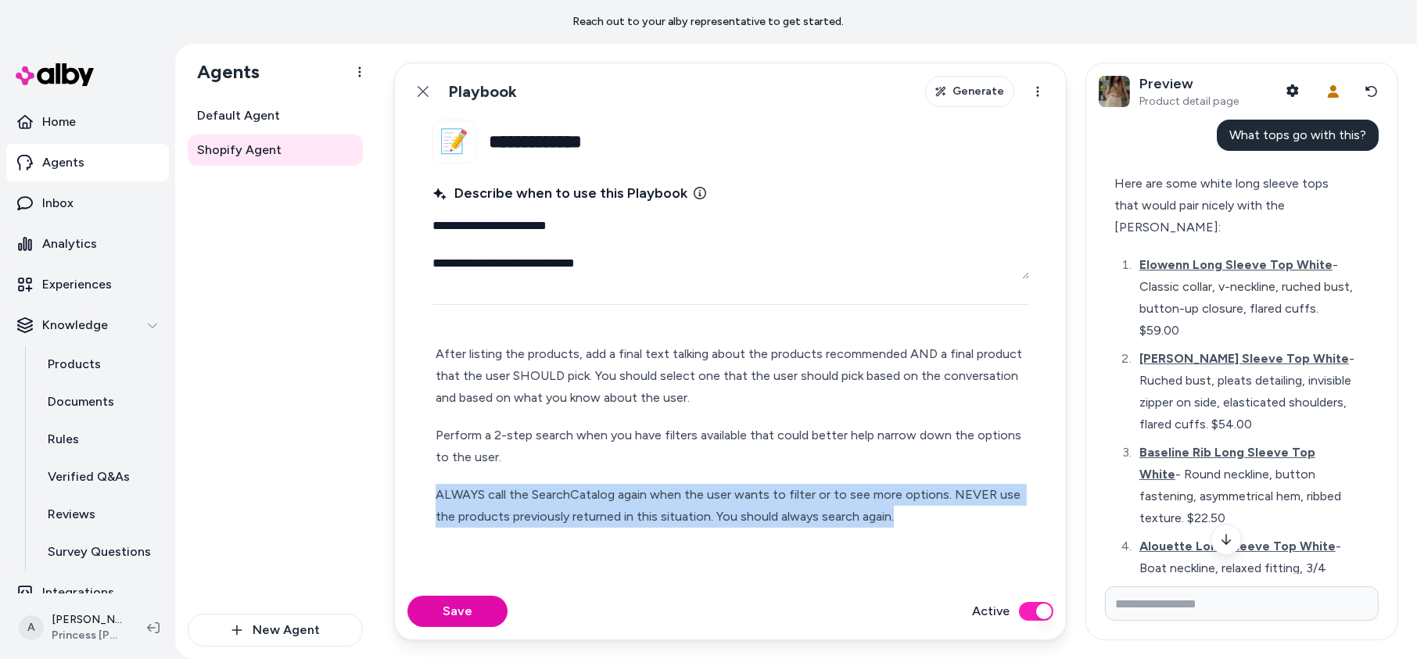
drag, startPoint x: 921, startPoint y: 520, endPoint x: 395, endPoint y: 474, distance: 528.4
click at [395, 474] on fieldset "**********" at bounding box center [731, 352] width 672 height 464
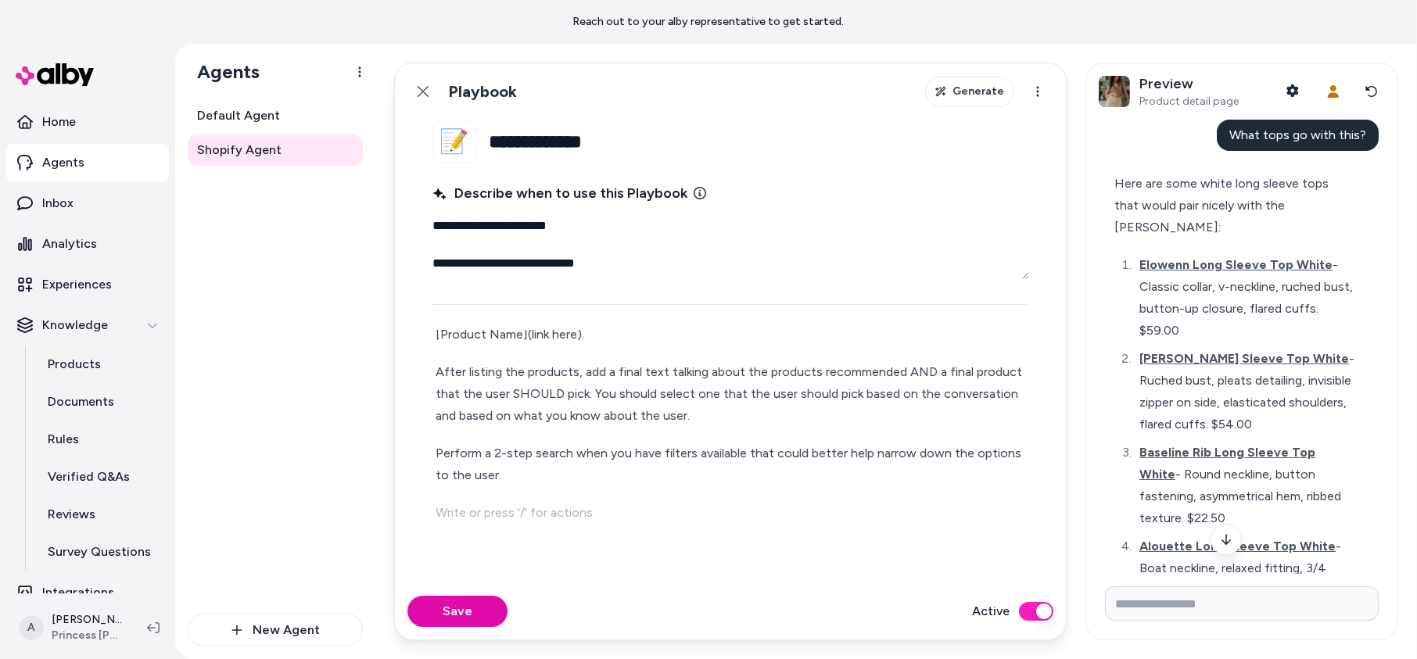
scroll to position [1682, 0]
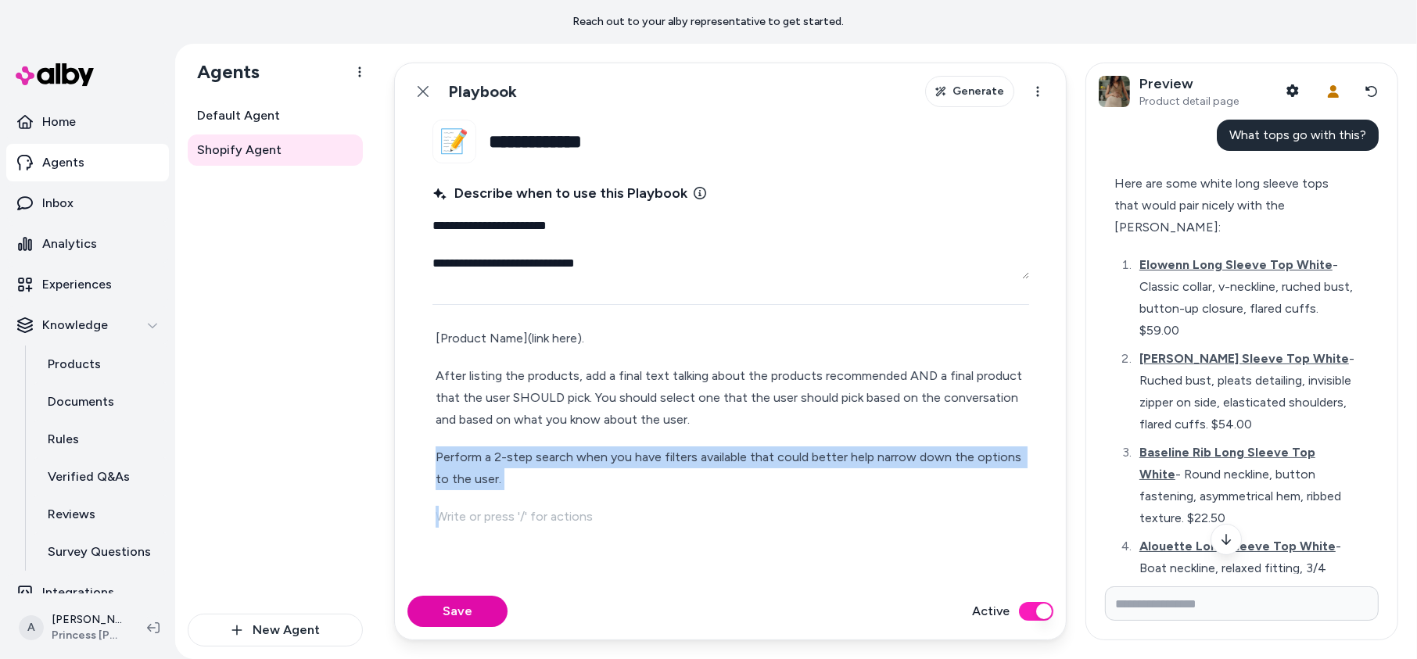
click at [418, 443] on fieldset "**********" at bounding box center [731, 352] width 672 height 464
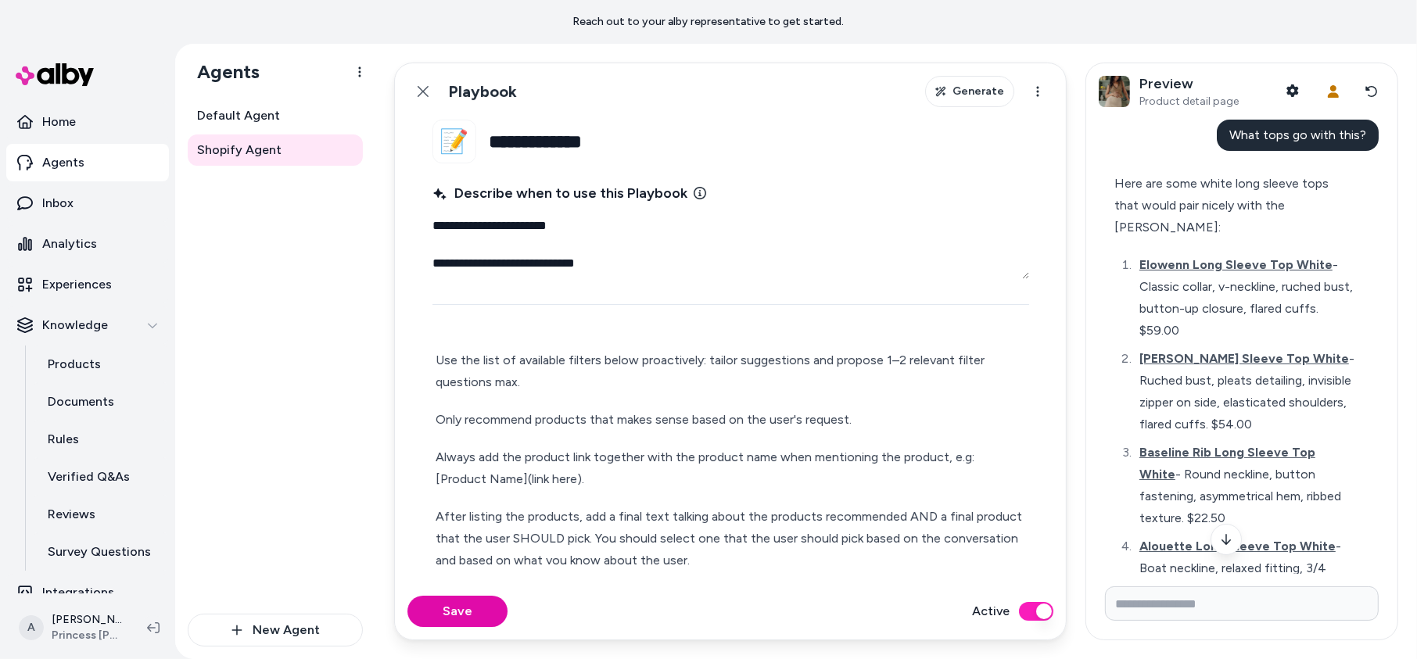
scroll to position [1538, 0]
click at [576, 482] on p "Always add the product link together with the product name when mentioning the …" at bounding box center [731, 472] width 591 height 44
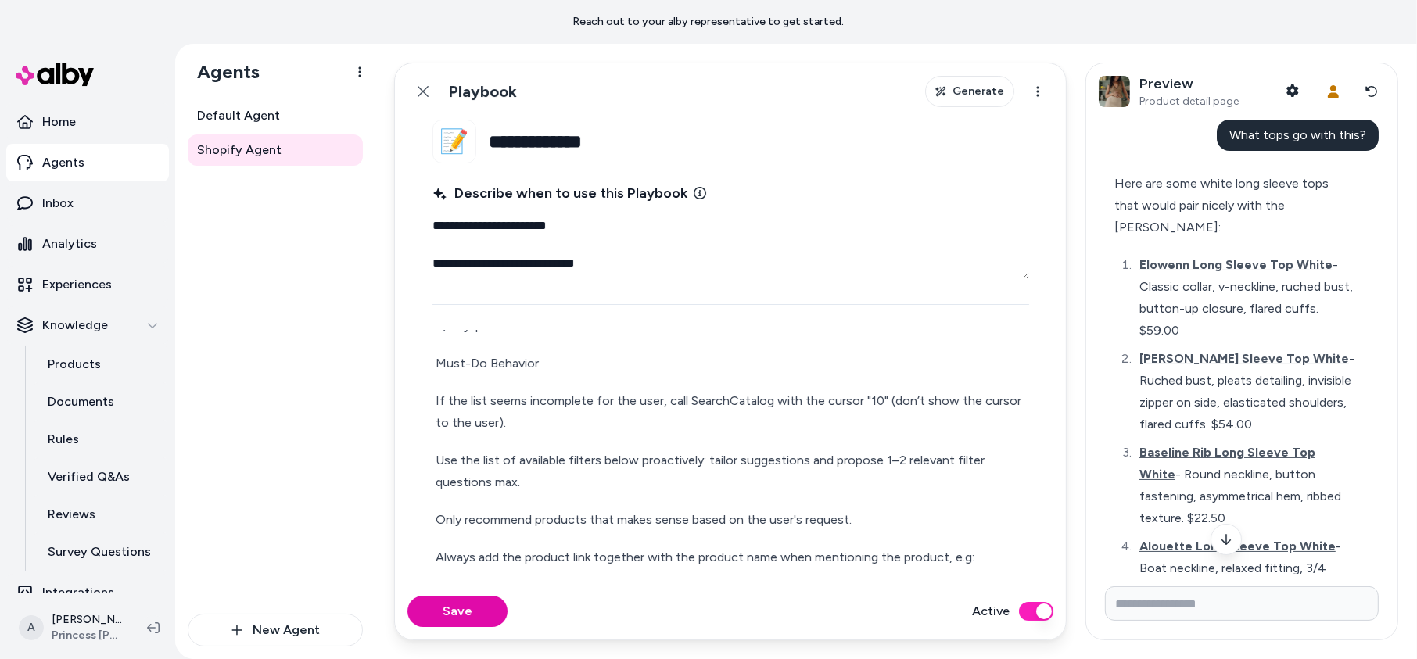
scroll to position [1448, 0]
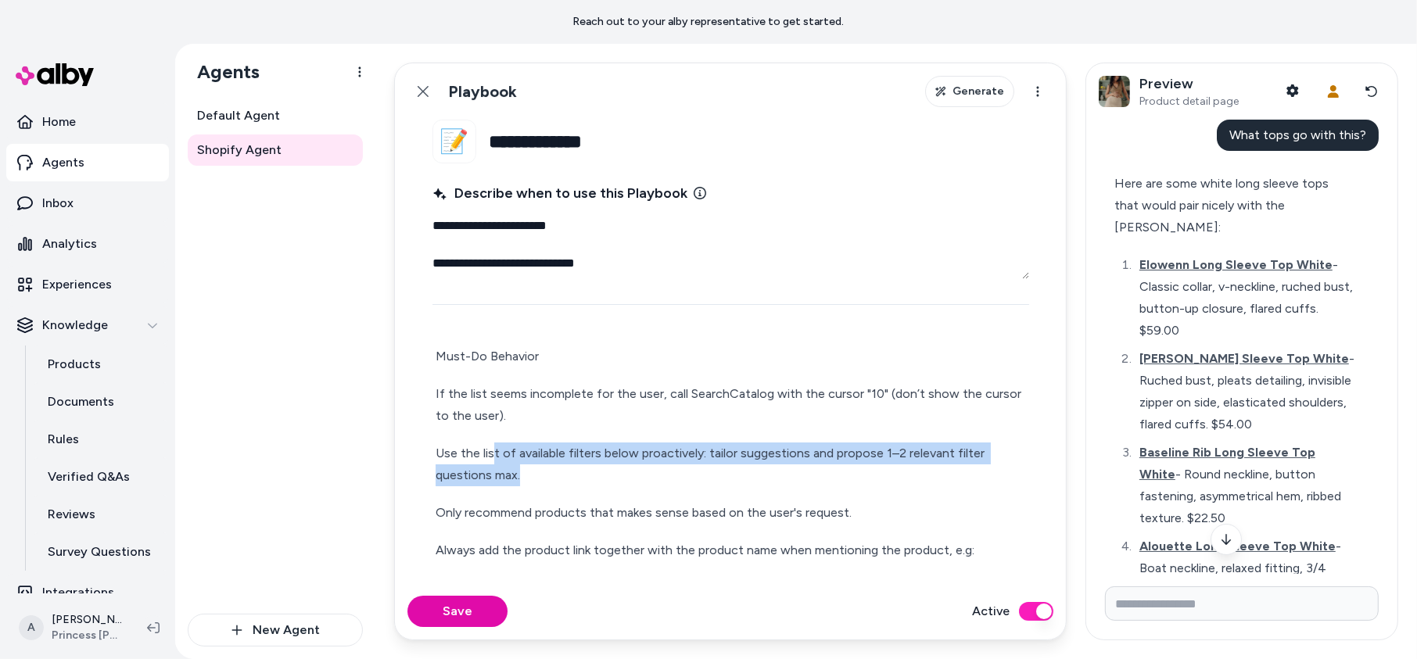
drag, startPoint x: 743, startPoint y: 465, endPoint x: 490, endPoint y: 460, distance: 252.7
click at [490, 460] on p "Use the list of available filters below proactively: tailor suggestions and pro…" at bounding box center [731, 465] width 591 height 44
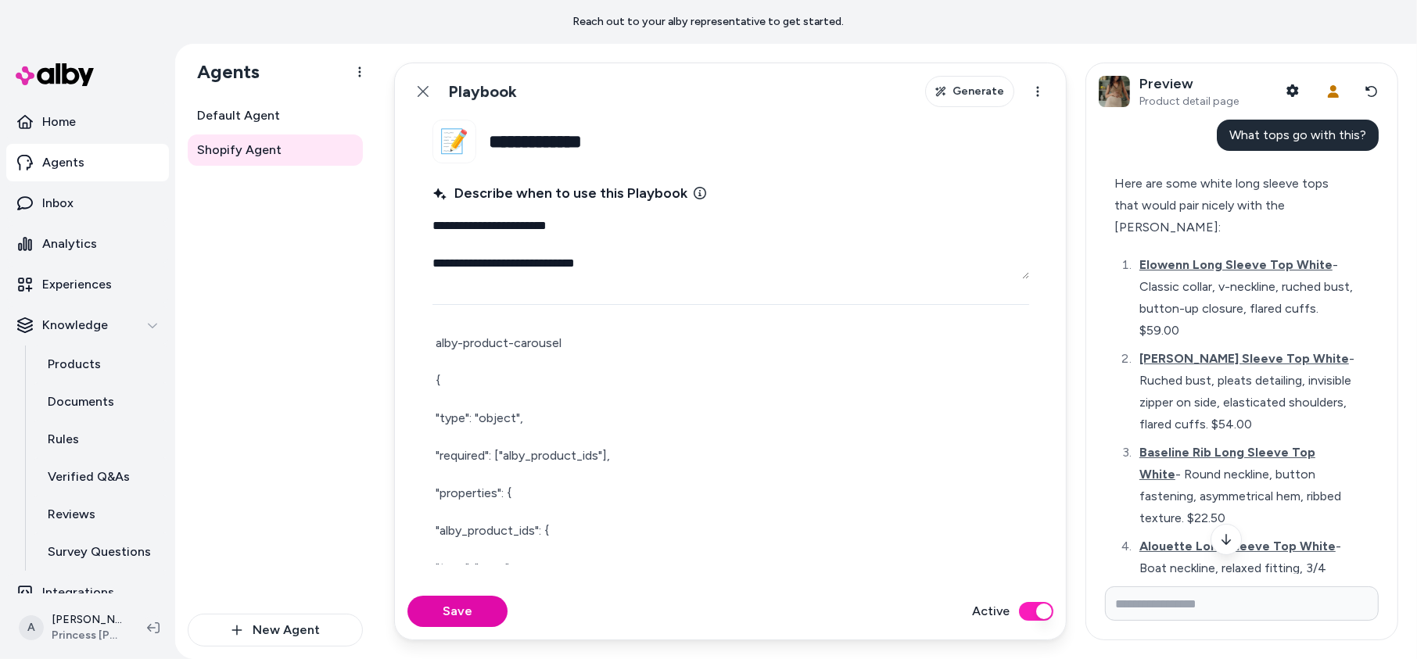
scroll to position [450, 0]
click at [498, 391] on p "{" at bounding box center [731, 388] width 591 height 22
click at [494, 393] on p "{" at bounding box center [731, 388] width 591 height 22
click at [427, 423] on fieldset "**********" at bounding box center [731, 352] width 672 height 464
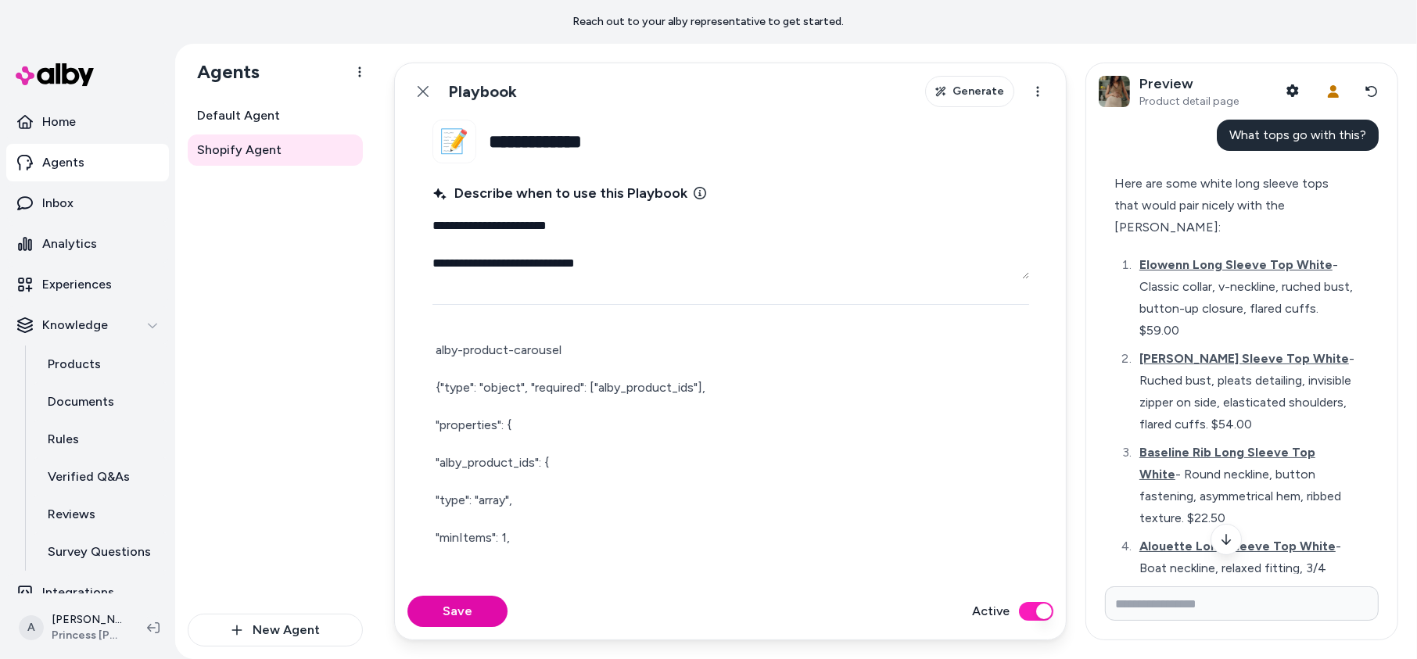
click at [431, 422] on fieldset "**********" at bounding box center [731, 352] width 672 height 464
click at [465, 415] on p ""properties": {" at bounding box center [731, 426] width 591 height 22
click at [440, 418] on p ""properties": { "alby_product_ids": { "type": "array"," at bounding box center [731, 426] width 591 height 22
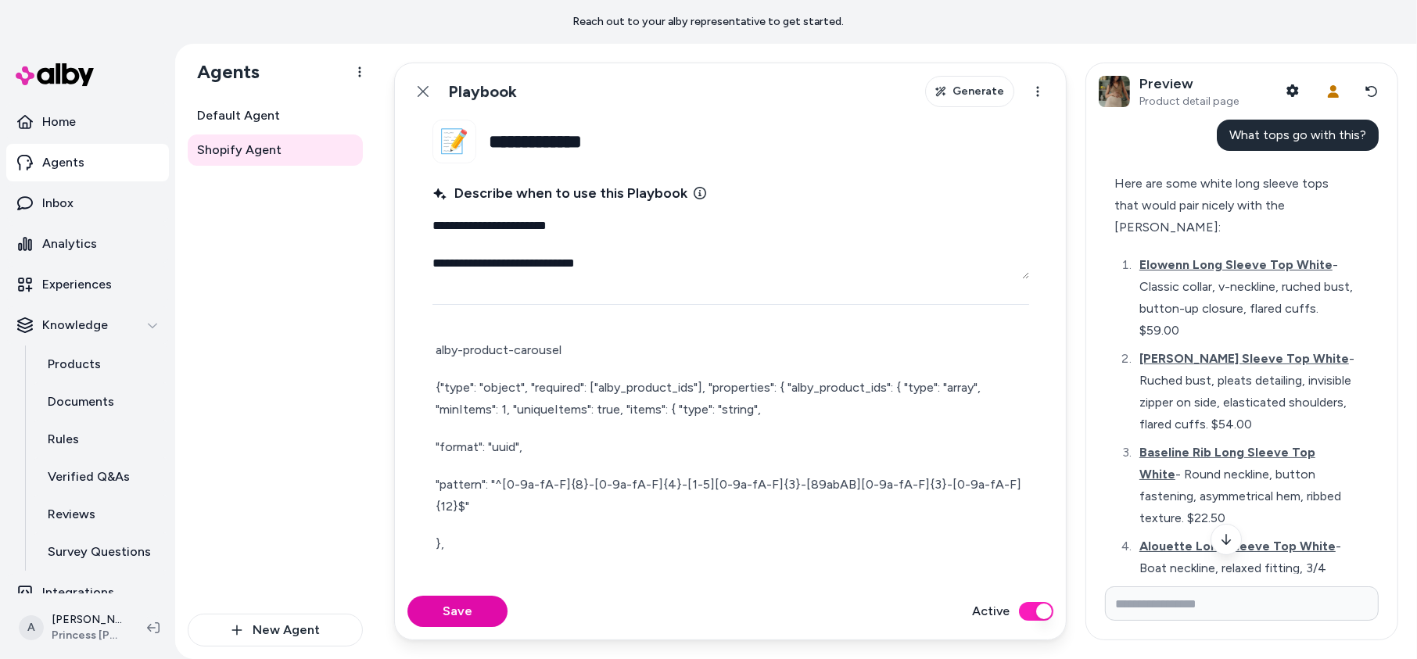
click at [436, 440] on p ""format": "uuid"," at bounding box center [731, 447] width 591 height 22
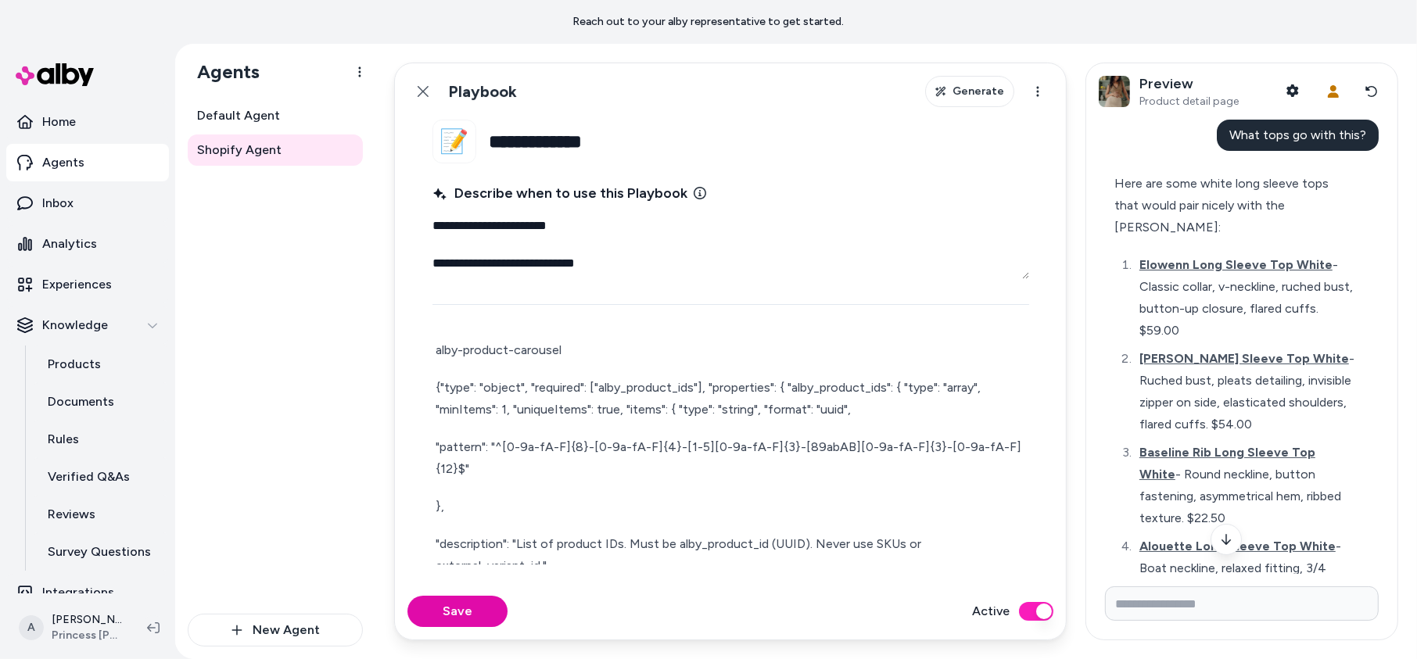
click at [436, 440] on p ""pattern": "^[0-9a-fA-F]{8}-[0-9a-fA-F]{4}-[1-5][0-9a-fA-F]{3}-[89abAB][0-9a-fA…" at bounding box center [731, 458] width 591 height 44
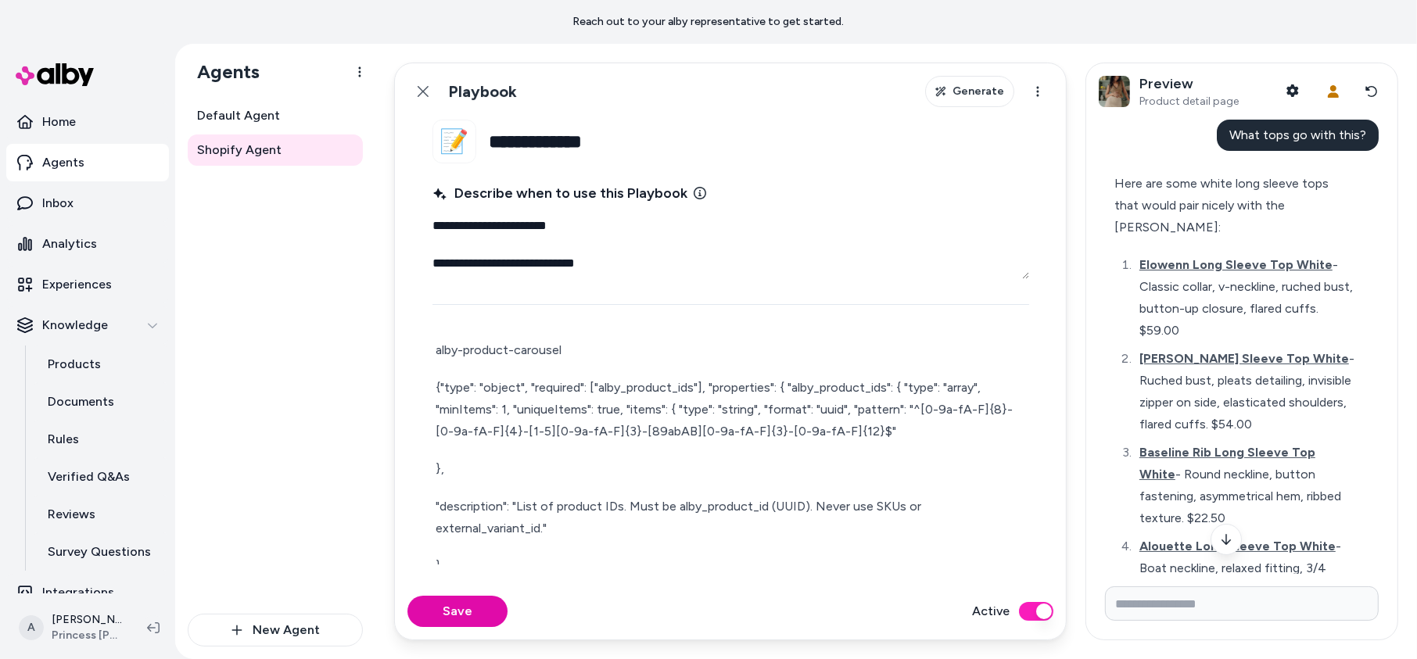
click at [438, 467] on p "}," at bounding box center [731, 469] width 591 height 22
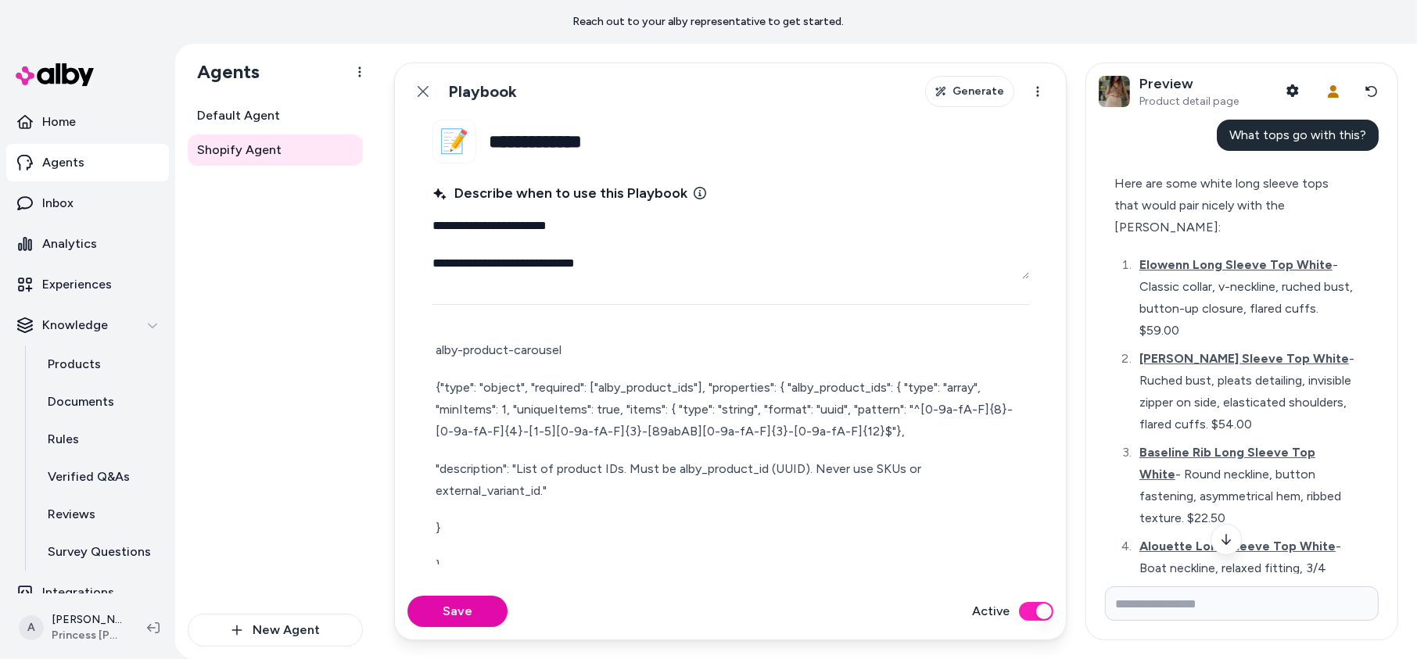
click at [436, 466] on p ""description": "List of product IDs. Must be alby_product_id (UUID). Never use …" at bounding box center [731, 480] width 591 height 44
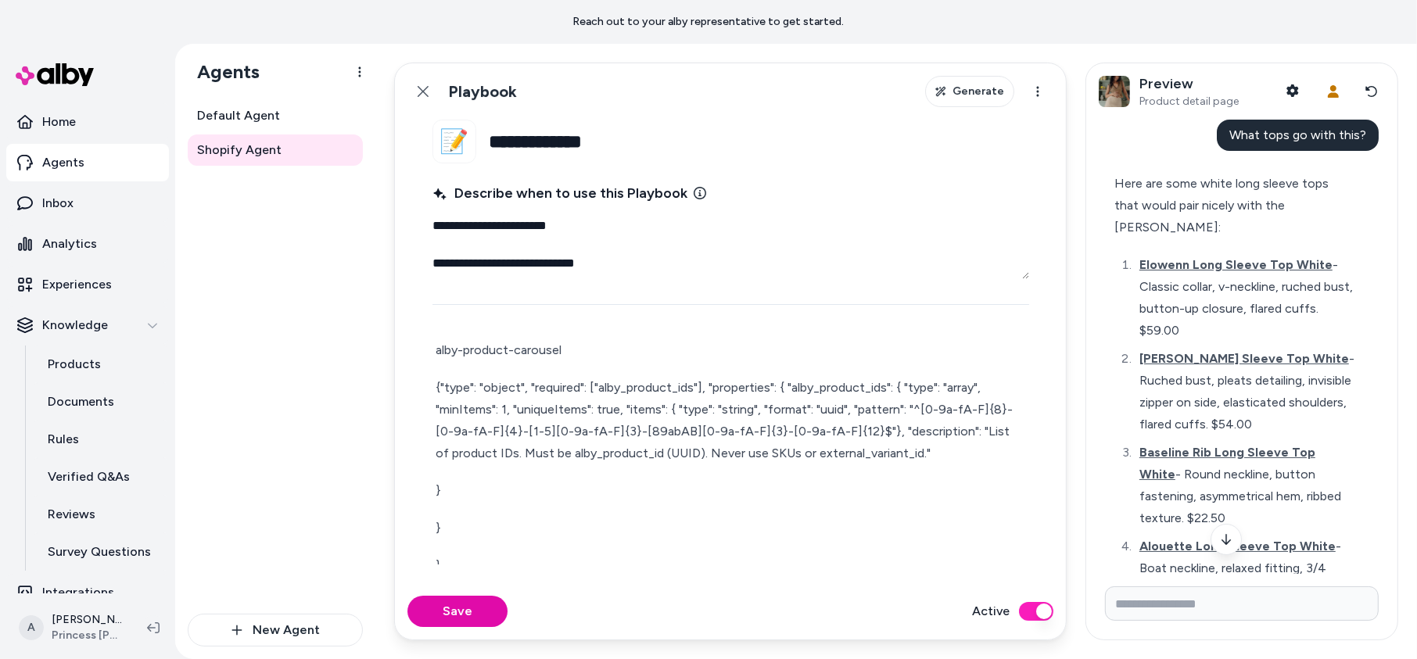
click at [440, 493] on p "}" at bounding box center [731, 491] width 591 height 22
click at [434, 483] on div "**********" at bounding box center [731, 502] width 597 height 1157
click at [438, 487] on p "}" at bounding box center [731, 491] width 591 height 22
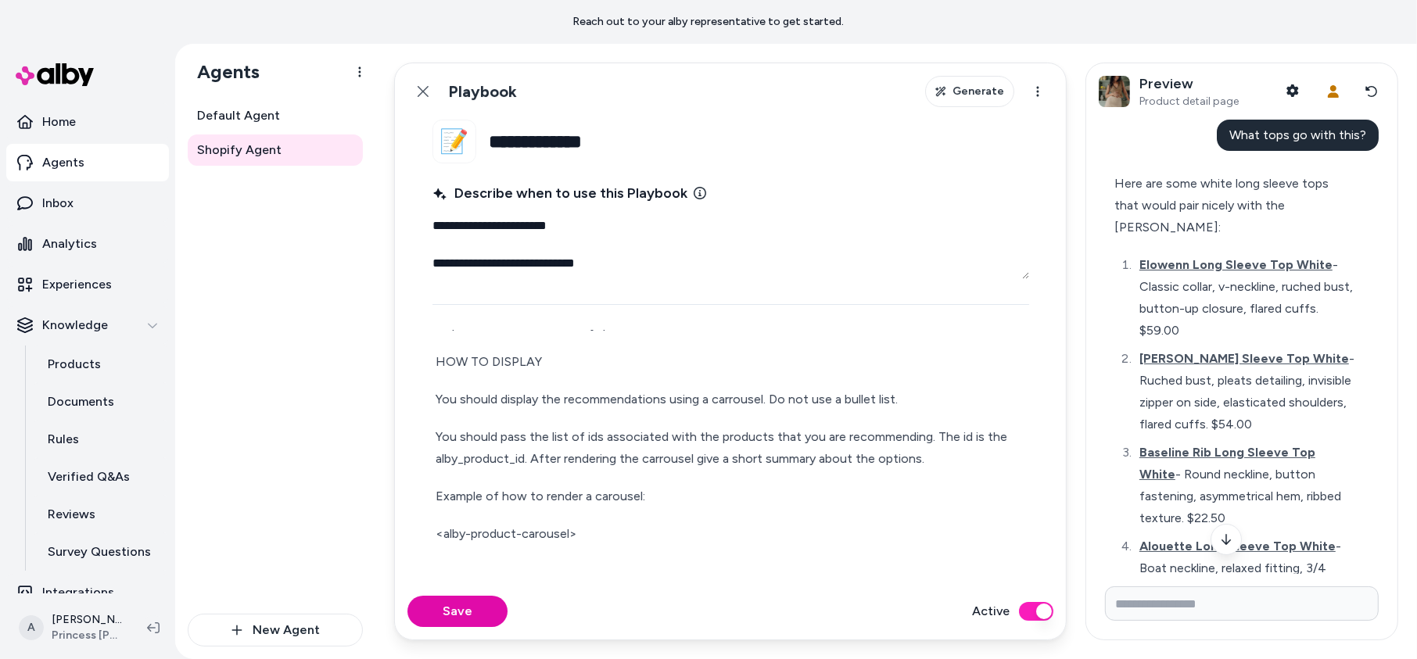
scroll to position [584, 0]
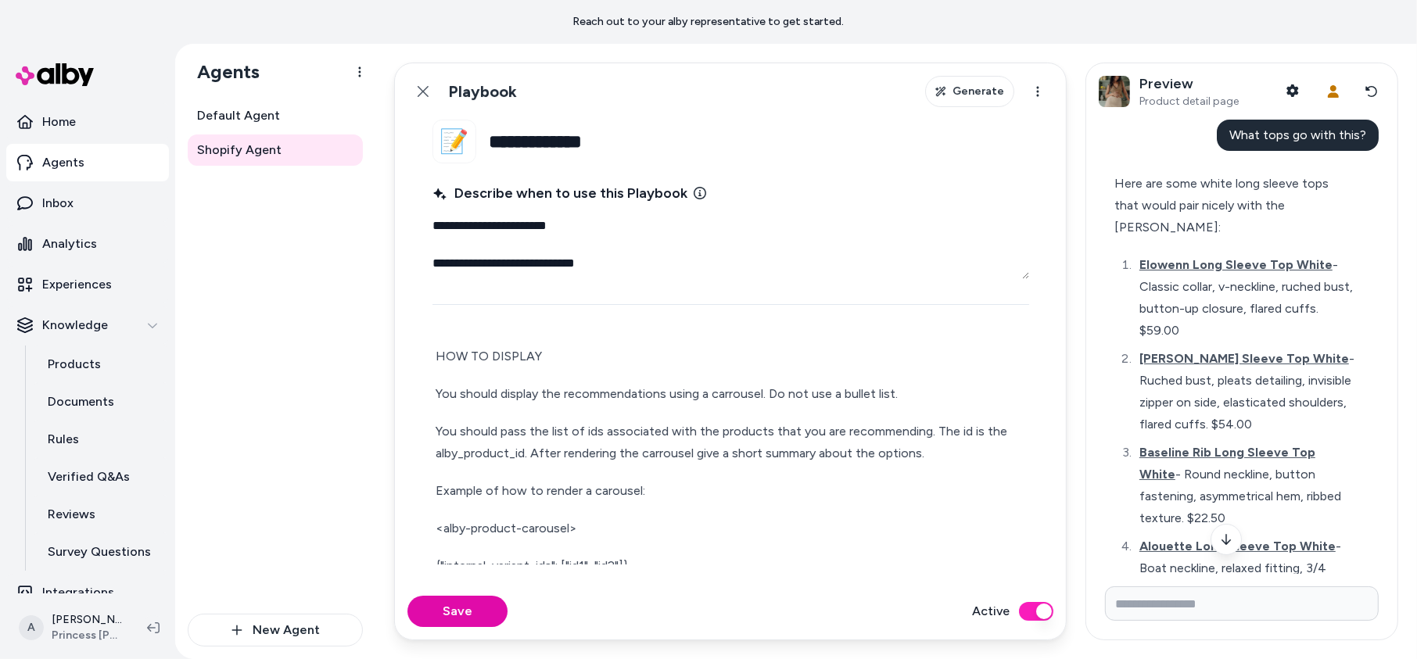
click at [927, 428] on p "You should pass the list of ids associated with the products that you are recom…" at bounding box center [731, 443] width 591 height 44
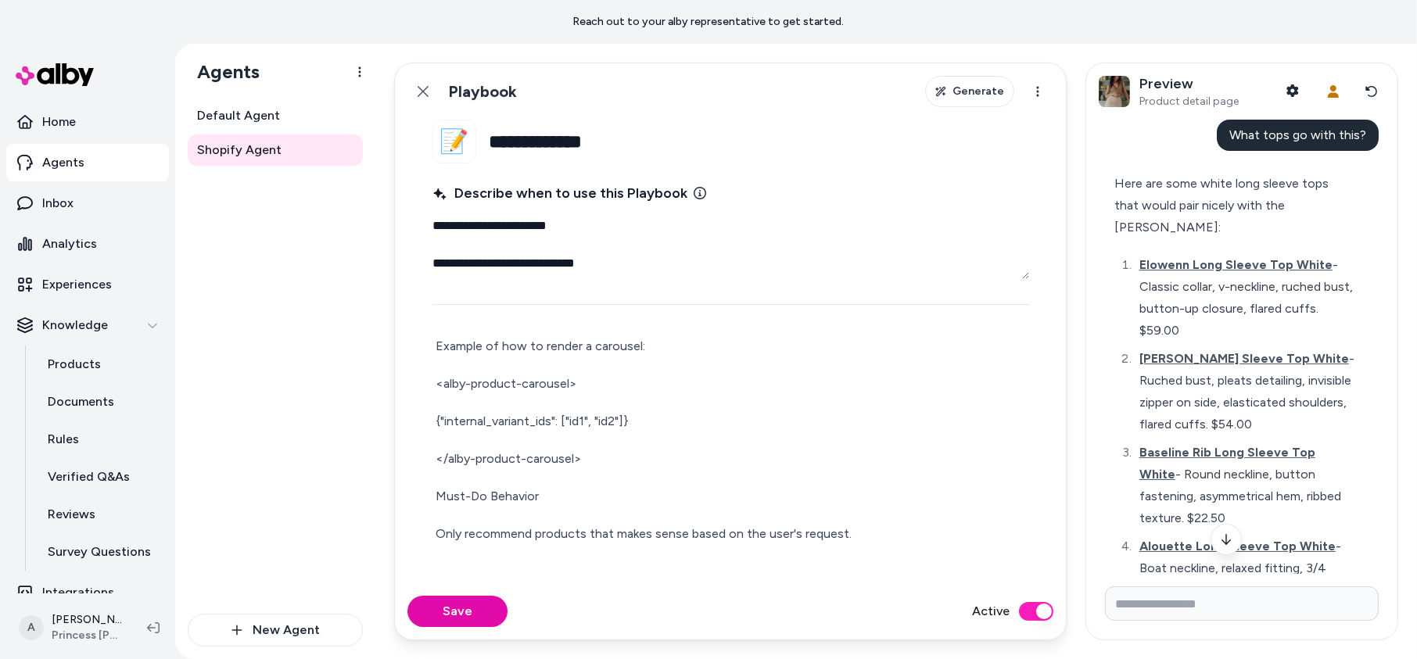
scroll to position [735, 0]
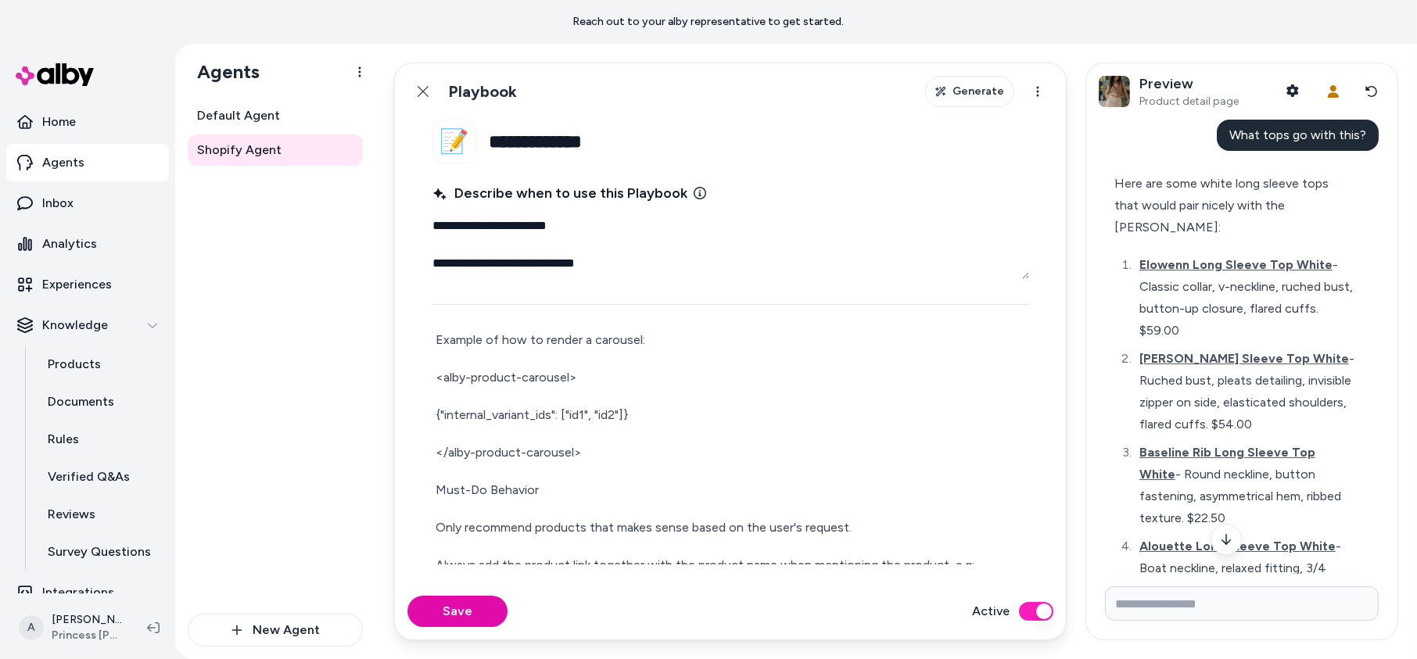
click at [499, 386] on div "**********" at bounding box center [731, 180] width 597 height 1082
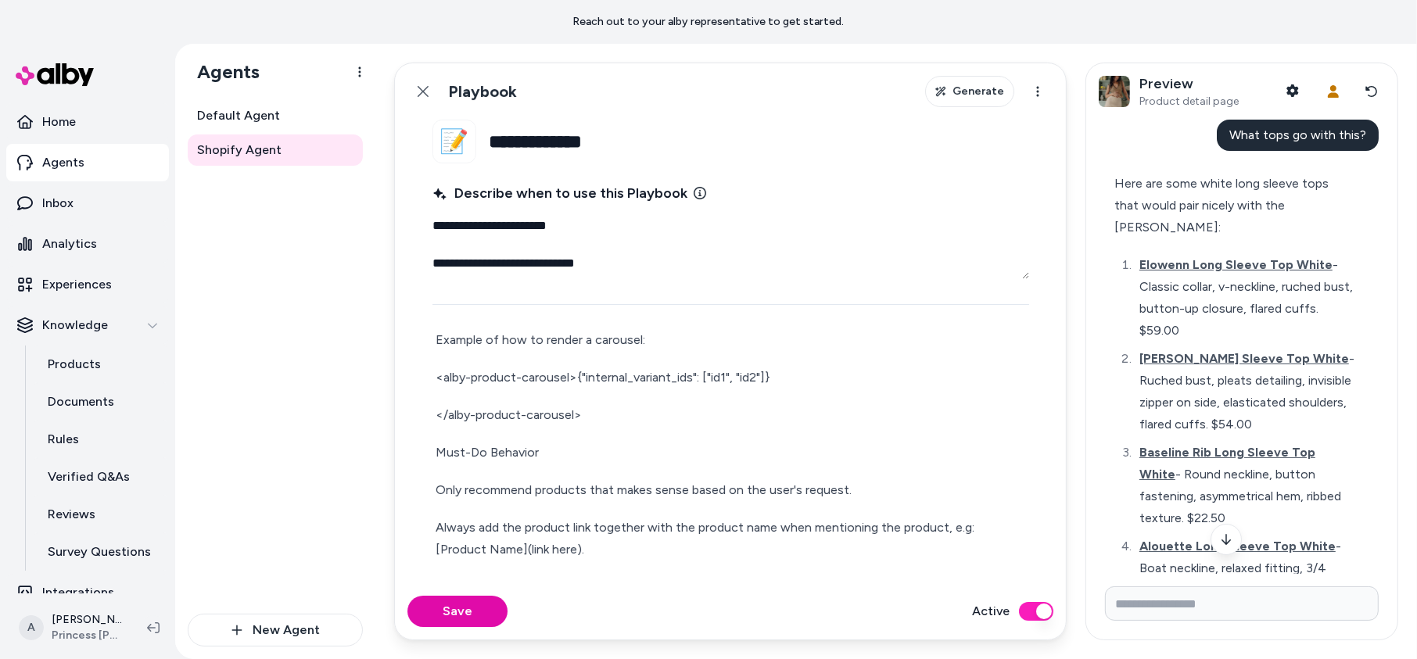
click at [439, 415] on p "</alby-product-carousel>" at bounding box center [731, 415] width 591 height 22
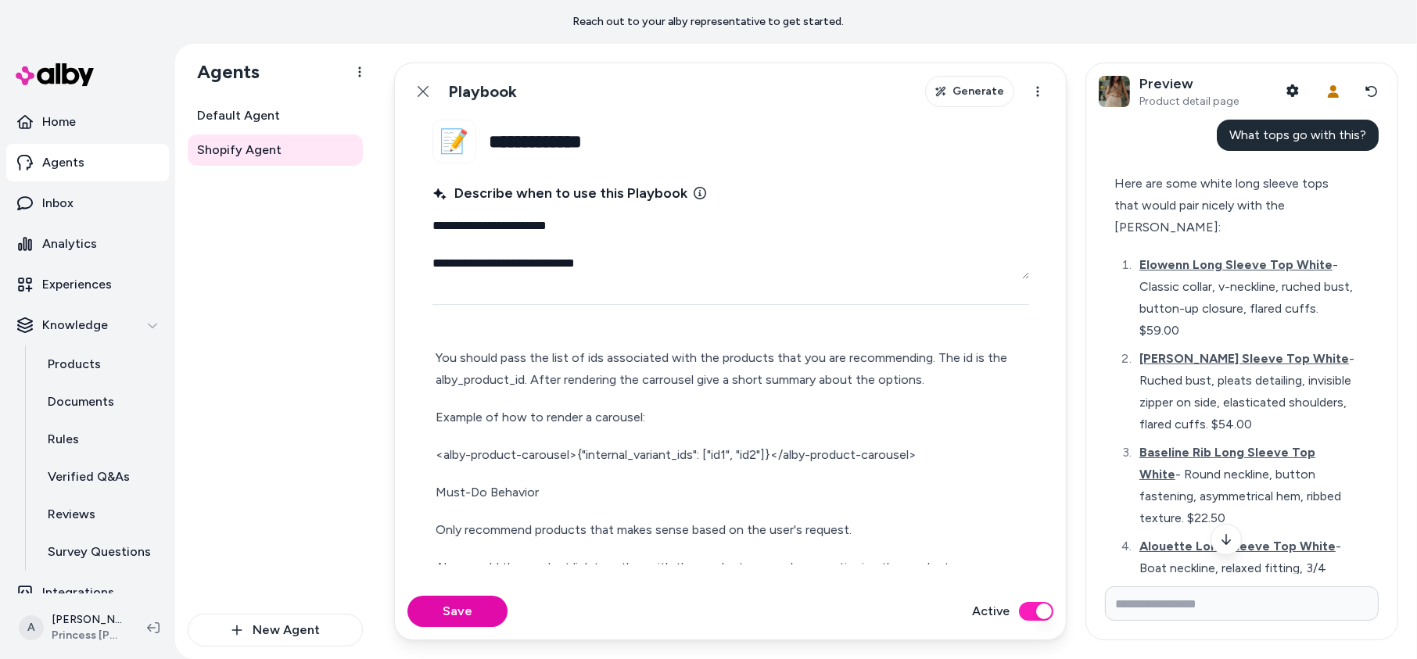
scroll to position [652, 0]
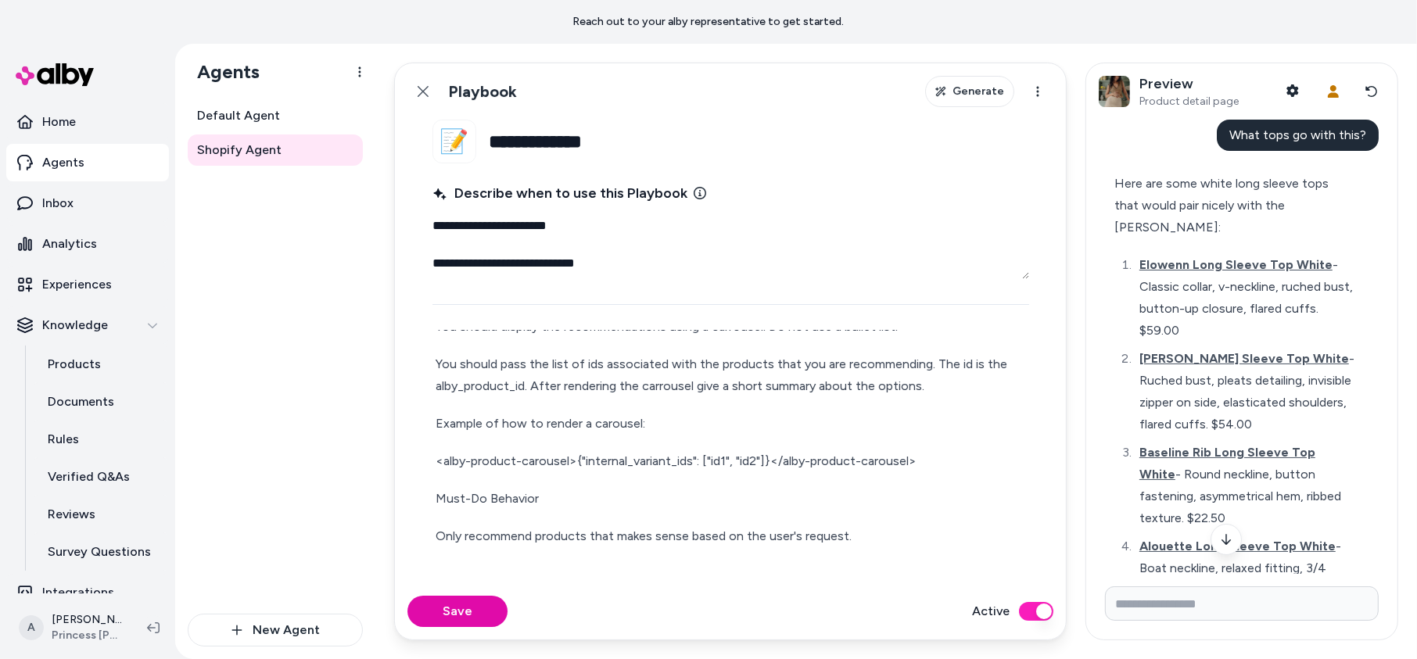
click at [456, 437] on div "**********" at bounding box center [731, 225] width 597 height 1007
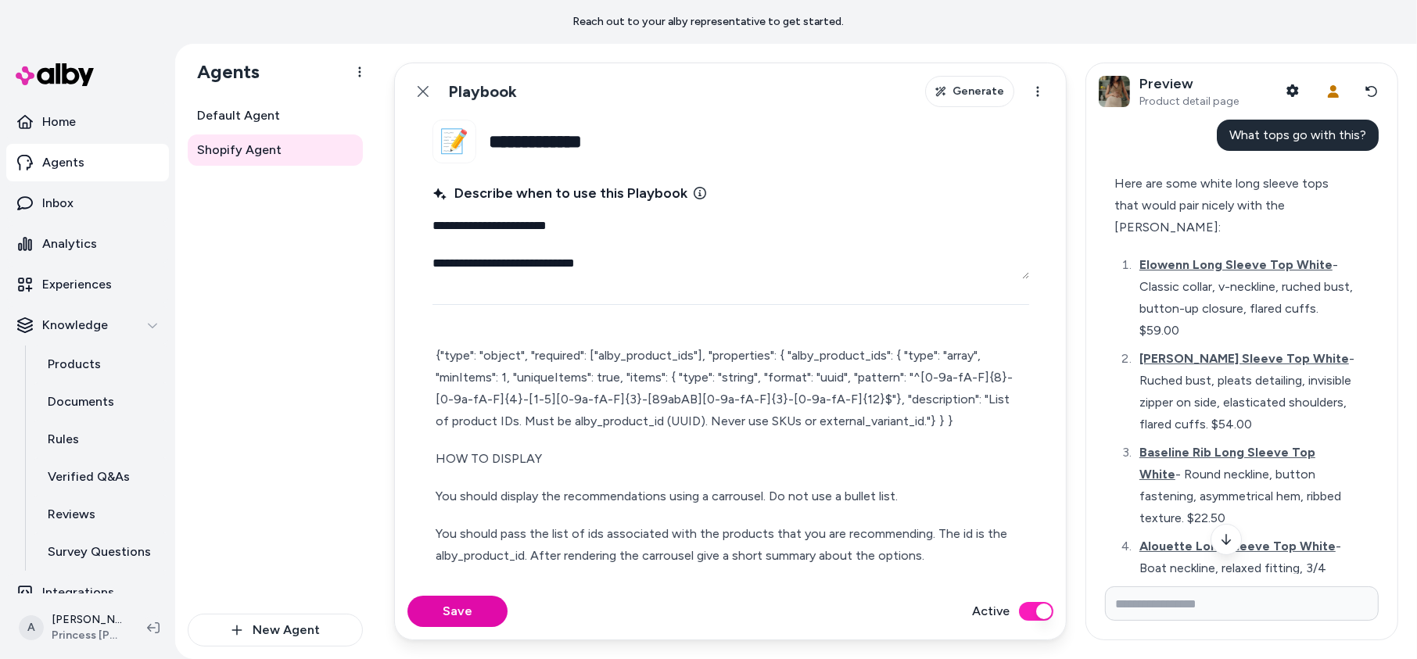
scroll to position [473, 0]
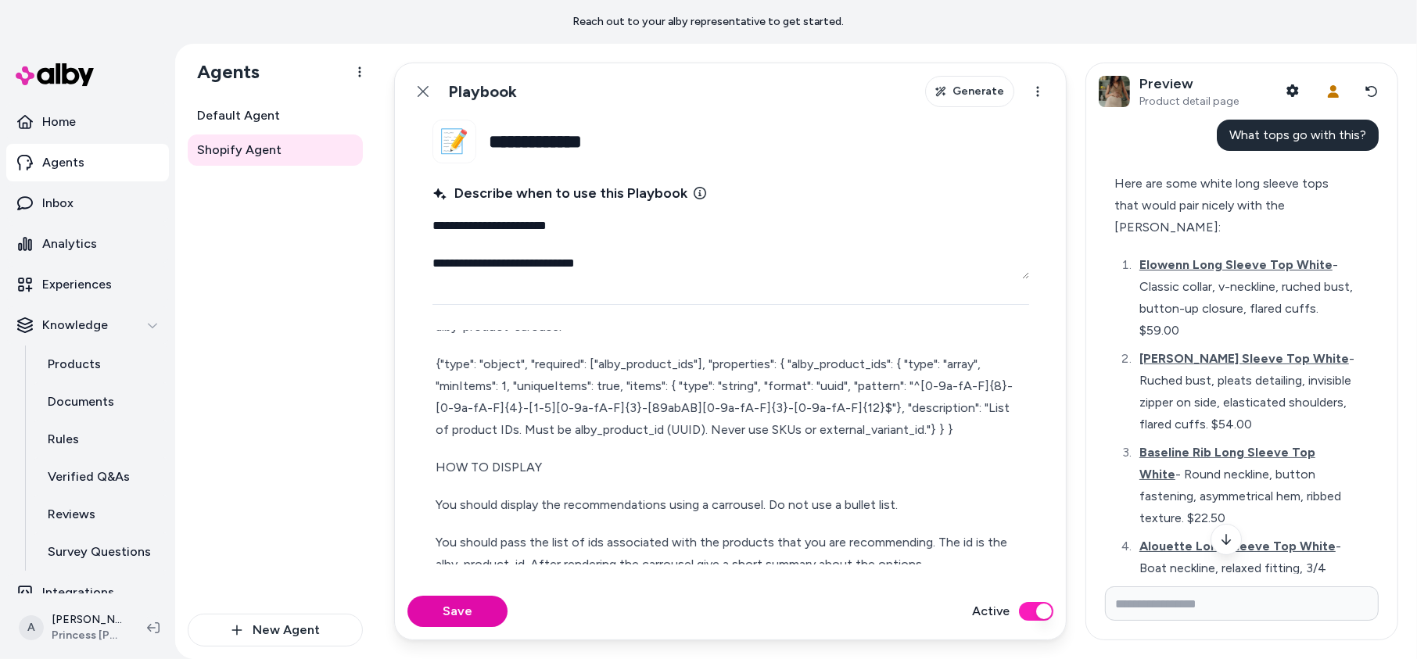
click at [692, 361] on p "{"type": "object", "required": ["alby_product_ids"], "properties": { "alby_prod…" at bounding box center [731, 398] width 591 height 88
click at [600, 363] on p "{"type": "object", "required": ["alby_product_ids"], "properties": { "alby_prod…" at bounding box center [731, 398] width 591 height 88
click at [846, 366] on p "{"type": "object", "required": ["variant_id"], "properties": { "alby_product_id…" at bounding box center [731, 398] width 591 height 88
drag, startPoint x: 823, startPoint y: 362, endPoint x: 753, endPoint y: 363, distance: 69.6
click at [753, 363] on p "{"type": "object", "required": ["variant_id"], "properties": { "alby_product_id…" at bounding box center [731, 398] width 591 height 88
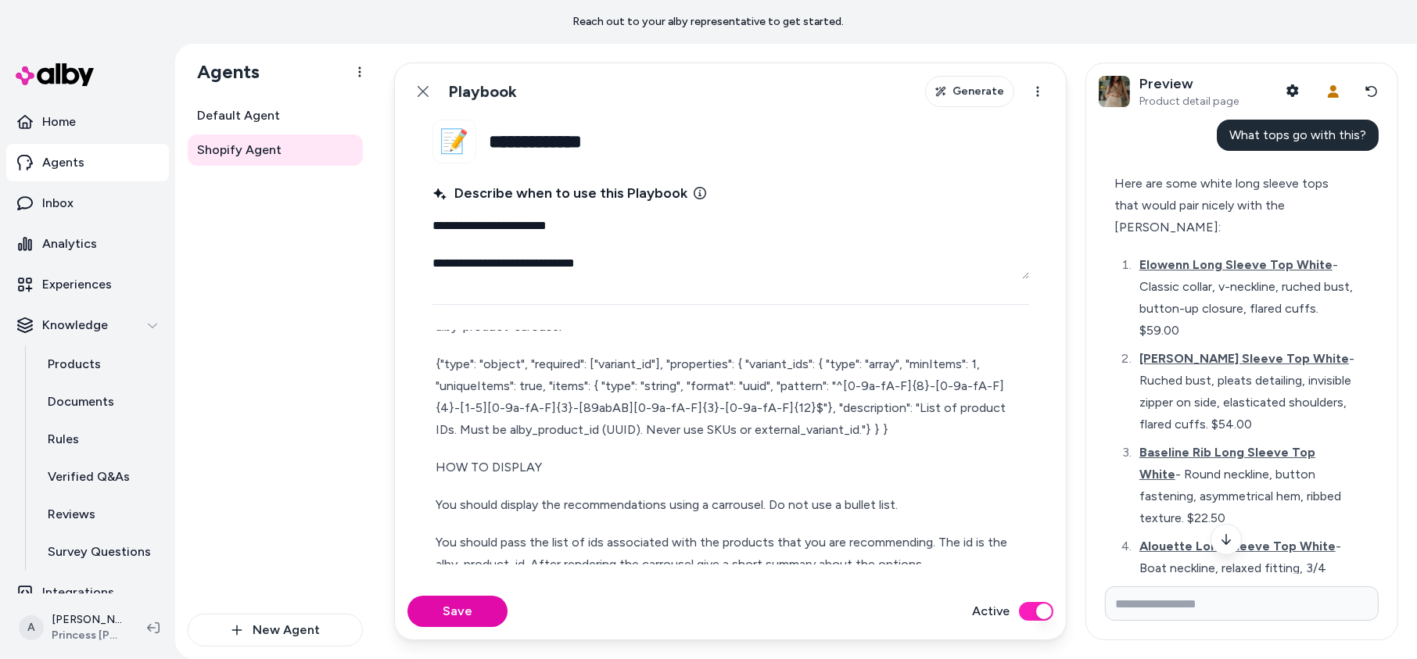
click at [925, 429] on p "{"type": "object", "required": ["variant_id"], "properties": { "variant_ids": {…" at bounding box center [731, 398] width 591 height 88
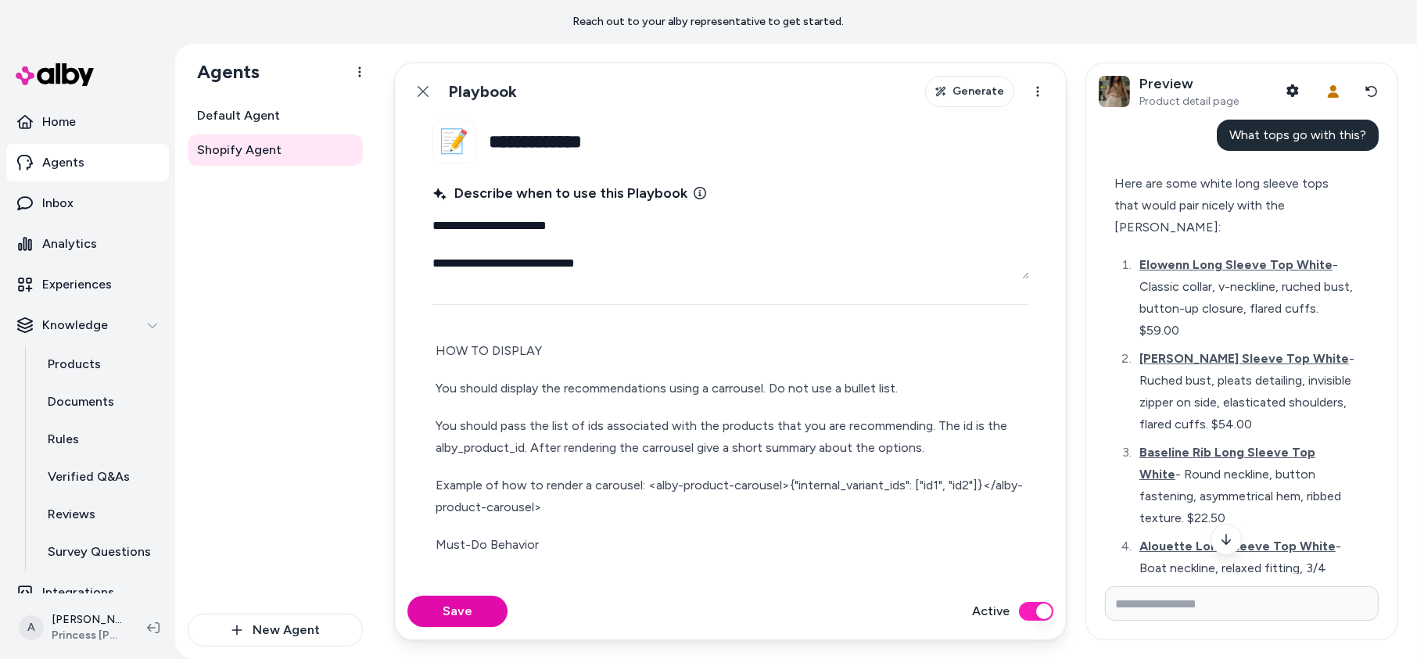
scroll to position [591, 0]
click at [520, 446] on p "You should pass the list of ids associated with the products that you are recom…" at bounding box center [731, 436] width 591 height 44
click at [810, 469] on div "**********" at bounding box center [731, 278] width 597 height 991
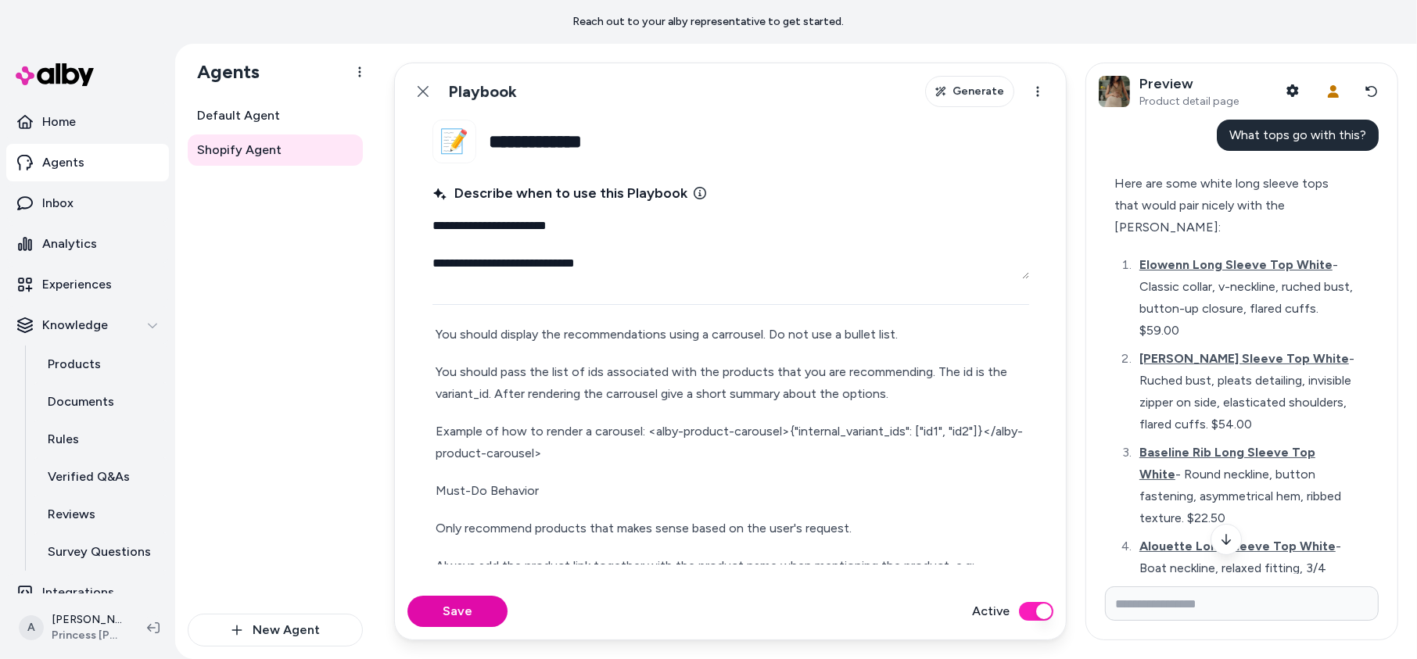
scroll to position [645, 0]
drag, startPoint x: 875, startPoint y: 429, endPoint x: 792, endPoint y: 430, distance: 83.7
click at [794, 430] on p "Example of how to render a carousel: <alby-product-carousel>{"internal_variant_…" at bounding box center [731, 441] width 591 height 44
click at [797, 429] on p "Example of how to render a carousel: <alby-product-carousel>{"internal_variant_…" at bounding box center [731, 441] width 591 height 44
click at [464, 616] on button "Save" at bounding box center [458, 611] width 100 height 31
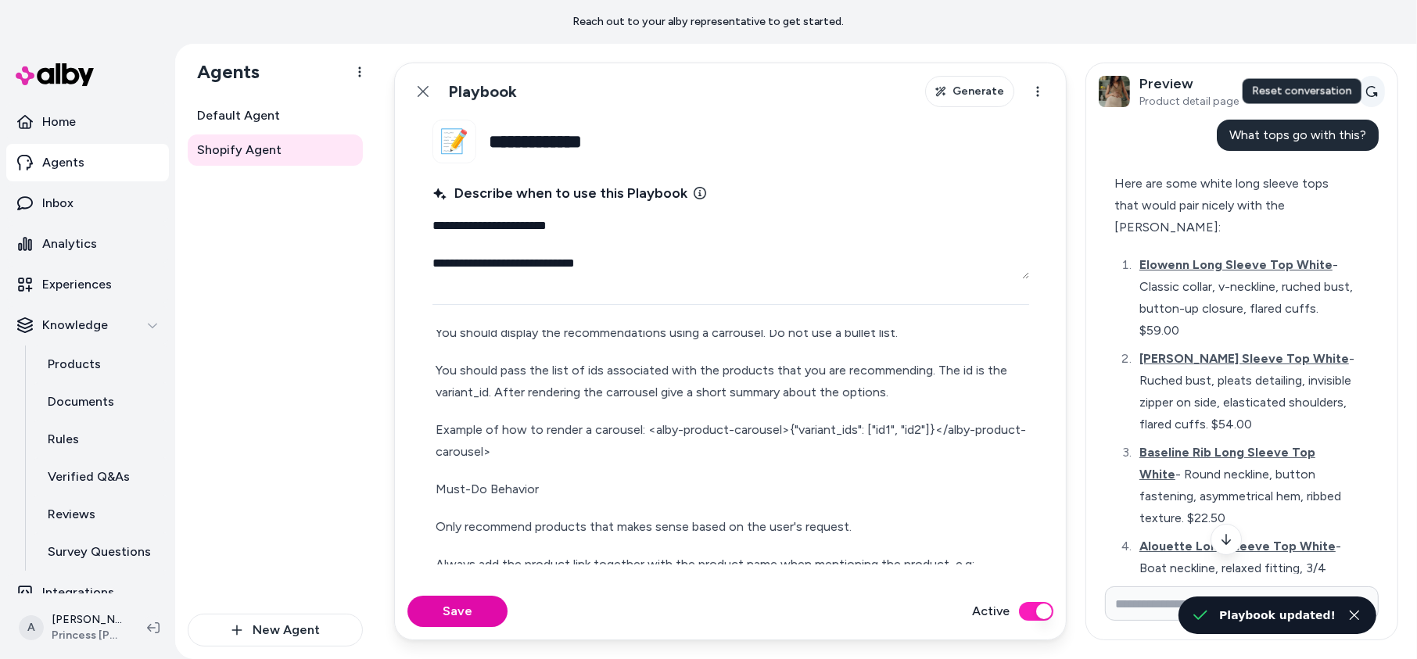
type textarea "*"
click at [1344, 93] on icon at bounding box center [1372, 91] width 13 height 13
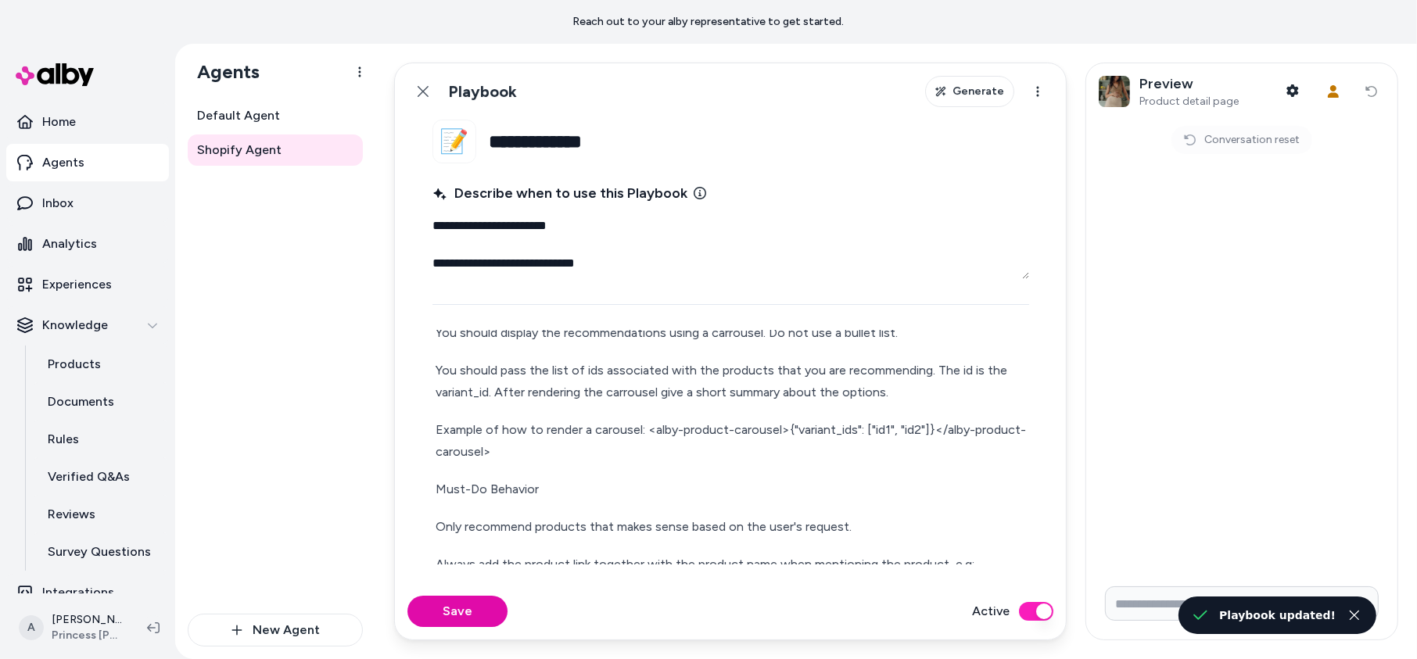
click at [1162, 625] on form at bounding box center [1241, 607] width 311 height 66
click at [1162, 613] on input "Write your prompt here" at bounding box center [1242, 604] width 274 height 34
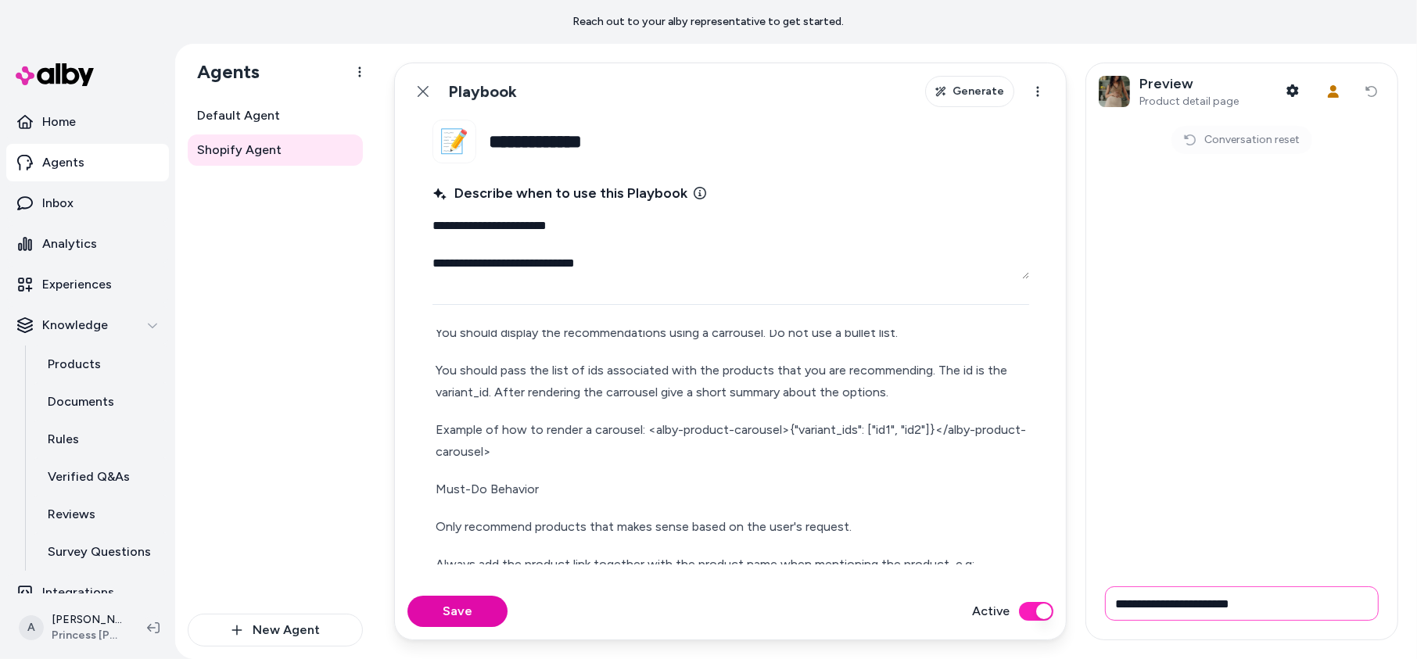
type input "**********"
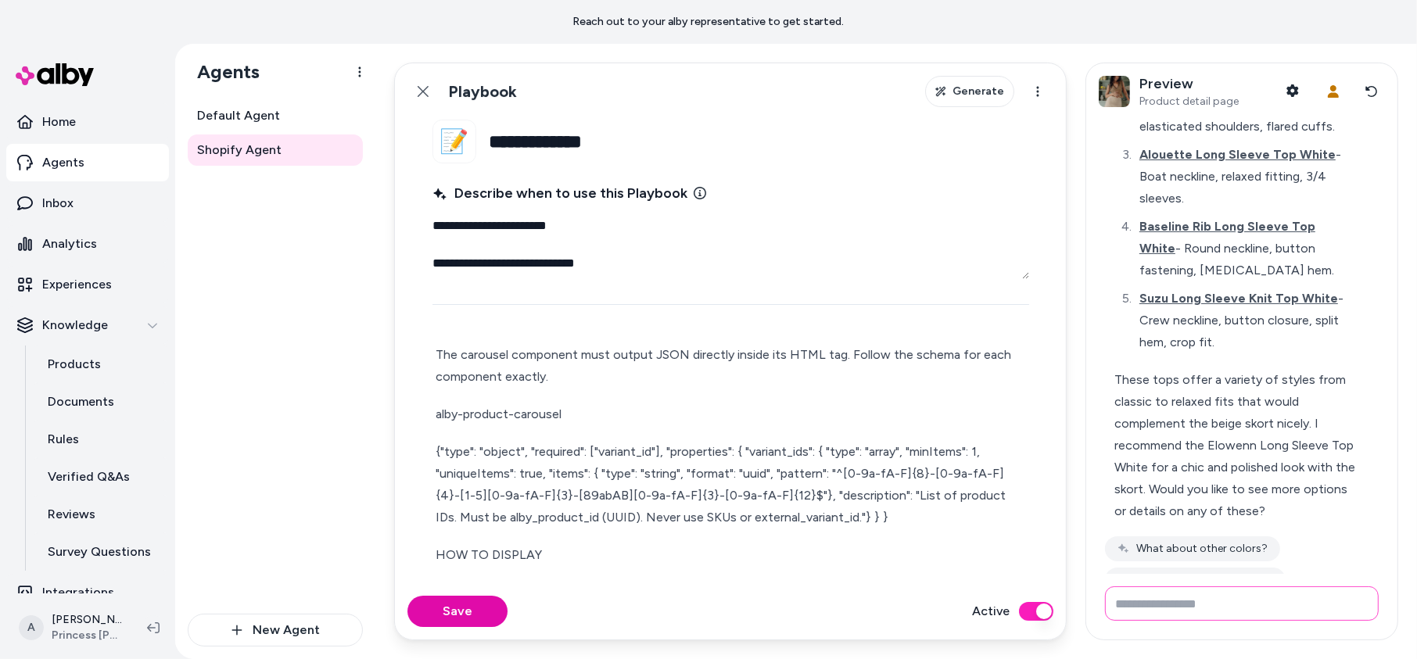
scroll to position [390, 0]
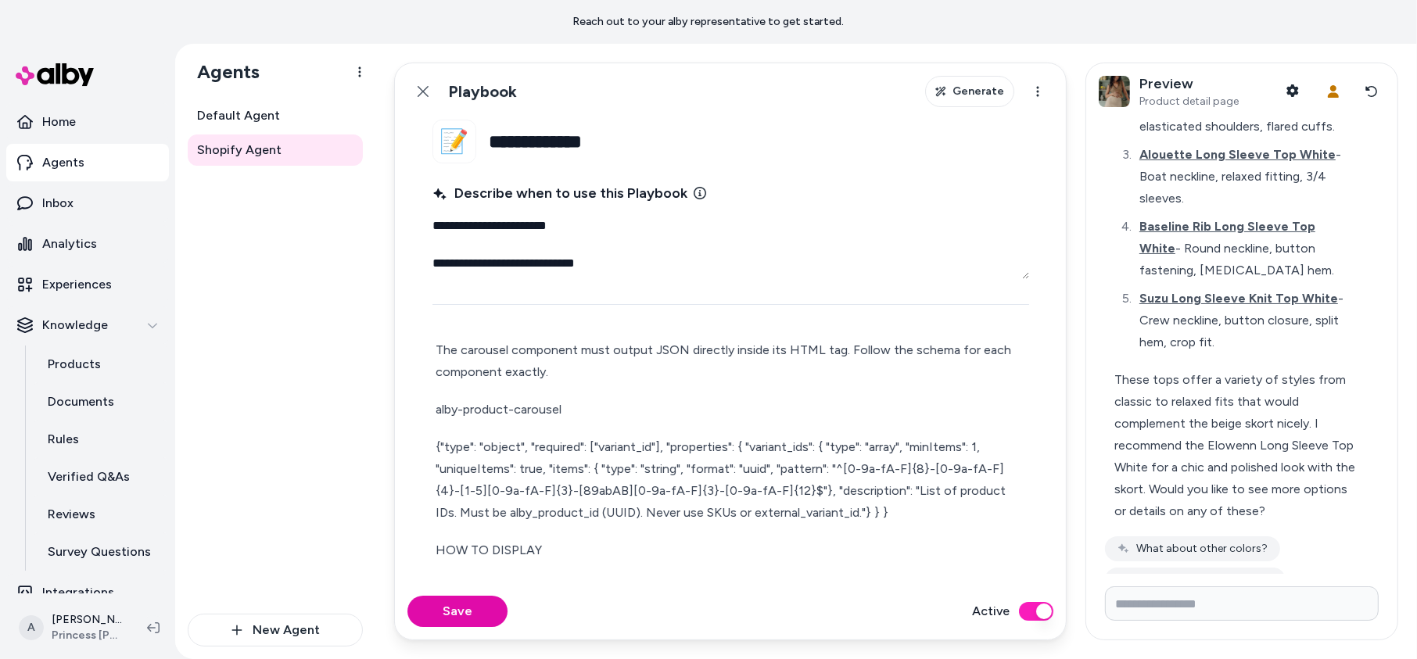
click at [766, 464] on p "{"type": "object", "required": ["variant_id"], "properties": { "variant_ids": {…" at bounding box center [731, 480] width 591 height 88
click at [476, 616] on button "Save" at bounding box center [458, 611] width 100 height 31
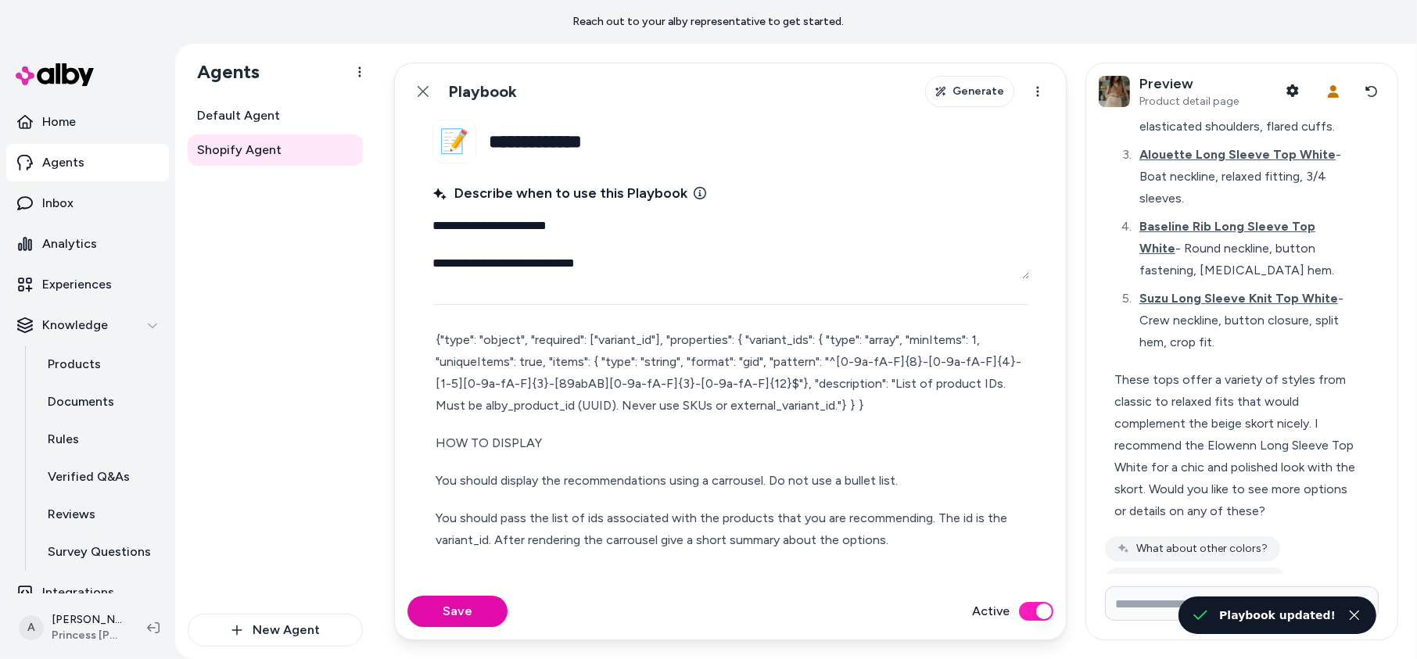
scroll to position [501, 0]
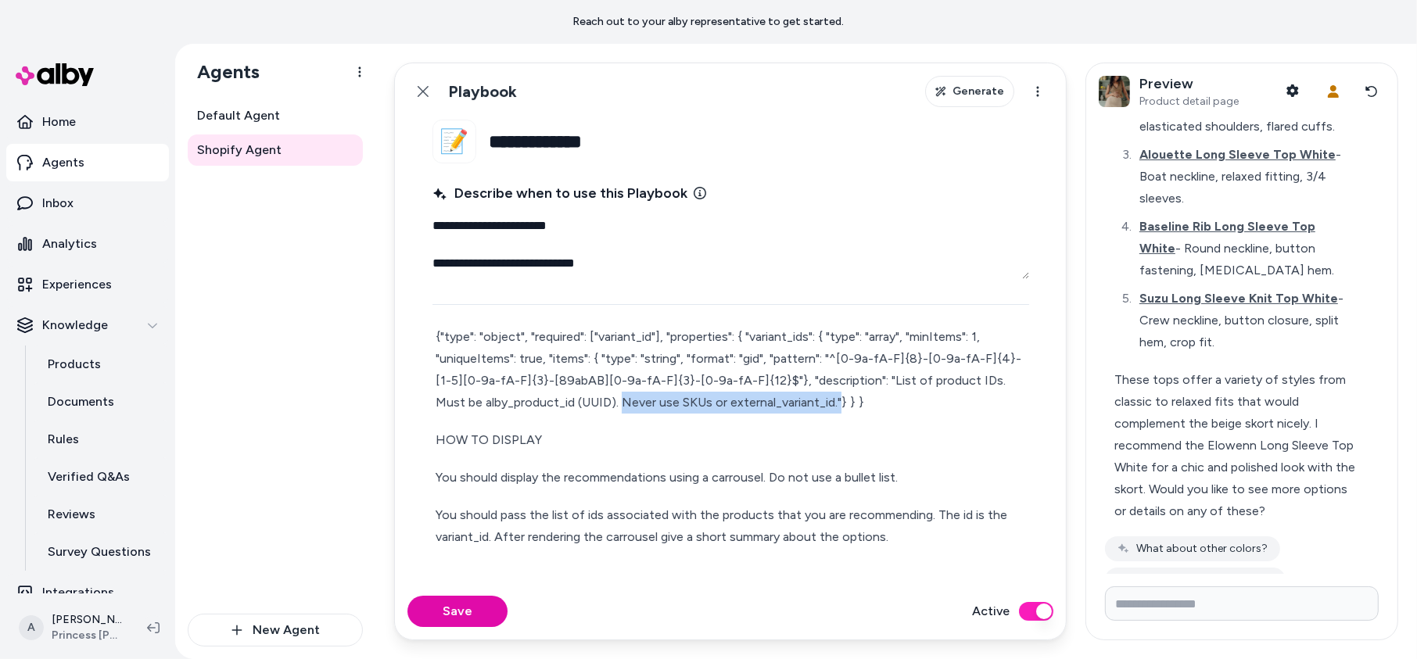
drag, startPoint x: 589, startPoint y: 402, endPoint x: 803, endPoint y: 403, distance: 213.5
click at [803, 404] on p "{"type": "object", "required": ["variant_id"], "properties": { "variant_ids": {…" at bounding box center [731, 370] width 591 height 88
click at [465, 400] on p "{"type": "object", "required": ["variant_id"], "properties": { "variant_ids": {…" at bounding box center [731, 370] width 591 height 88
click at [522, 397] on p "{"type": "object", "required": ["variant_id"], "properties": { "variant_ids": {…" at bounding box center [731, 370] width 591 height 88
click at [516, 395] on p "{"type": "object", "required": ["variant_id"], "properties": { "variant_ids": {…" at bounding box center [731, 370] width 591 height 88
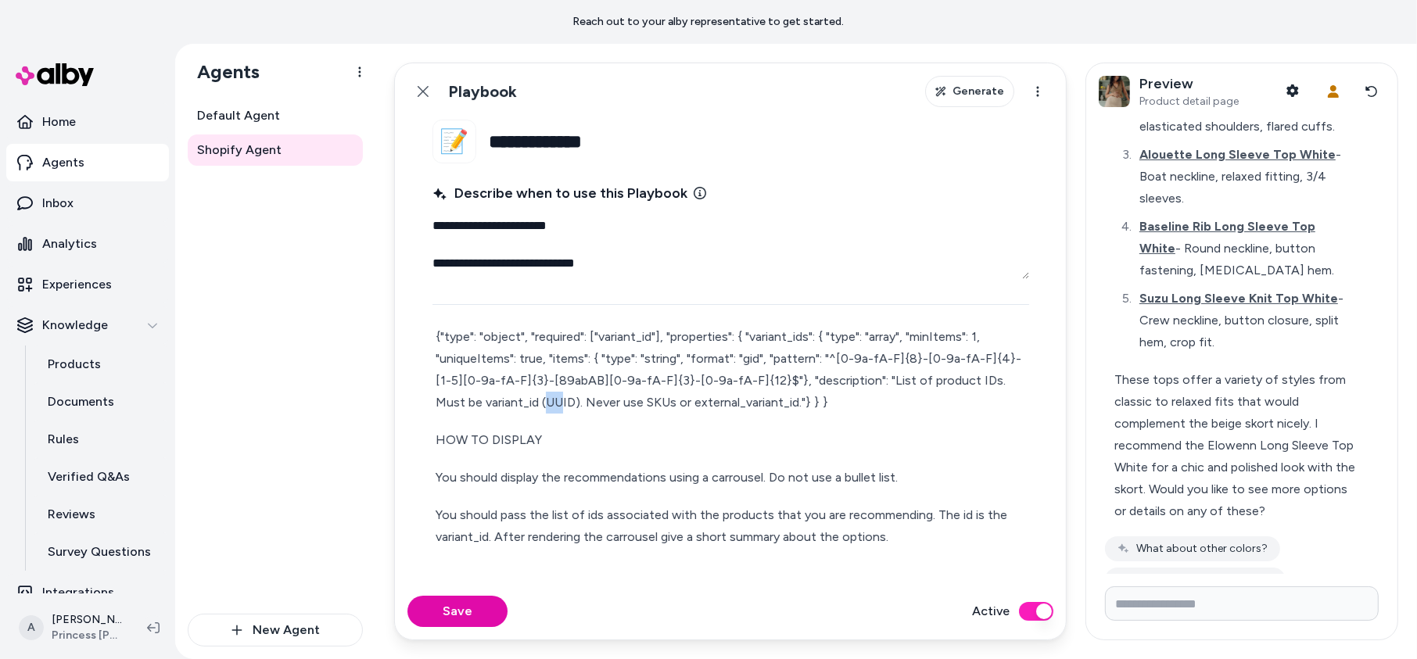
click at [531, 397] on p "{"type": "object", "required": ["variant_id"], "properties": { "variant_ids": {…" at bounding box center [731, 370] width 591 height 88
click at [679, 429] on p "HOW TO DISPLAY" at bounding box center [731, 440] width 591 height 22
drag, startPoint x: 606, startPoint y: 400, endPoint x: 632, endPoint y: 400, distance: 25.8
click at [632, 400] on p "{"type": "object", "required": ["variant_id"], "properties": { "variant_ids": {…" at bounding box center [731, 370] width 591 height 88
click at [699, 402] on p "{"type": "object", "required": ["variant_id"], "properties": { "variant_ids": {…" at bounding box center [731, 370] width 591 height 88
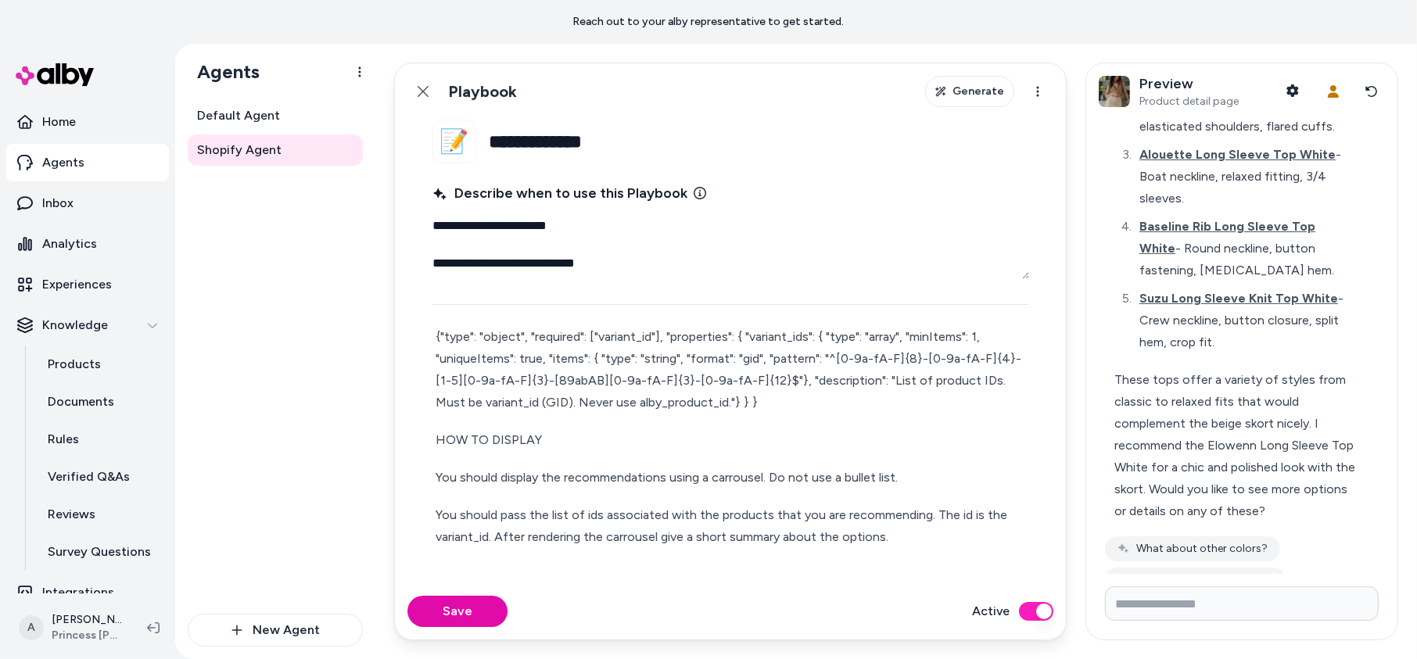
click at [483, 594] on div "Save Active" at bounding box center [730, 612] width 671 height 56
click at [473, 610] on button "Save" at bounding box center [458, 611] width 100 height 31
type textarea "*"
click at [1344, 98] on button "Reset conversation" at bounding box center [1372, 91] width 27 height 31
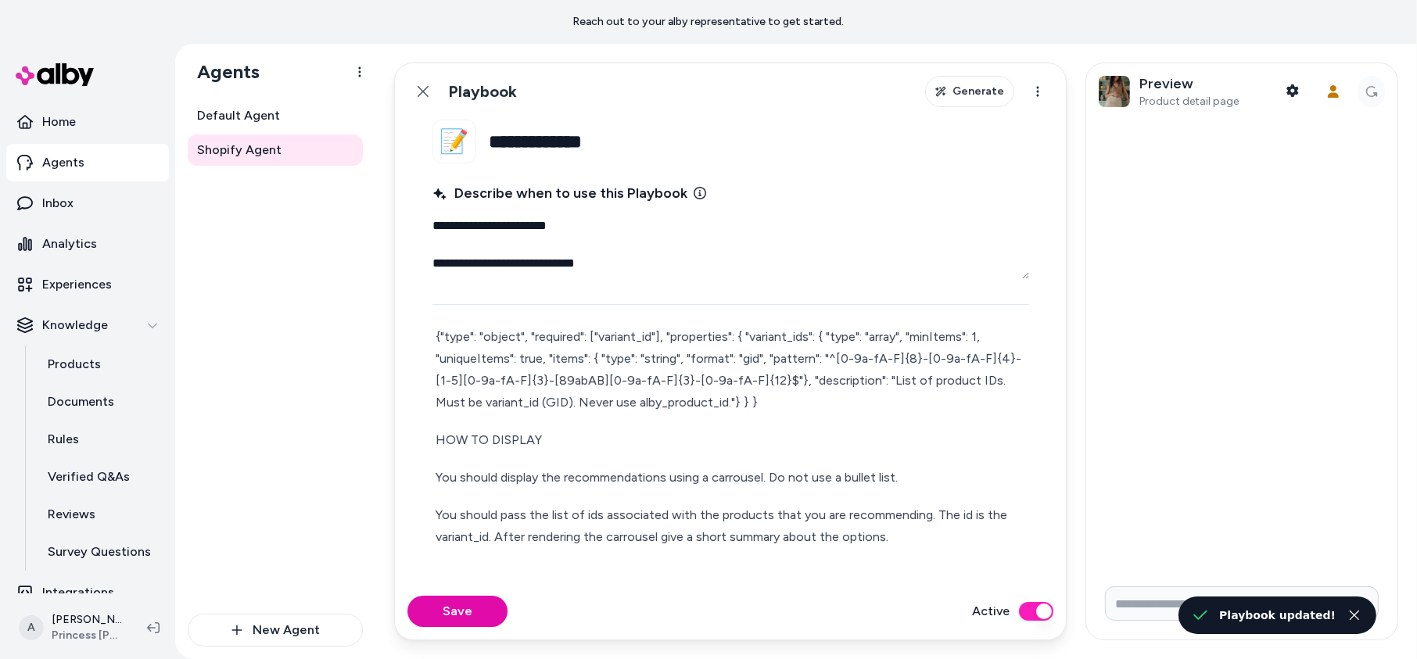
scroll to position [0, 0]
click at [1188, 622] on form at bounding box center [1241, 607] width 311 height 66
click at [1185, 602] on input "Write your prompt here" at bounding box center [1242, 604] width 274 height 34
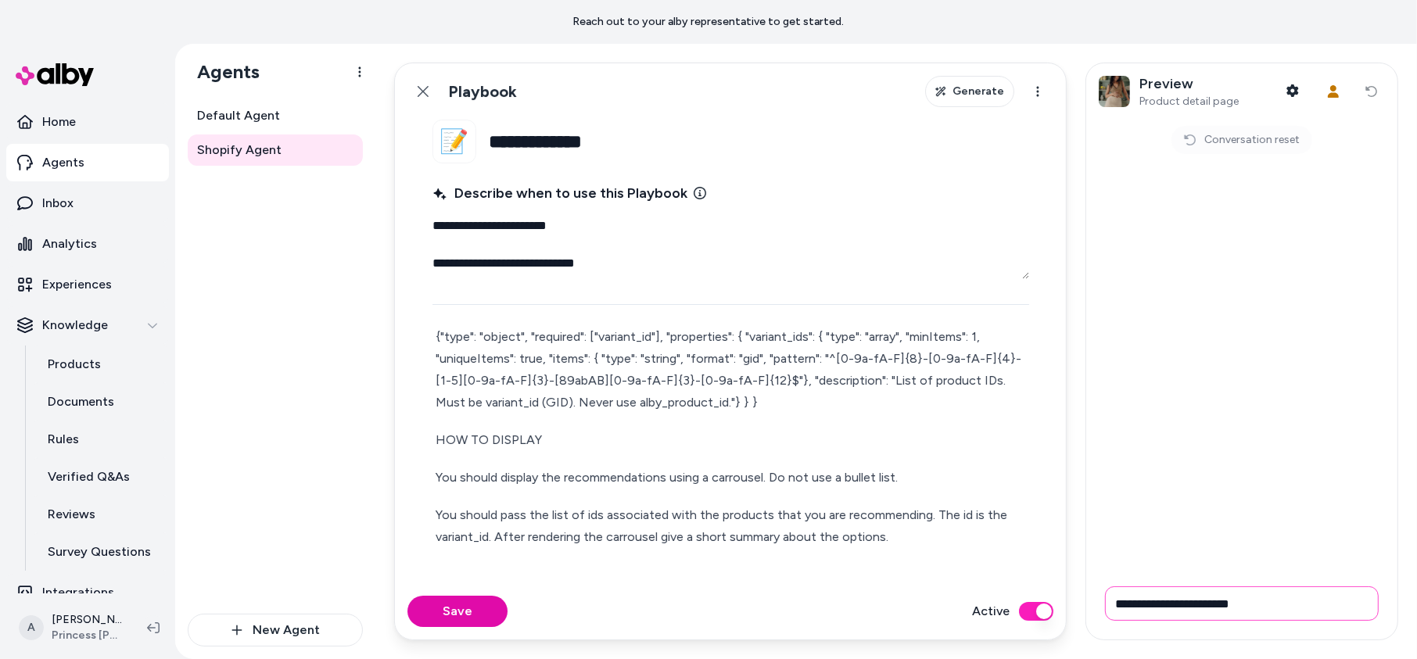
type input "**********"
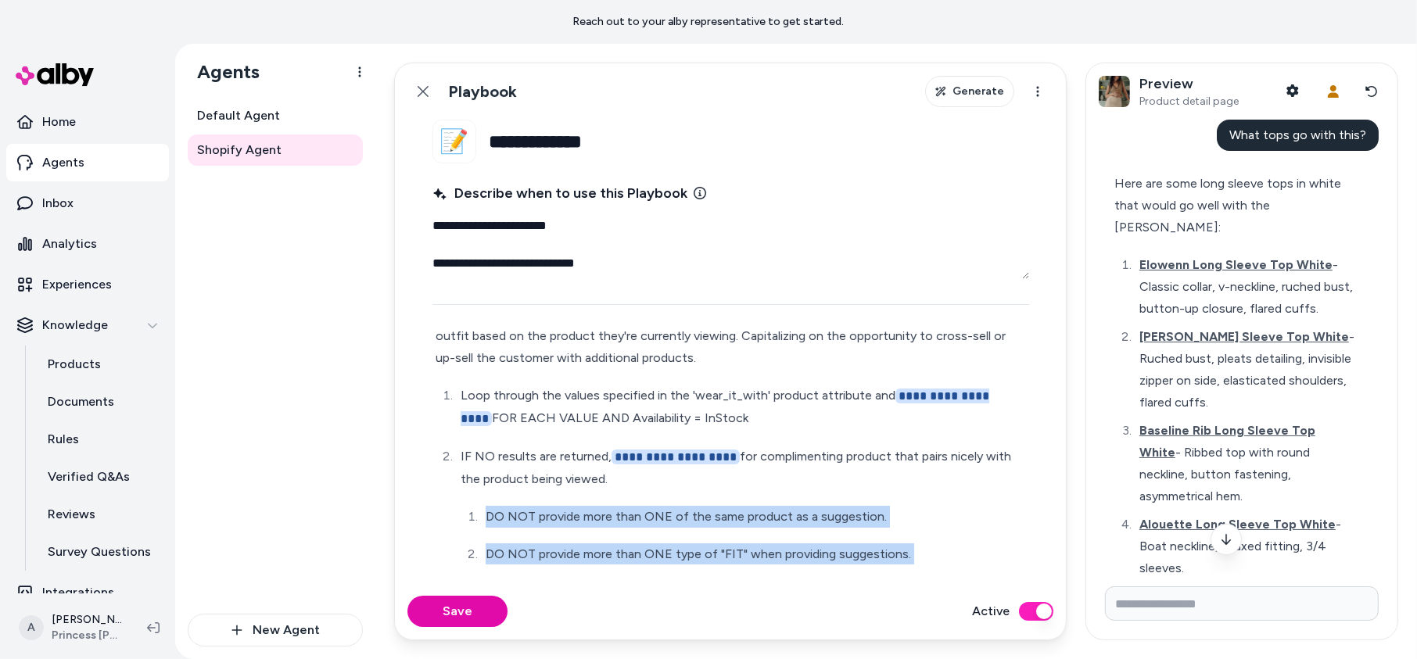
drag, startPoint x: 721, startPoint y: 526, endPoint x: 548, endPoint y: 498, distance: 175.8
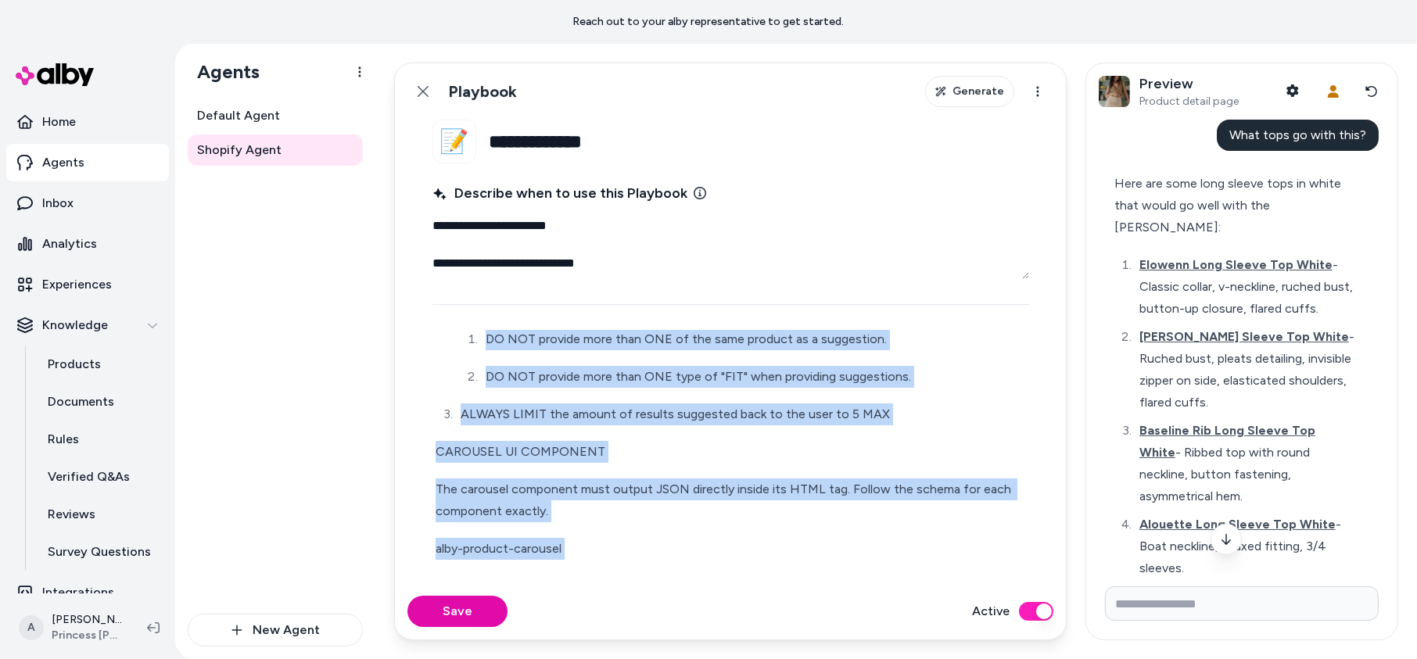
scroll to position [272, 0]
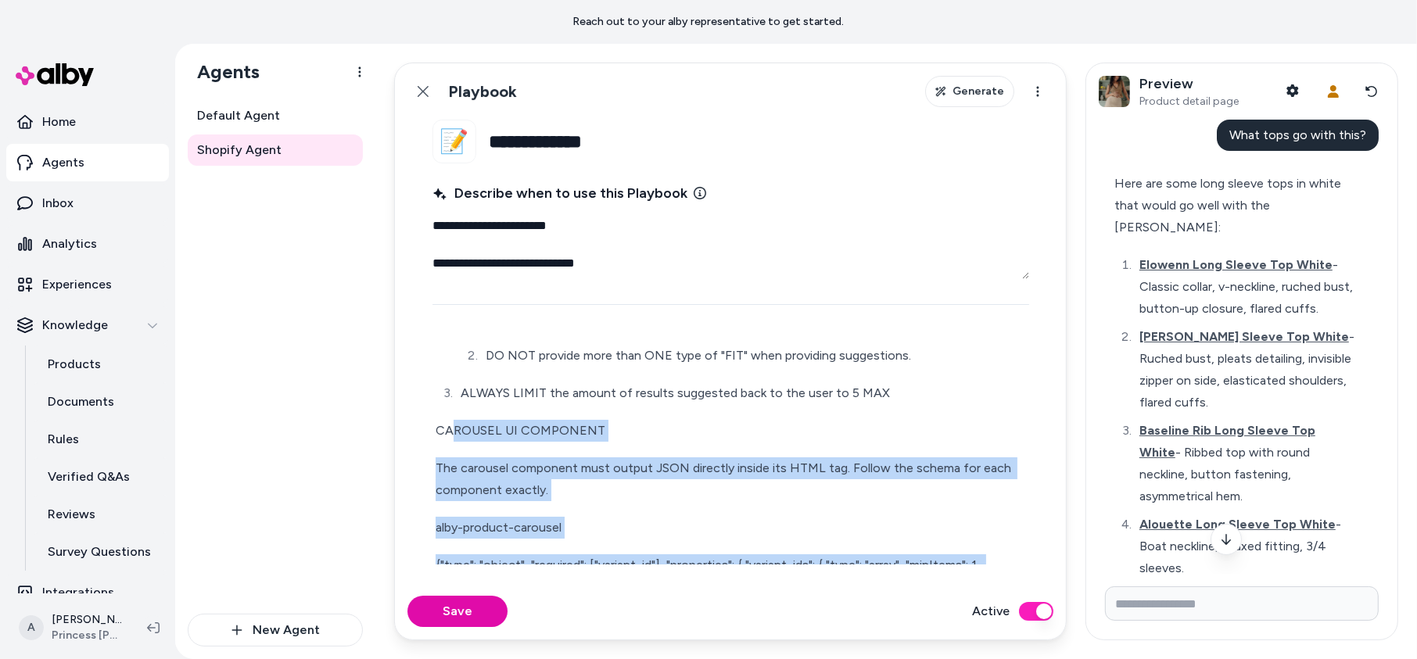
click at [449, 427] on p "CAROUSEL UI COMPONENT" at bounding box center [731, 431] width 591 height 22
click at [436, 427] on p "CAROUSEL UI COMPONENT" at bounding box center [731, 431] width 591 height 22
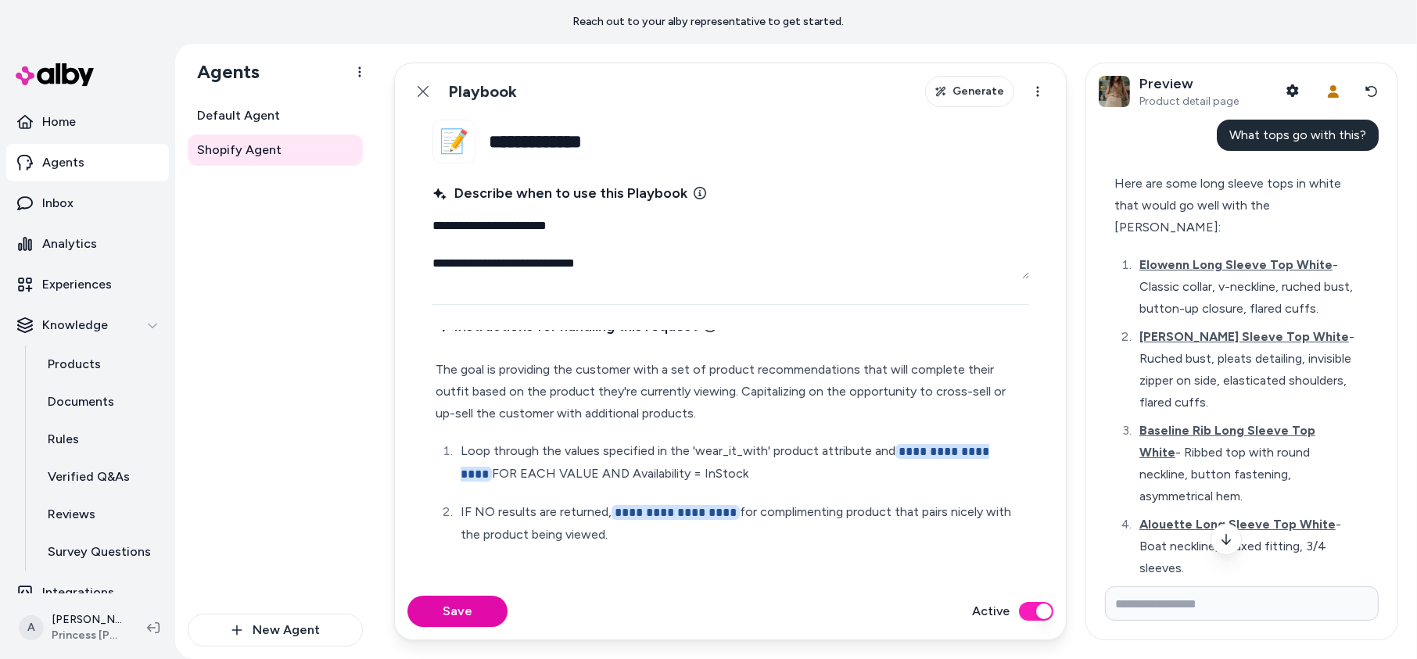
scroll to position [0, 0]
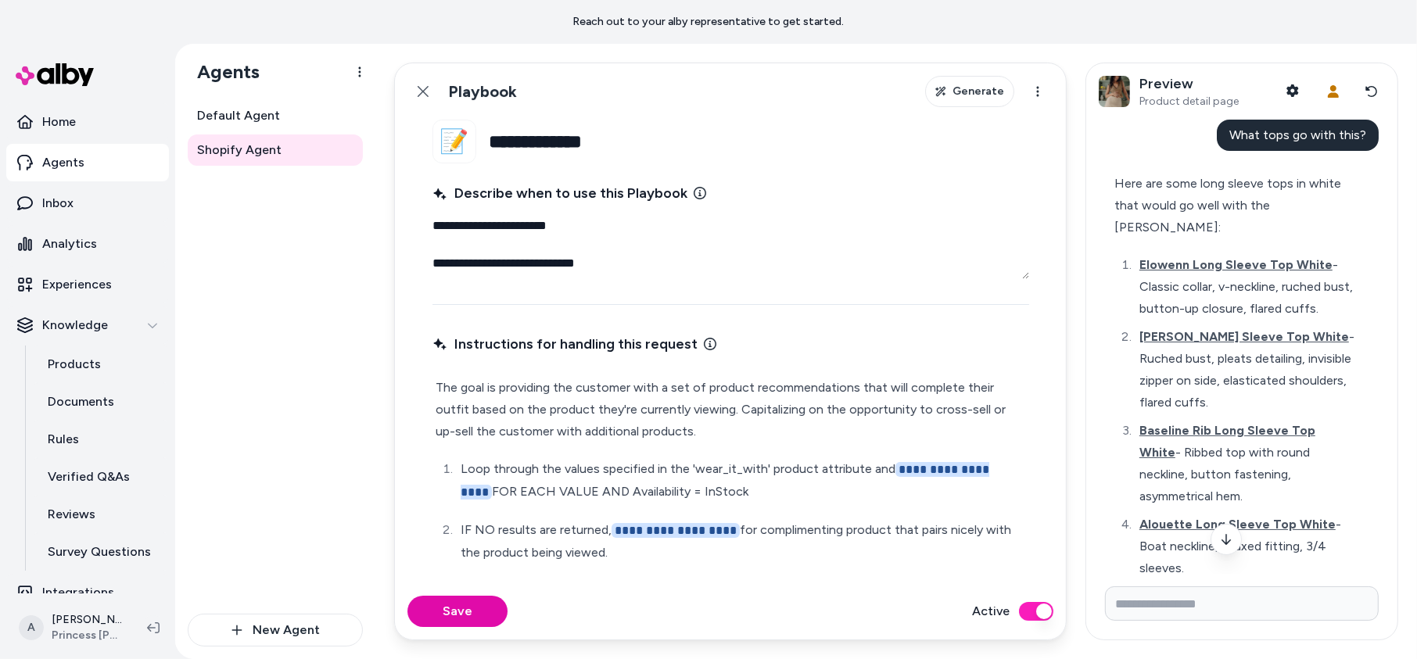
click at [602, 430] on p "The goal is providing the customer with a set of product recommendations that w…" at bounding box center [731, 410] width 591 height 66
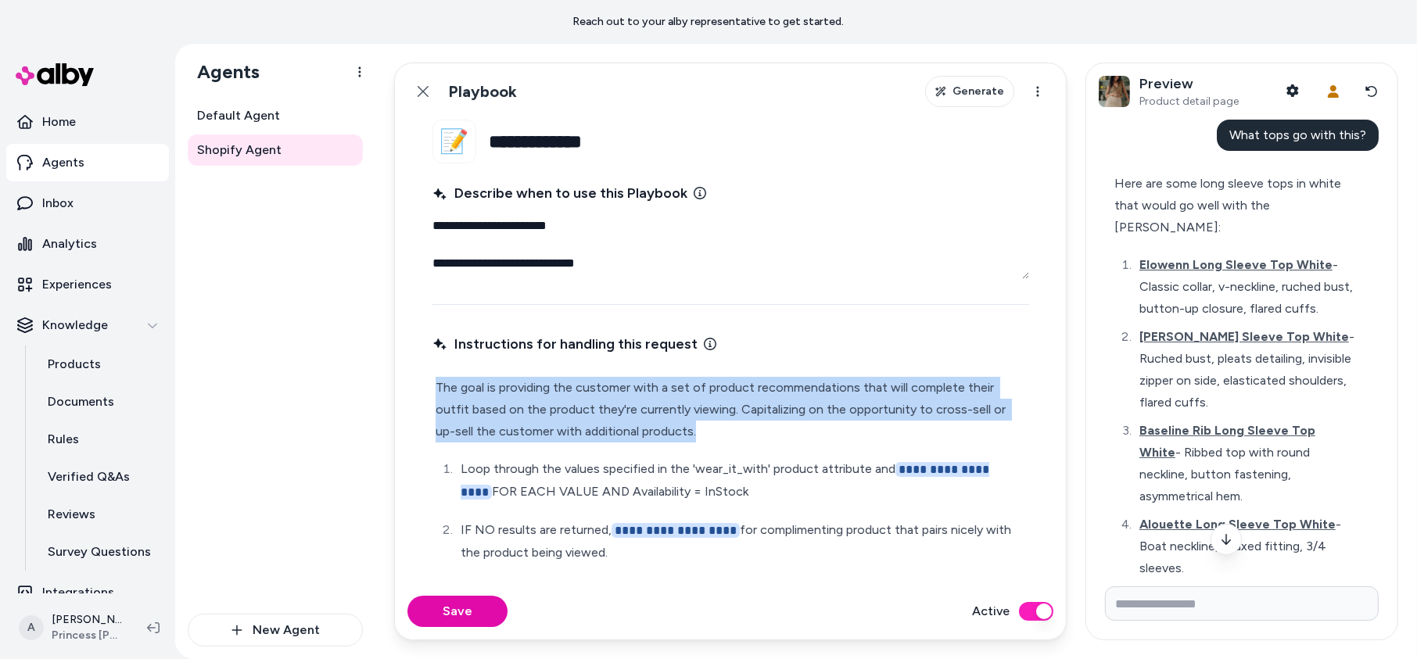
copy p "The goal is providing the customer with a set of product recommendations that w…"
click at [484, 605] on button "Save" at bounding box center [458, 611] width 100 height 31
click at [417, 86] on icon at bounding box center [423, 91] width 13 height 13
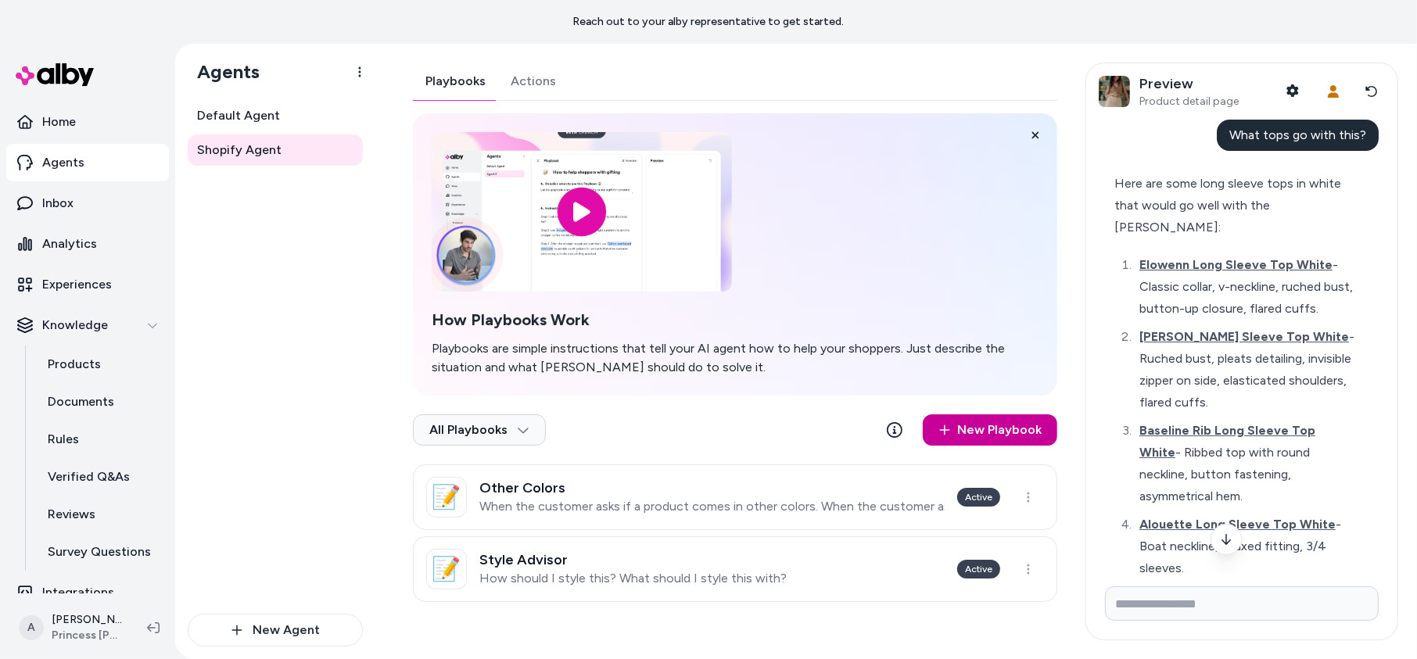
click at [965, 432] on link "New Playbook" at bounding box center [990, 430] width 135 height 31
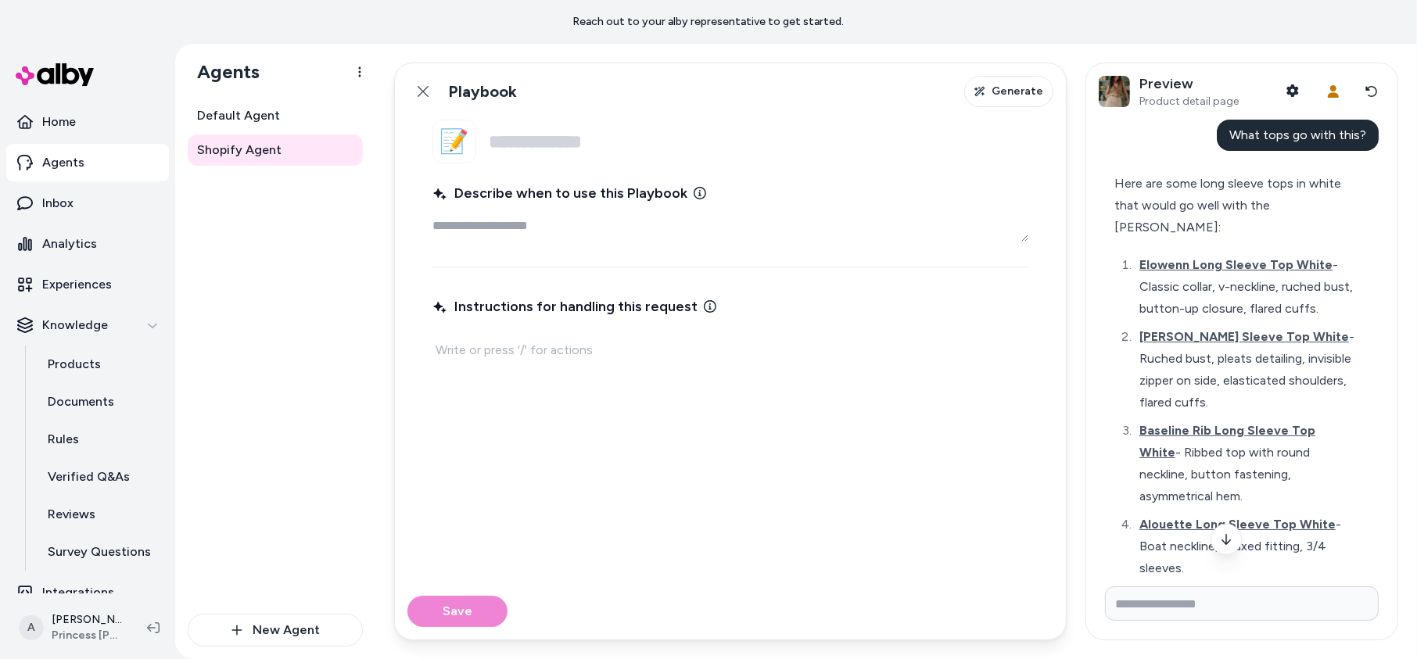
click at [648, 210] on textarea "Describe when to use this Playbook" at bounding box center [731, 225] width 596 height 31
click at [660, 159] on input "Name" at bounding box center [759, 142] width 540 height 44
type textarea "*"
type input "**********"
click at [507, 219] on textarea "Describe when to use this Playbook" at bounding box center [731, 225] width 596 height 31
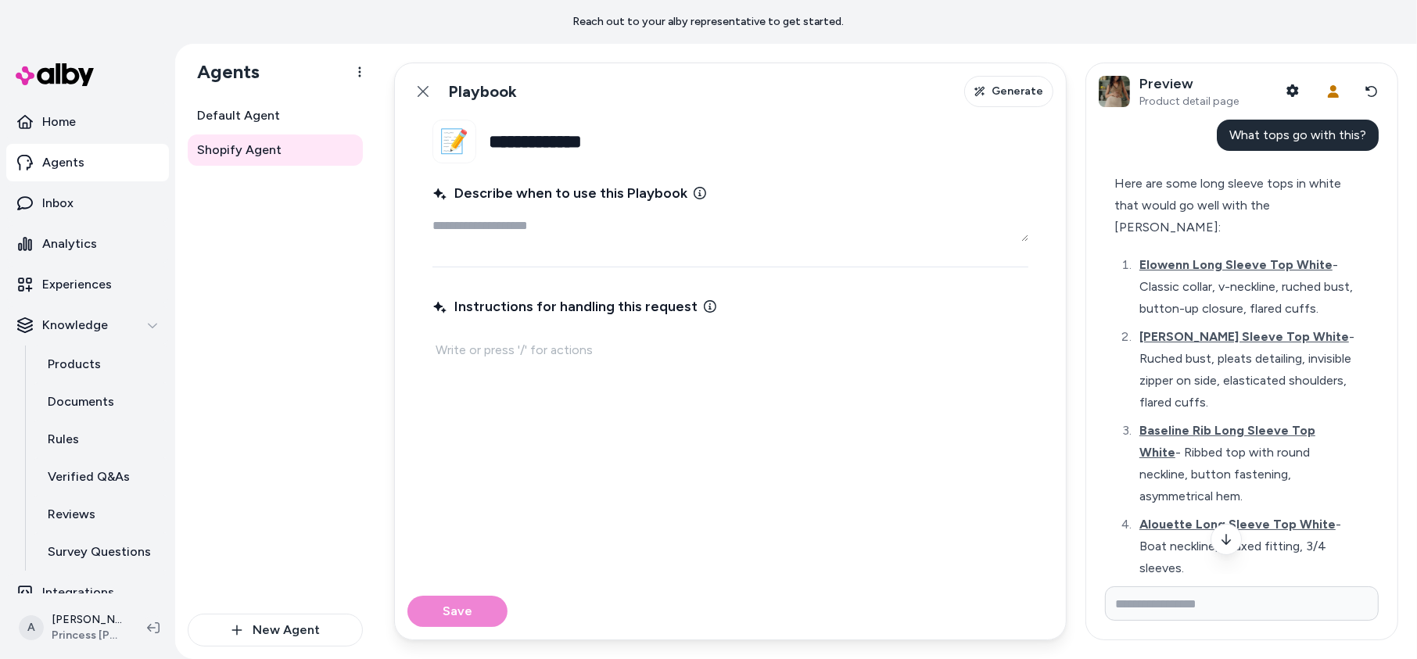
type textarea "*"
type textarea "**"
type textarea "*"
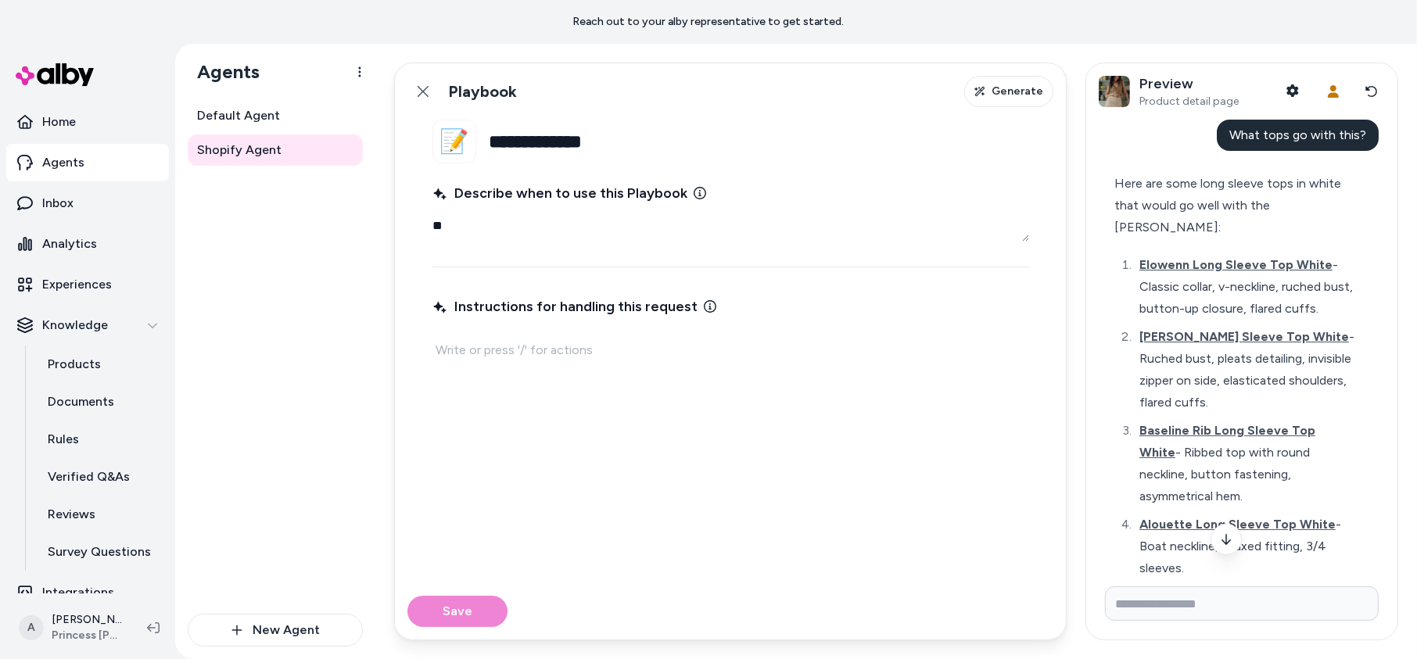
type textarea "***"
type textarea "*"
type textarea "****"
type textarea "*"
type textarea "******"
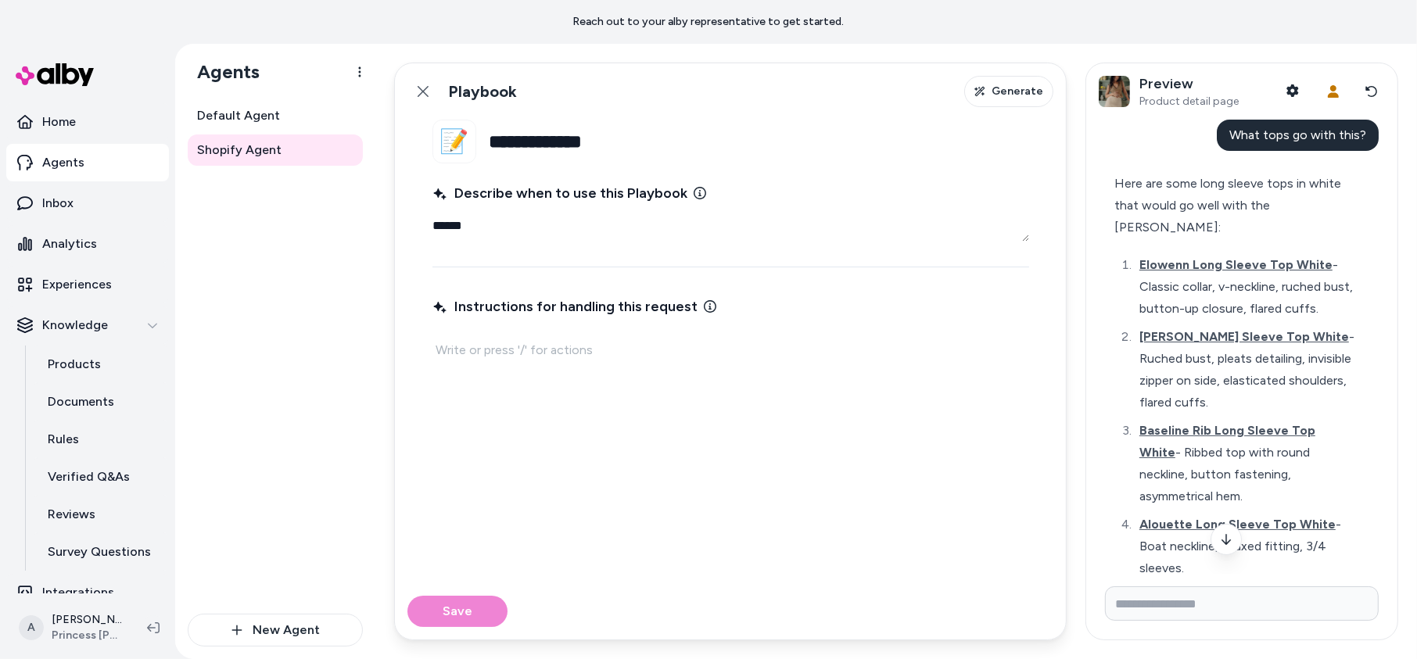
type textarea "*"
type textarea "*******"
type textarea "*"
type textarea "********"
type textarea "*"
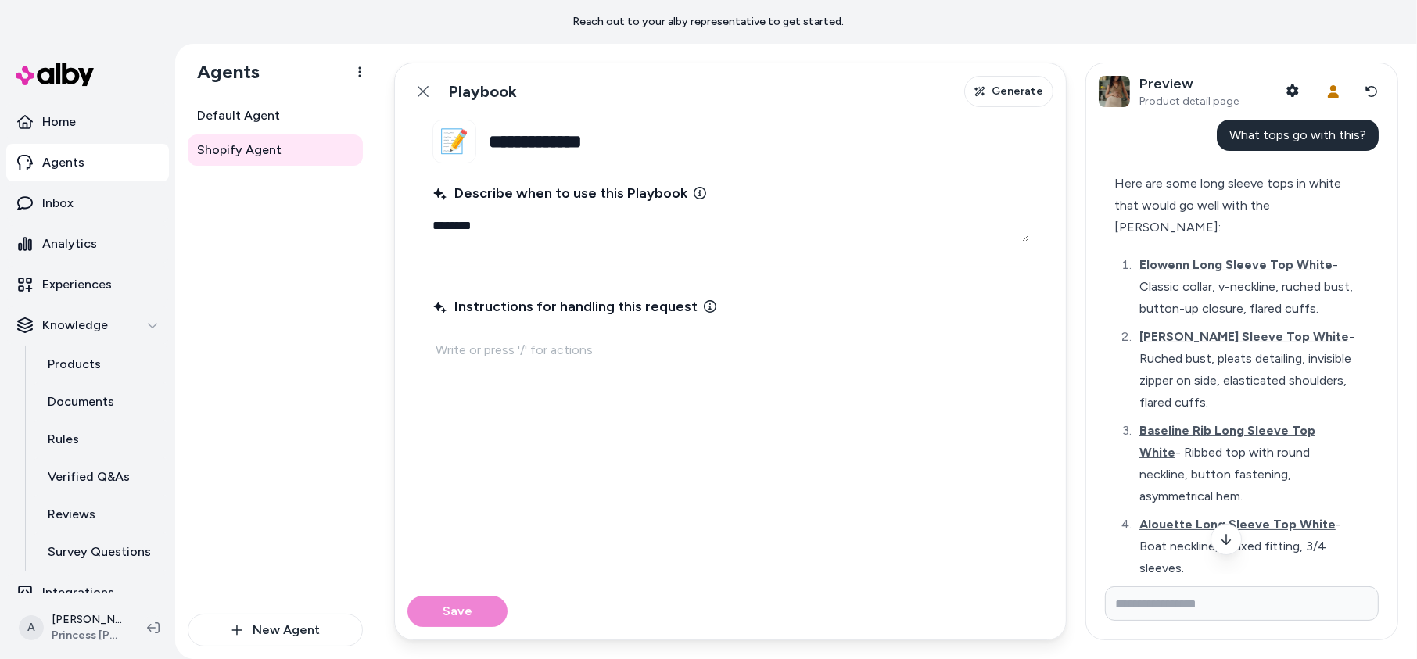
type textarea "*********"
type textarea "*"
type textarea "*********"
type textarea "*"
type textarea "**********"
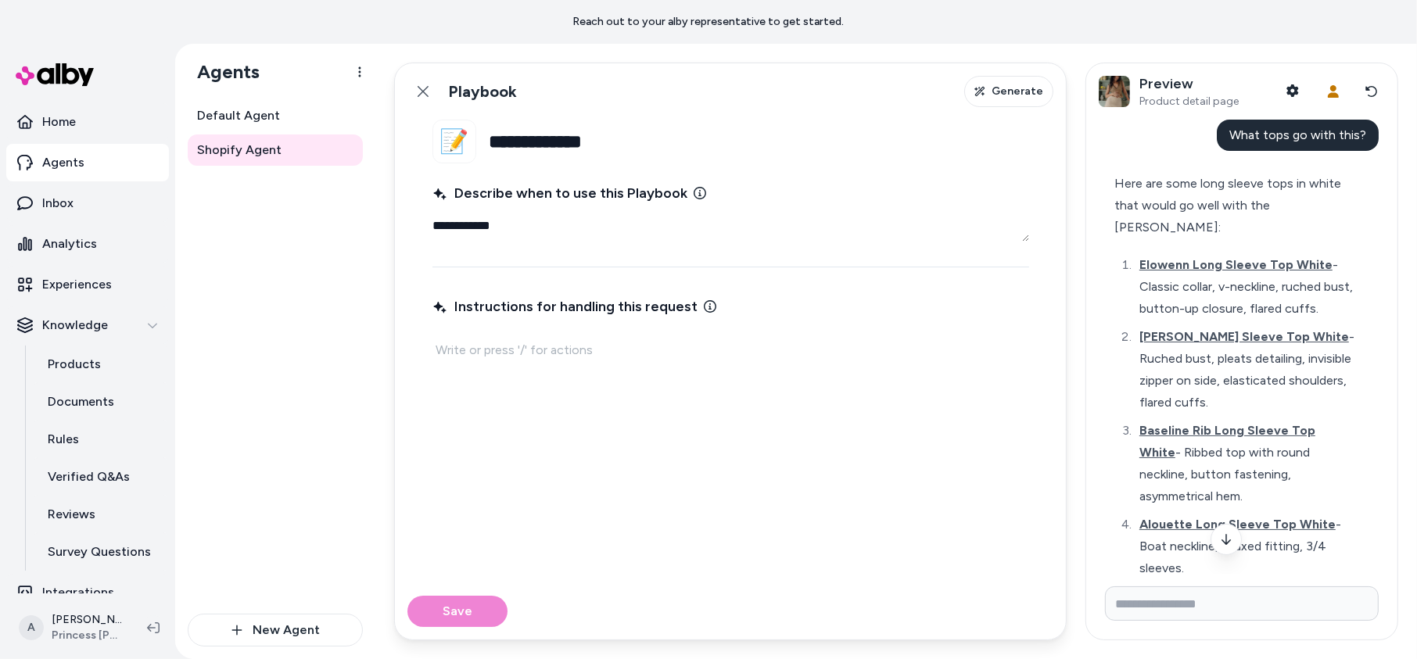
type textarea "*"
type textarea "**********"
type textarea "*"
type textarea "**********"
type textarea "*"
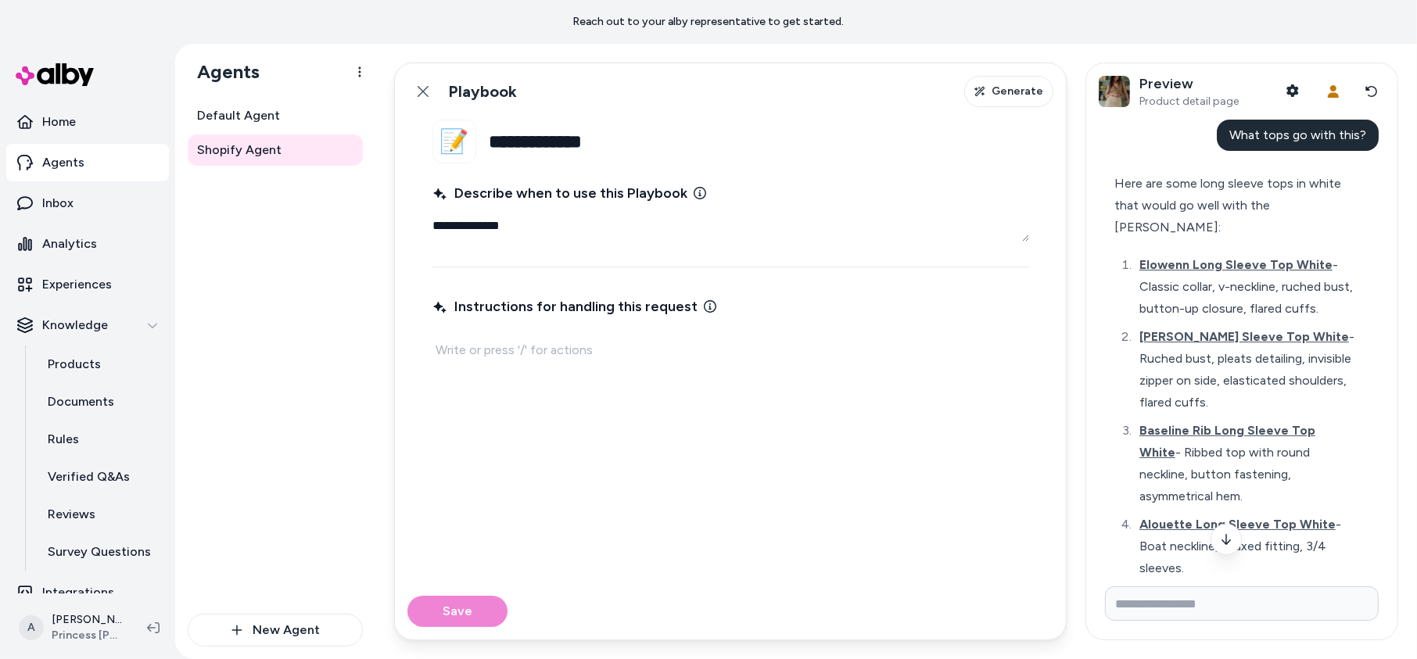
type textarea "**********"
type textarea "*"
type textarea "**********"
type textarea "*"
type textarea "**********"
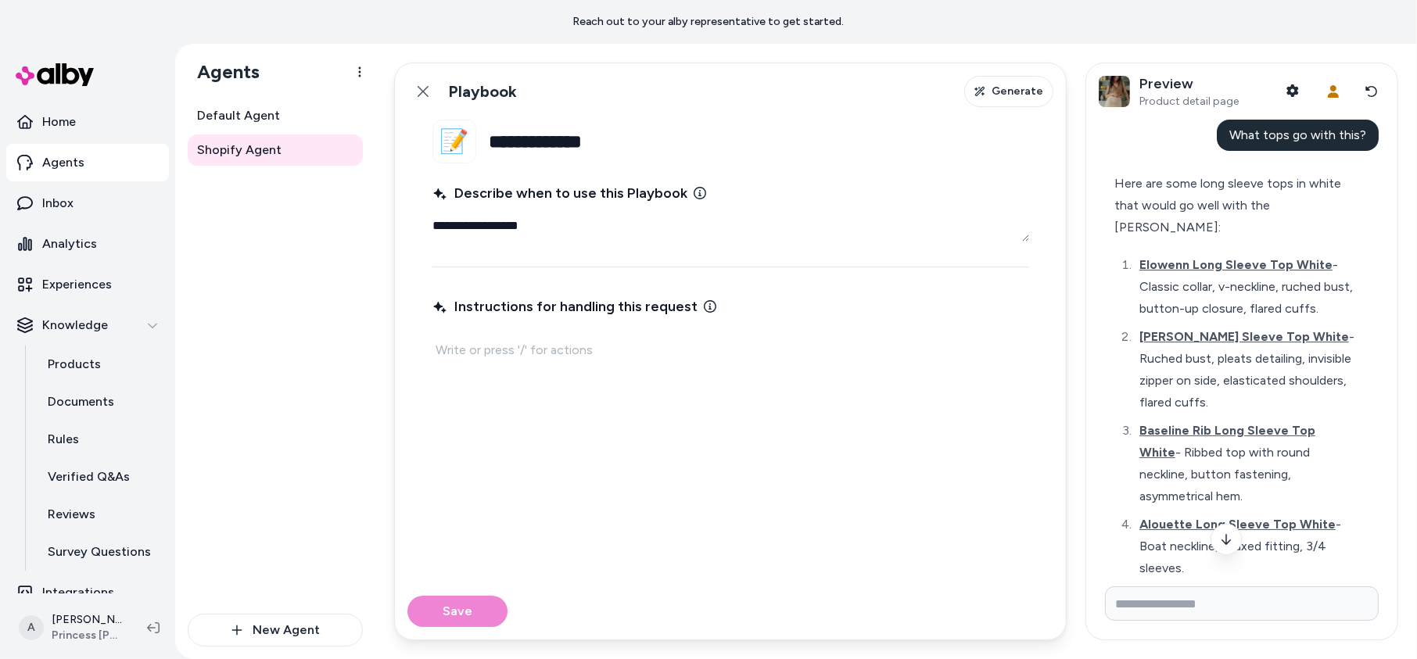
type textarea "*"
type textarea "**********"
type textarea "*"
type textarea "**********"
type textarea "*"
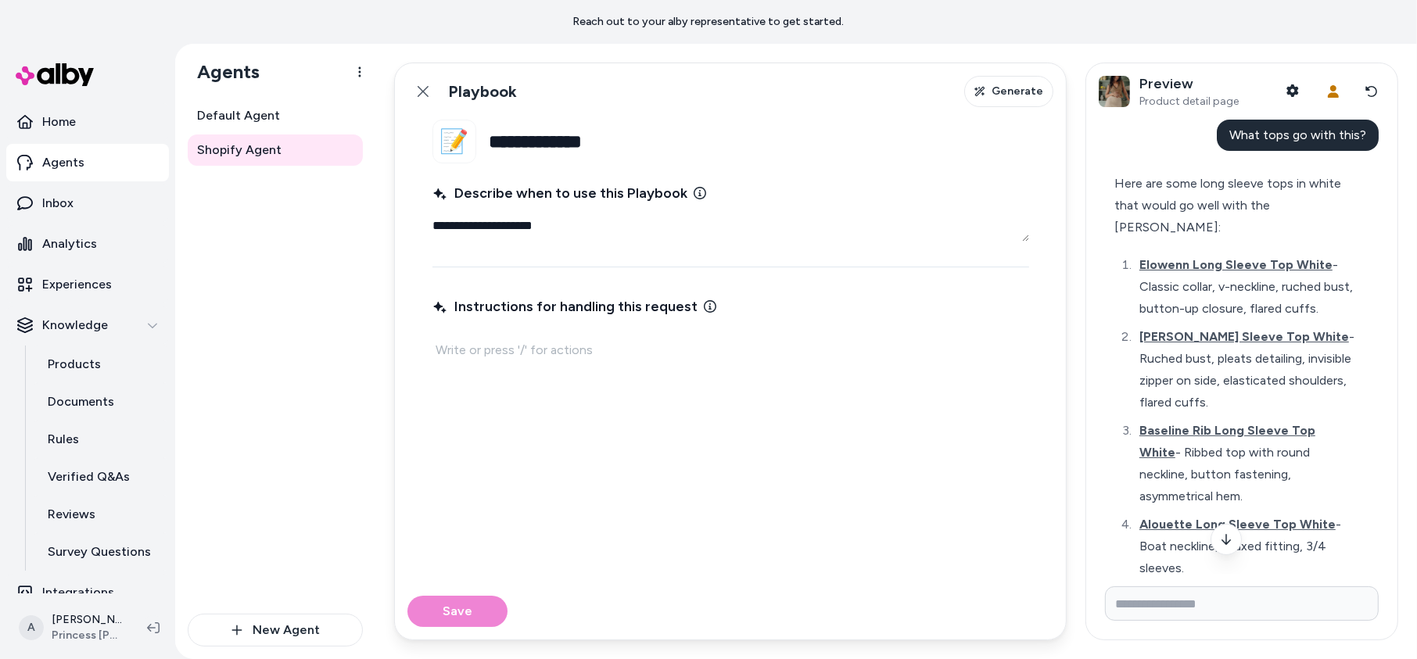
type textarea "**********"
type textarea "*"
type textarea "**********"
type textarea "*"
type textarea "**********"
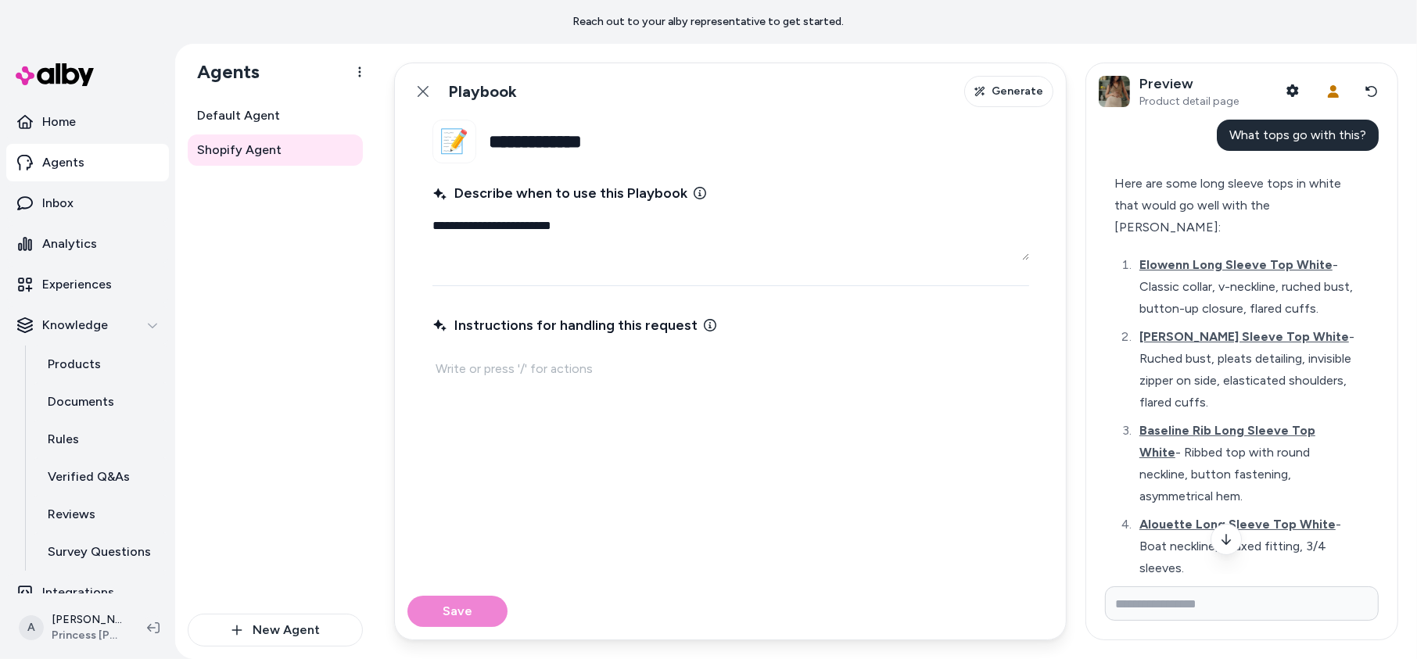
type textarea "*"
type textarea "**********"
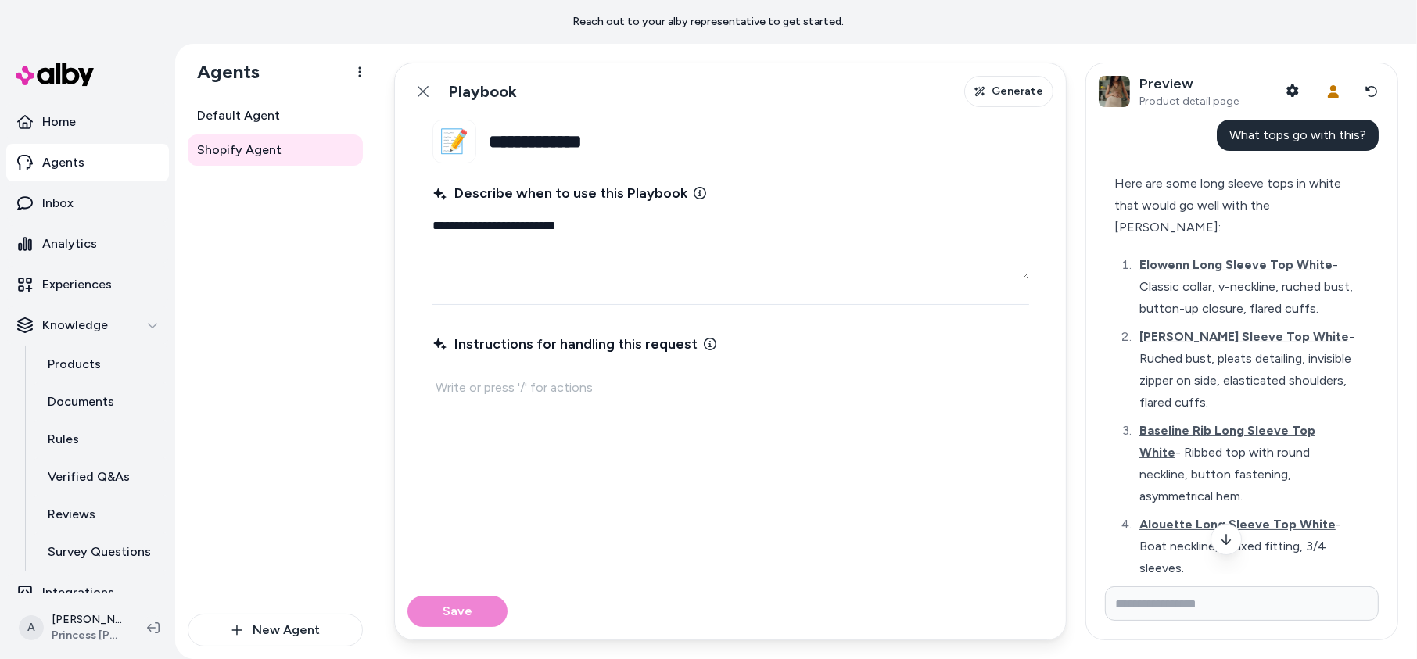
type textarea "*"
type textarea "**********"
type textarea "*"
type textarea "**********"
type textarea "*"
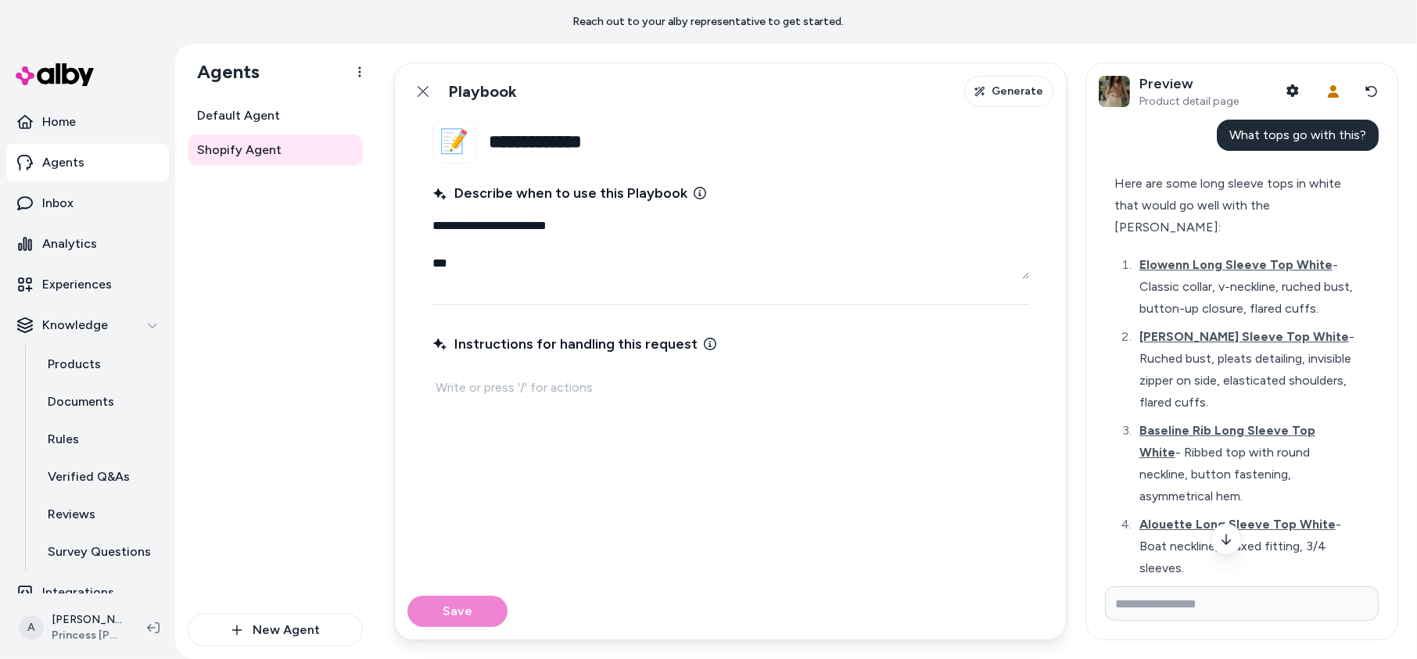
type textarea "**********"
type textarea "*"
type textarea "**********"
type textarea "*"
type textarea "**********"
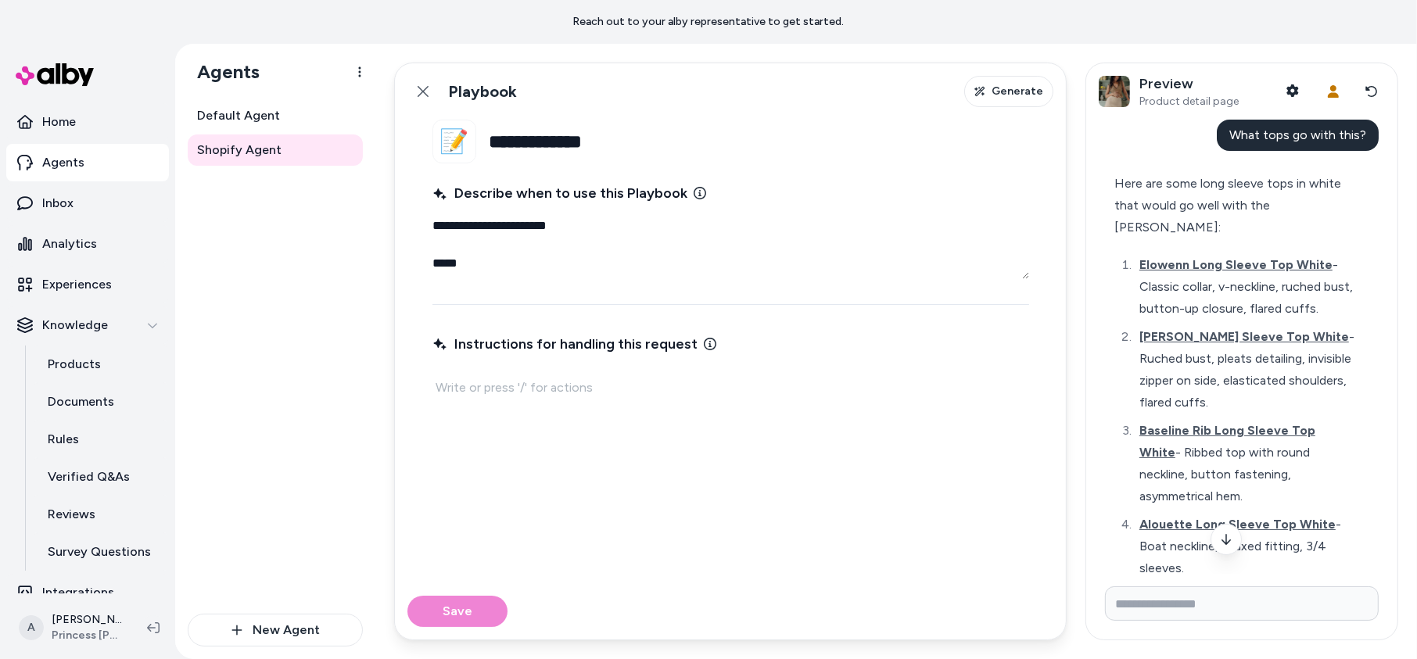
click at [519, 436] on div "Instructions for handling this request" at bounding box center [731, 447] width 597 height 235
click at [523, 400] on div at bounding box center [731, 388] width 597 height 28
type textarea "*"
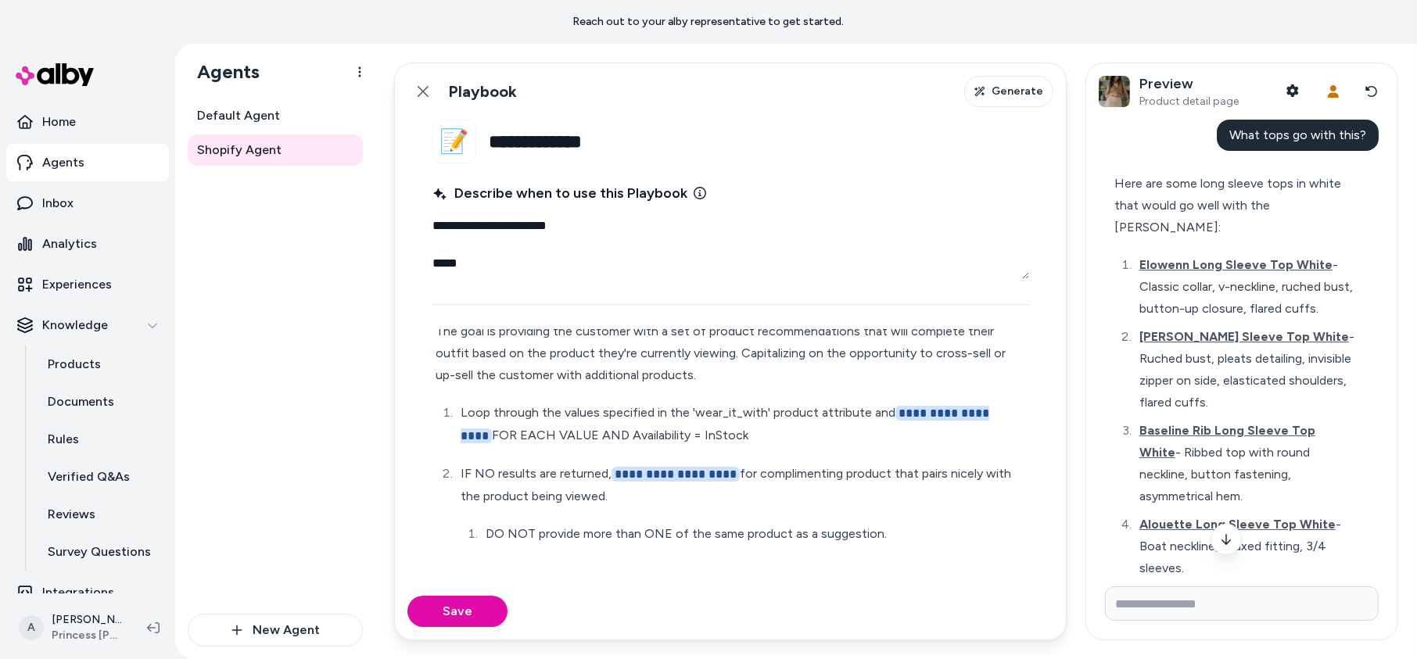
scroll to position [77, 0]
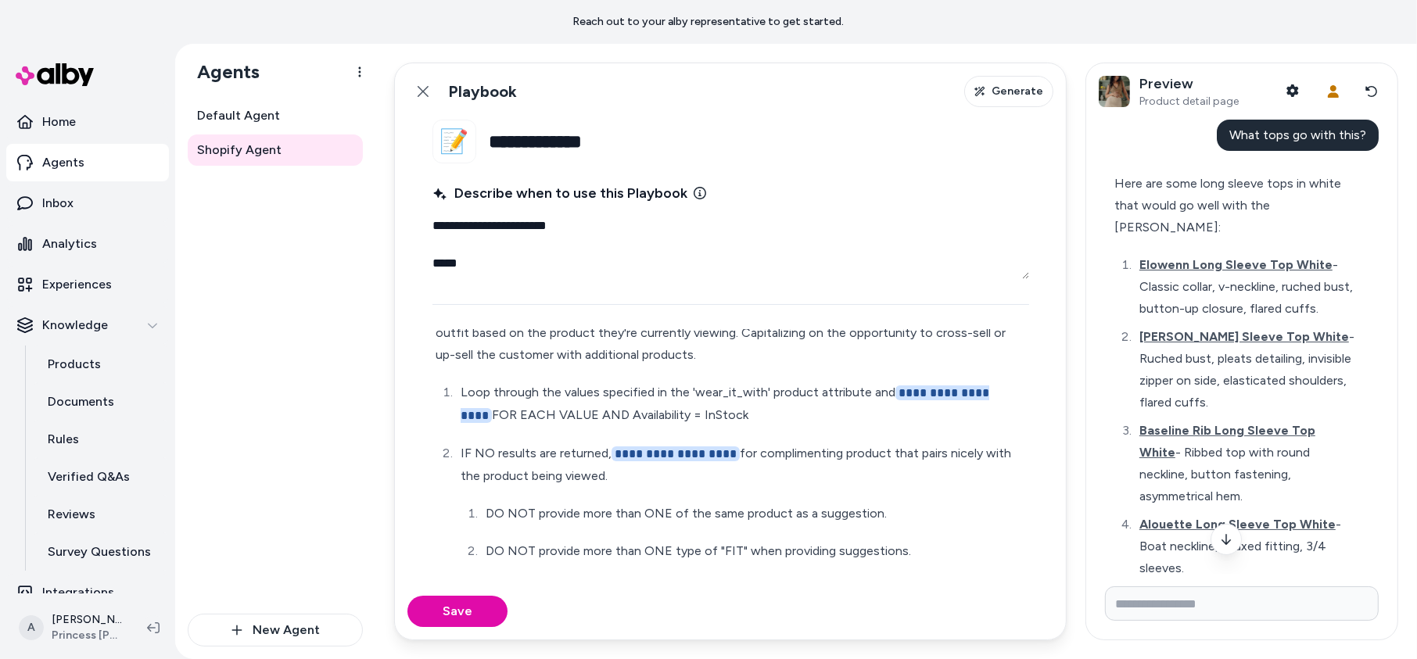
drag, startPoint x: 736, startPoint y: 417, endPoint x: 410, endPoint y: 384, distance: 327.8
click at [410, 384] on fieldset "**********" at bounding box center [731, 352] width 672 height 464
click at [463, 408] on p "**********" at bounding box center [744, 404] width 566 height 45
click at [706, 418] on p "**********" at bounding box center [744, 404] width 566 height 45
drag, startPoint x: 728, startPoint y: 417, endPoint x: 569, endPoint y: 418, distance: 159.6
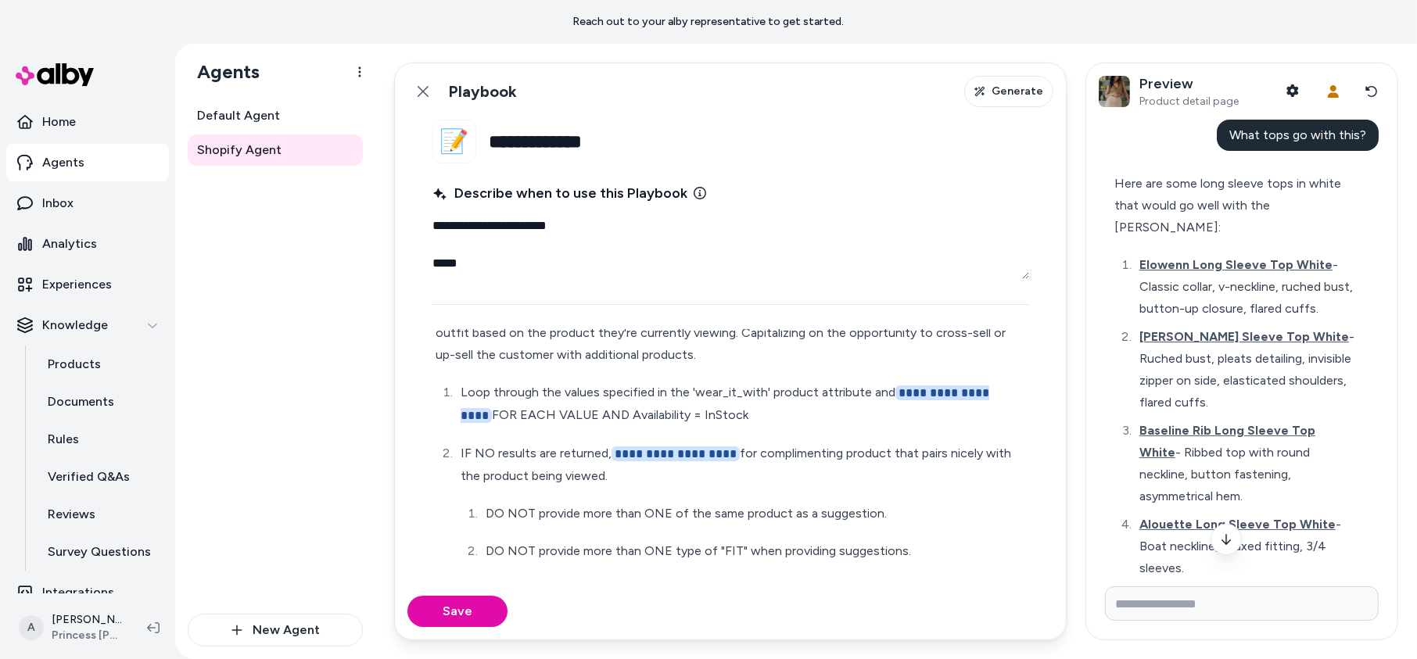
click at [569, 418] on p "**********" at bounding box center [744, 404] width 566 height 45
drag, startPoint x: 606, startPoint y: 414, endPoint x: 418, endPoint y: 383, distance: 191.0
click at [418, 383] on fieldset "**********" at bounding box center [731, 352] width 672 height 464
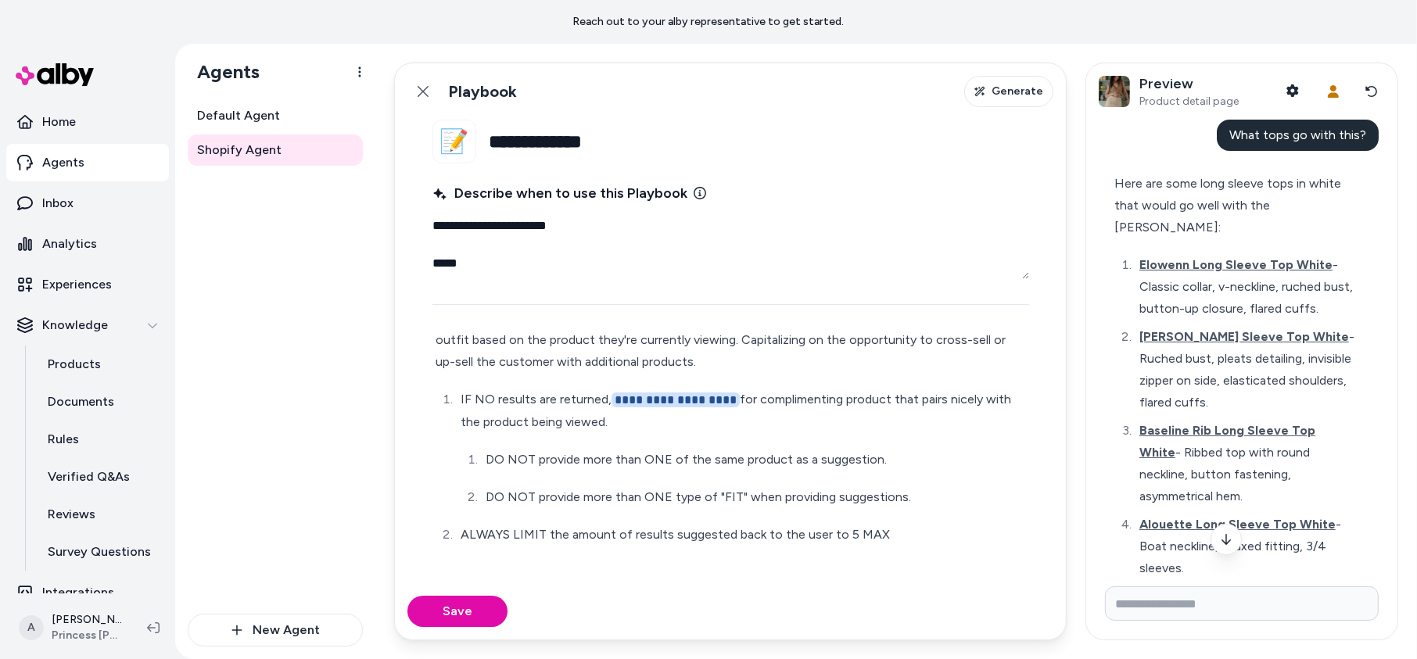
scroll to position [67, 0]
click at [587, 418] on p "**********" at bounding box center [744, 413] width 566 height 45
drag, startPoint x: 602, startPoint y: 401, endPoint x: 453, endPoint y: 404, distance: 149.4
click at [456, 404] on li "**********" at bounding box center [741, 451] width 570 height 120
click at [617, 400] on p "**********" at bounding box center [744, 413] width 566 height 45
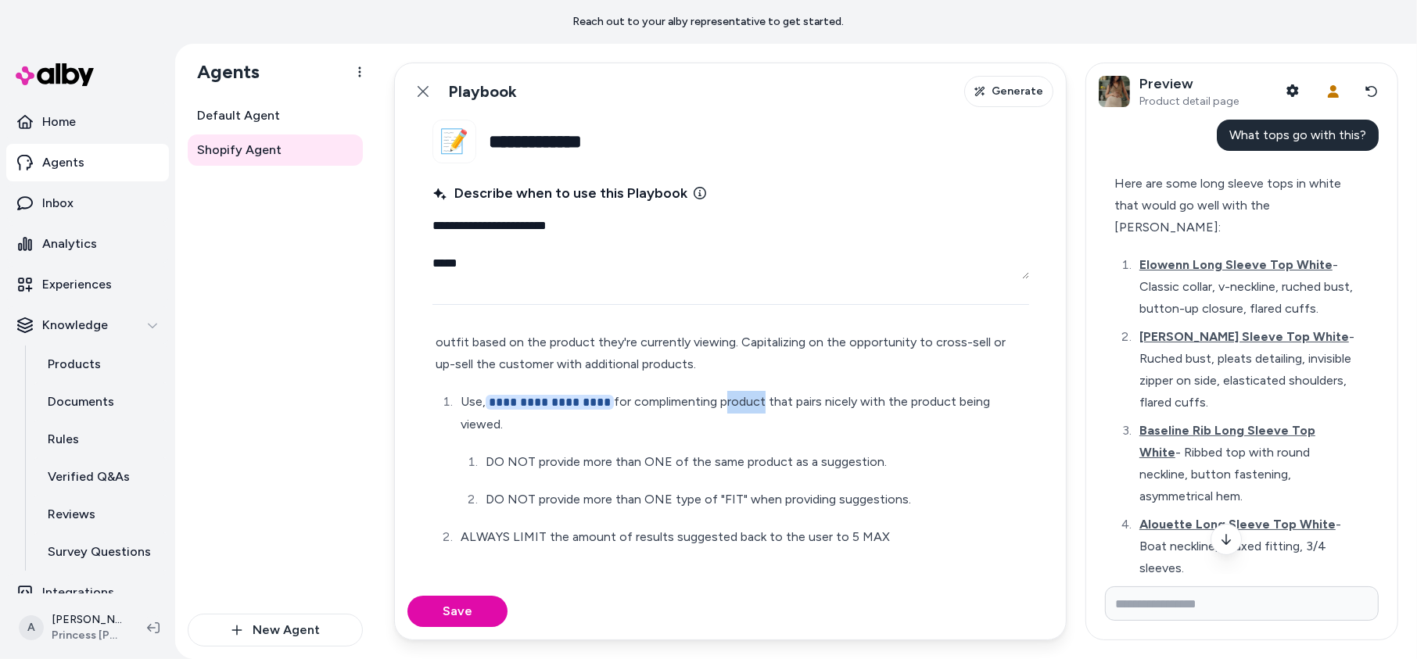
drag, startPoint x: 764, startPoint y: 398, endPoint x: 723, endPoint y: 400, distance: 41.5
click at [723, 400] on p "**********" at bounding box center [744, 413] width 566 height 45
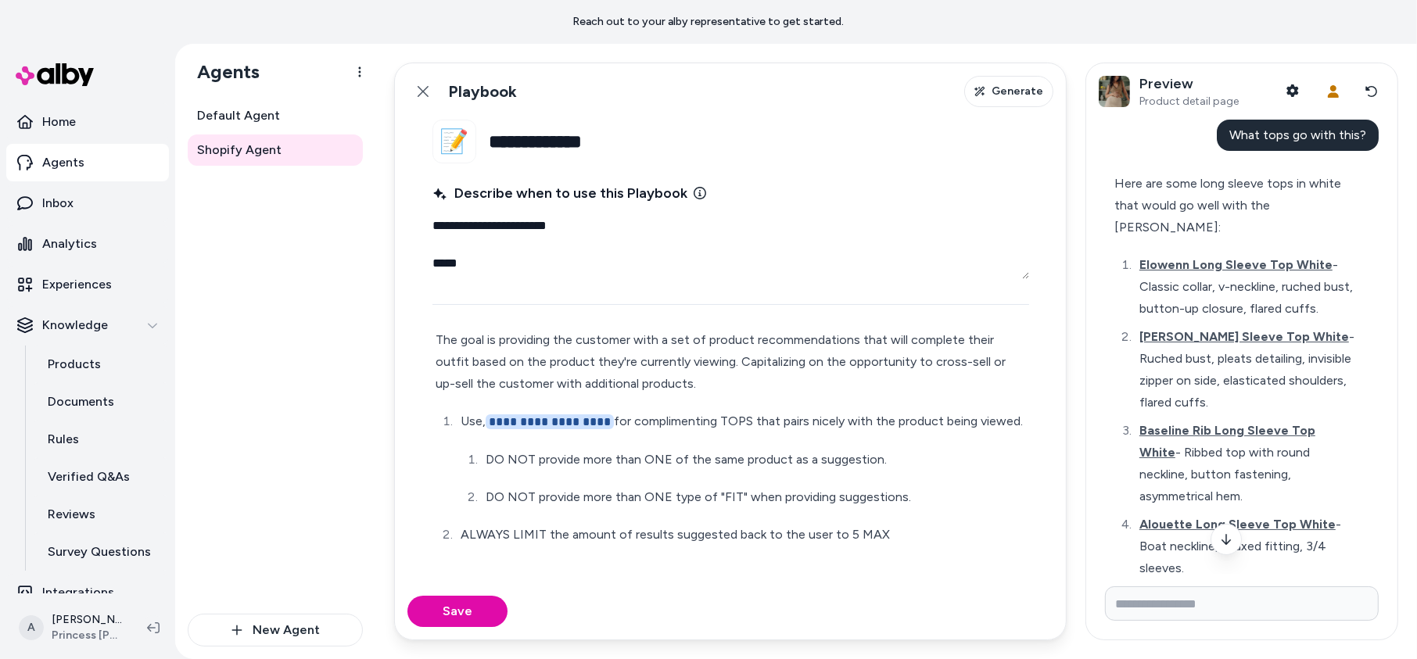
scroll to position [45, 0]
click at [1029, 417] on fieldset "**********" at bounding box center [731, 352] width 672 height 464
click at [1025, 425] on p "**********" at bounding box center [744, 424] width 566 height 23
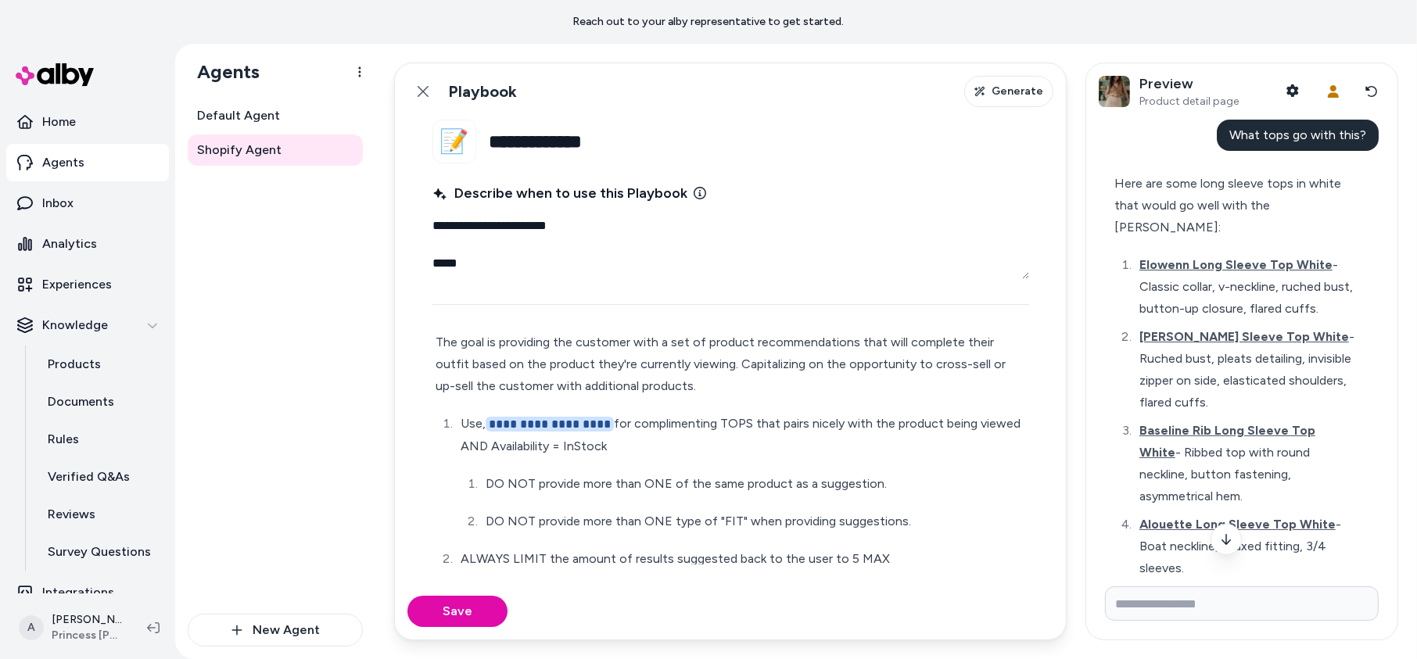
scroll to position [67, 0]
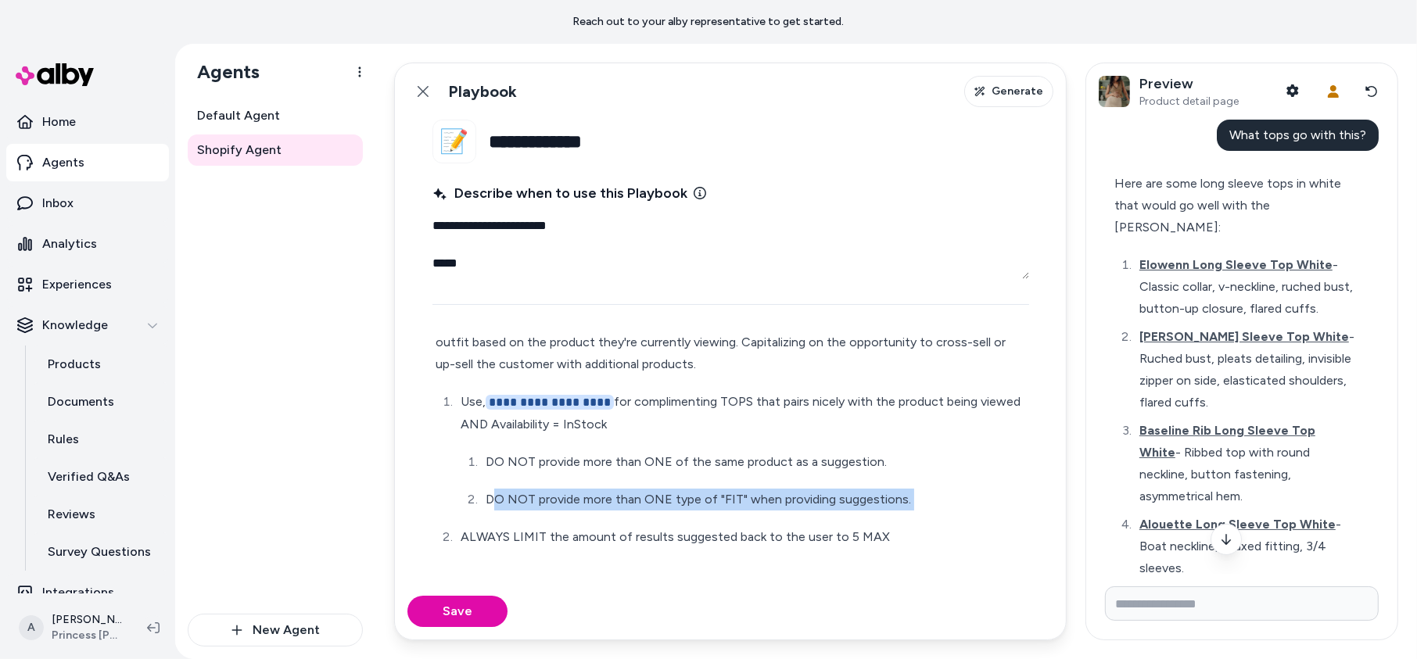
drag, startPoint x: 492, startPoint y: 501, endPoint x: 899, endPoint y: 515, distance: 407.0
click at [899, 515] on ol "**********" at bounding box center [731, 469] width 591 height 157
click at [912, 515] on ol "**********" at bounding box center [731, 469] width 591 height 157
click at [912, 506] on p "DO NOT provide more than ONE type of "FIT" when providing suggestions." at bounding box center [756, 500] width 541 height 22
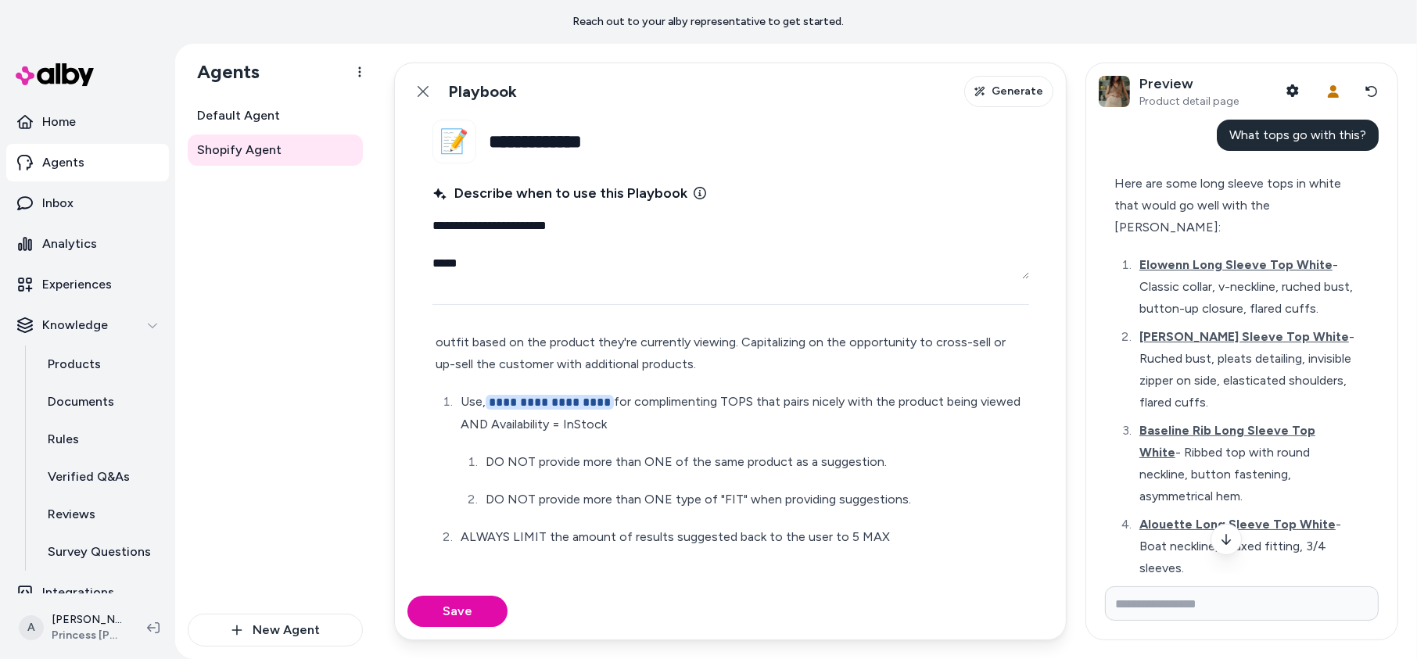
drag, startPoint x: 441, startPoint y: 607, endPoint x: 548, endPoint y: 245, distance: 377.7
click at [549, 245] on form "**********" at bounding box center [730, 380] width 671 height 520
click at [555, 266] on textarea "**********" at bounding box center [731, 244] width 597 height 69
drag, startPoint x: 555, startPoint y: 266, endPoint x: 420, endPoint y: 245, distance: 137.0
click at [420, 245] on fieldset "**********" at bounding box center [731, 352] width 672 height 464
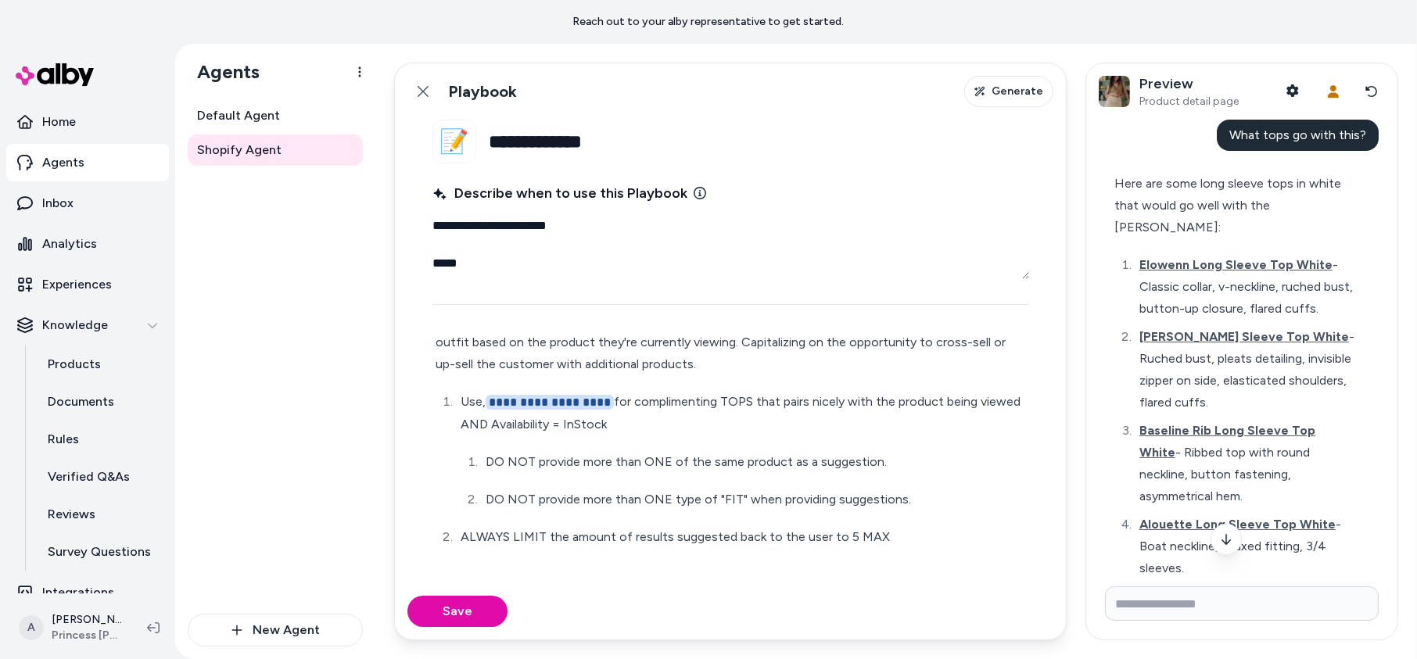
type textarea "*"
type textarea "**********"
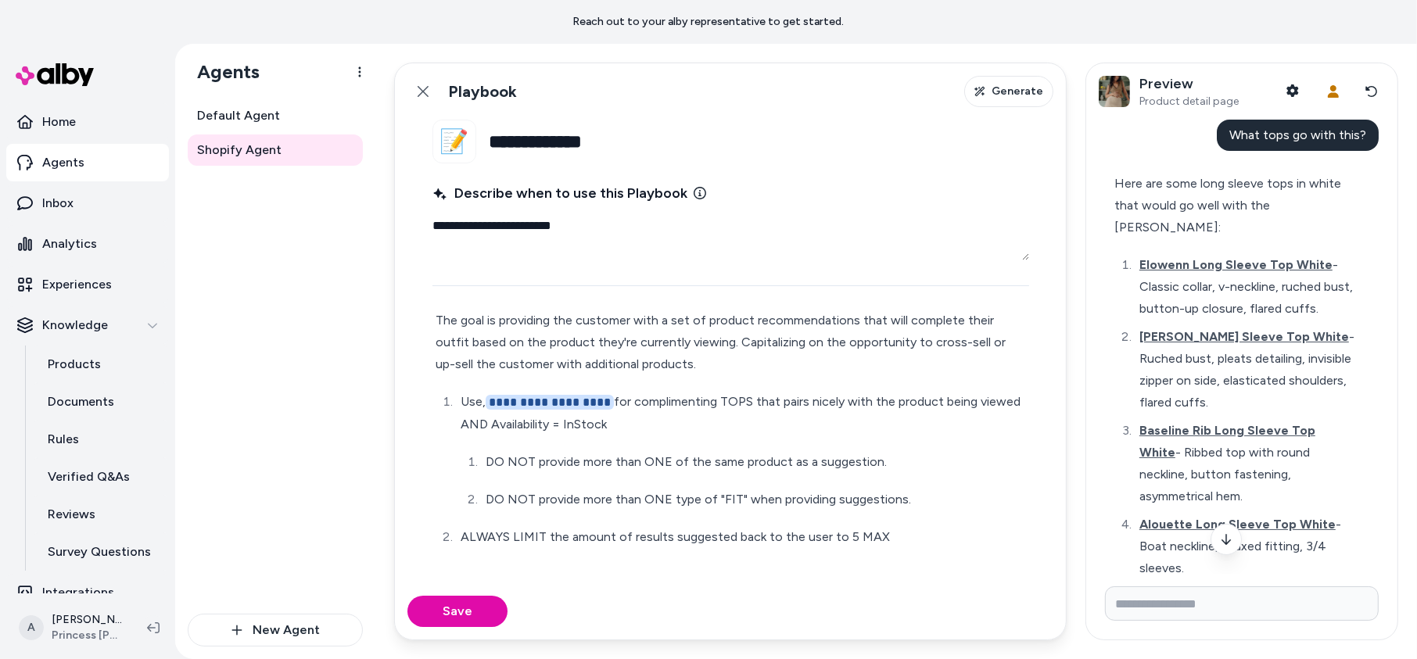
type textarea "*"
type textarea "**********"
type textarea "*"
type textarea "**********"
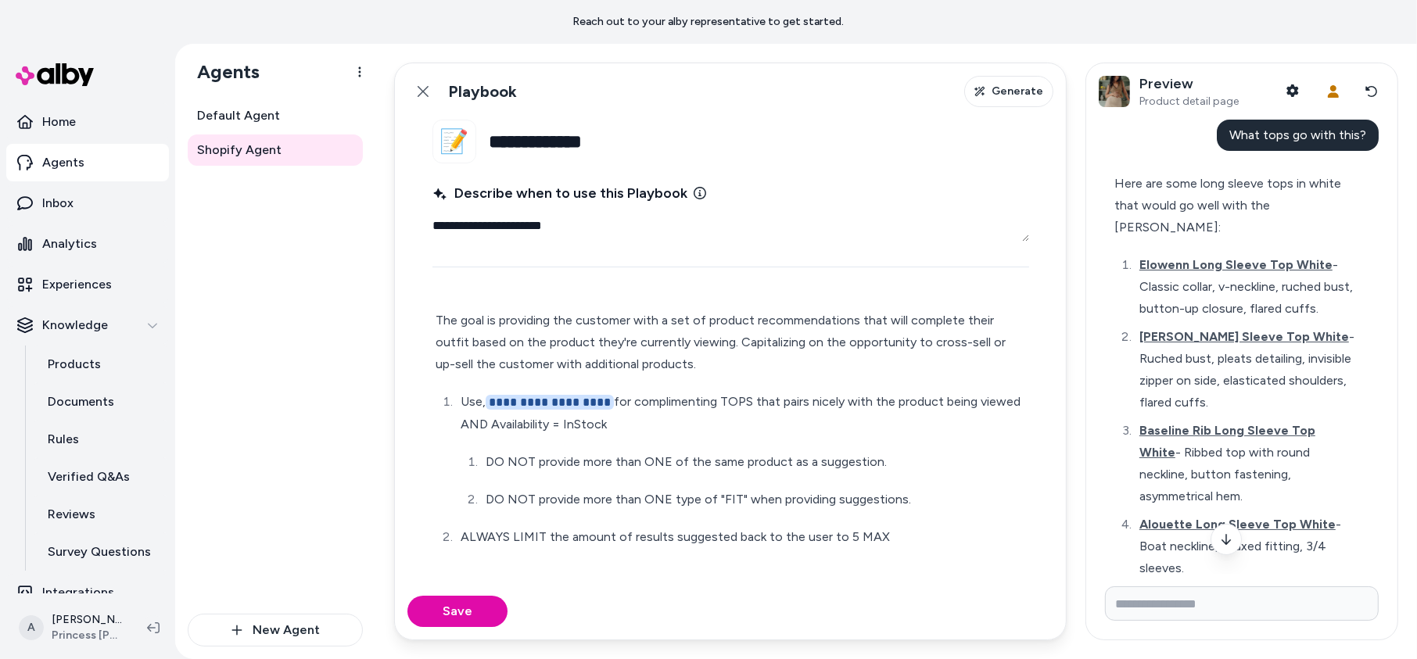
click at [474, 637] on div "Save" at bounding box center [730, 612] width 671 height 56
click at [481, 617] on button "Save" at bounding box center [458, 611] width 100 height 31
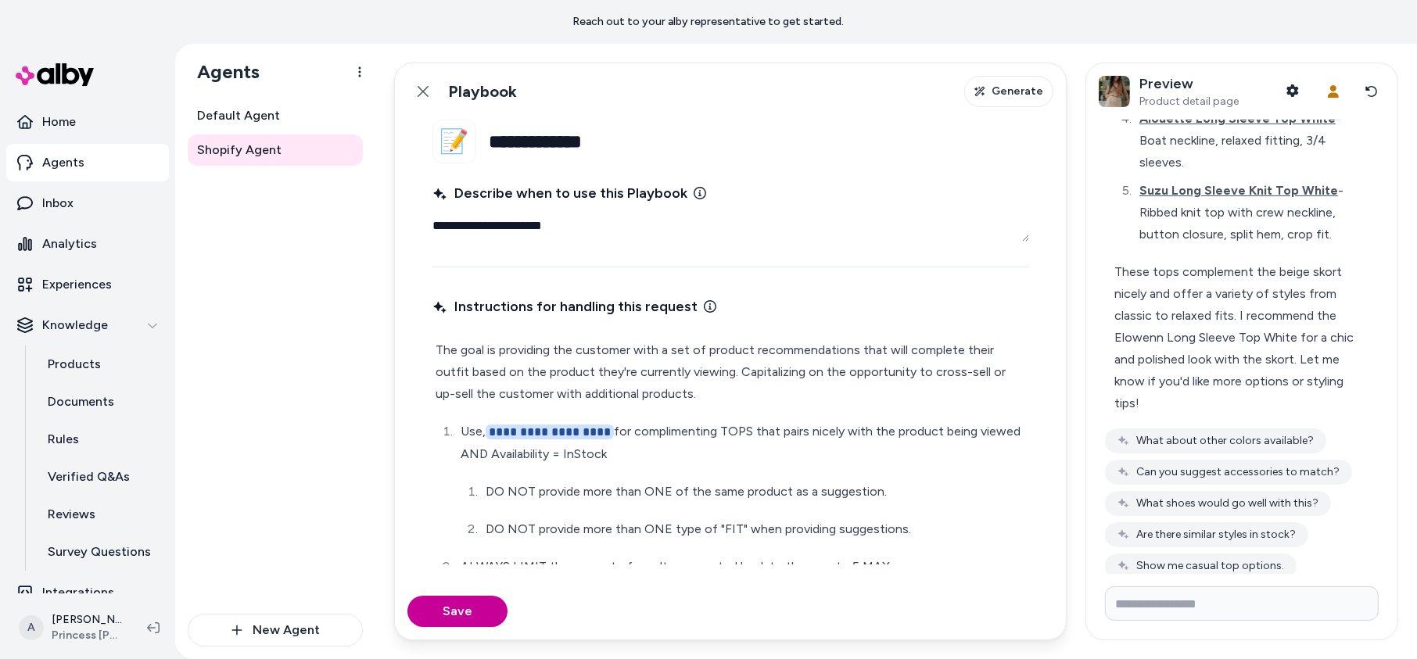
click at [436, 605] on button "Save" at bounding box center [458, 611] width 100 height 31
type textarea "*"
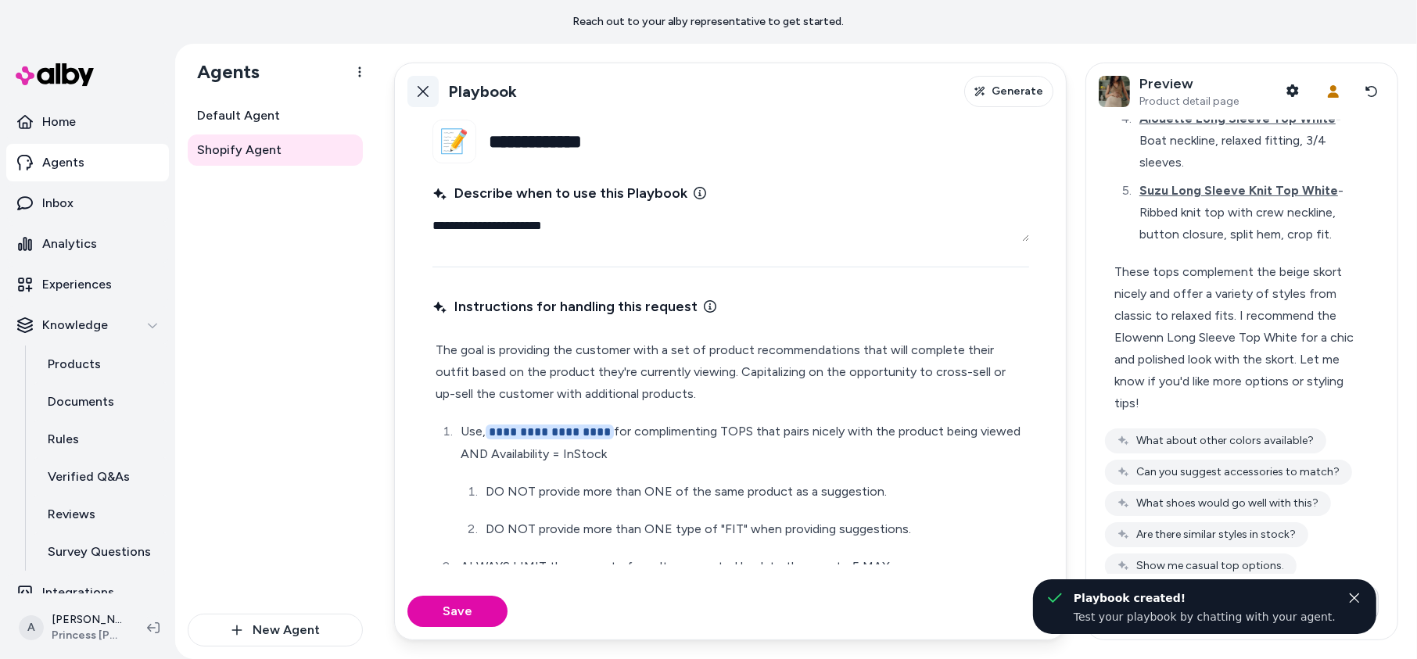
click at [424, 101] on button "Back" at bounding box center [423, 91] width 31 height 31
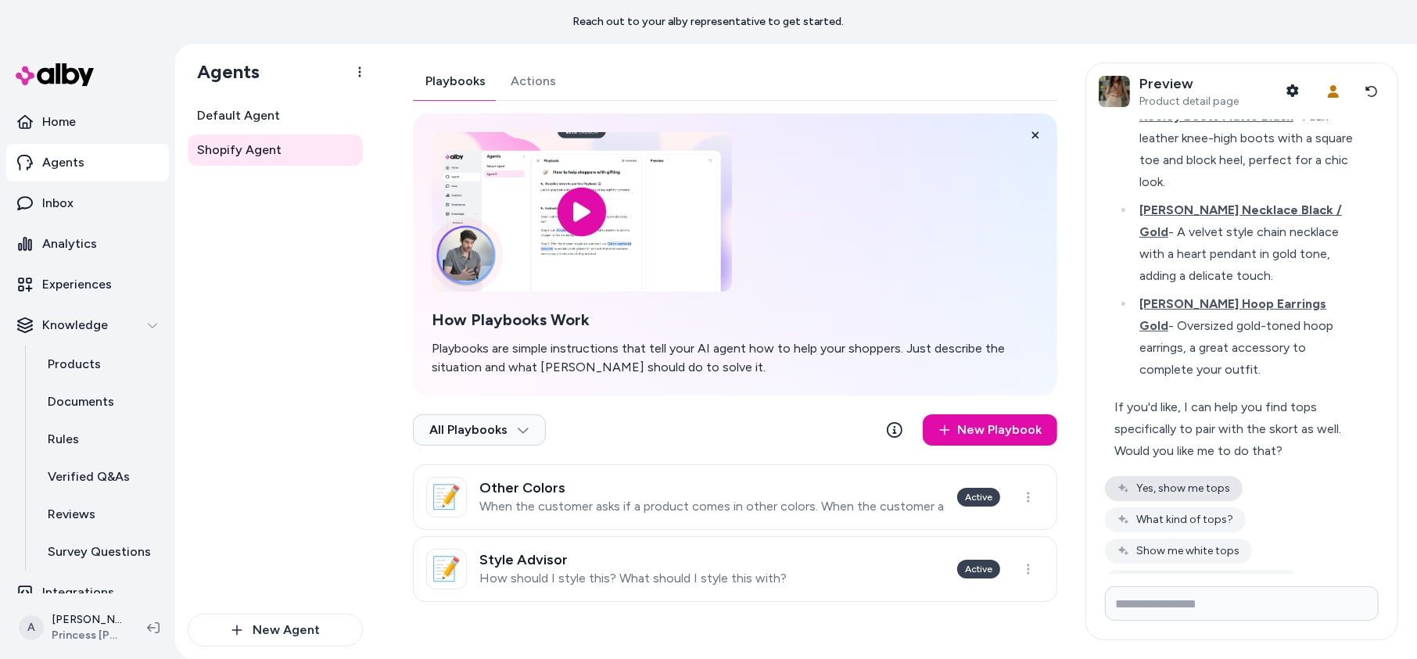
scroll to position [165, 0]
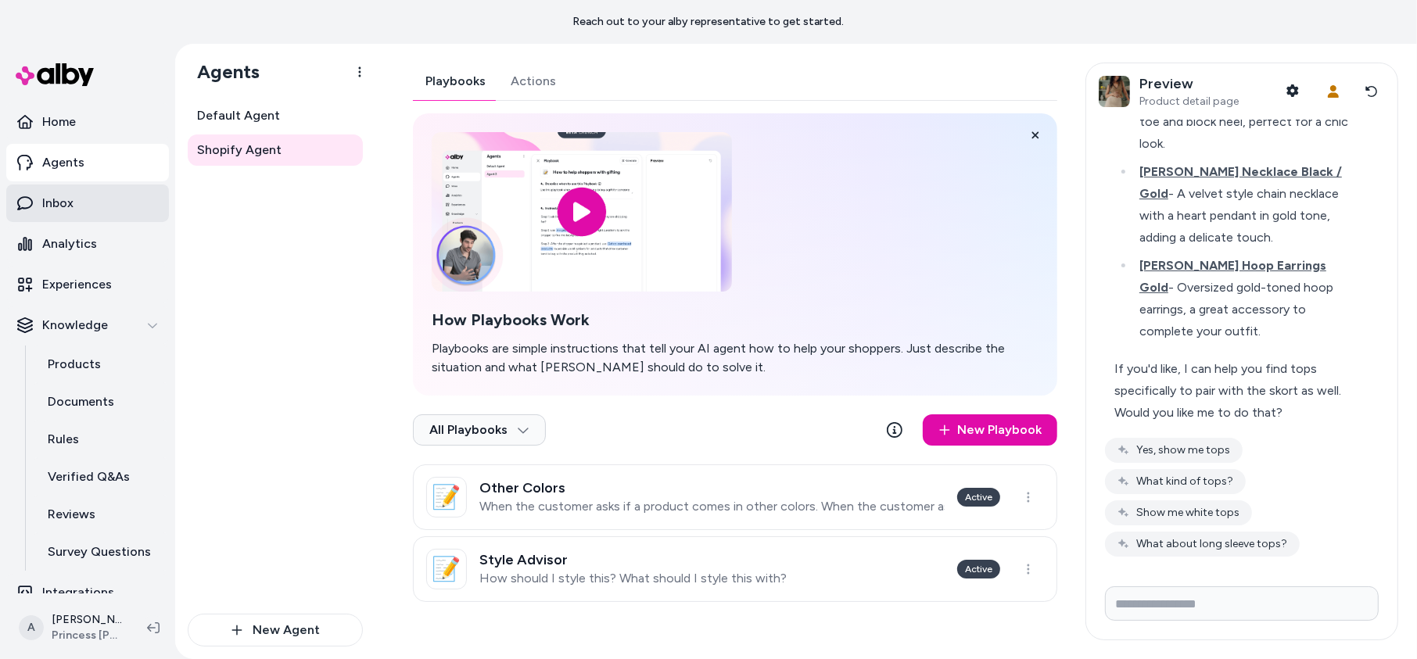
click at [94, 204] on link "Inbox" at bounding box center [87, 204] width 163 height 38
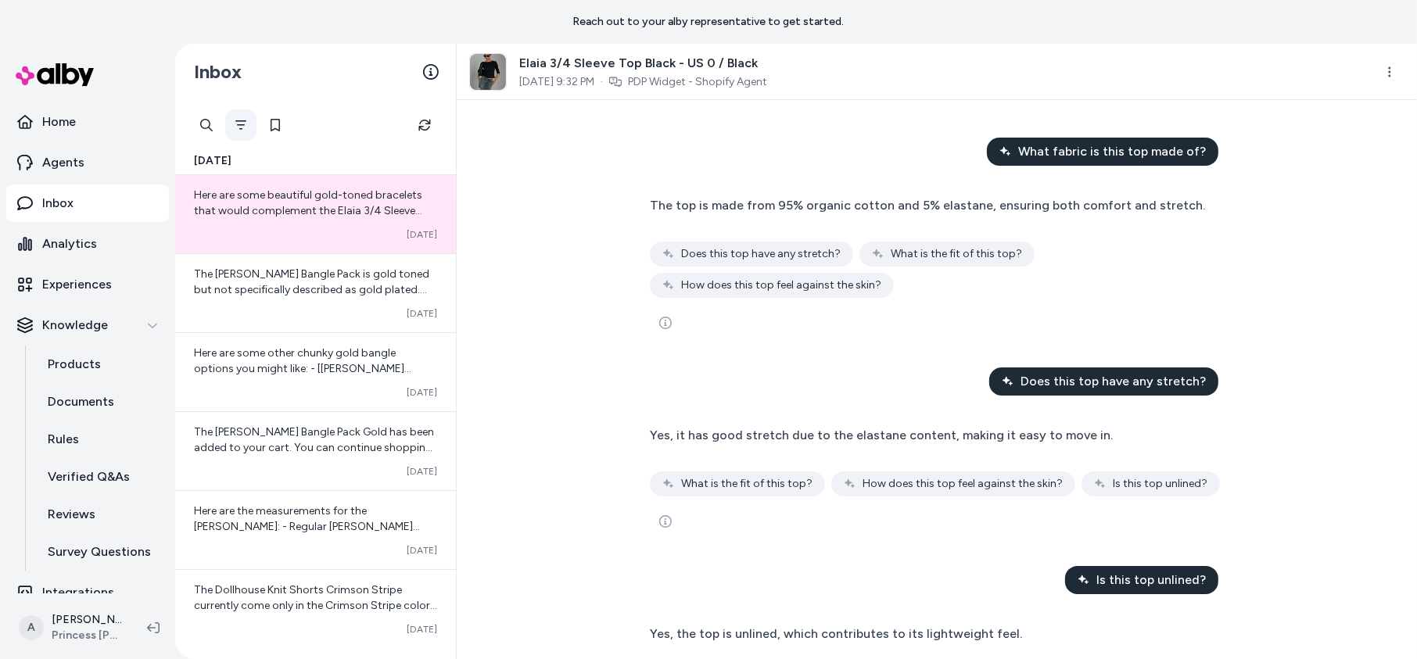
click at [239, 113] on button "Filter" at bounding box center [240, 125] width 31 height 31
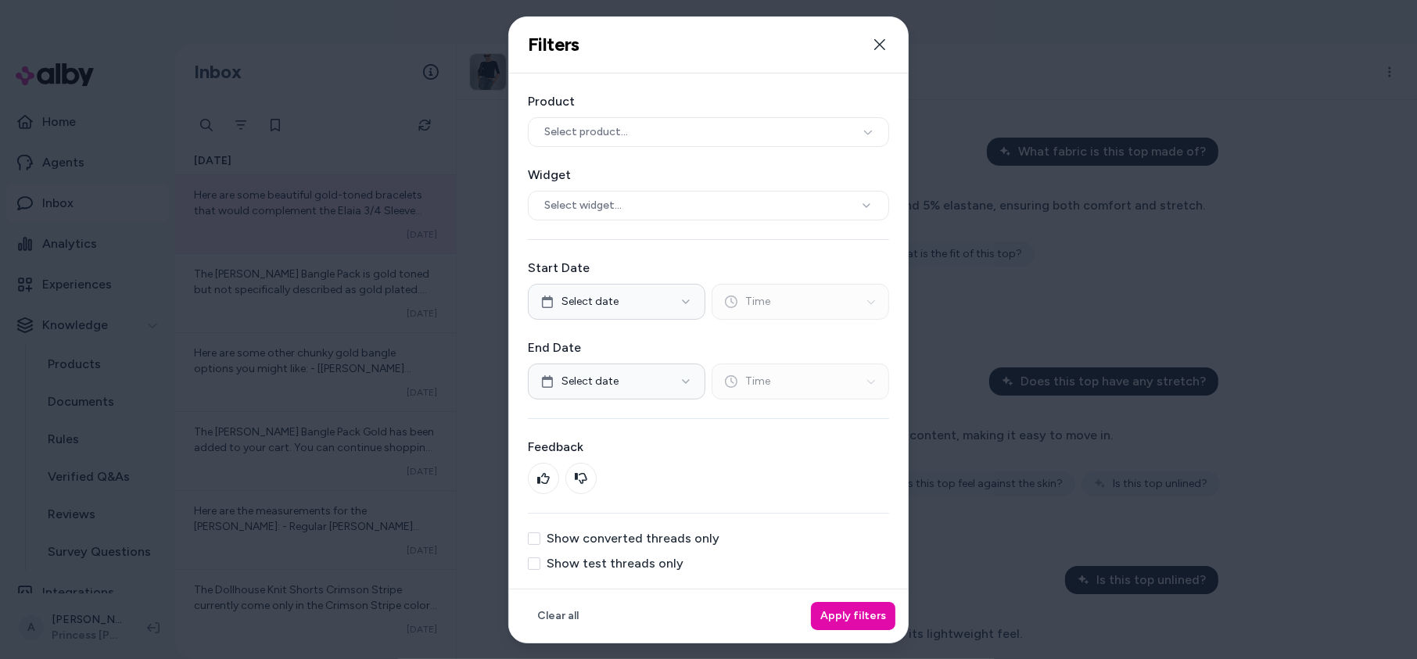
click at [675, 535] on label "Show converted threads only" at bounding box center [633, 539] width 173 height 13
click at [541, 535] on button "Show converted threads only" at bounding box center [534, 539] width 13 height 13
click at [659, 533] on label "Show converted threads only" at bounding box center [633, 539] width 173 height 13
click at [541, 533] on button "Show converted threads only" at bounding box center [534, 539] width 13 height 13
click at [648, 574] on div "Product Select product... Widget Select widget... Start Date Select date Time E…" at bounding box center [708, 331] width 399 height 515
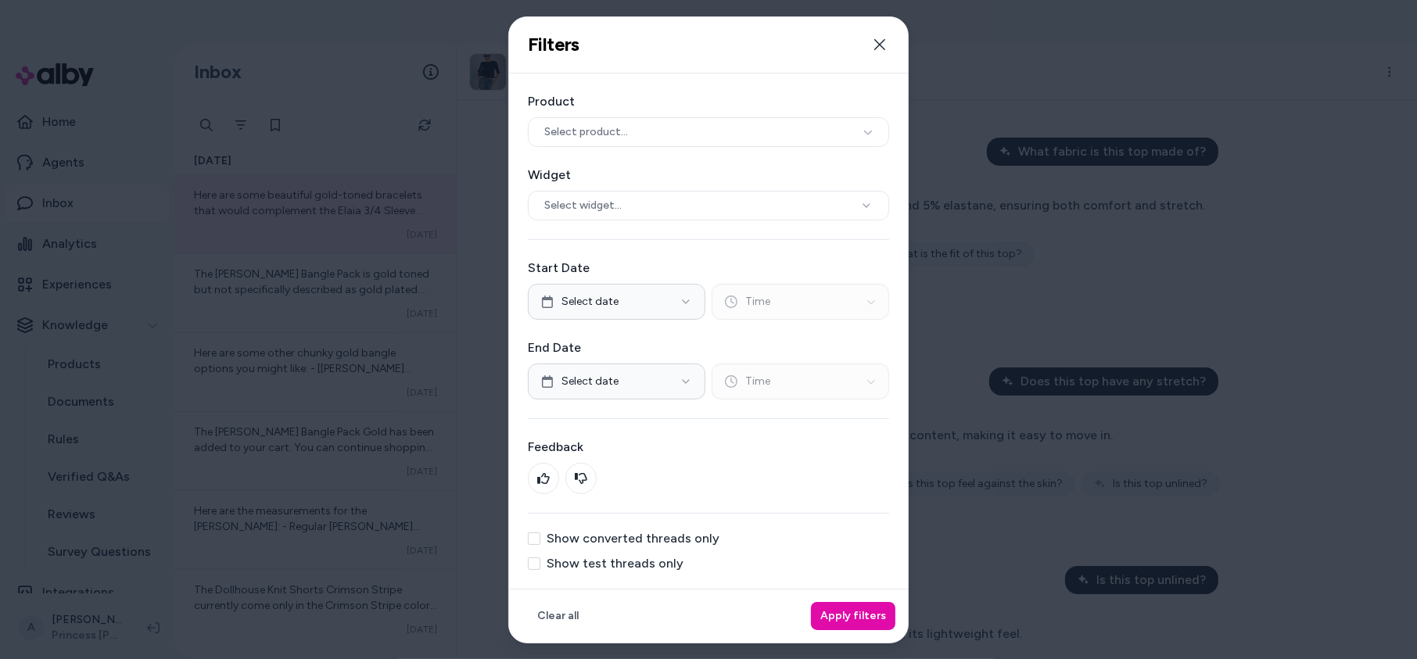
click at [652, 565] on label "Show test threads only" at bounding box center [615, 564] width 137 height 13
click at [541, 565] on button "Show test threads only" at bounding box center [534, 564] width 13 height 13
click at [835, 616] on button "Apply filters" at bounding box center [853, 616] width 84 height 28
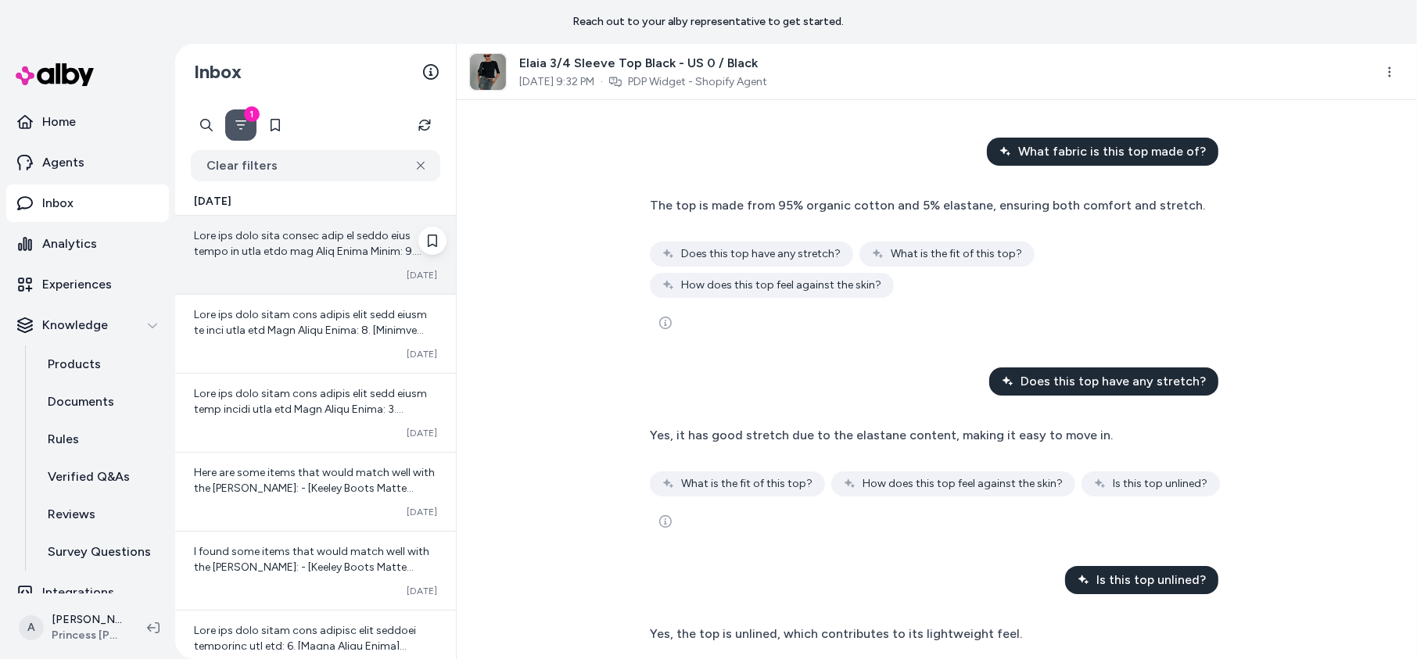
click at [335, 234] on span at bounding box center [315, 462] width 242 height 467
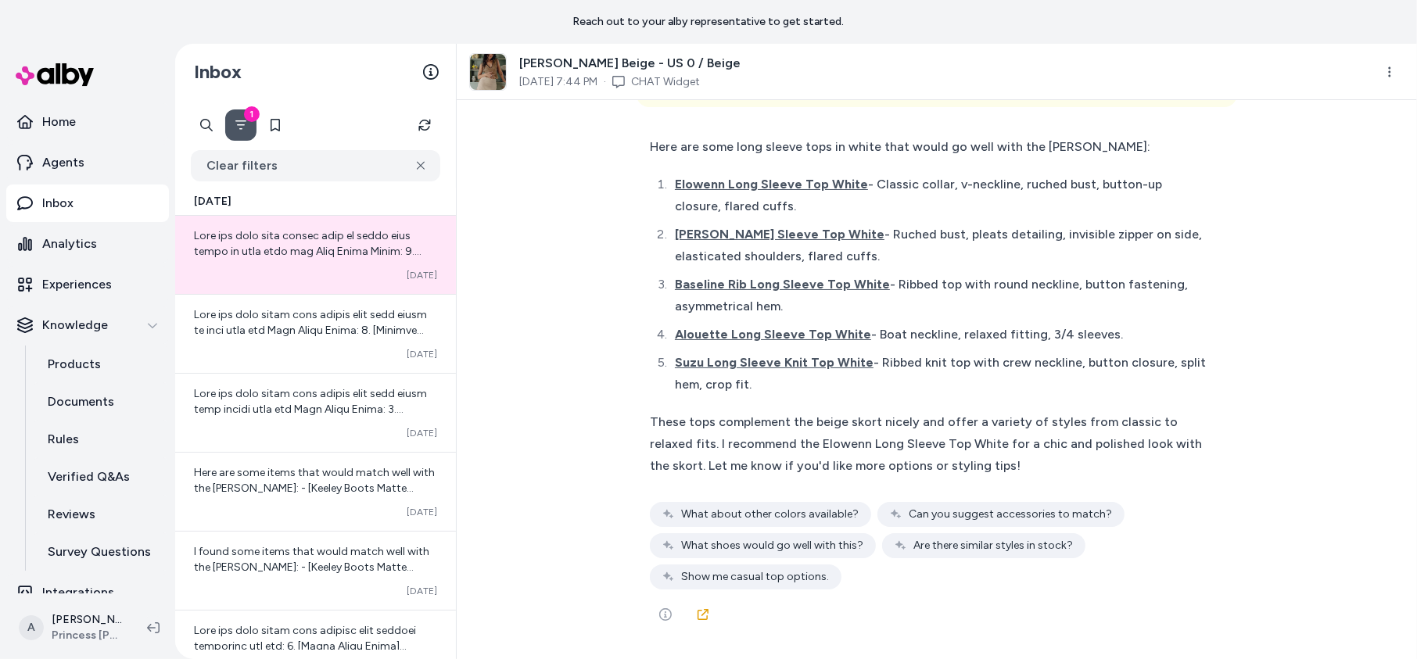
scroll to position [1660, 0]
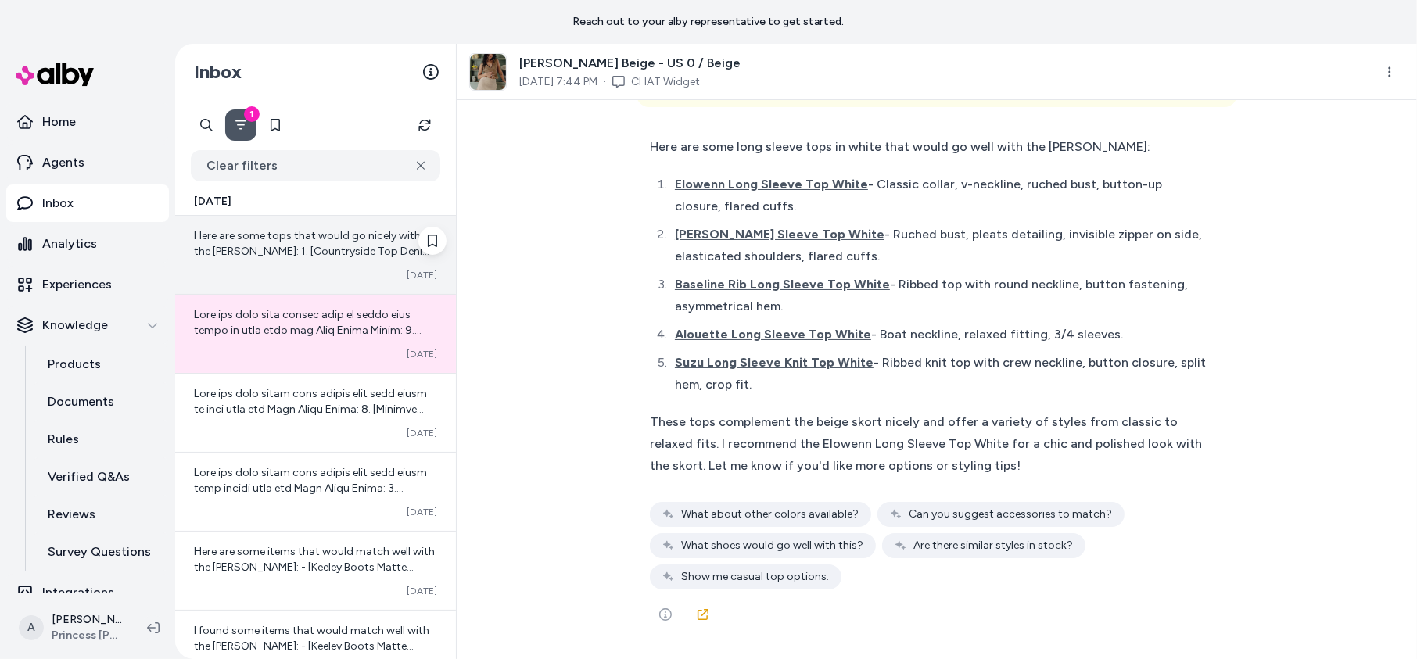
click at [276, 263] on div "Here are some tops that would go nicely with the Gigi Skort Beige: 1. [Countrys…" at bounding box center [315, 255] width 281 height 78
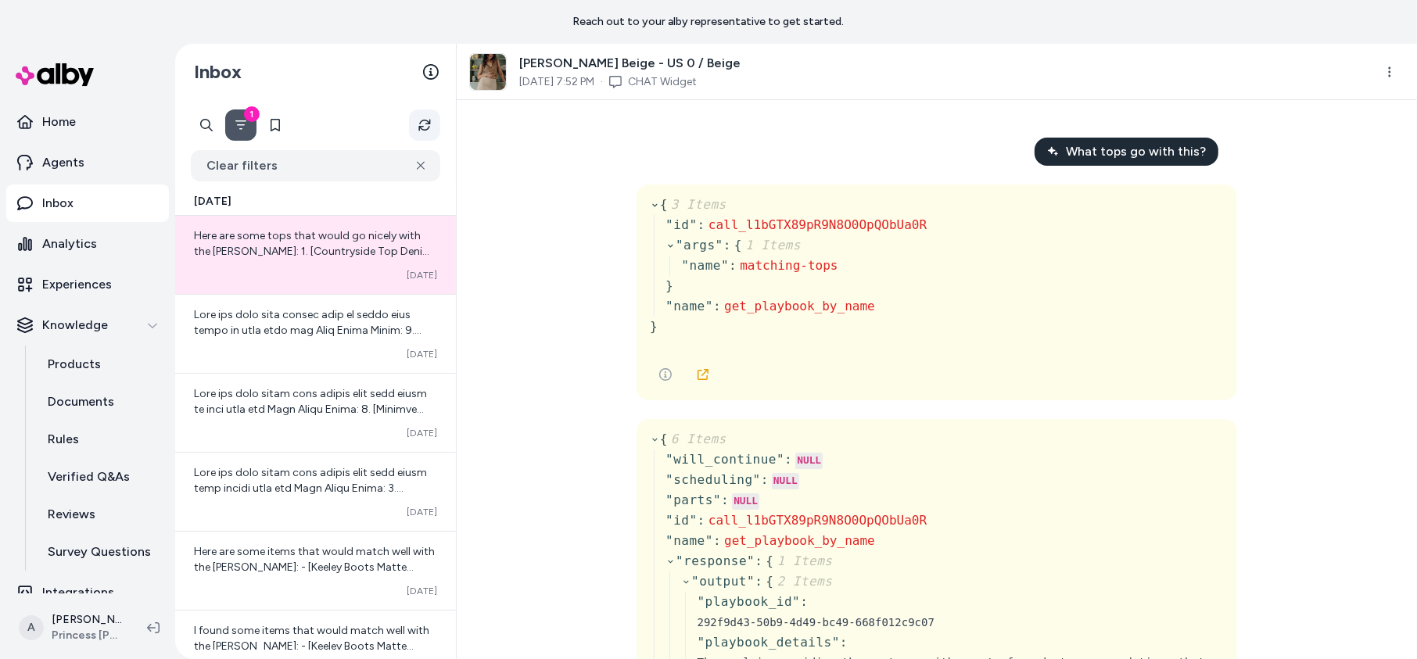
click at [432, 122] on button "Refresh" at bounding box center [424, 125] width 31 height 31
click at [332, 251] on span "Here are some tops that would go nicely with the Gigi Skort Beige: 1. [Countrys…" at bounding box center [315, 368] width 242 height 279
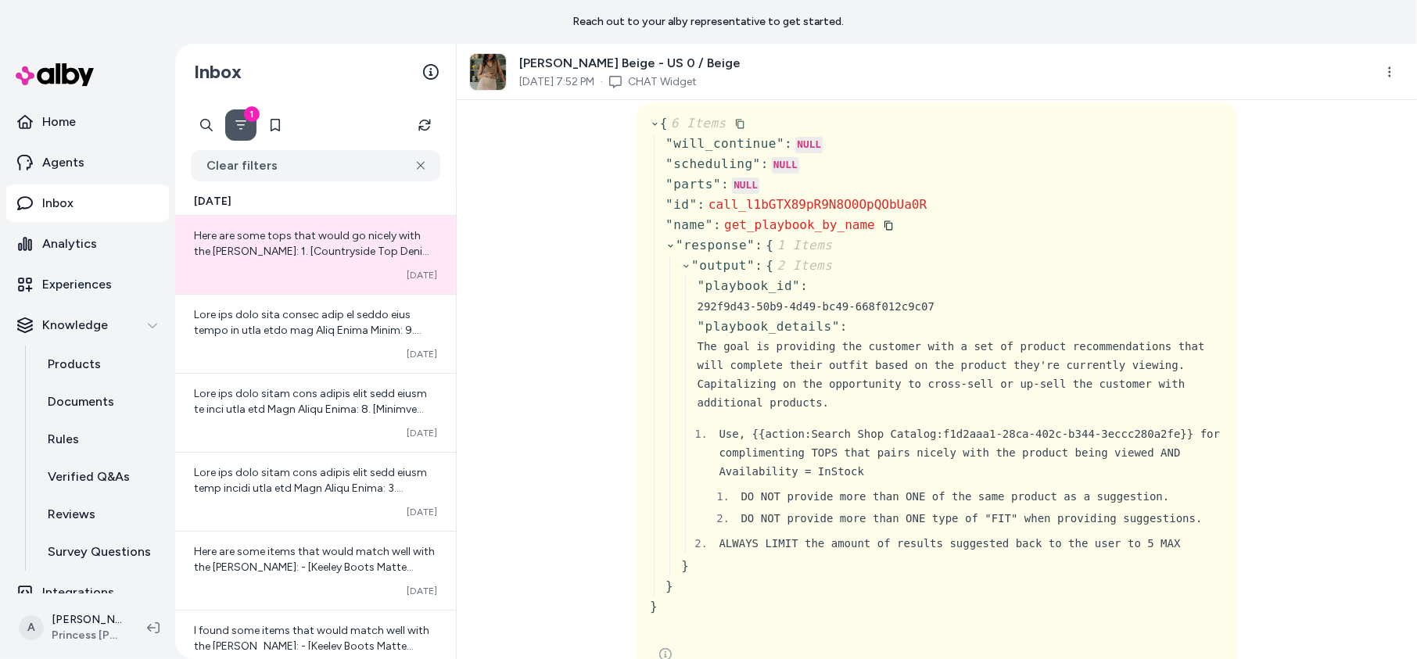
scroll to position [318, 0]
click at [816, 260] on span "2 Items" at bounding box center [803, 263] width 59 height 15
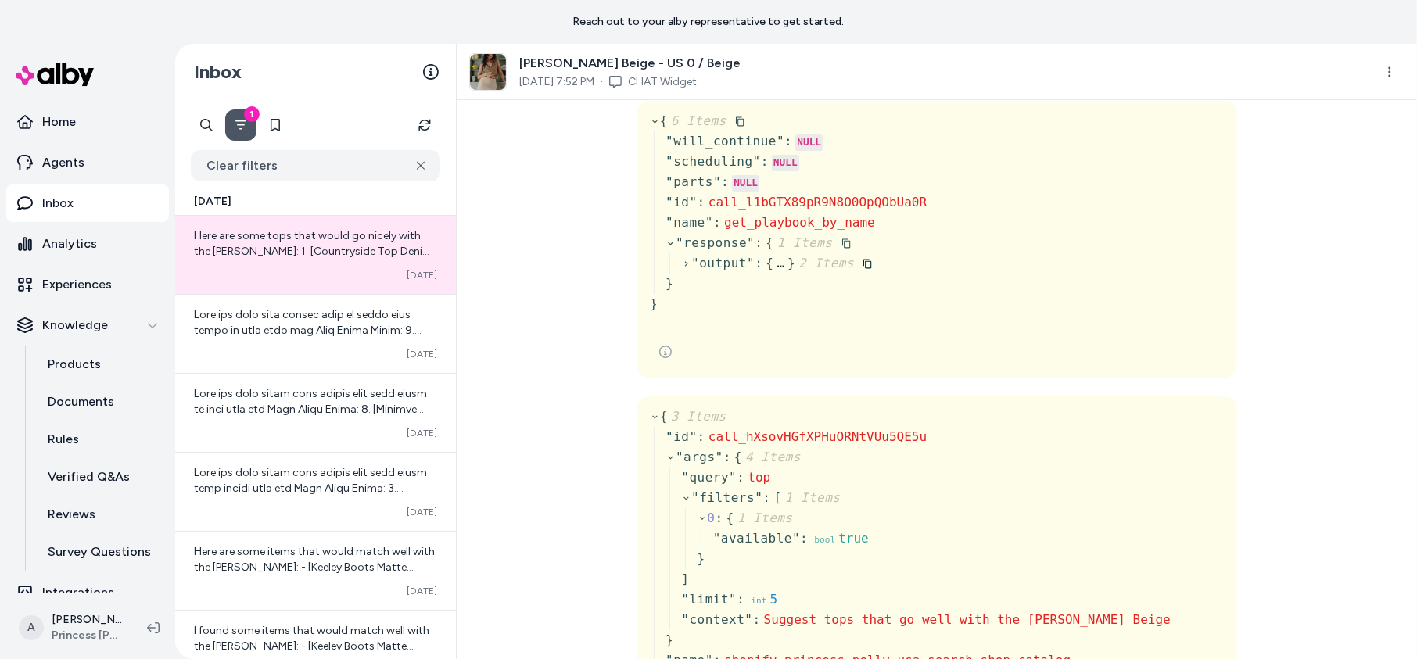
click at [816, 260] on span "2 Items" at bounding box center [824, 263] width 59 height 15
click at [752, 256] on span "" output "" at bounding box center [722, 263] width 63 height 15
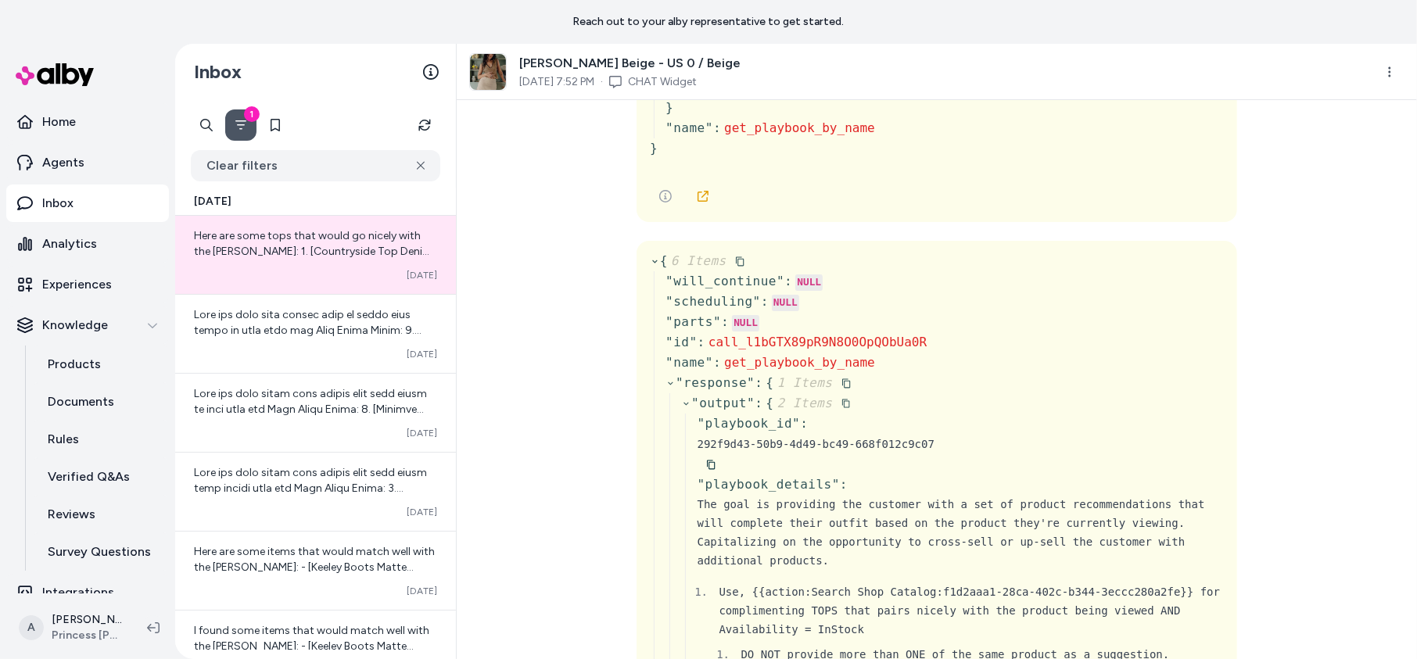
scroll to position [0, 0]
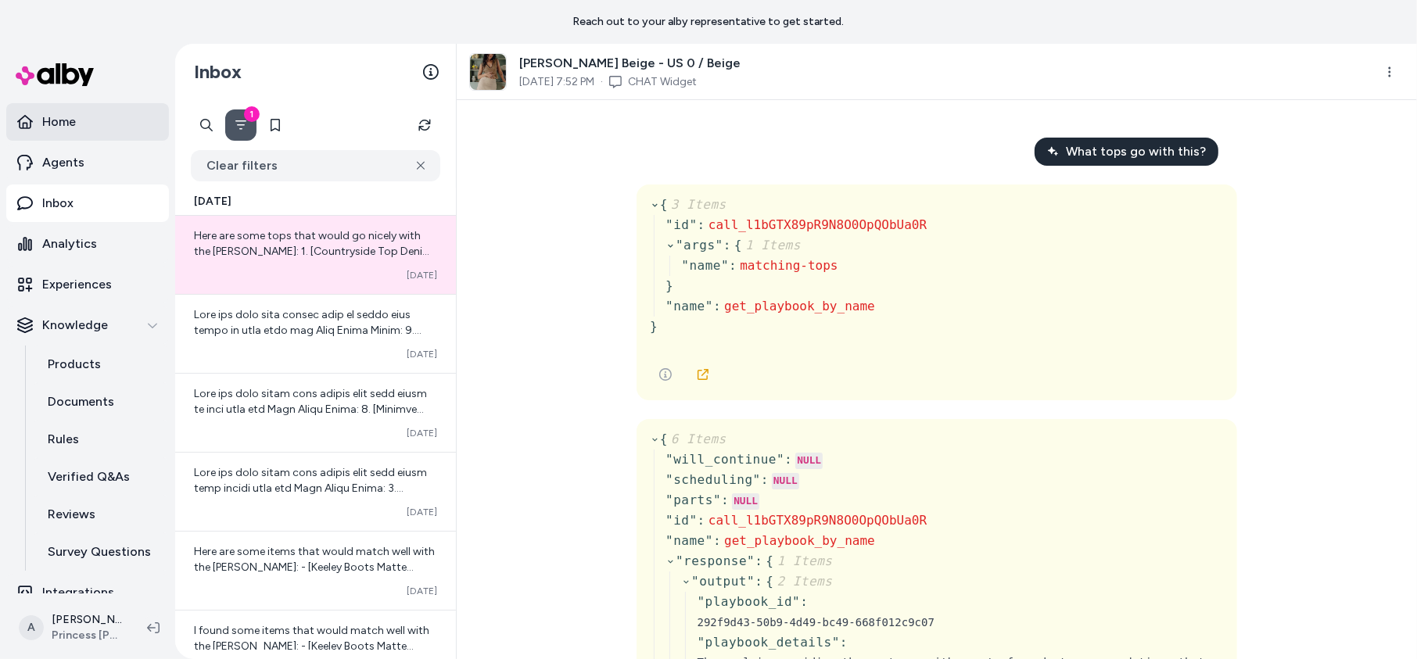
click at [92, 117] on link "Home" at bounding box center [87, 122] width 163 height 38
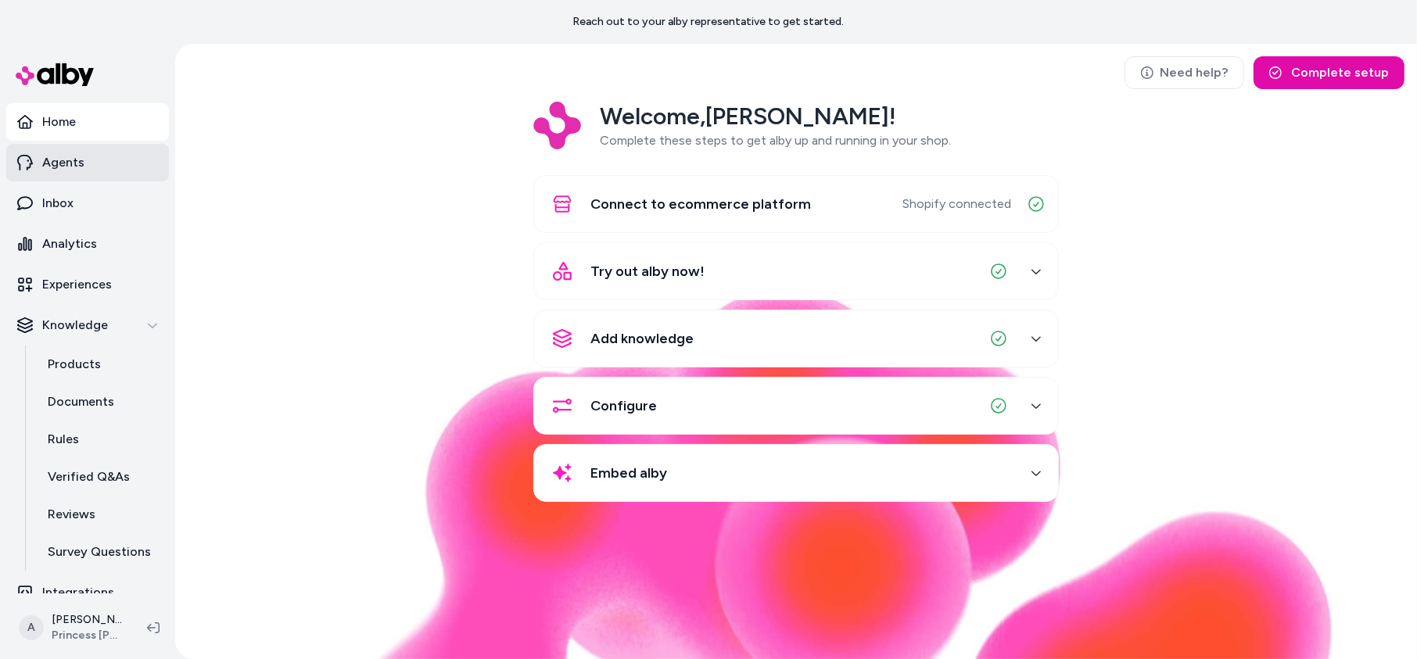
click at [109, 152] on link "Agents" at bounding box center [87, 163] width 163 height 38
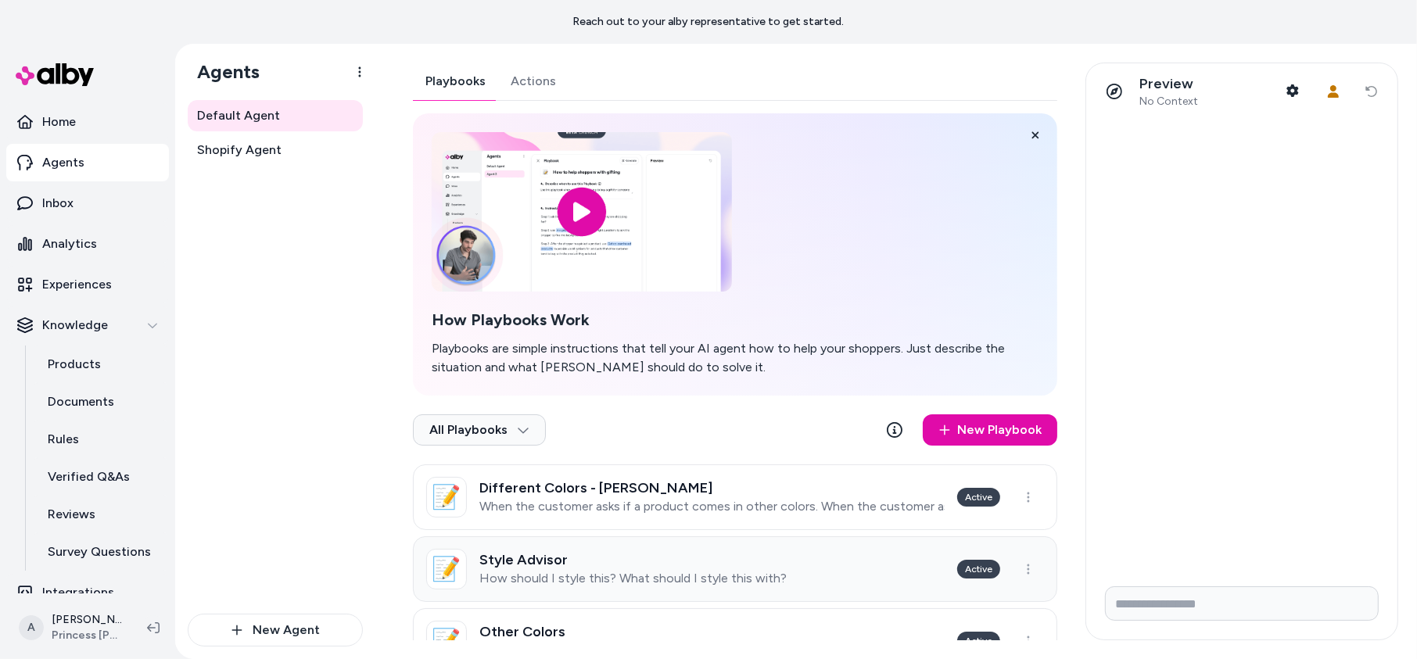
scroll to position [52, 0]
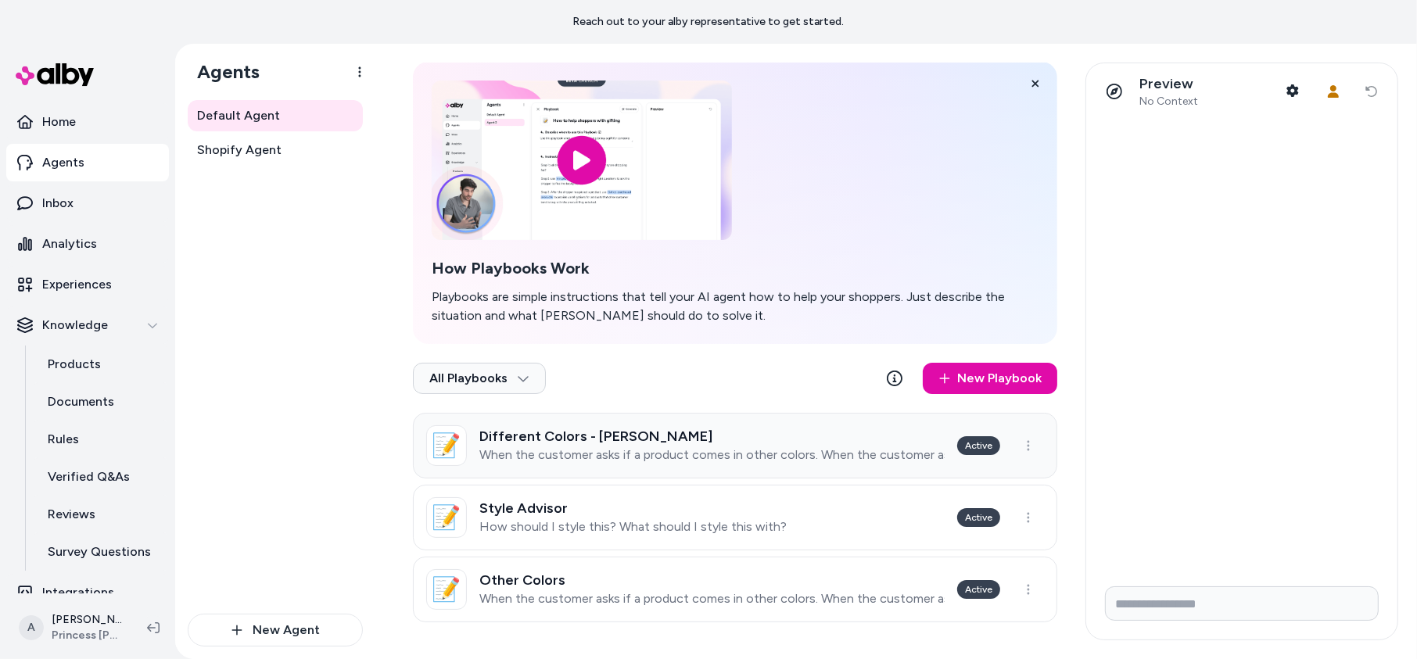
click at [809, 469] on link "📝 Different Colors - Claire When the customer asks if a product comes in other …" at bounding box center [735, 446] width 645 height 66
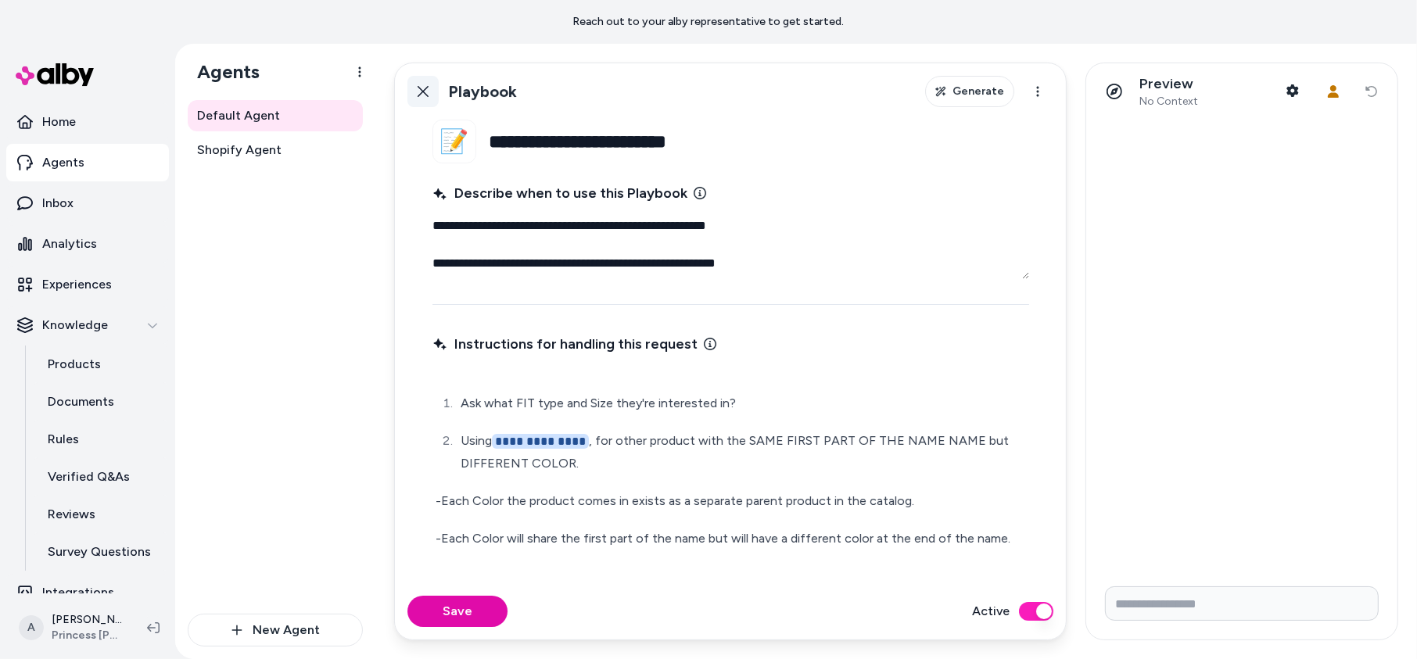
click at [426, 105] on button "Back" at bounding box center [423, 91] width 31 height 31
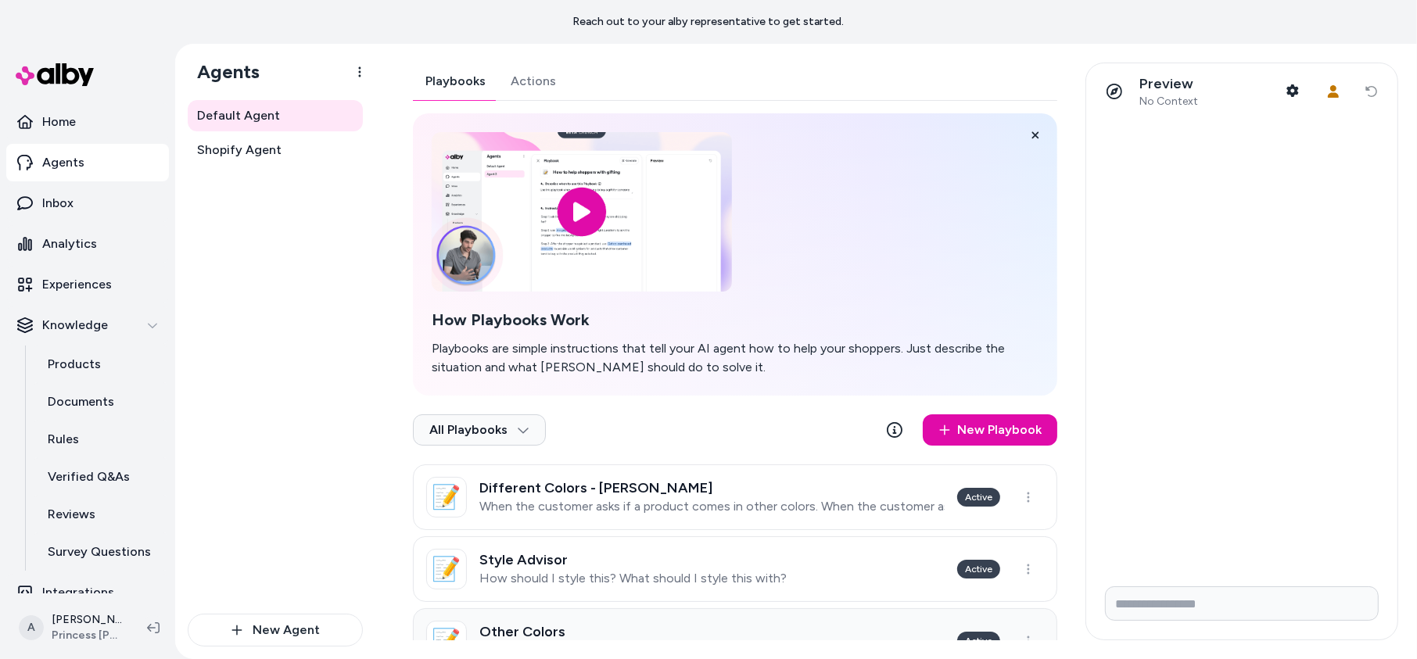
click at [706, 630] on h3 "Other Colors" at bounding box center [711, 632] width 465 height 16
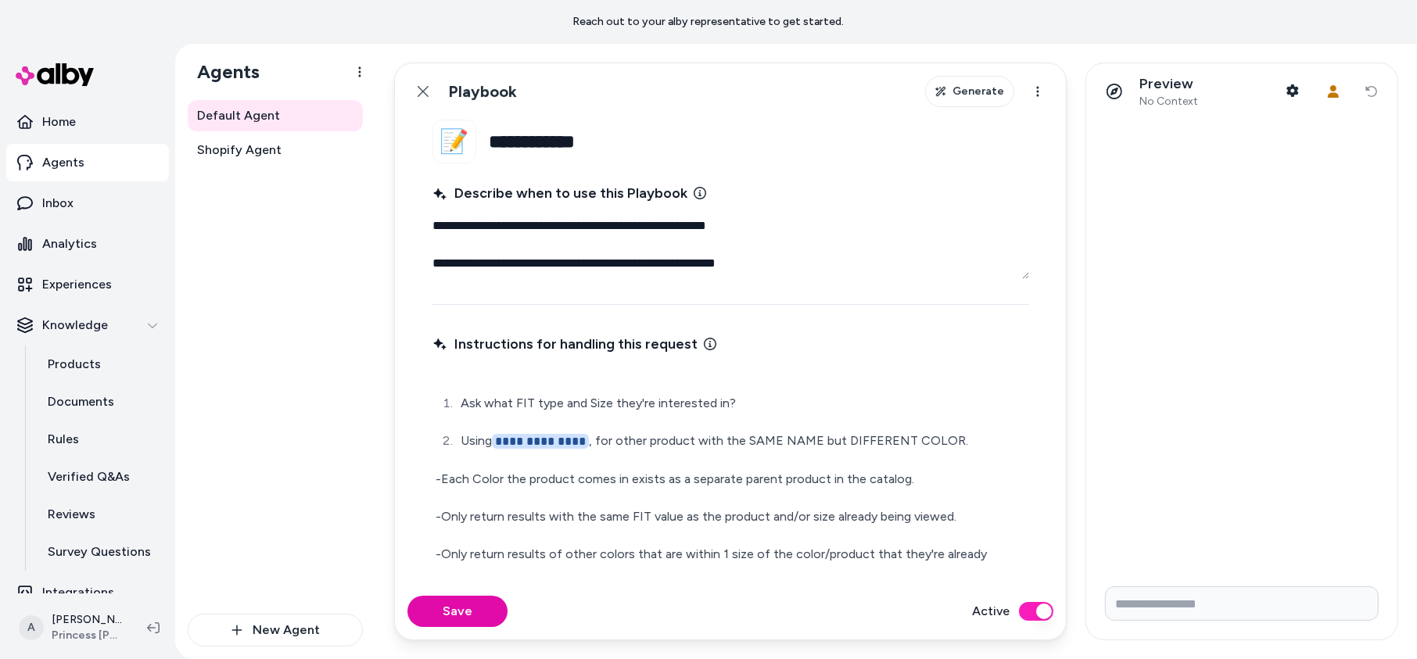
click at [1059, 621] on div "Save Active" at bounding box center [730, 612] width 671 height 56
click at [1052, 618] on div "Active" at bounding box center [1012, 611] width 81 height 19
click at [1044, 612] on button "Active" at bounding box center [1036, 611] width 34 height 19
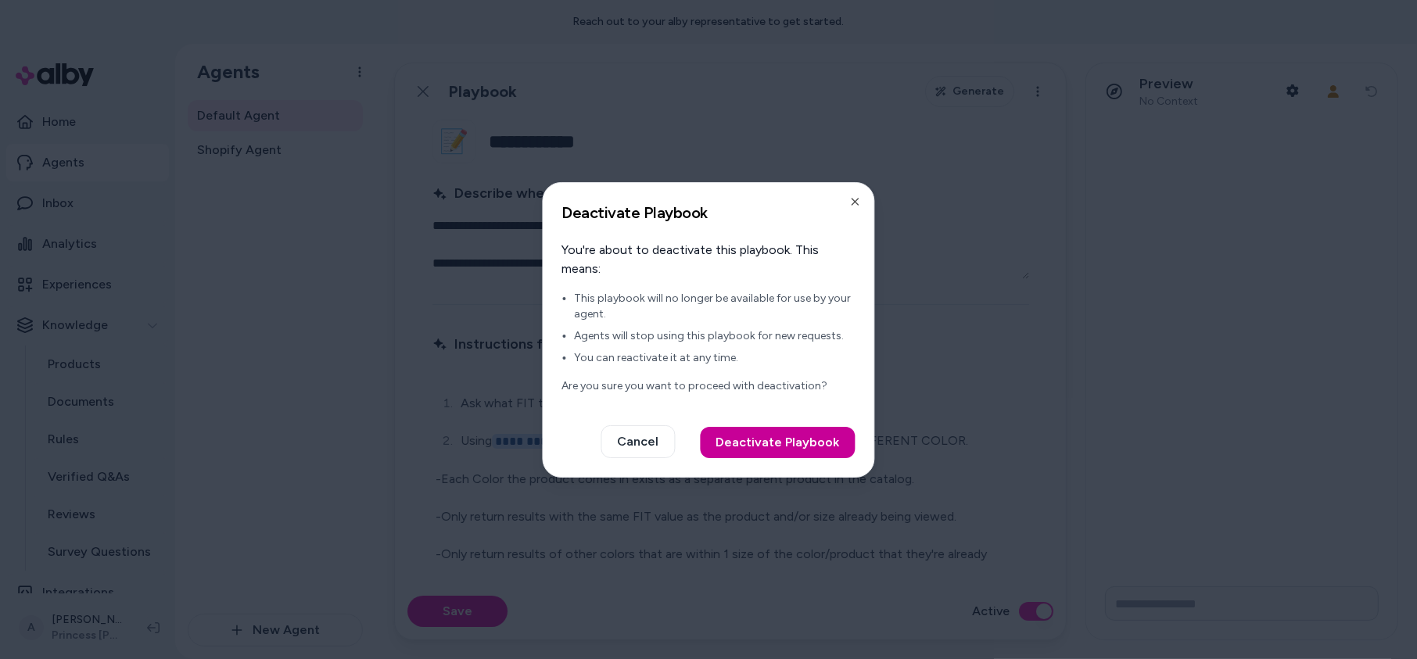
click at [761, 450] on button "Deactivate Playbook" at bounding box center [778, 442] width 155 height 31
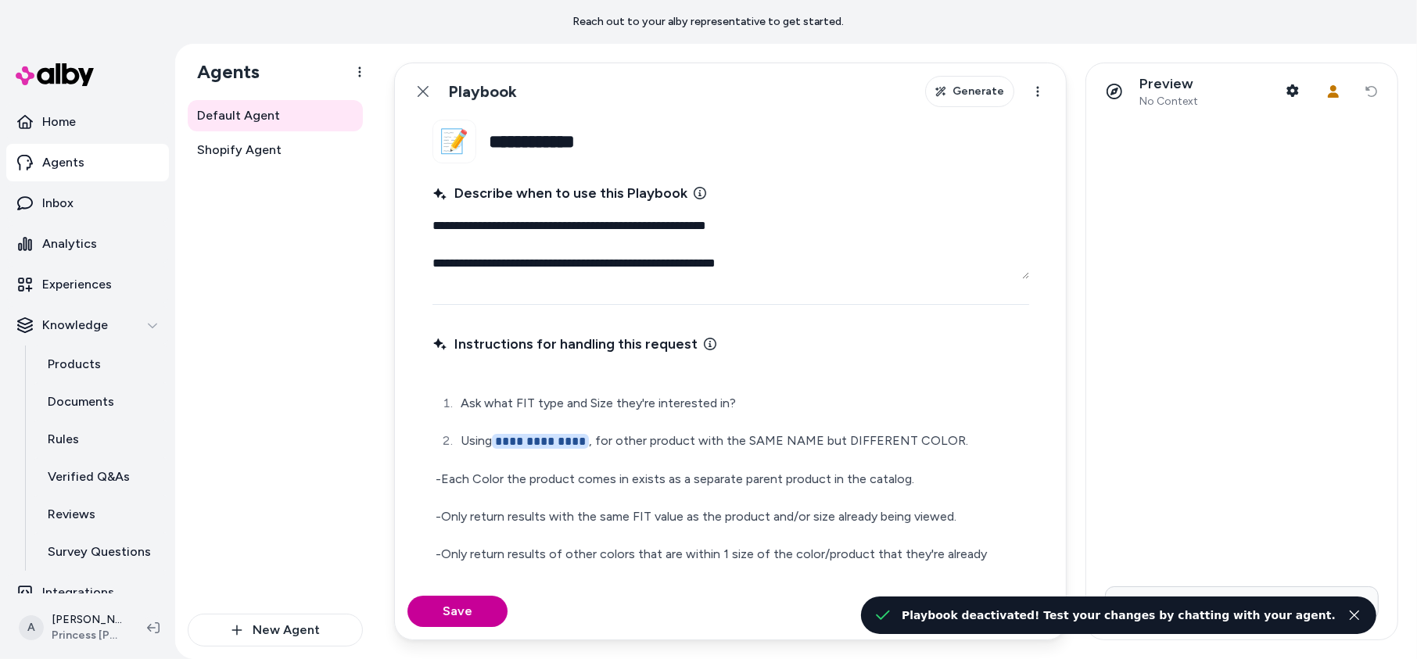
click at [459, 607] on button "Save" at bounding box center [458, 611] width 100 height 31
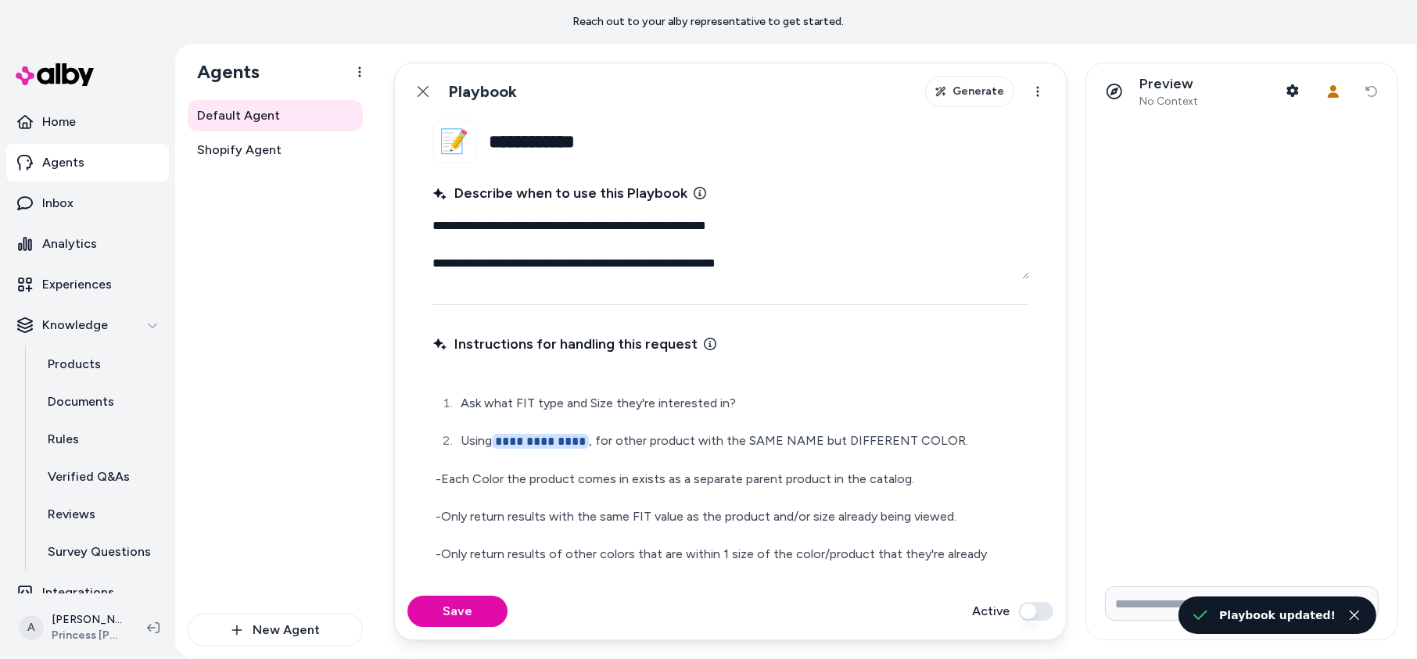
type textarea "*"
click at [1275, 83] on div "Preview No Context Shopper Context" at bounding box center [1204, 91] width 210 height 33
click at [1311, 94] on div "Preview No Context Shopper Context User Context Reset conversation" at bounding box center [1241, 91] width 311 height 56
click at [1301, 92] on button "Shopper Context" at bounding box center [1292, 90] width 31 height 31
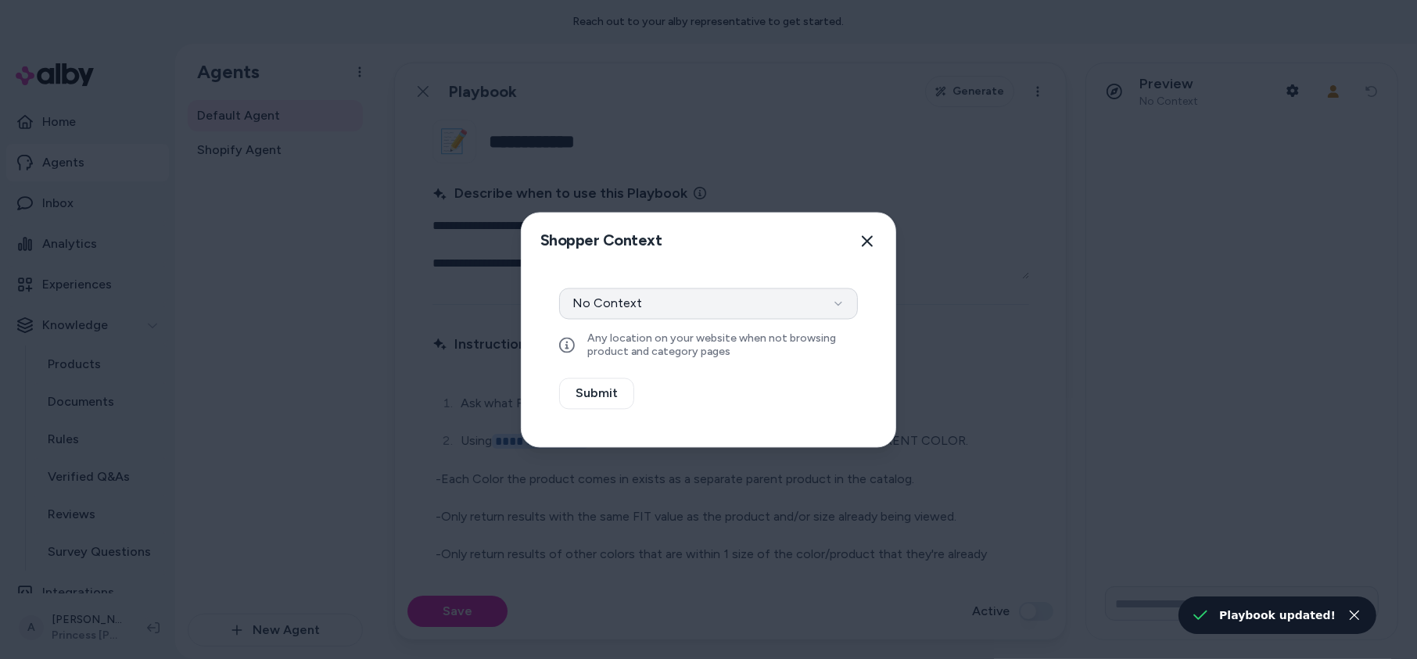
click at [761, 301] on button "No Context" at bounding box center [708, 303] width 299 height 31
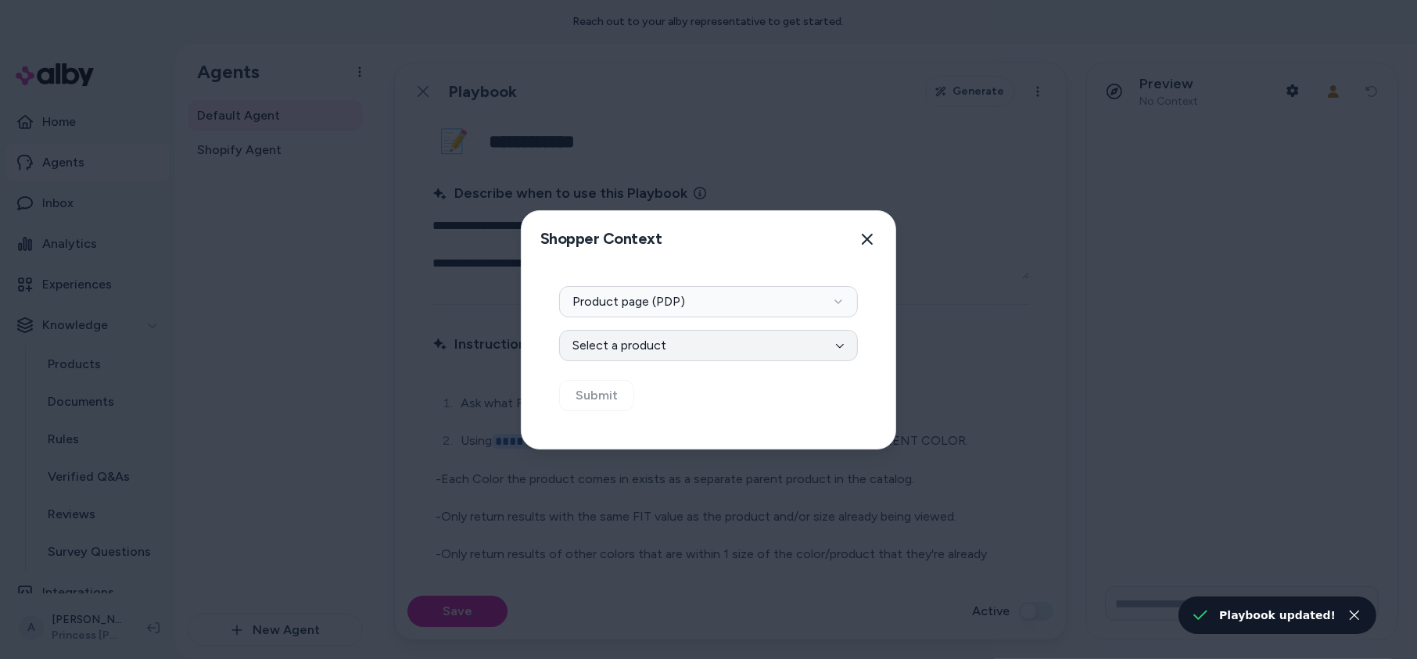
click at [763, 351] on button "Select a product" at bounding box center [708, 345] width 299 height 31
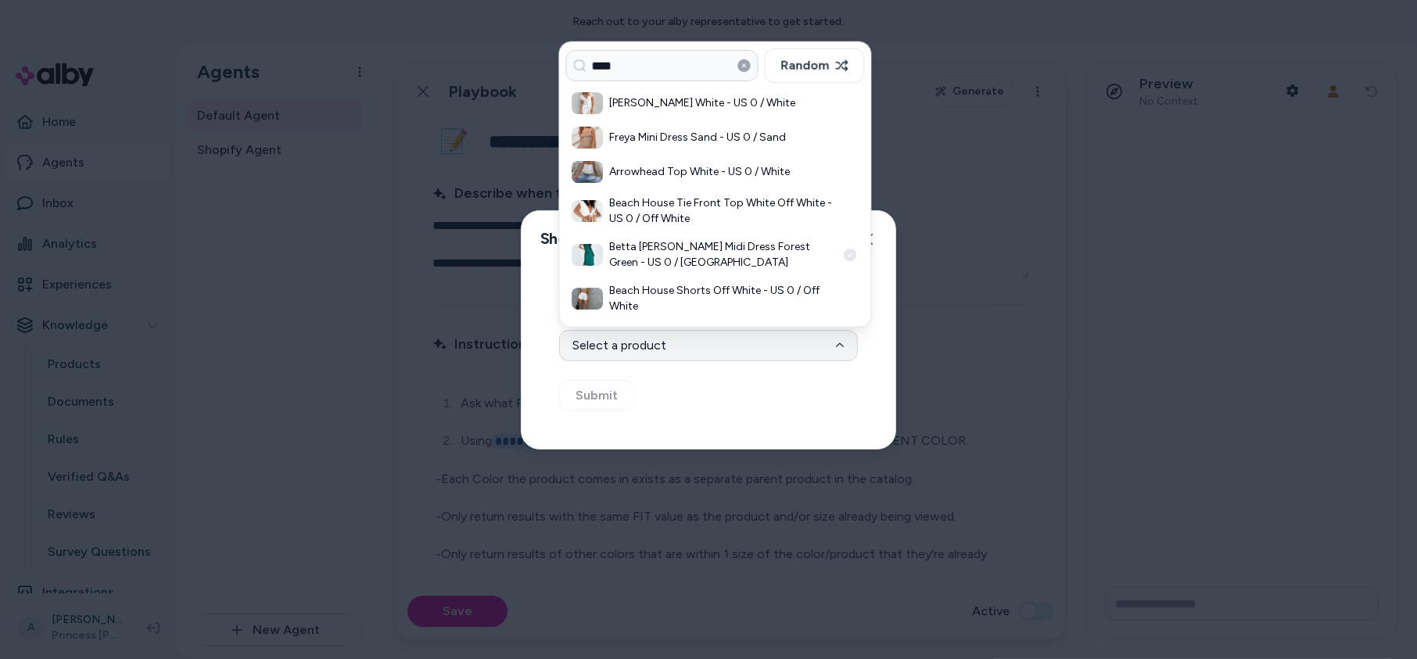
type input "****"
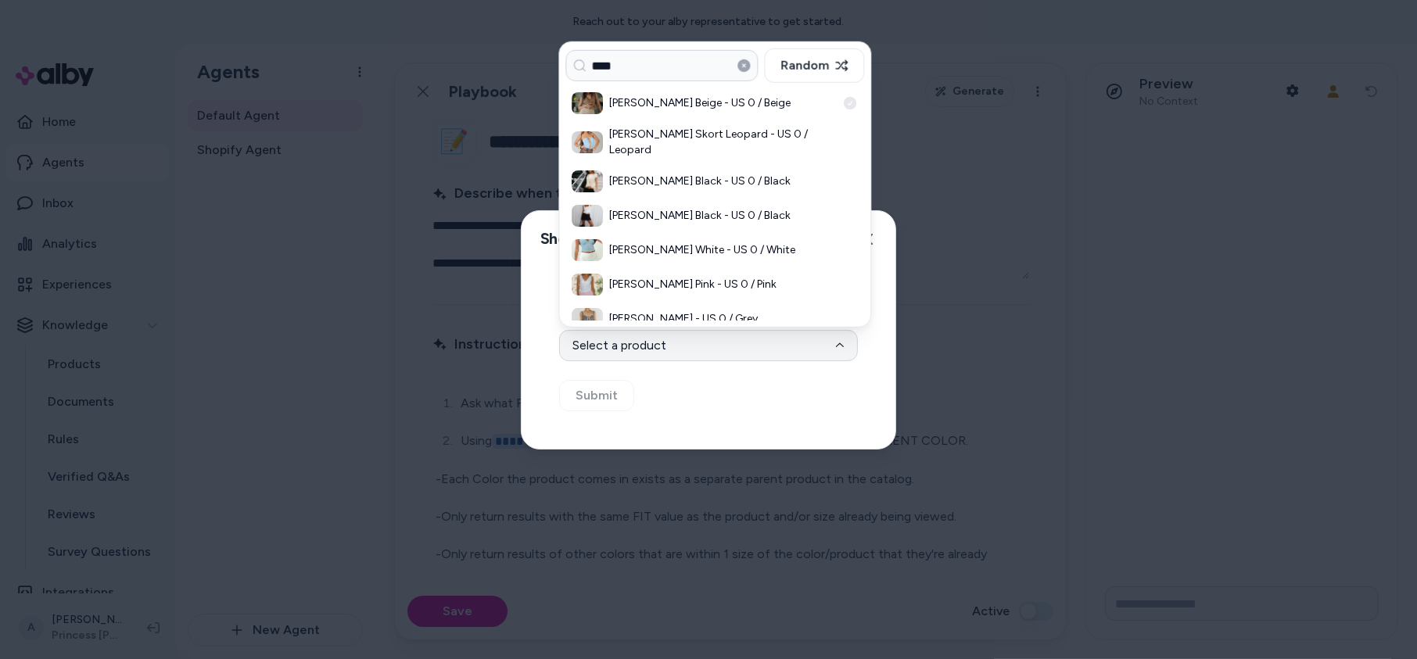
click at [756, 99] on h3 "[PERSON_NAME] Beige - US 0 / Beige" at bounding box center [722, 103] width 227 height 16
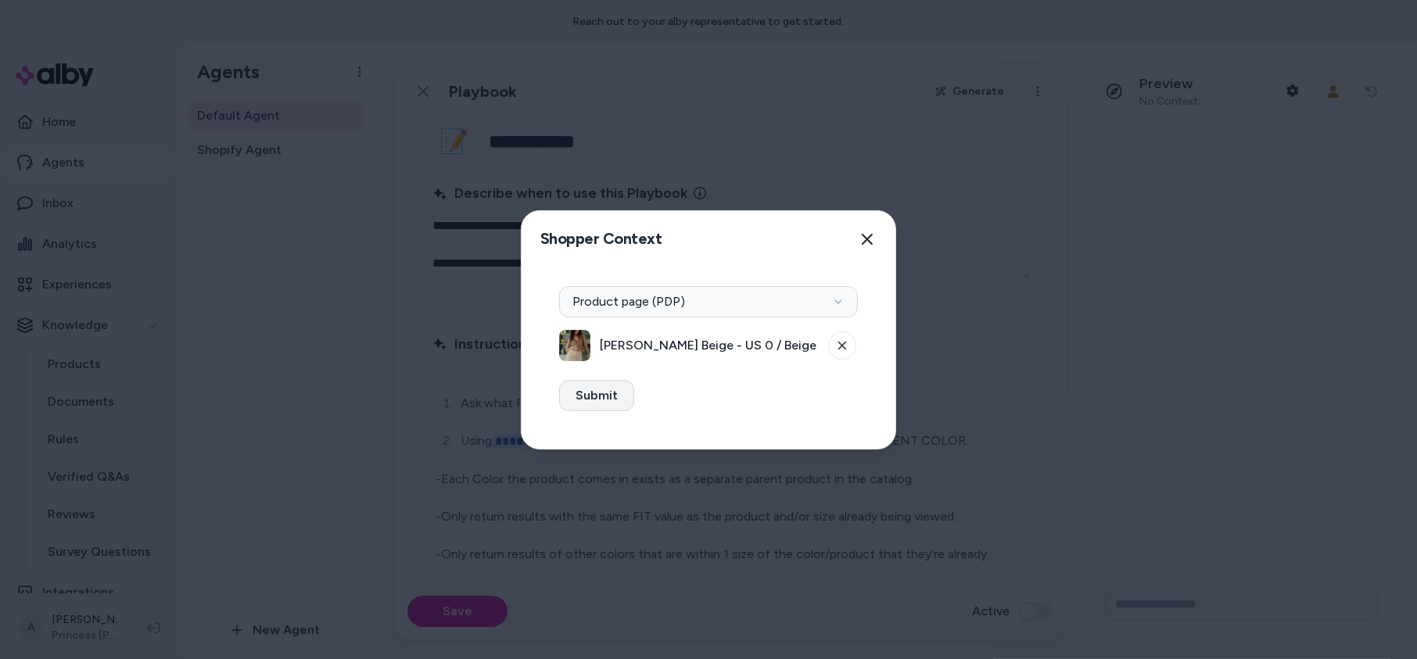
click at [611, 404] on button "Submit" at bounding box center [596, 395] width 75 height 31
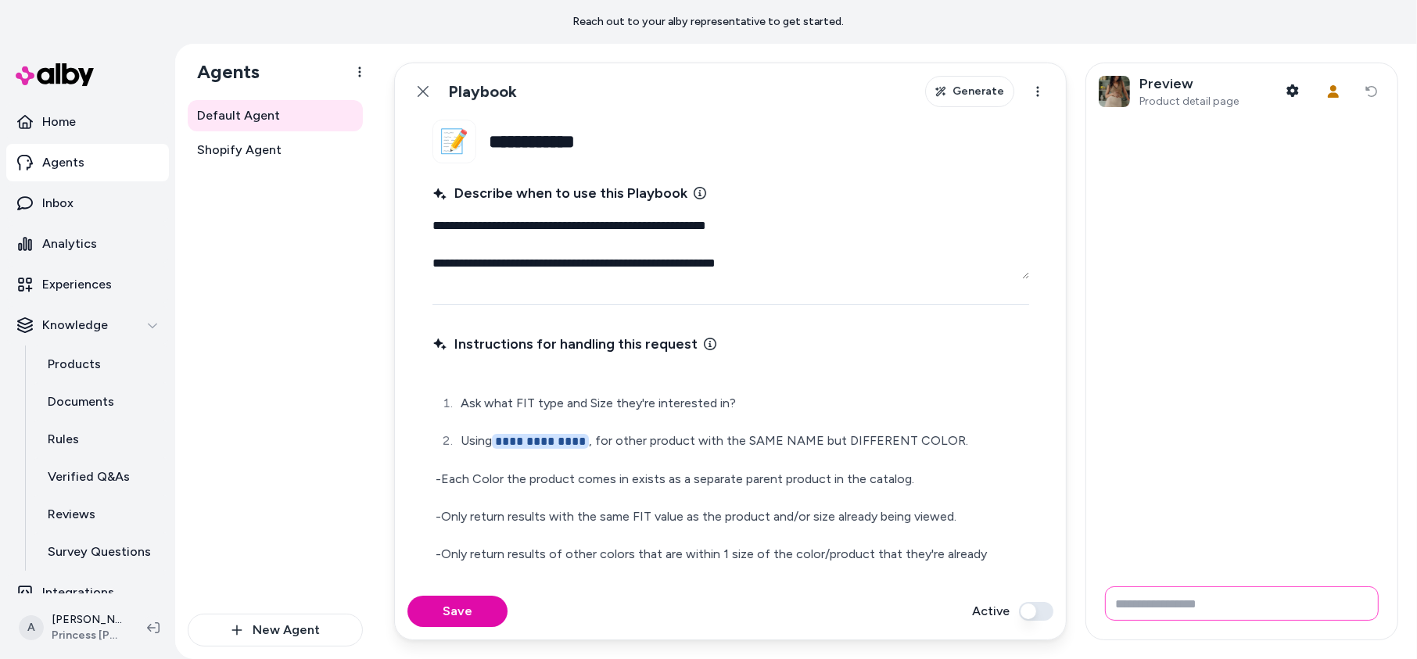
click at [1180, 608] on input "Write your prompt here" at bounding box center [1242, 604] width 274 height 34
type input "**********"
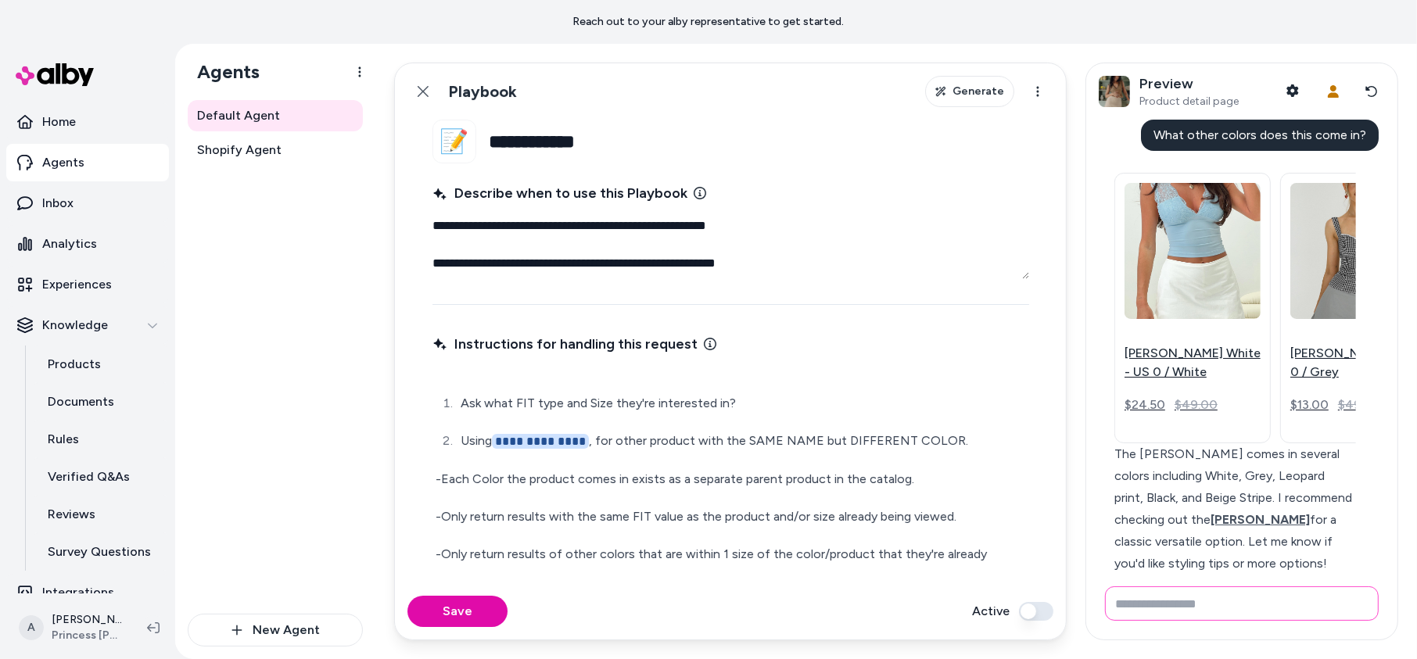
click at [1201, 599] on input "Write your prompt here" at bounding box center [1242, 604] width 274 height 34
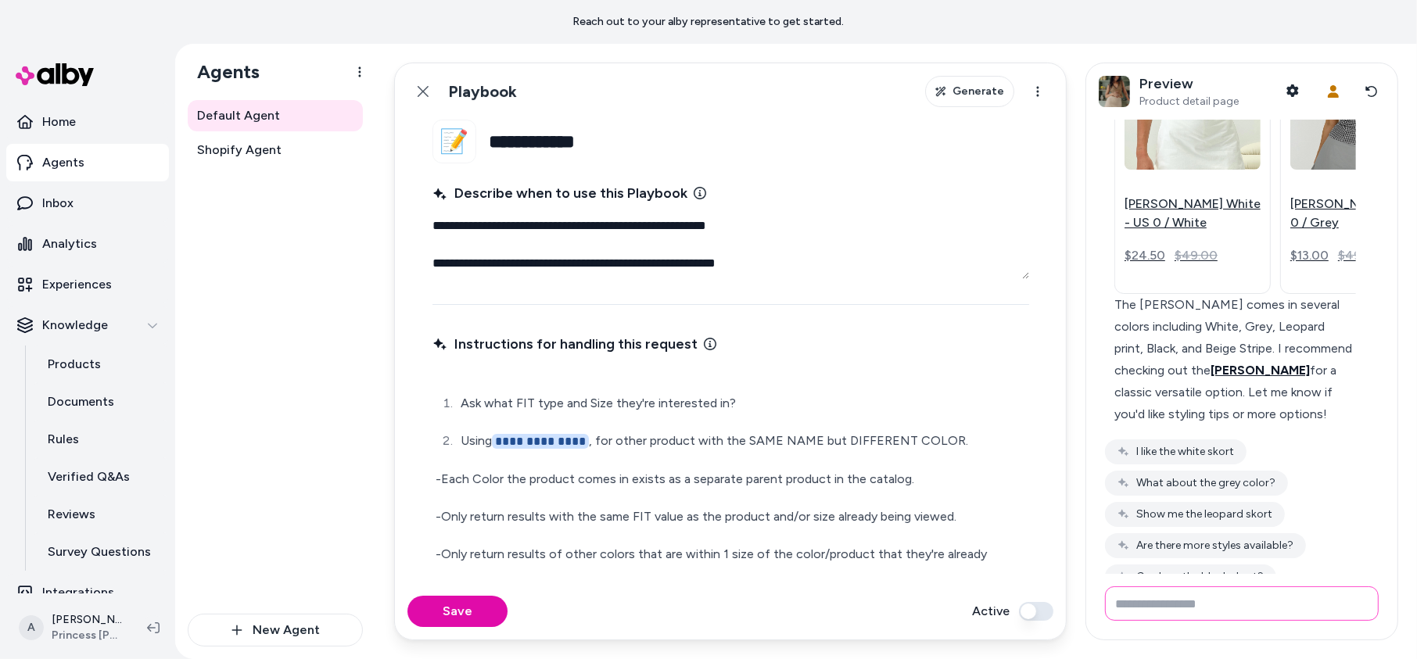
scroll to position [163, 0]
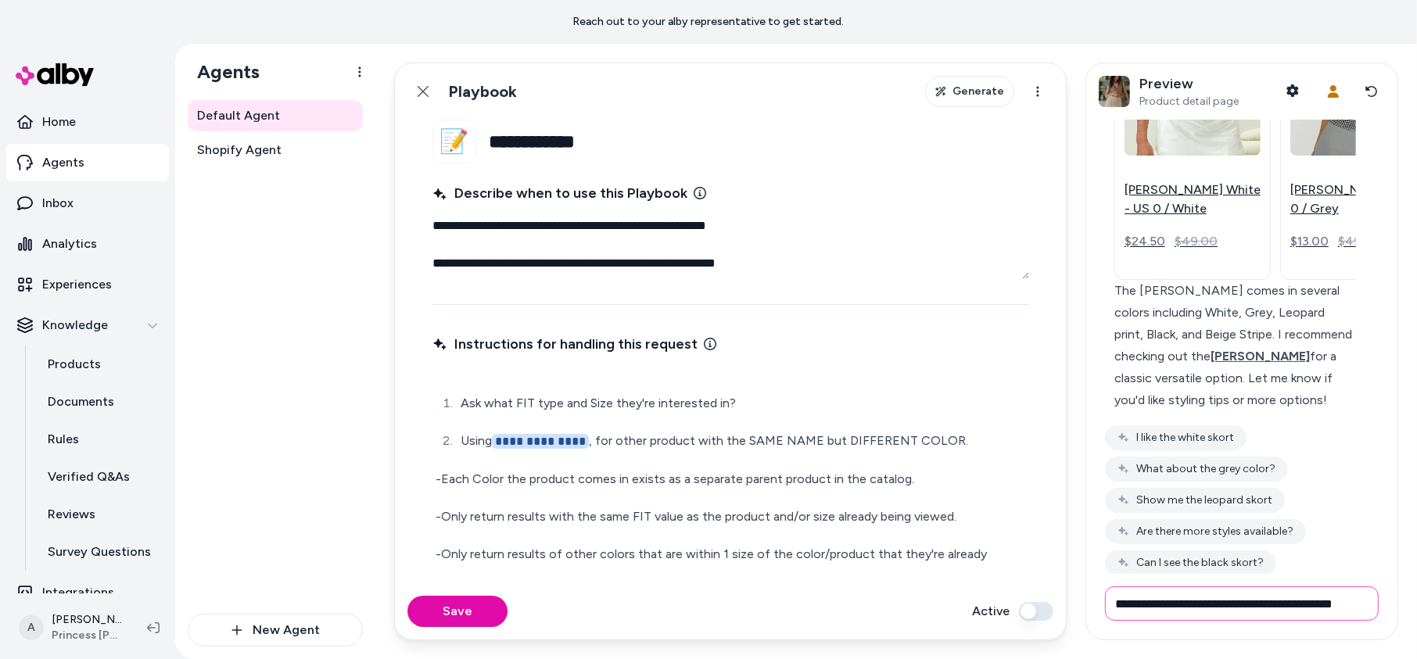
type input "**********"
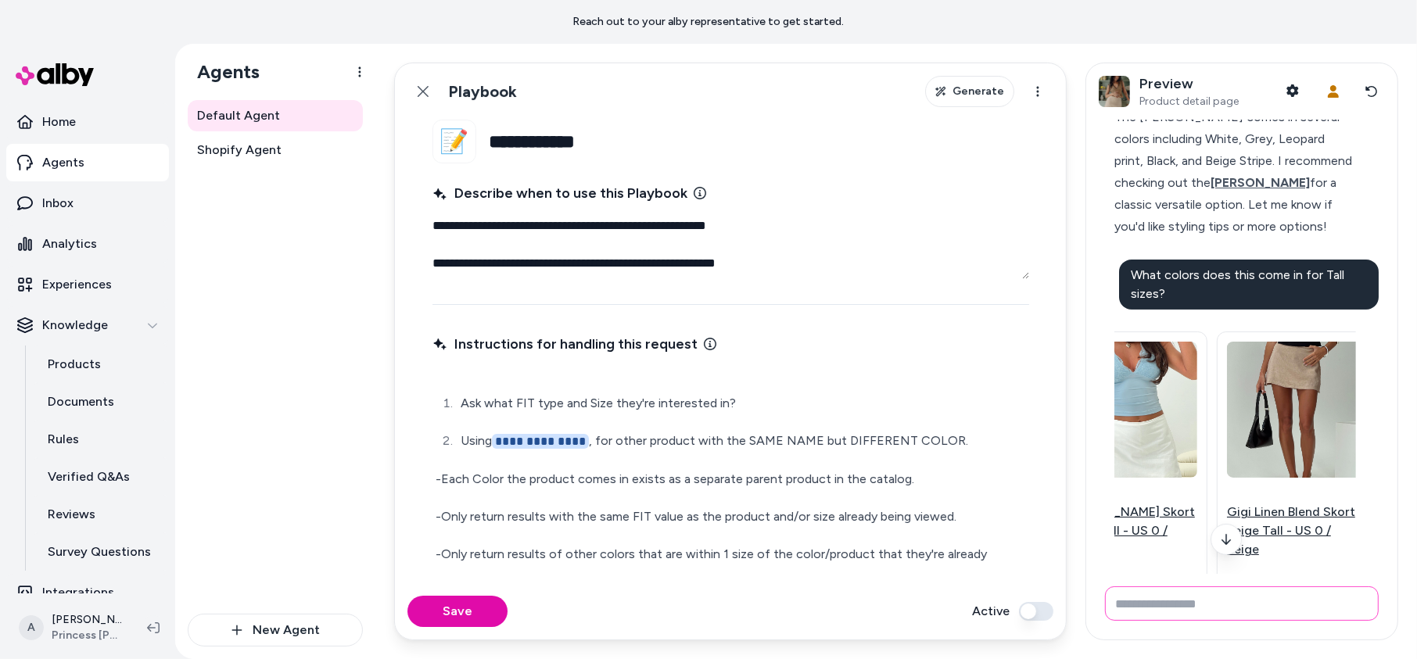
scroll to position [0, 0]
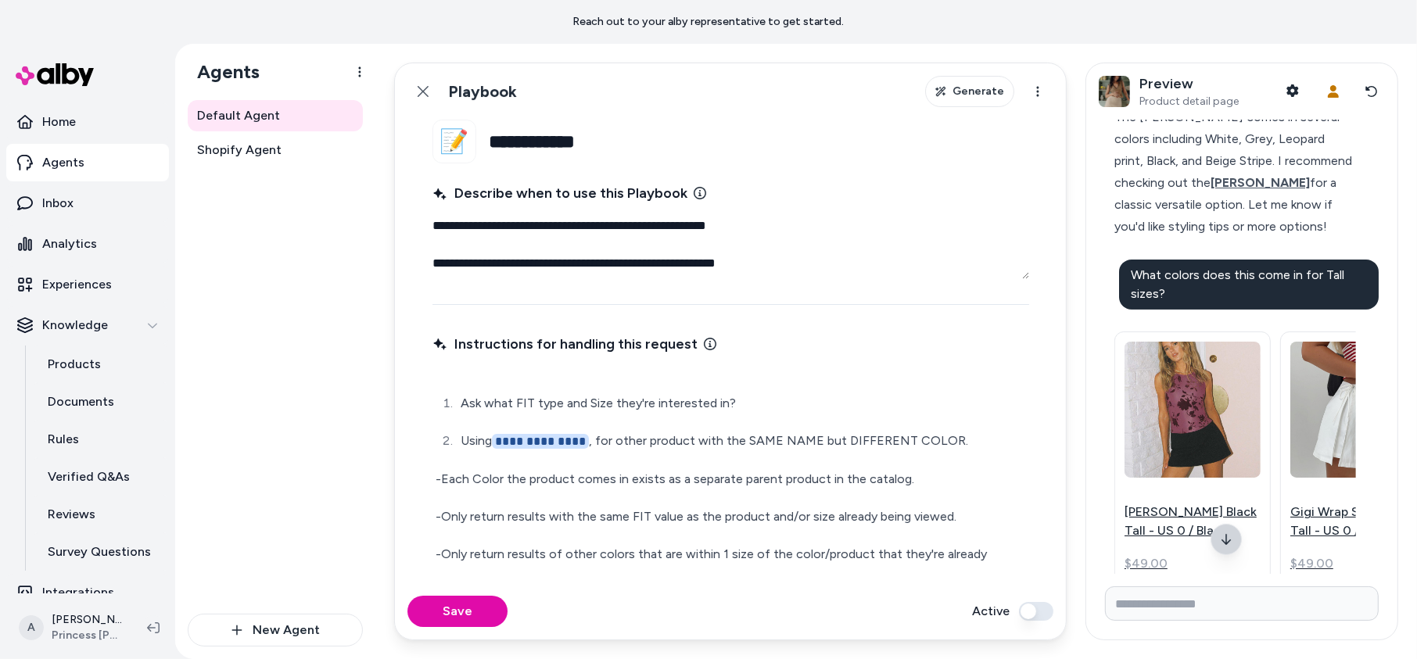
click at [1222, 534] on icon at bounding box center [1226, 539] width 13 height 13
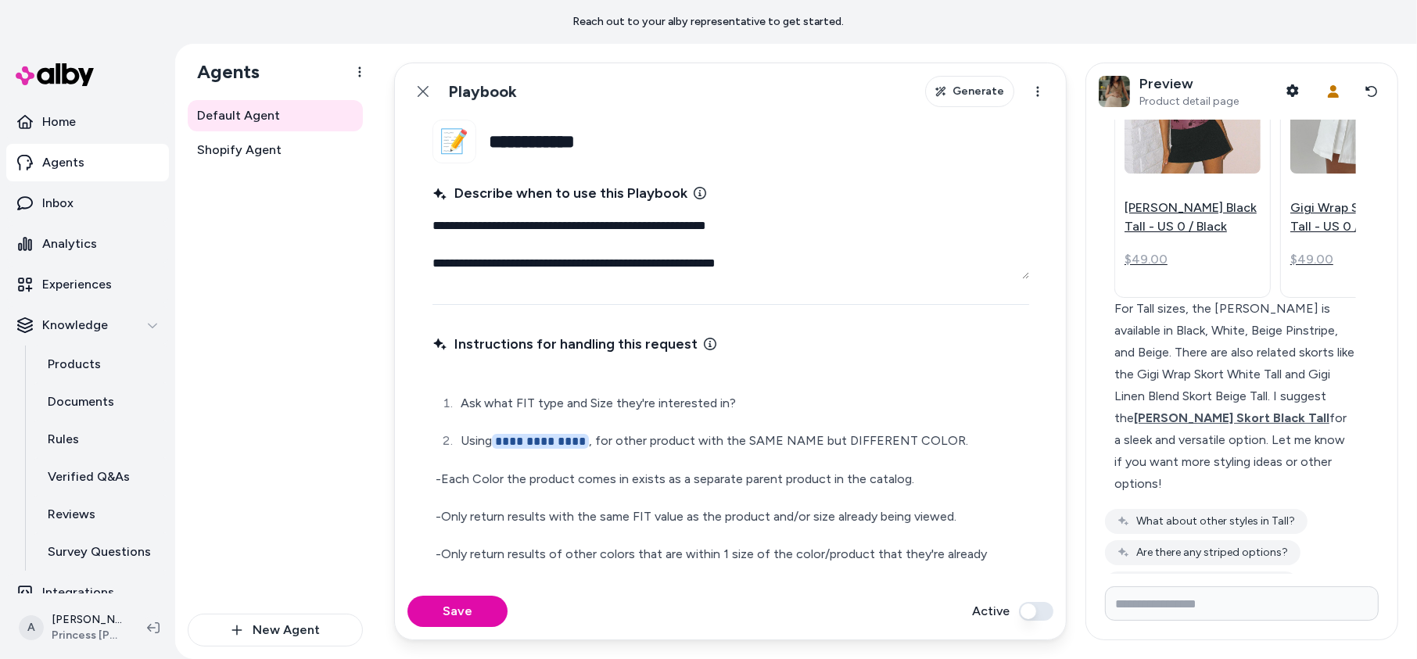
scroll to position [703, 0]
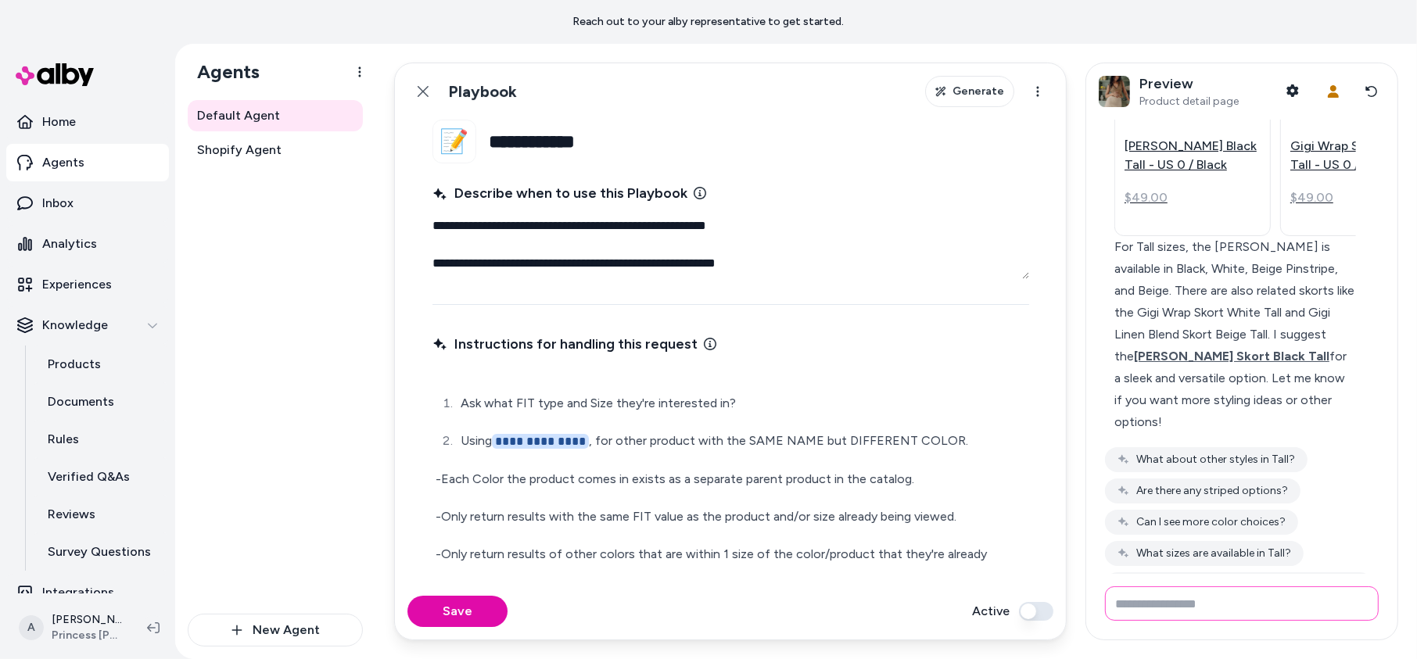
click at [1223, 616] on input "Write your prompt here" at bounding box center [1242, 604] width 274 height 34
type input "**"
click at [1273, 510] on button "Can I see more color choices?" at bounding box center [1201, 522] width 193 height 25
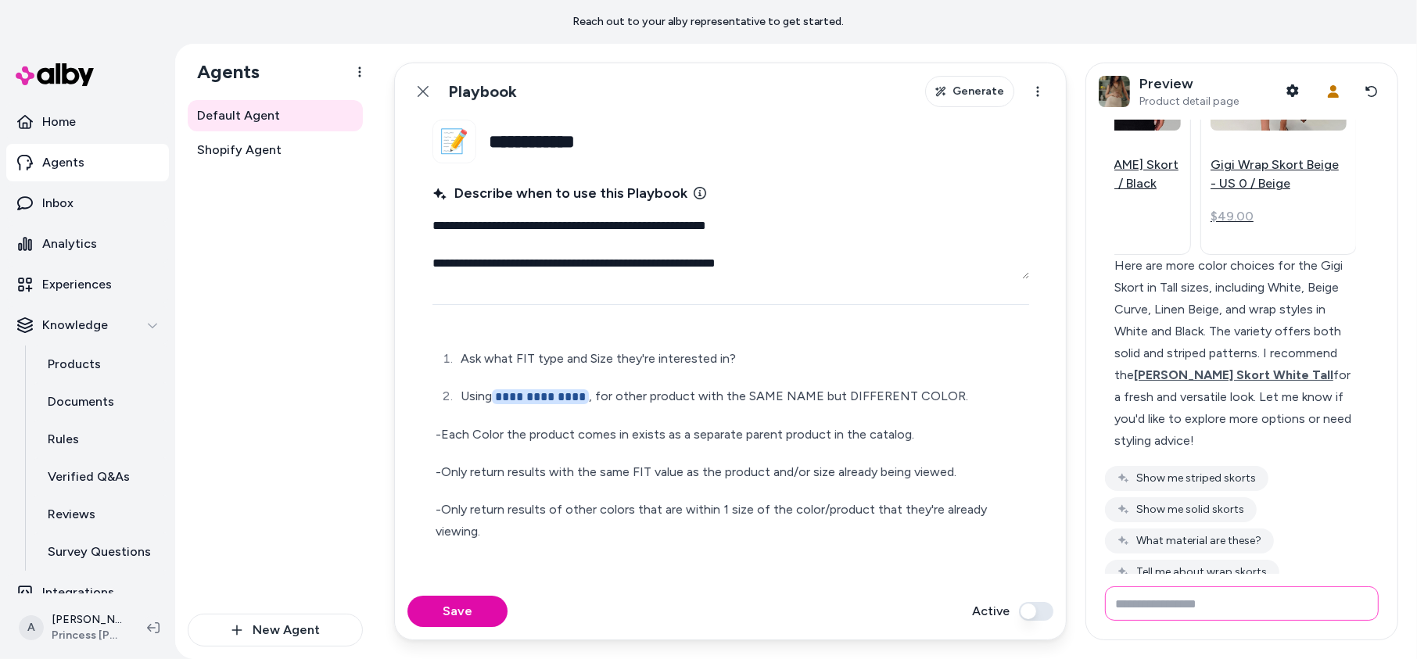
scroll to position [55, 0]
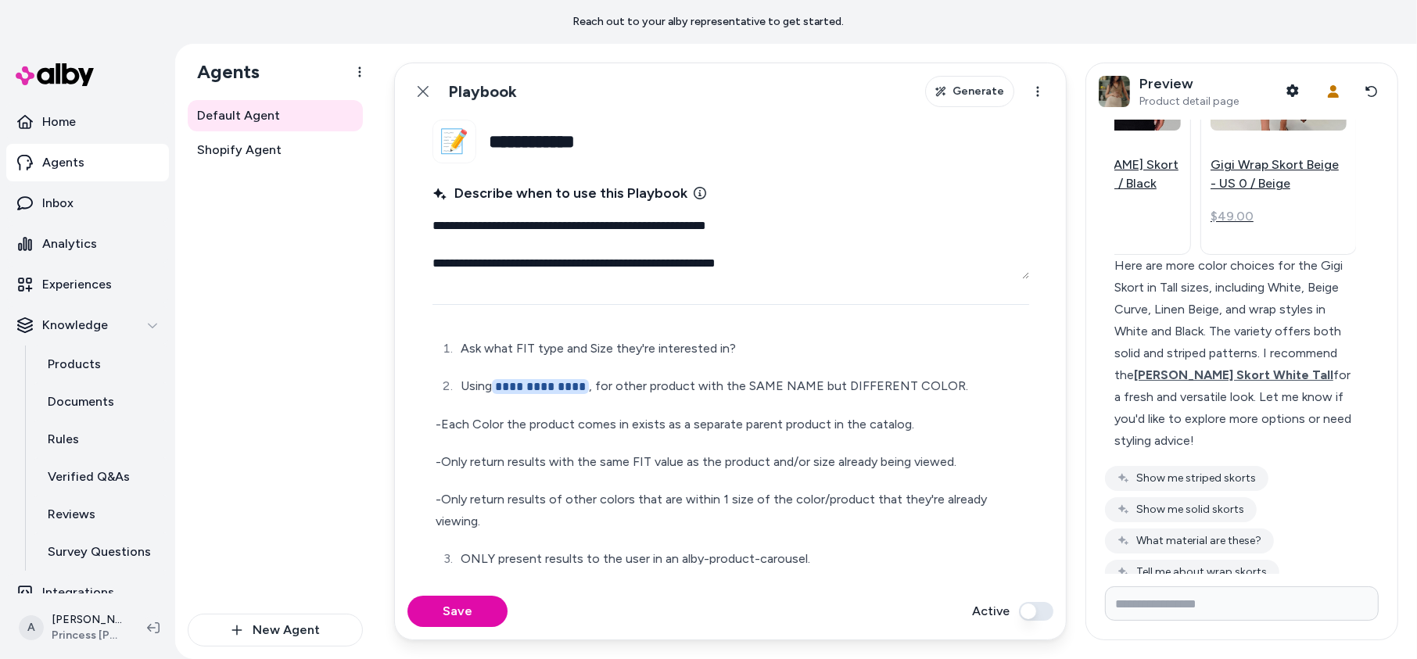
click at [860, 547] on div "**********" at bounding box center [731, 454] width 597 height 270
click at [422, 80] on button "Back" at bounding box center [423, 91] width 31 height 31
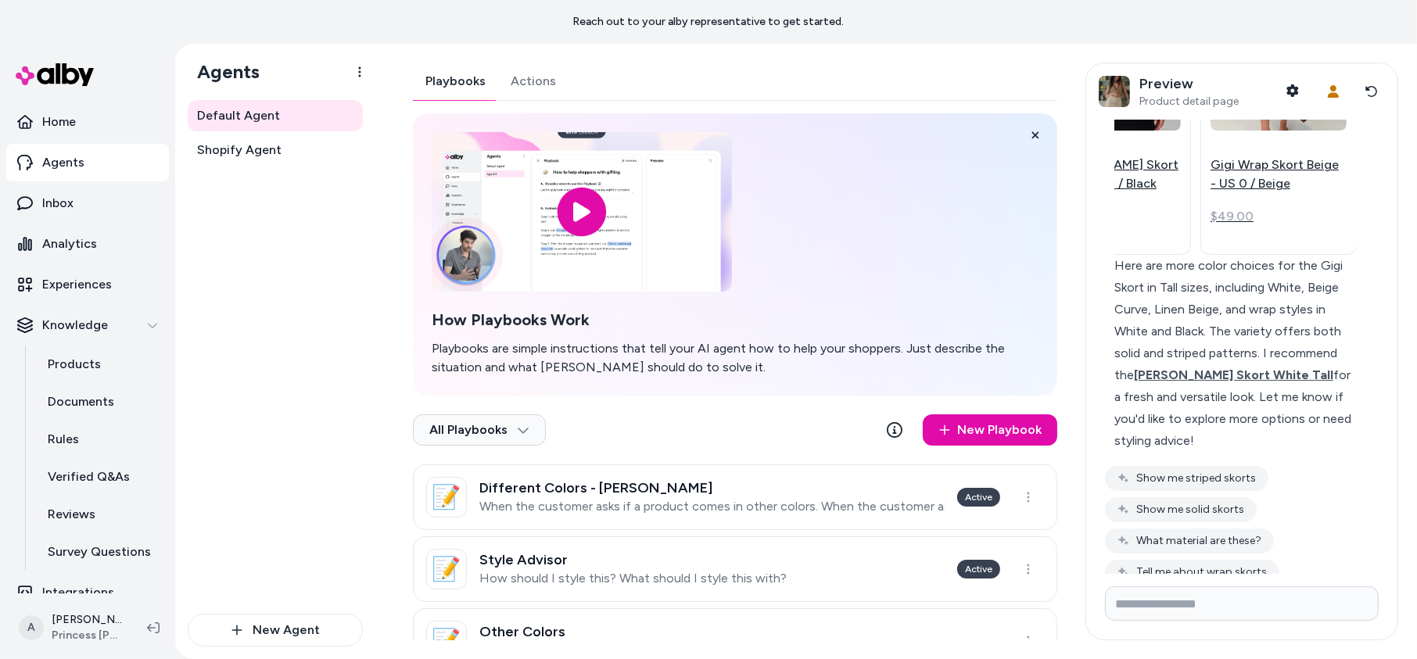
scroll to position [52, 0]
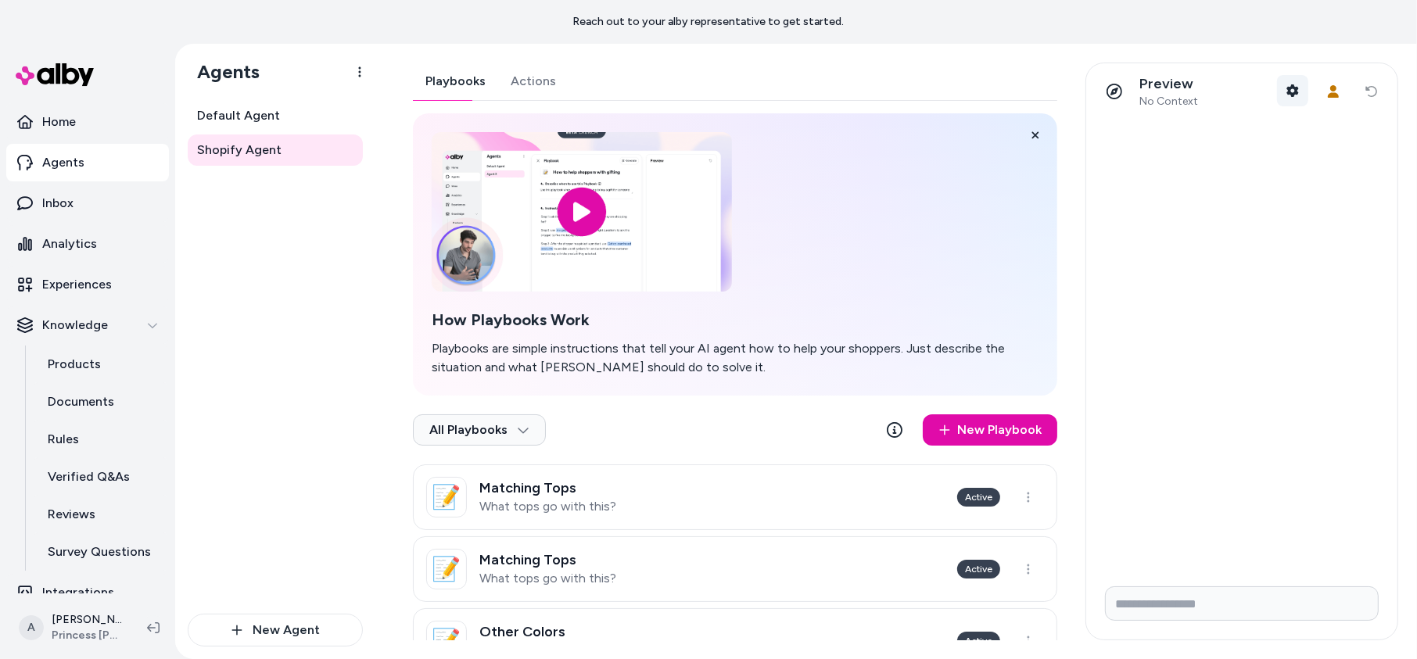
click at [1300, 90] on button "Shopper Context" at bounding box center [1292, 90] width 31 height 31
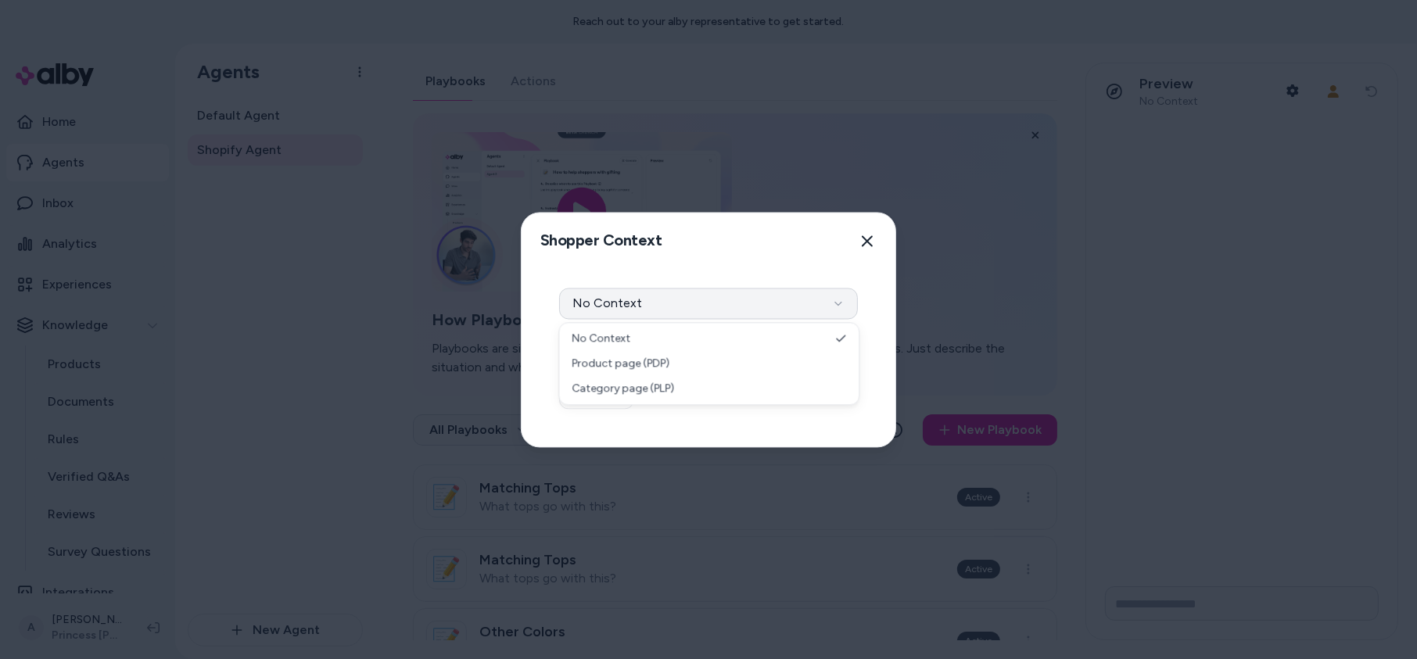
click at [675, 313] on button "No Context" at bounding box center [708, 303] width 299 height 31
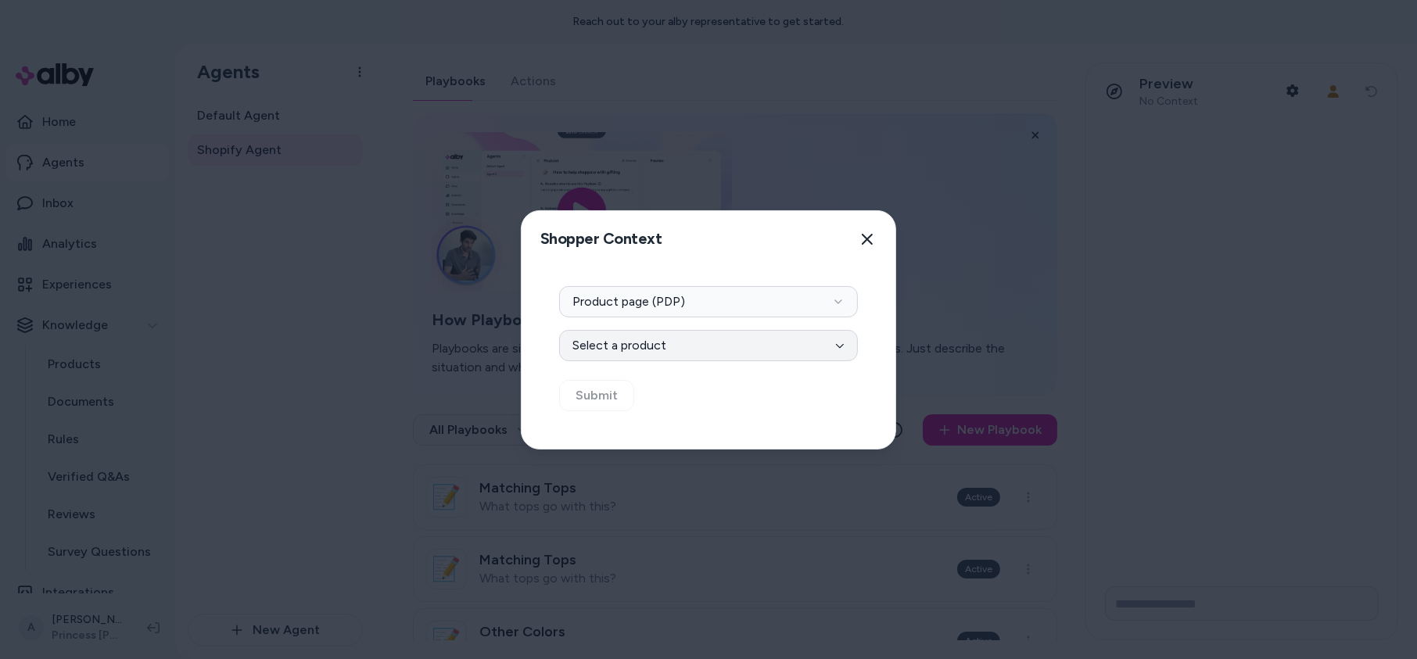
click at [702, 359] on button "Select a product" at bounding box center [708, 345] width 299 height 31
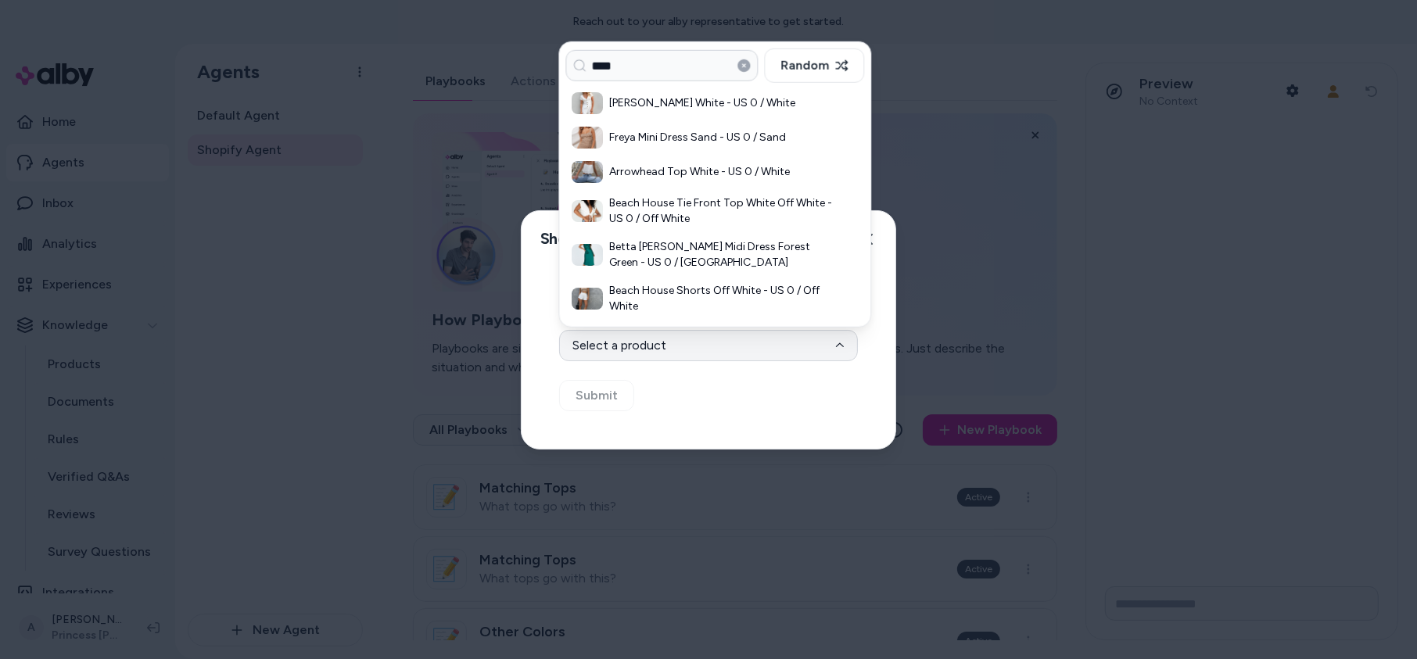
type input "****"
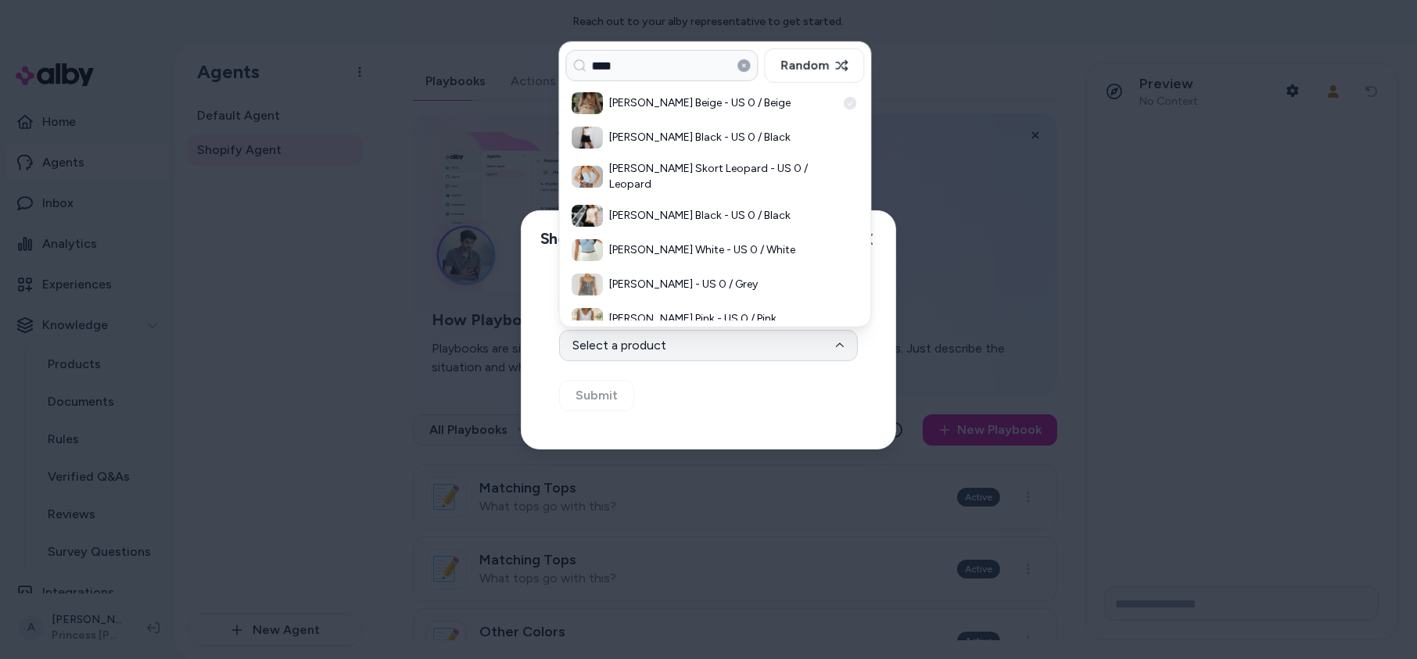
click at [664, 110] on div "[PERSON_NAME] Beige - US 0 / Beige" at bounding box center [715, 103] width 299 height 34
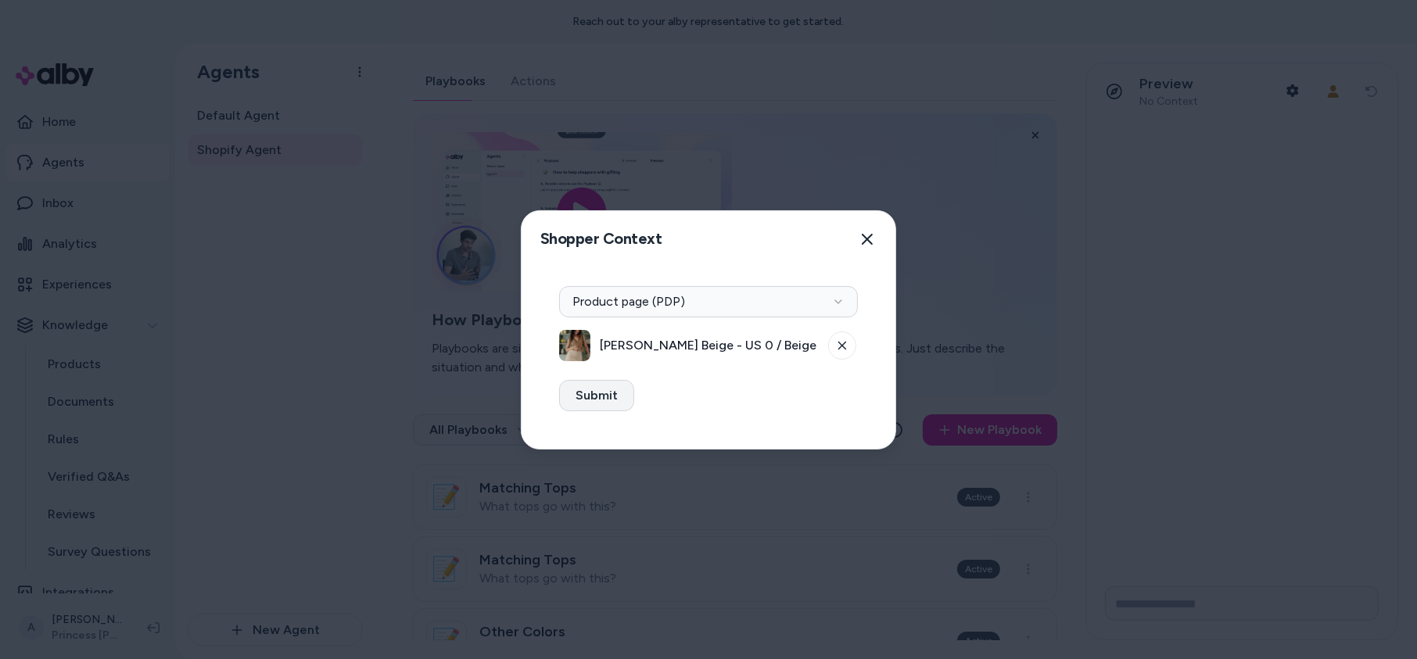
click at [599, 400] on button "Submit" at bounding box center [596, 395] width 75 height 31
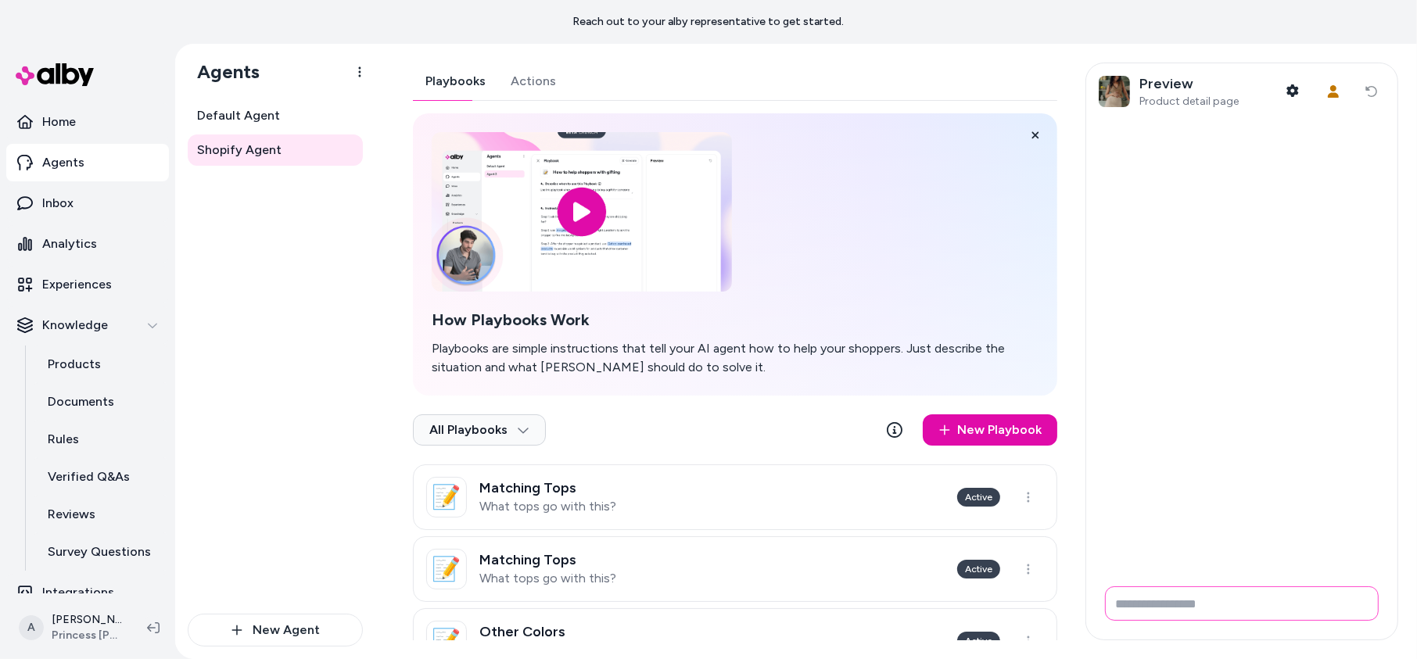
click at [1187, 602] on input "Write your prompt here" at bounding box center [1242, 604] width 274 height 34
type input "**********"
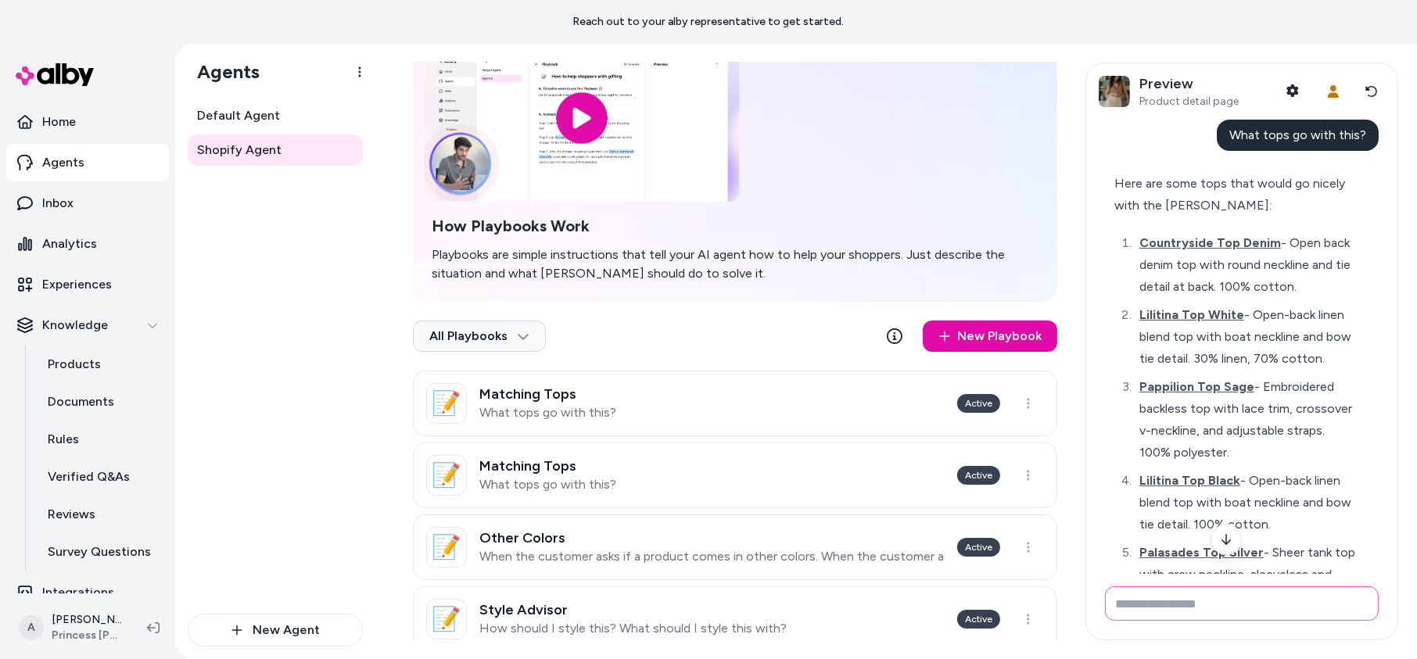
scroll to position [123, 0]
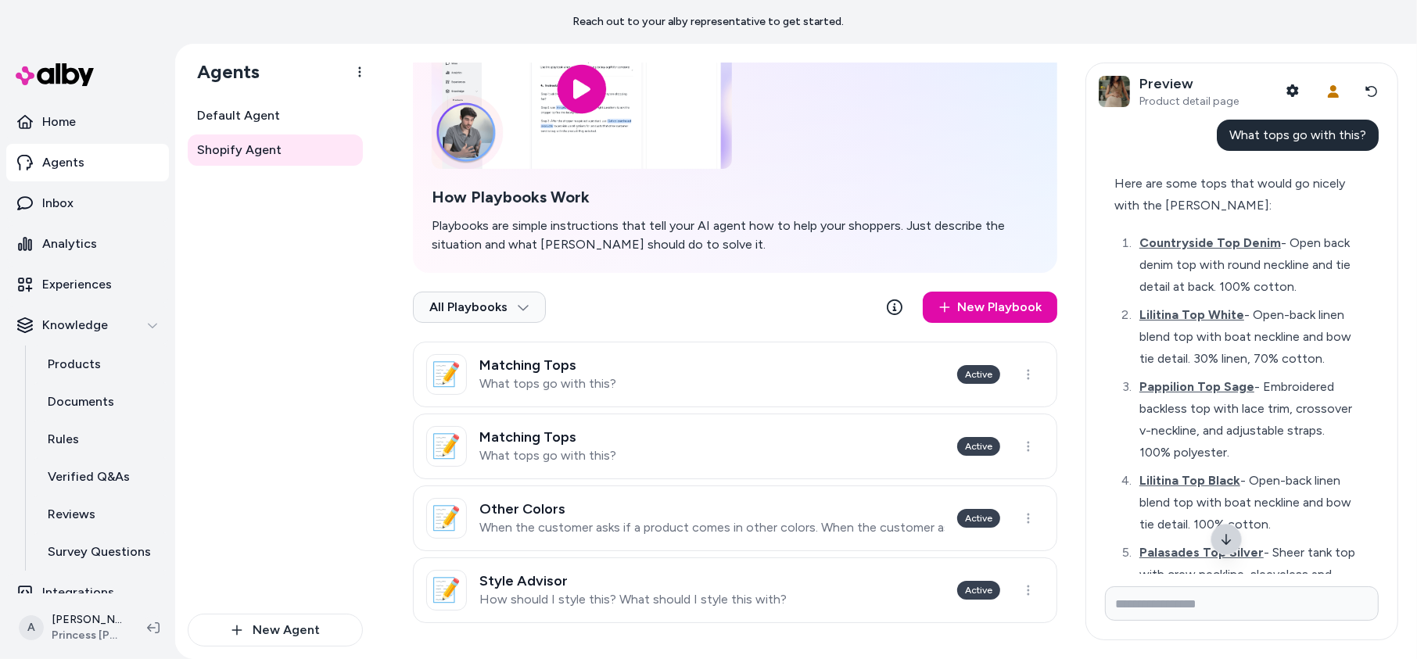
click at [1230, 541] on icon at bounding box center [1226, 539] width 13 height 13
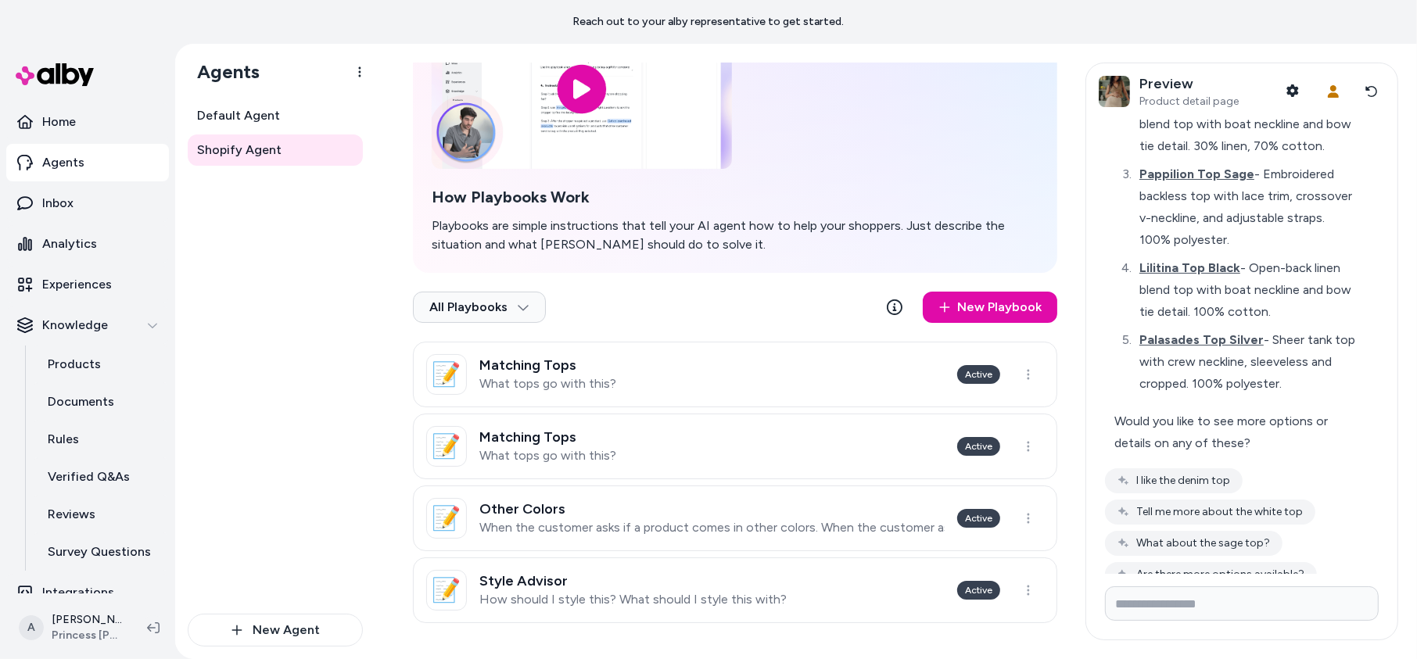
scroll to position [275, 0]
